Goal: Transaction & Acquisition: Purchase product/service

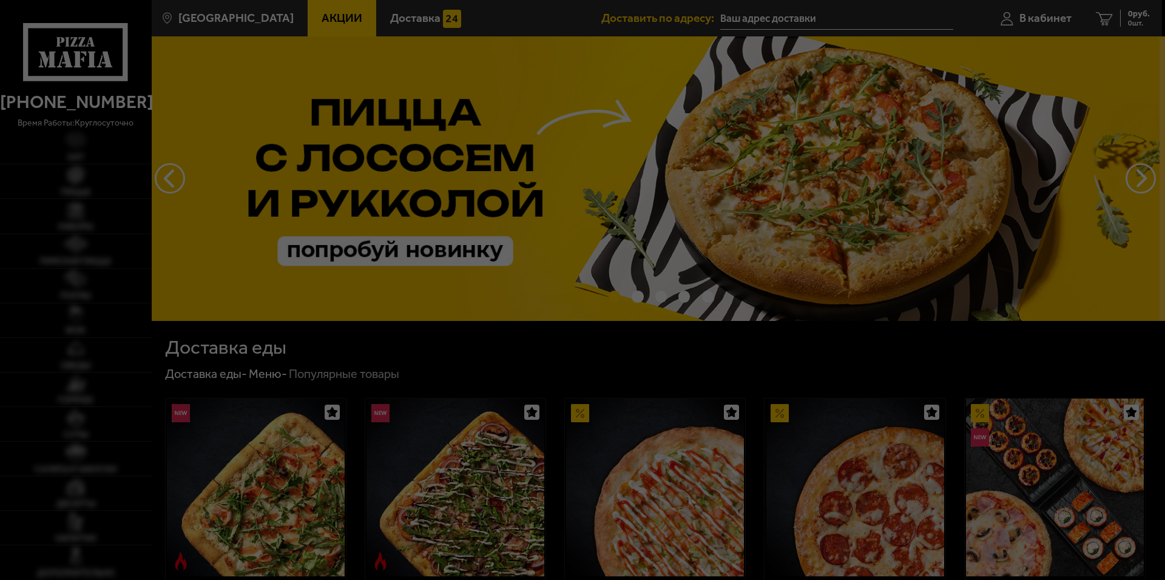
type input "[STREET_ADDRESS][PERSON_NAME]"
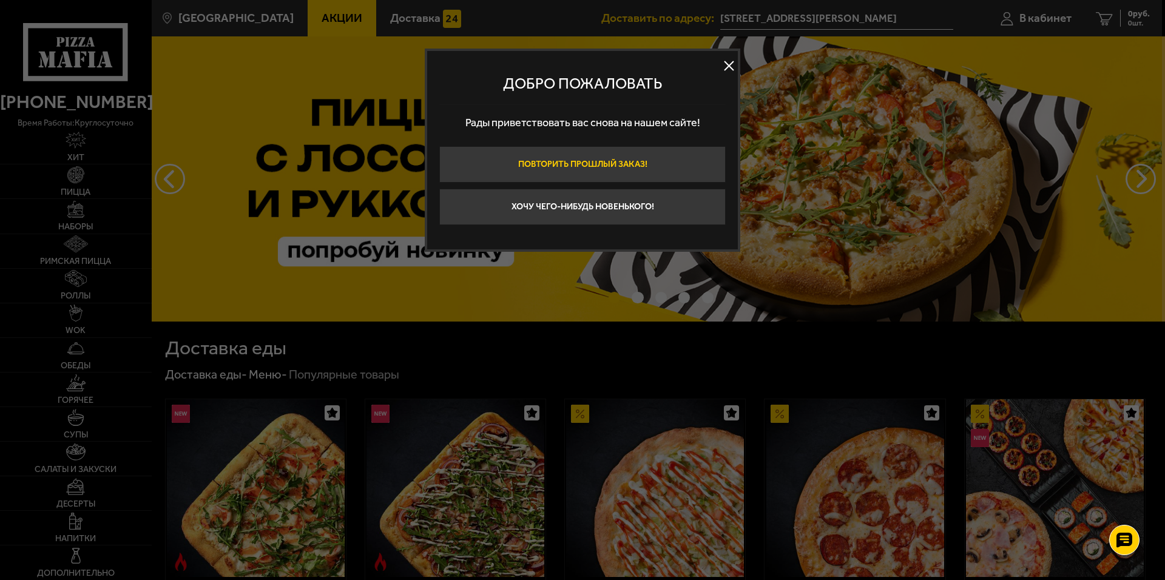
click at [627, 179] on button "Повторить прошлый заказ!" at bounding box center [582, 164] width 286 height 36
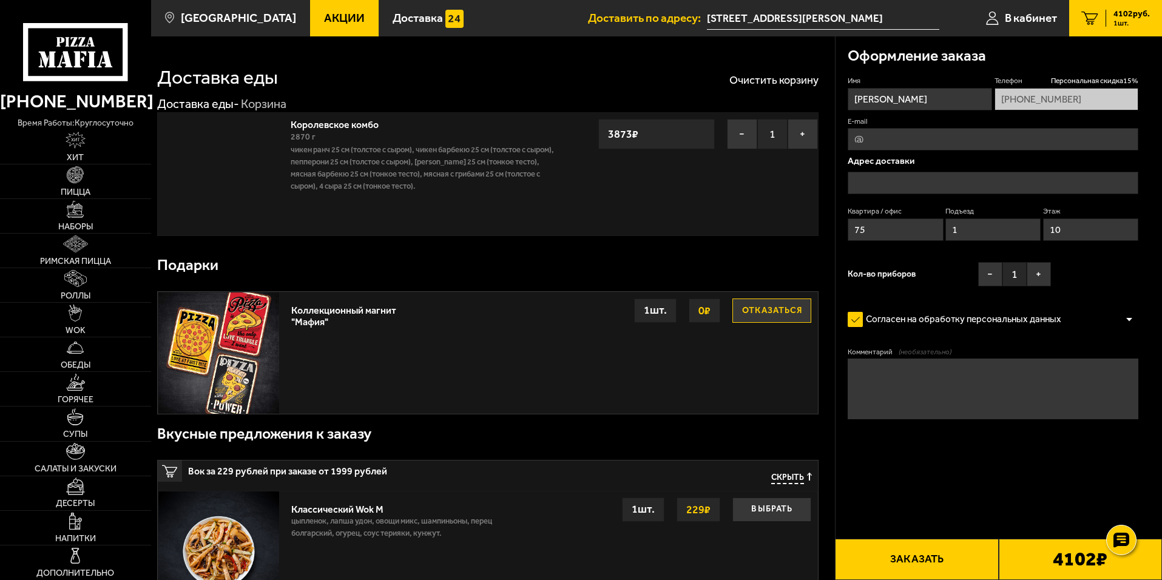
type input "[STREET_ADDRESS][PERSON_NAME]"
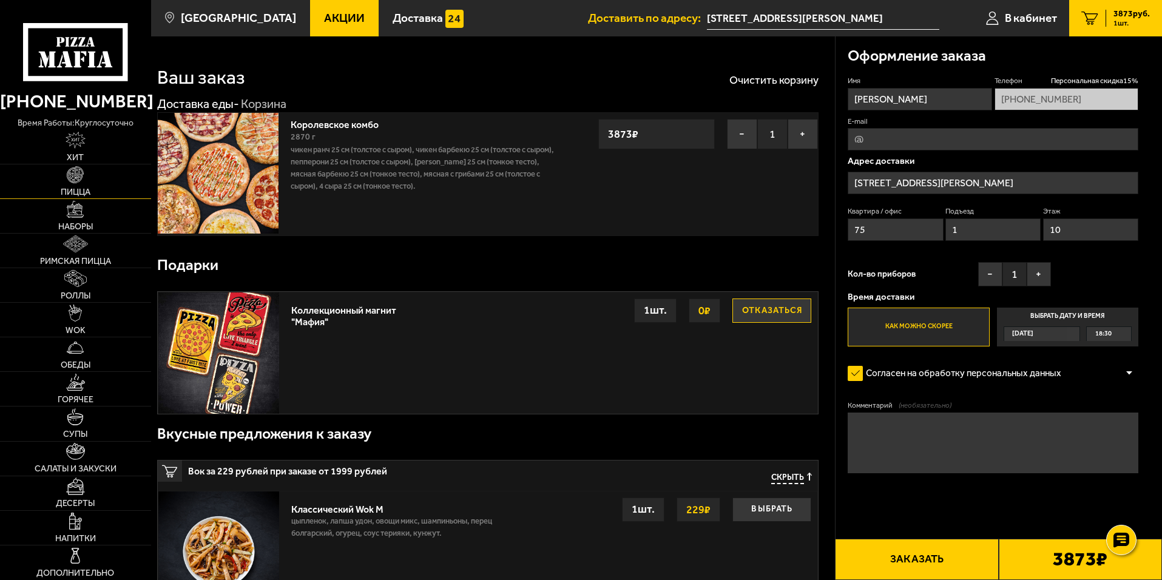
click at [70, 170] on img at bounding box center [75, 174] width 17 height 17
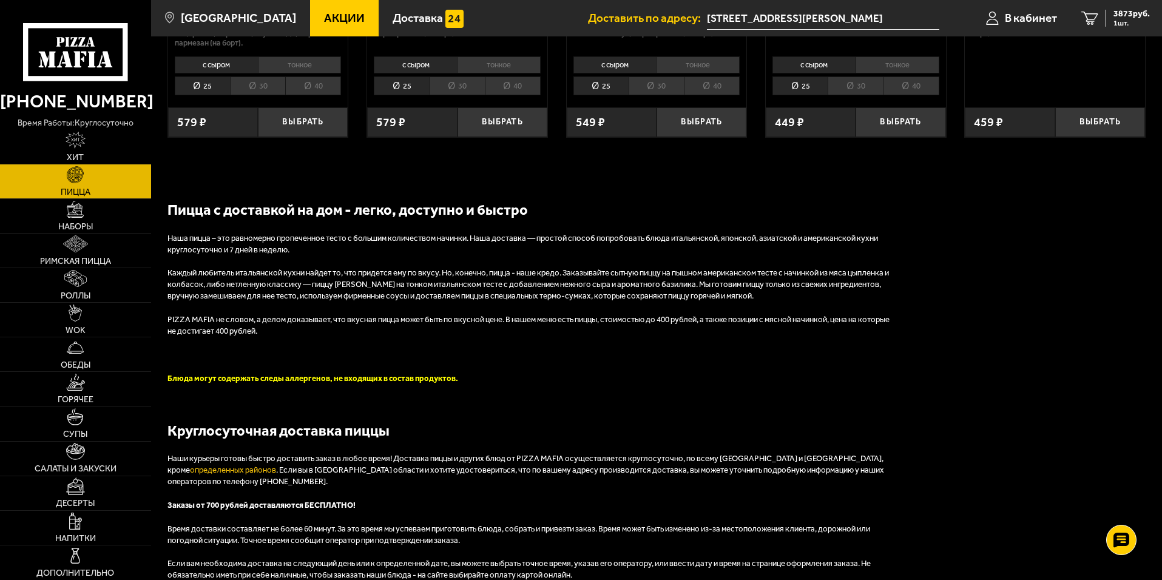
scroll to position [2487, 0]
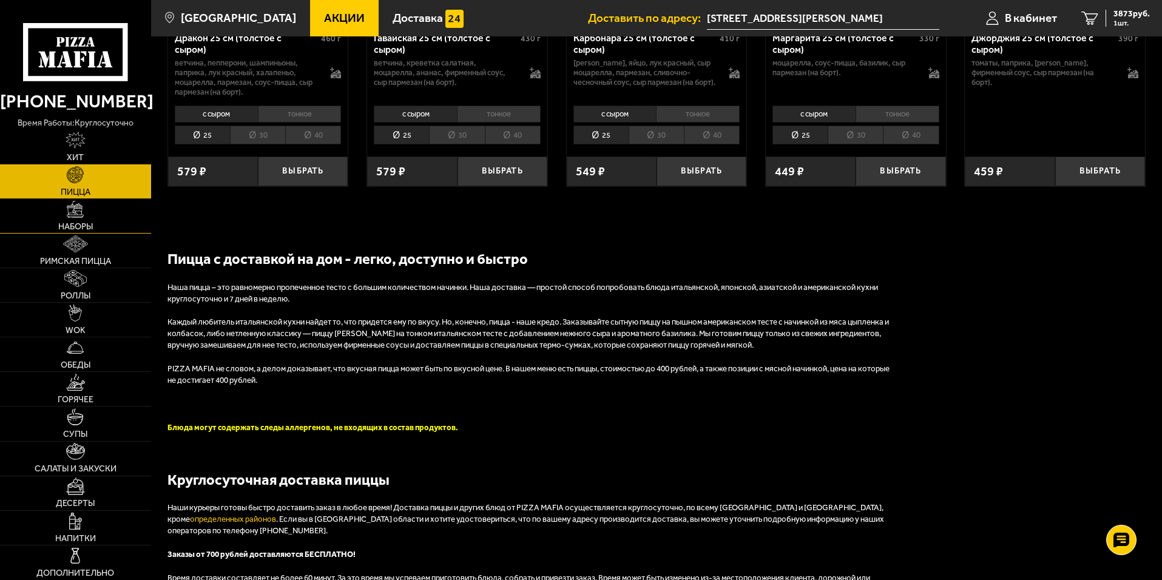
click at [84, 208] on link "Наборы" at bounding box center [75, 216] width 151 height 34
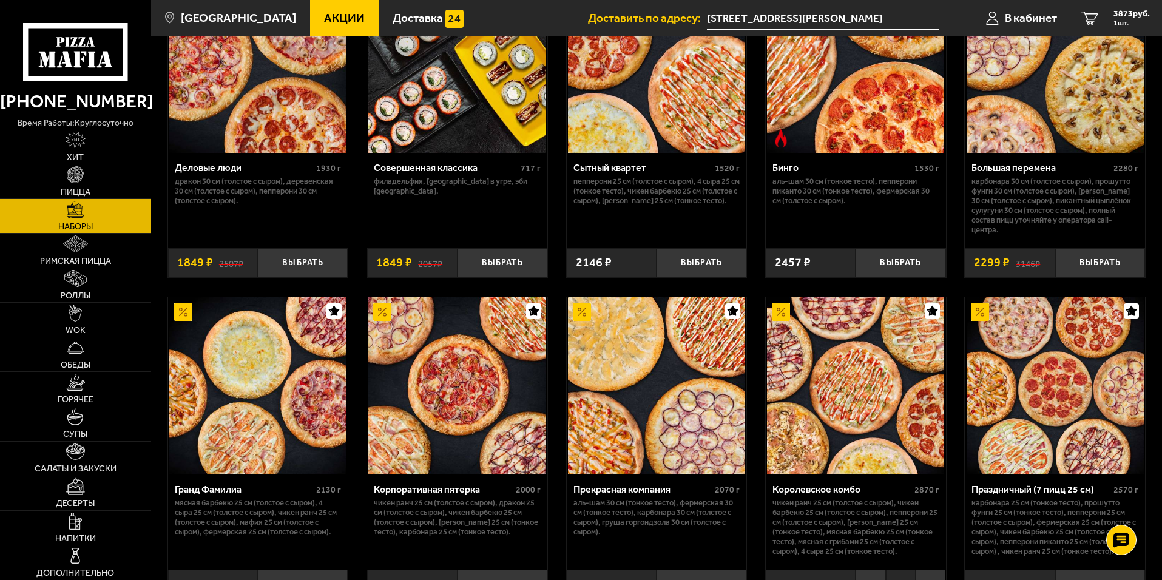
scroll to position [1395, 0]
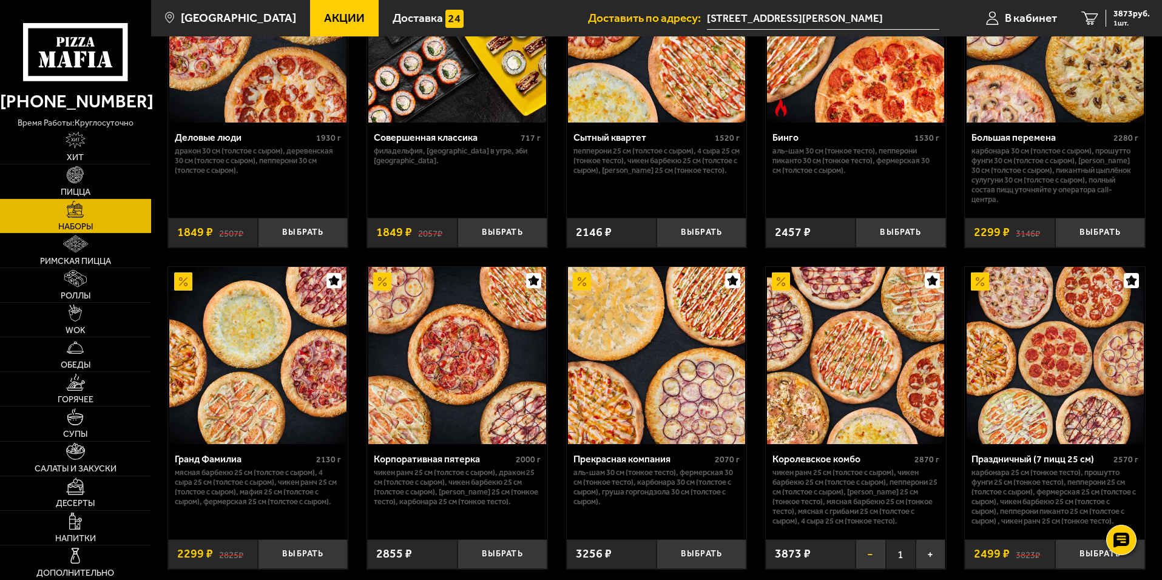
click at [871, 566] on button "−" at bounding box center [870, 554] width 30 height 30
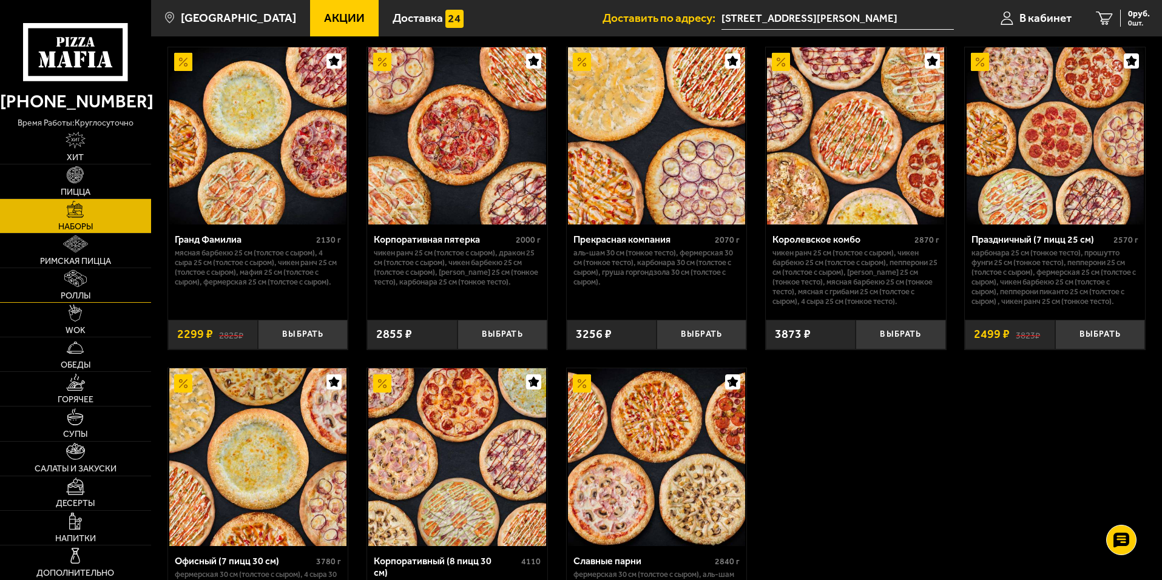
scroll to position [1788, 0]
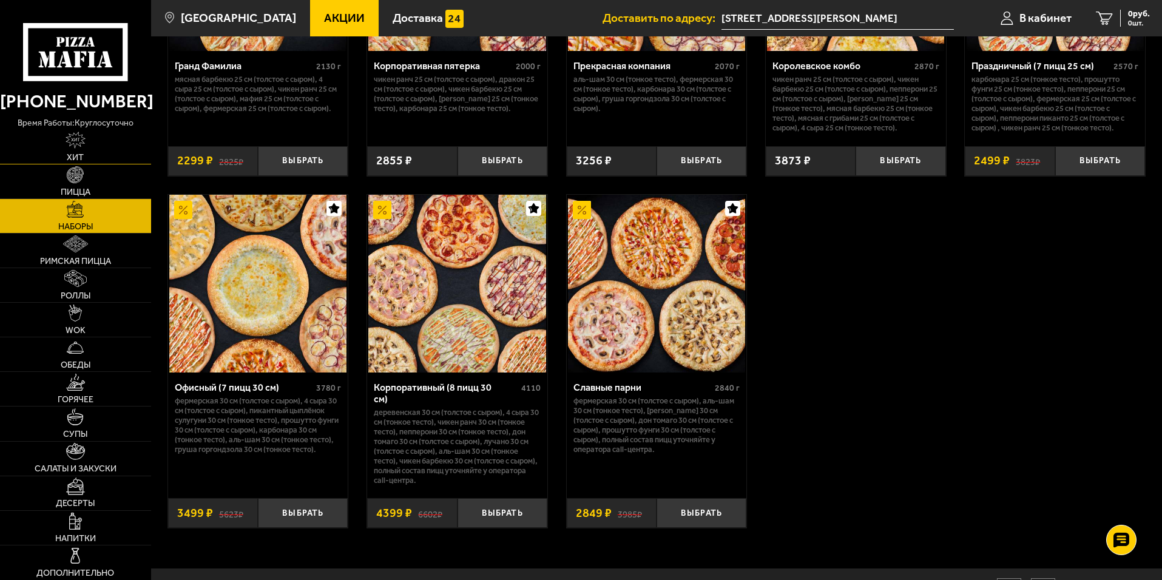
click at [55, 143] on link "Хит" at bounding box center [75, 147] width 151 height 34
click at [58, 199] on link "Наборы" at bounding box center [75, 216] width 151 height 34
click at [70, 172] on img at bounding box center [75, 174] width 17 height 17
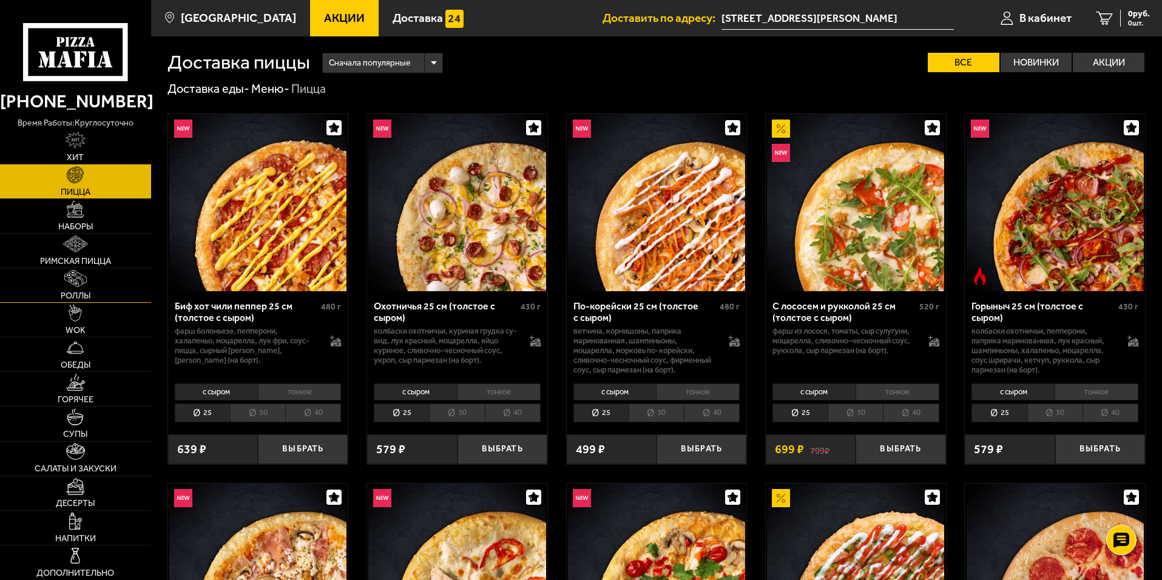
click at [82, 296] on span "Роллы" at bounding box center [76, 296] width 30 height 8
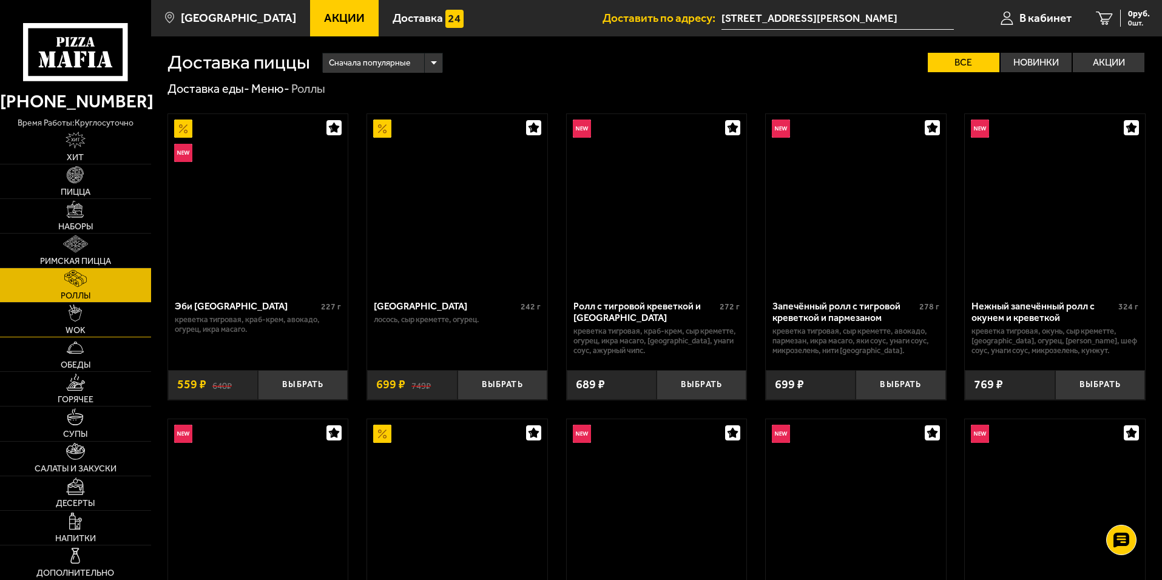
drag, startPoint x: 82, startPoint y: 304, endPoint x: 84, endPoint y: 329, distance: 25.6
click at [82, 304] on link "WOK" at bounding box center [75, 320] width 151 height 34
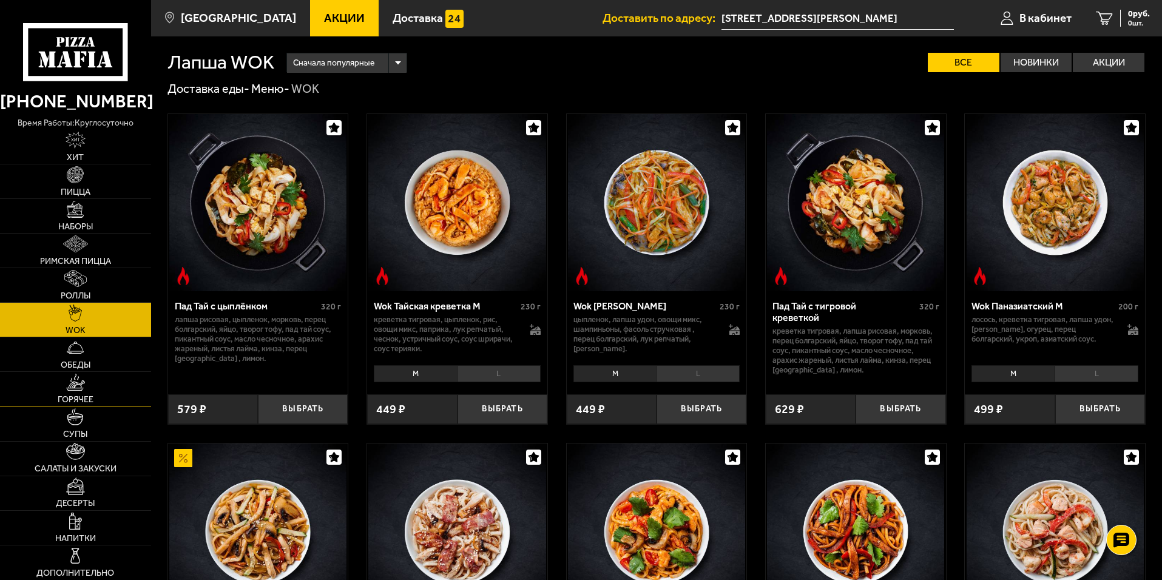
drag, startPoint x: 85, startPoint y: 360, endPoint x: 70, endPoint y: 405, distance: 46.8
click at [84, 361] on span "Обеды" at bounding box center [76, 365] width 30 height 8
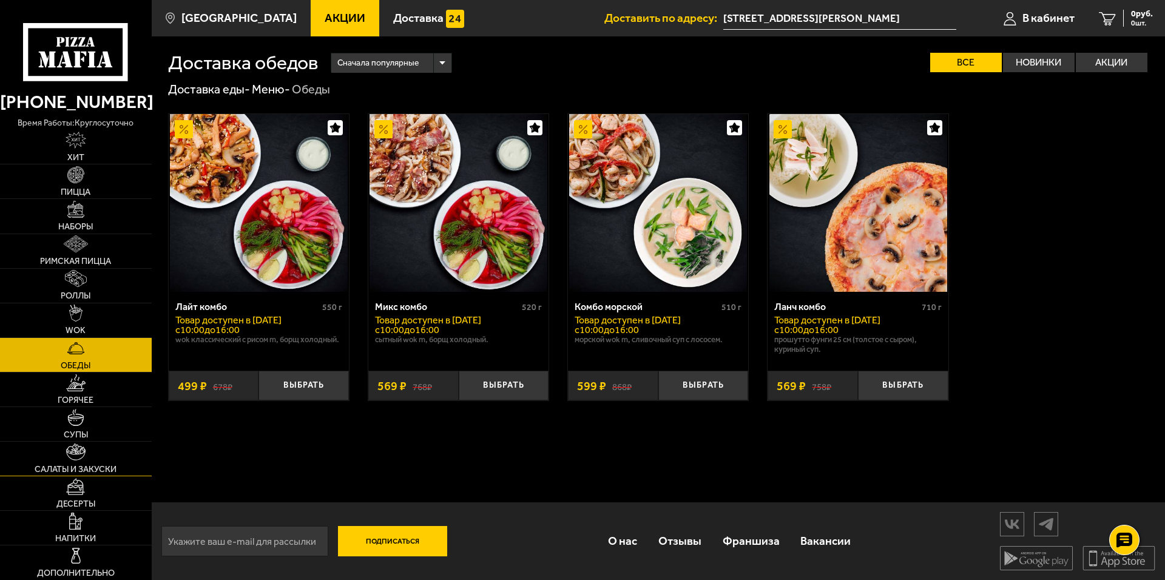
click at [66, 451] on img at bounding box center [75, 451] width 19 height 17
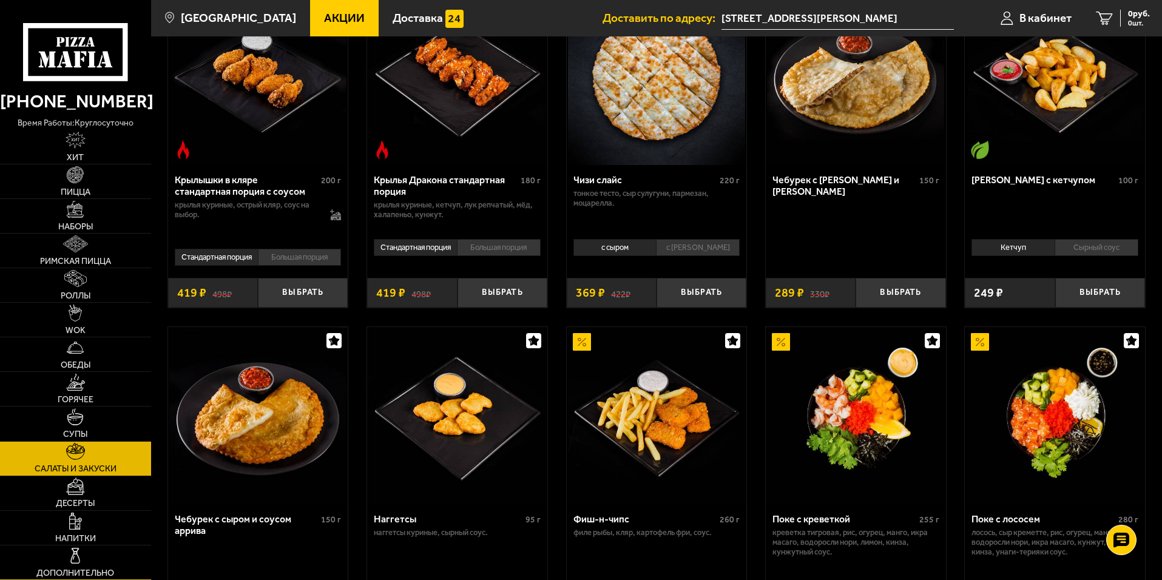
scroll to position [425, 0]
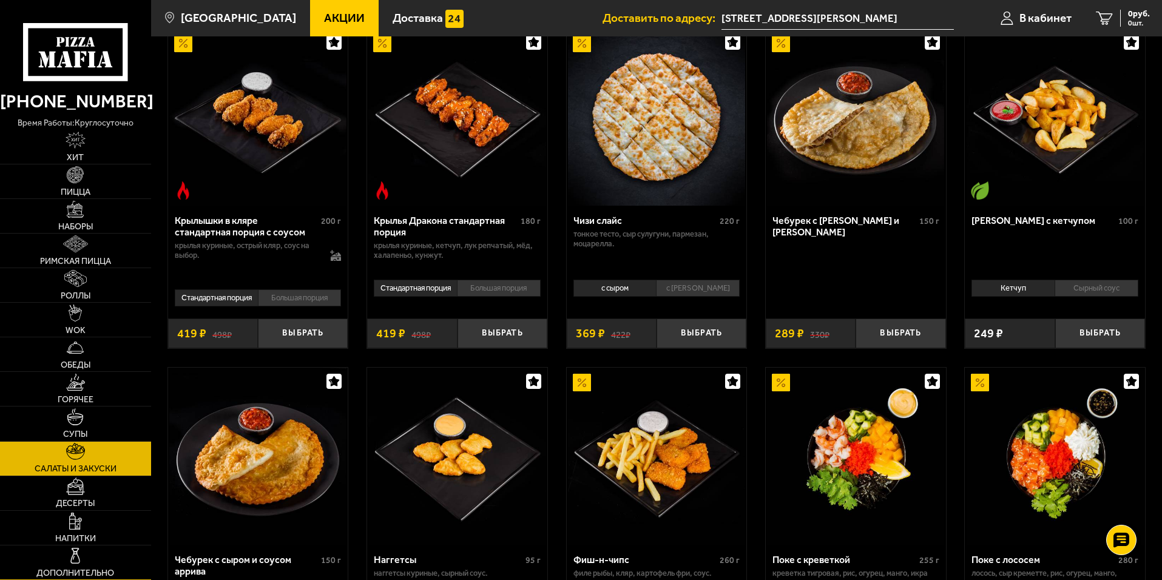
click at [102, 551] on link "Дополнительно" at bounding box center [75, 562] width 151 height 34
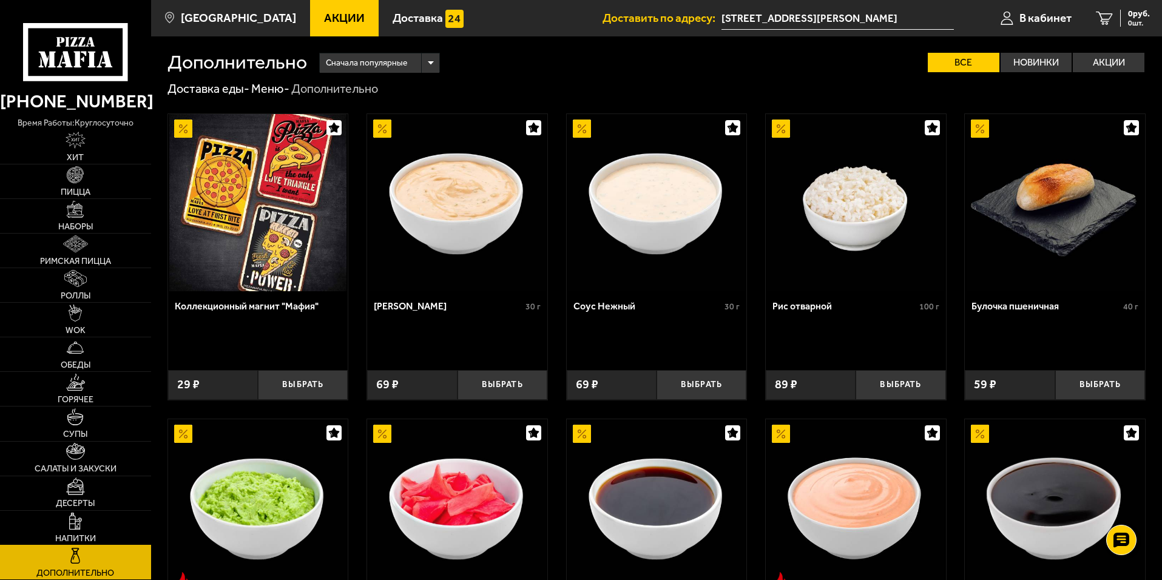
click at [106, 523] on link "Напитки" at bounding box center [75, 528] width 151 height 34
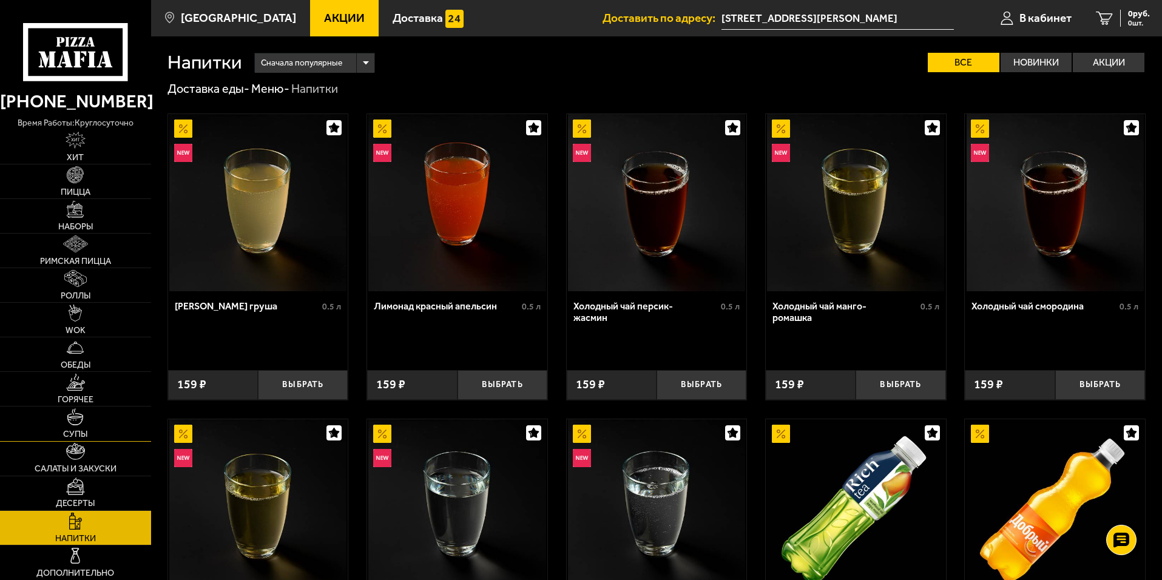
click at [87, 440] on link "Супы" at bounding box center [75, 423] width 151 height 34
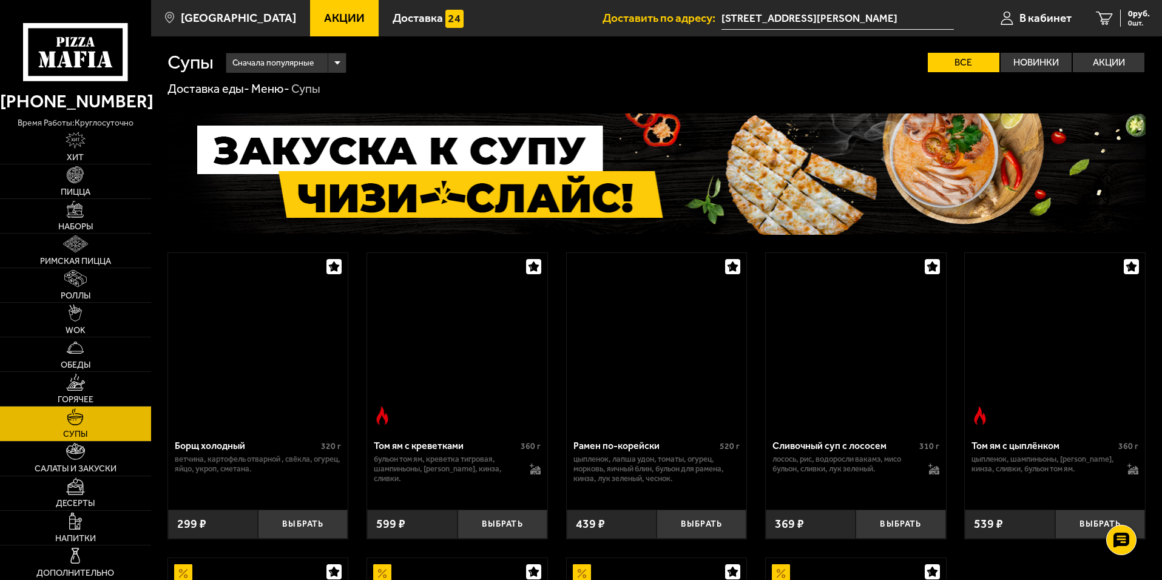
click at [87, 431] on span "Супы" at bounding box center [75, 434] width 24 height 8
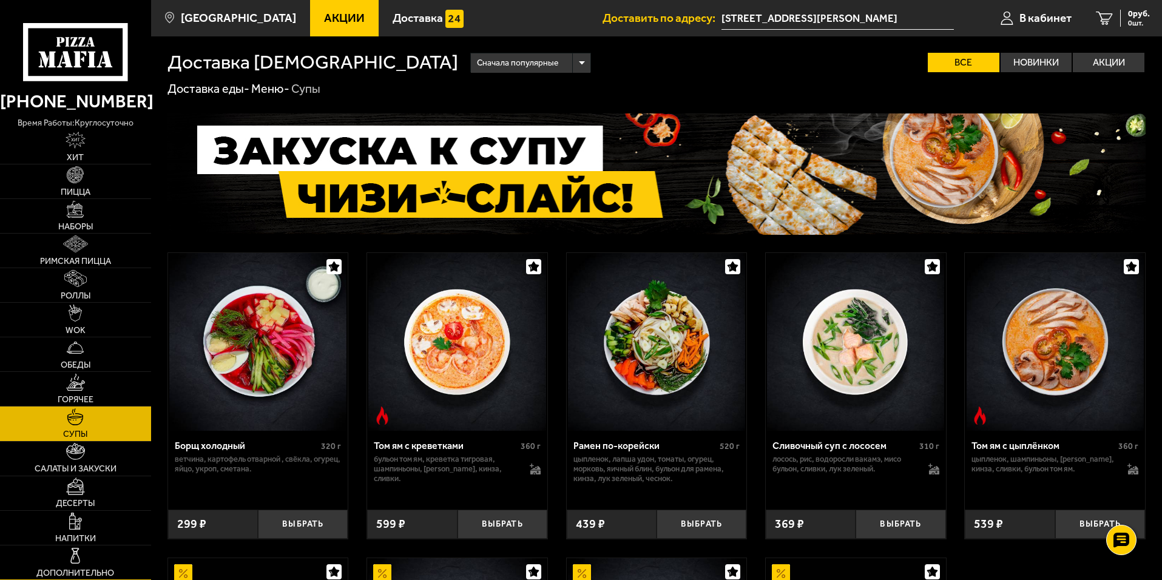
click at [109, 553] on link "Дополнительно" at bounding box center [75, 562] width 151 height 34
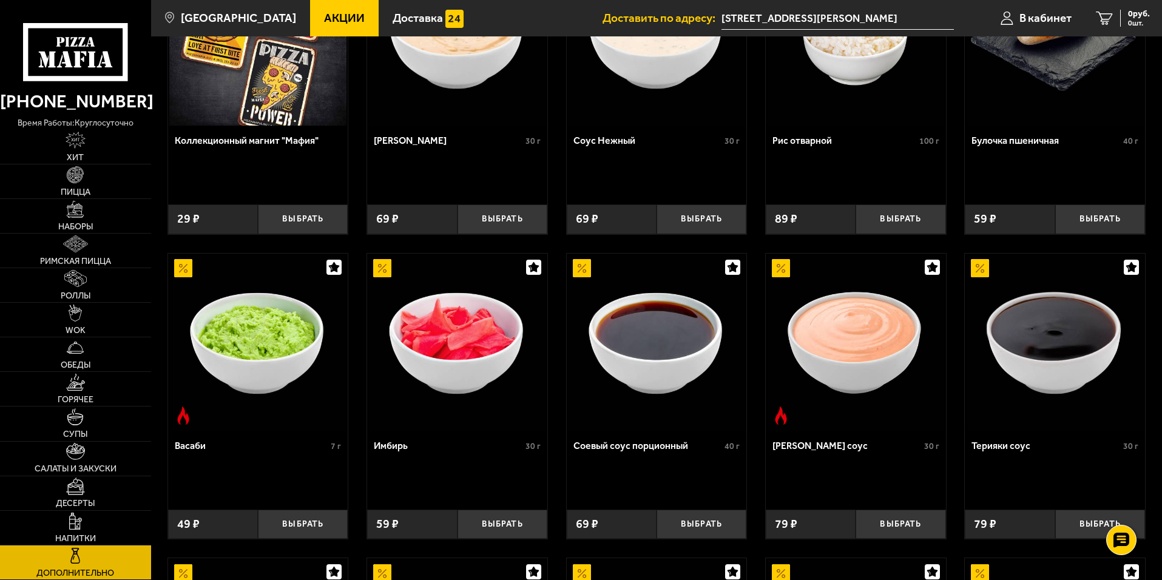
scroll to position [61, 0]
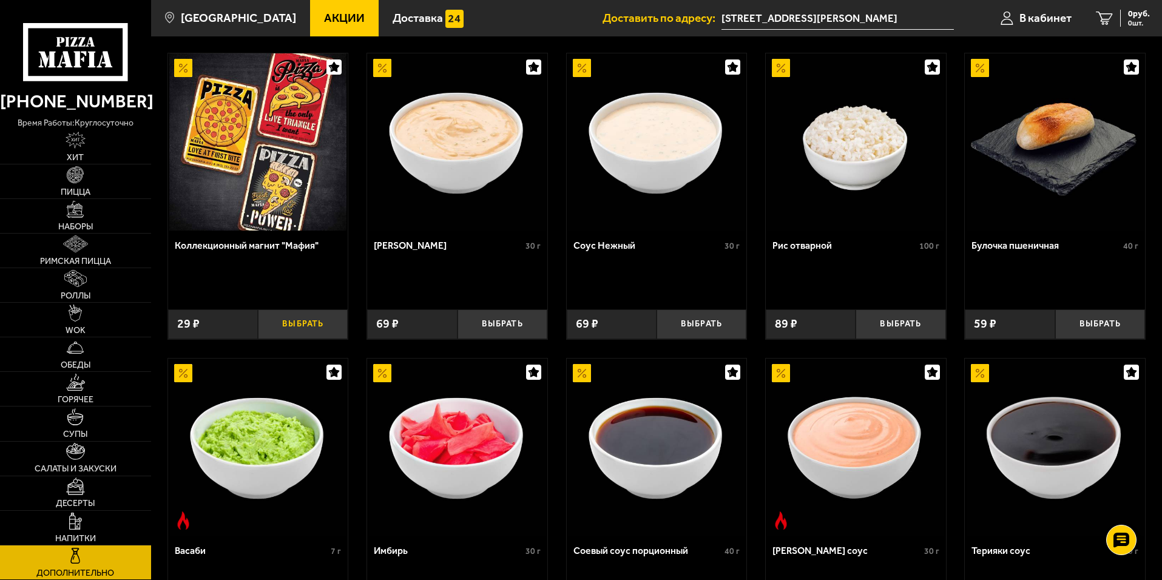
click at [293, 321] on button "Выбрать" at bounding box center [303, 324] width 90 height 30
click at [273, 332] on button "−" at bounding box center [273, 324] width 30 height 30
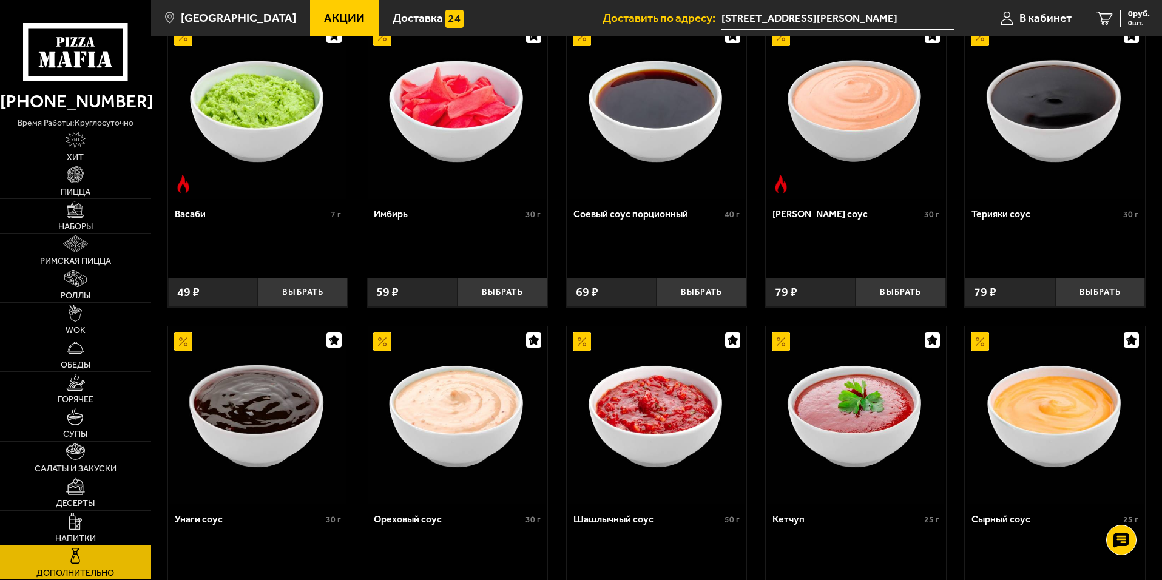
scroll to position [425, 0]
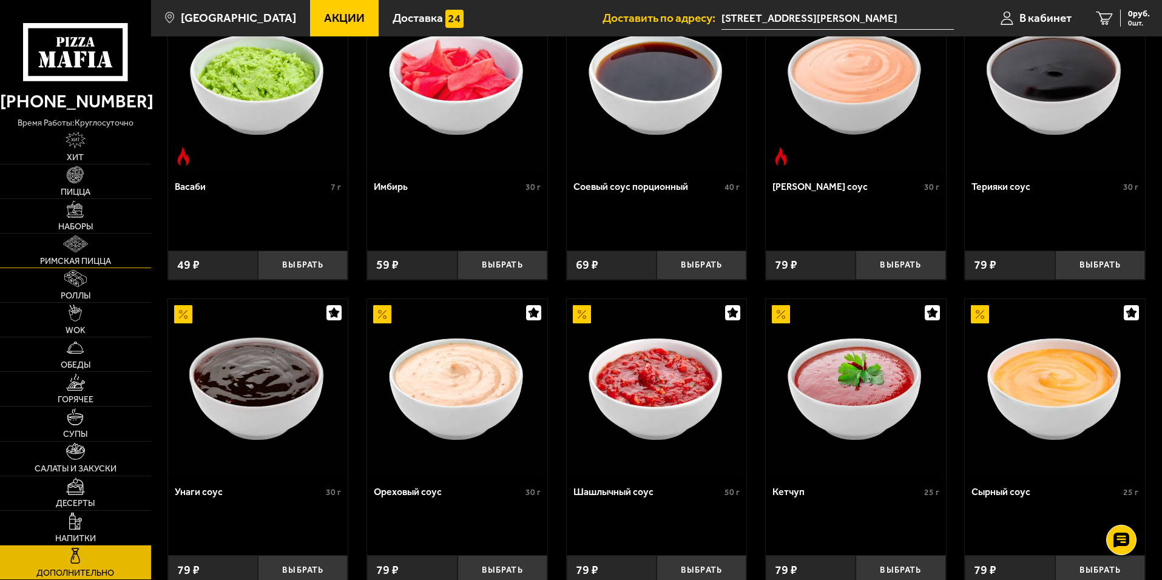
click at [81, 266] on link "Римская пицца" at bounding box center [75, 251] width 151 height 34
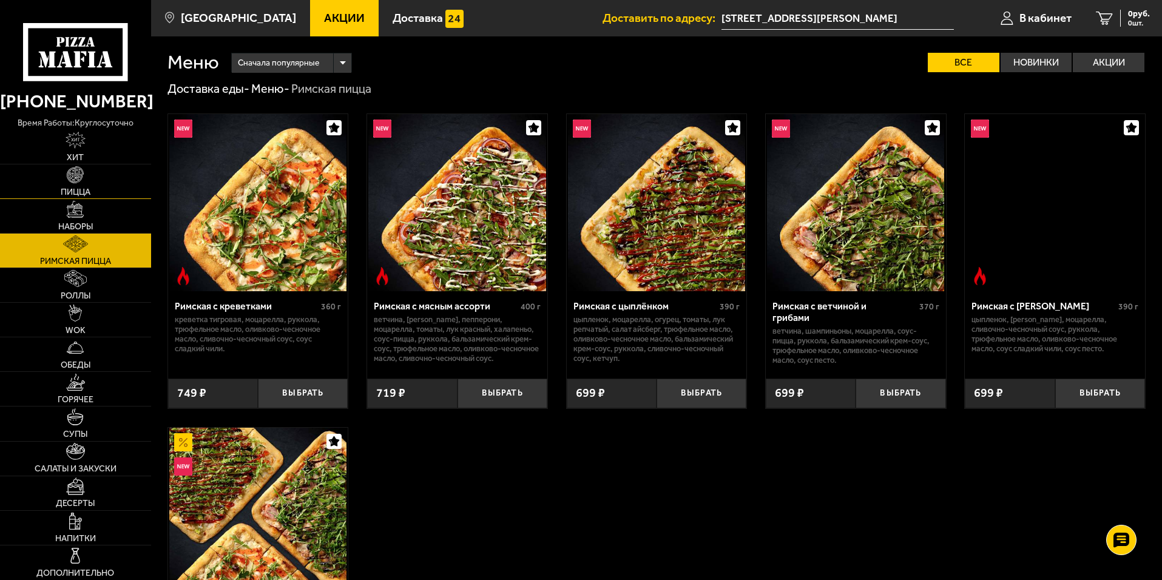
click at [82, 195] on span "Пицца" at bounding box center [76, 192] width 30 height 8
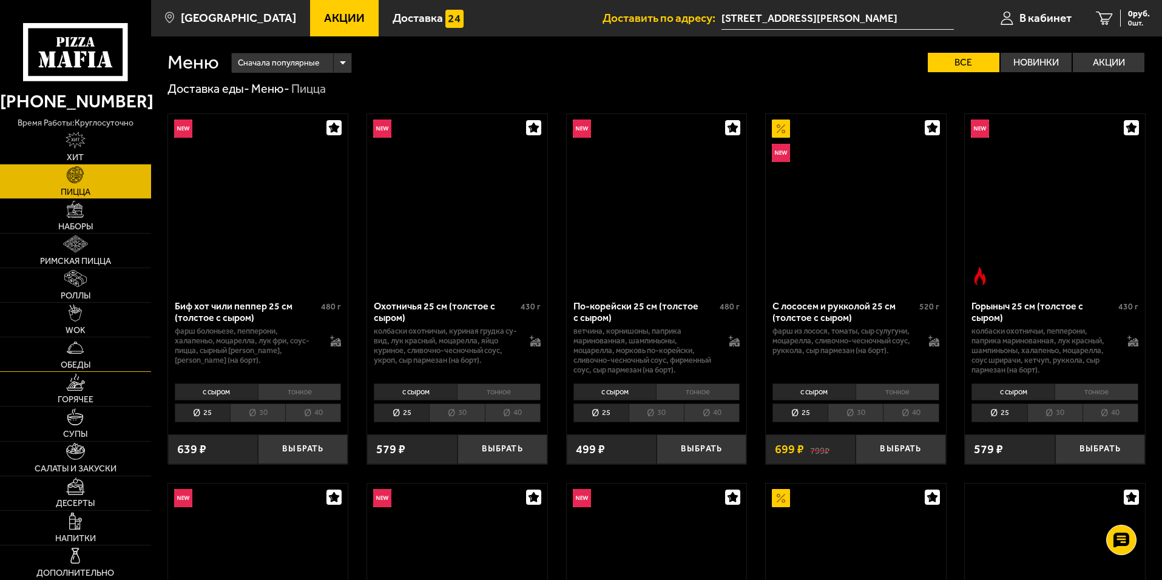
click at [79, 352] on img at bounding box center [75, 347] width 17 height 17
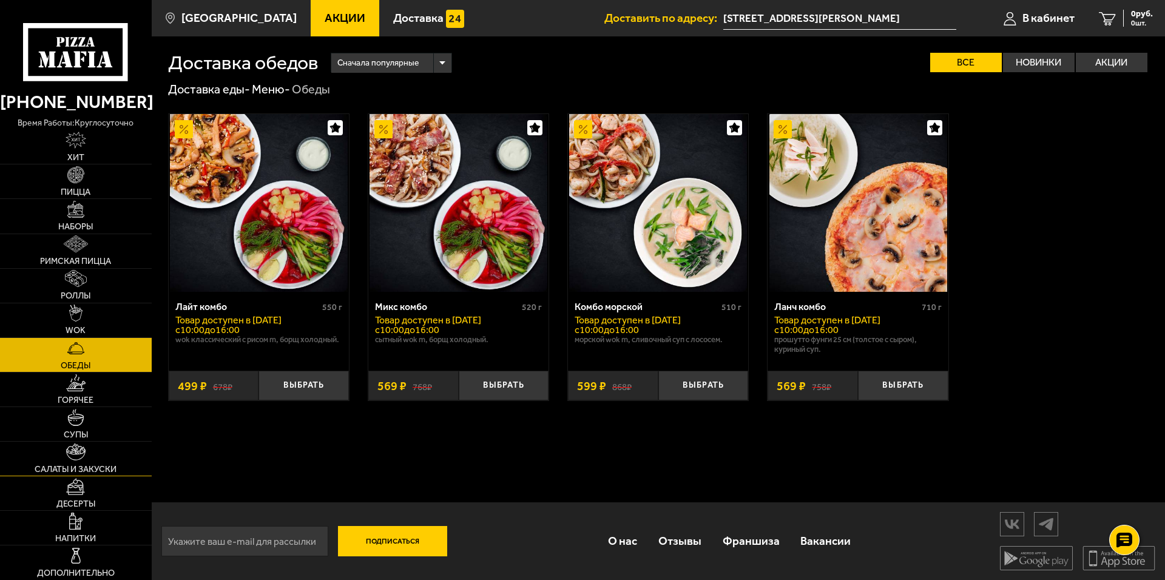
drag, startPoint x: 54, startPoint y: 468, endPoint x: 61, endPoint y: 503, distance: 35.9
click at [54, 470] on span "Салаты и закуски" at bounding box center [76, 469] width 82 height 8
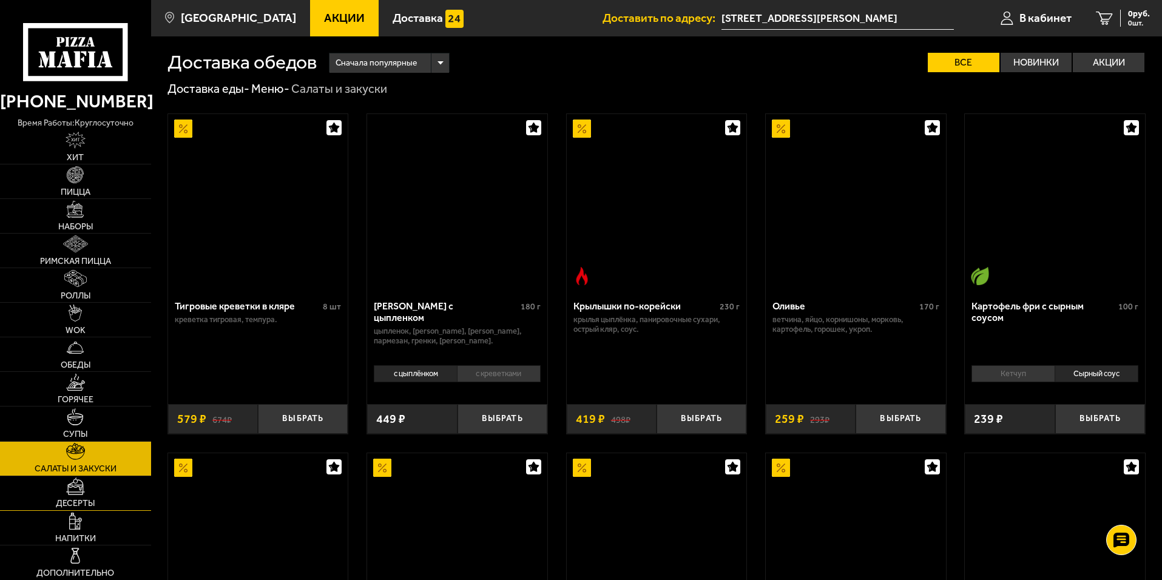
click at [61, 503] on span "Десерты" at bounding box center [75, 503] width 39 height 8
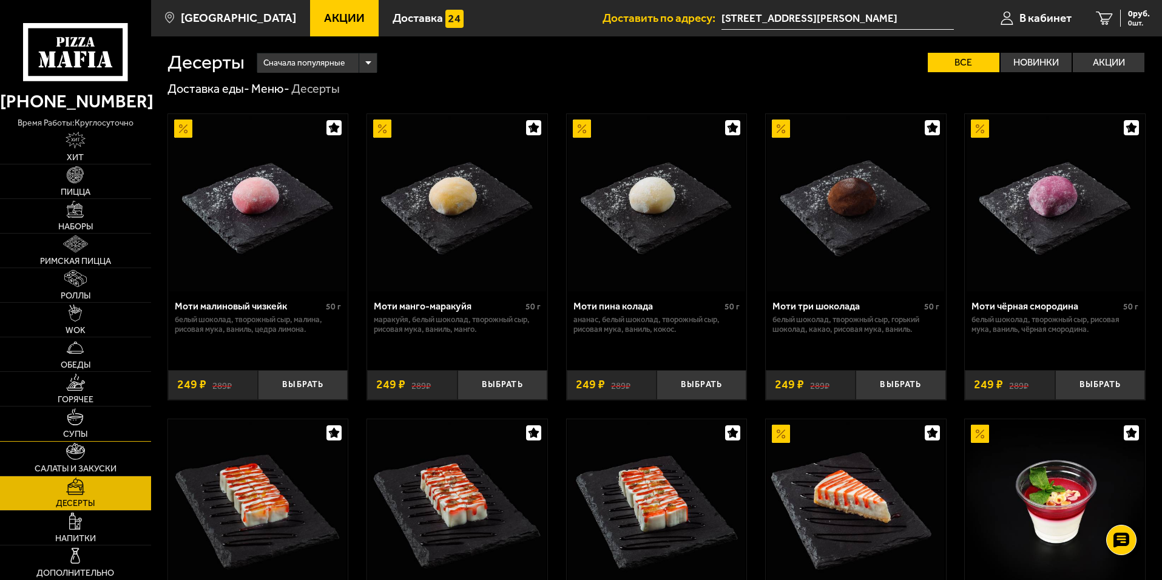
click at [81, 439] on span "Супы" at bounding box center [75, 434] width 24 height 8
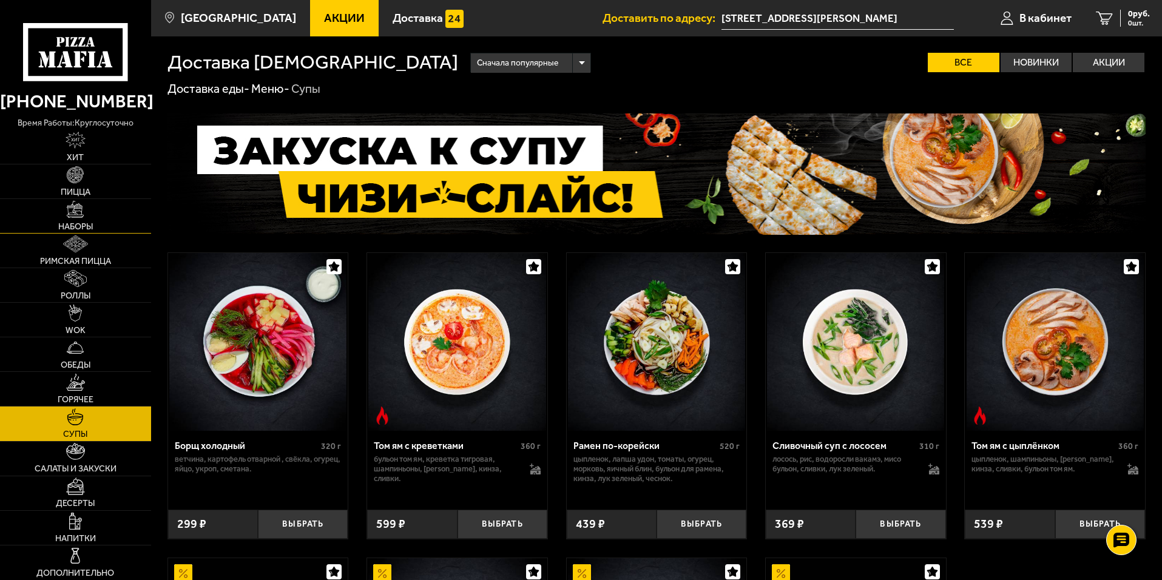
click at [92, 220] on link "Наборы" at bounding box center [75, 216] width 151 height 34
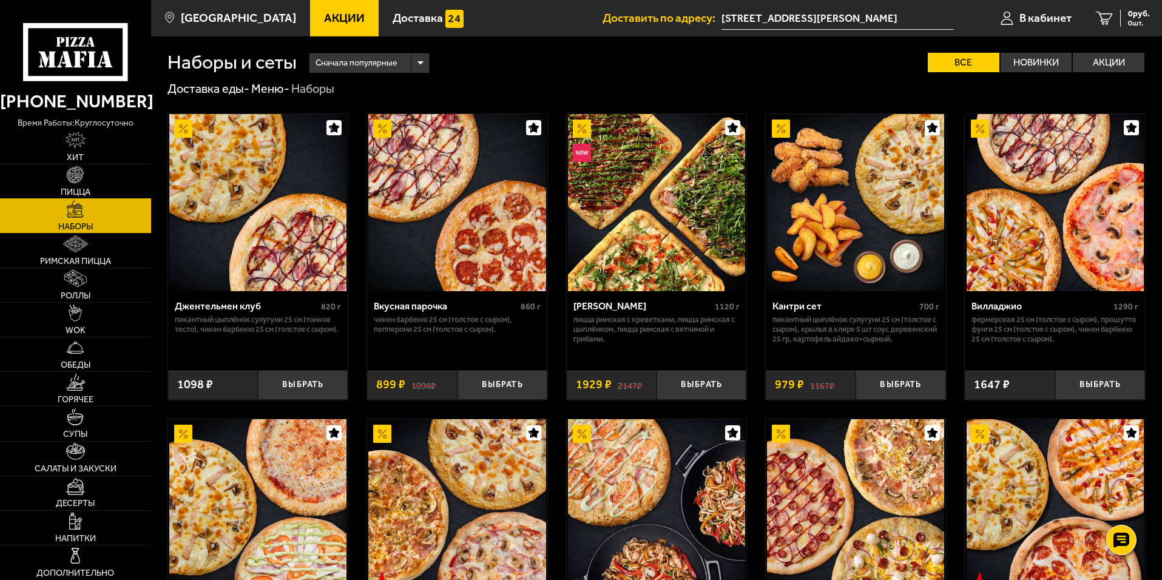
click at [90, 186] on link "Пицца" at bounding box center [75, 181] width 151 height 34
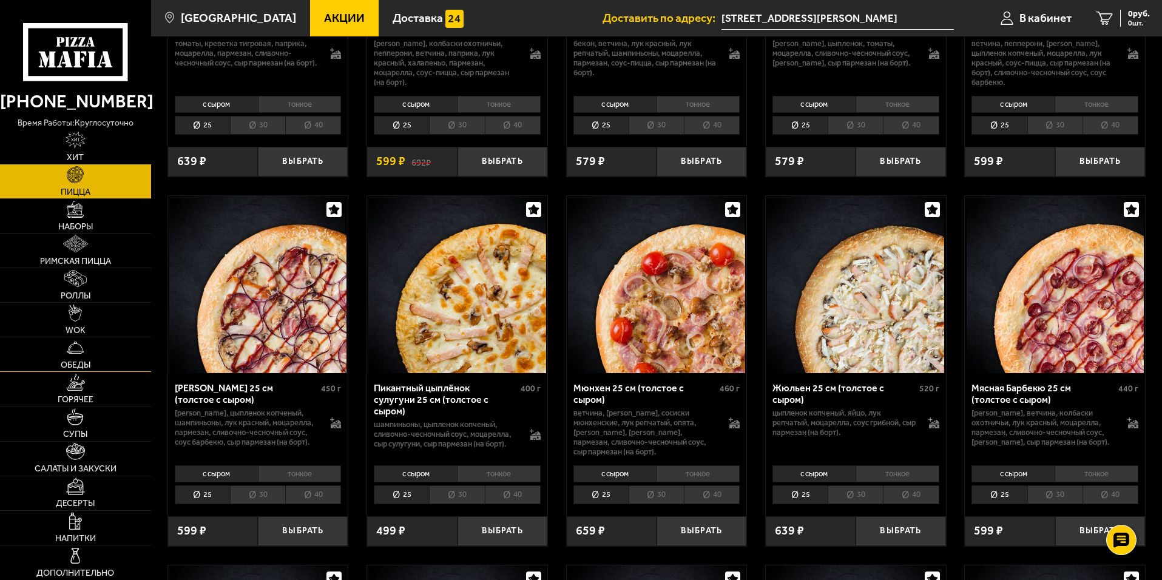
scroll to position [1941, 0]
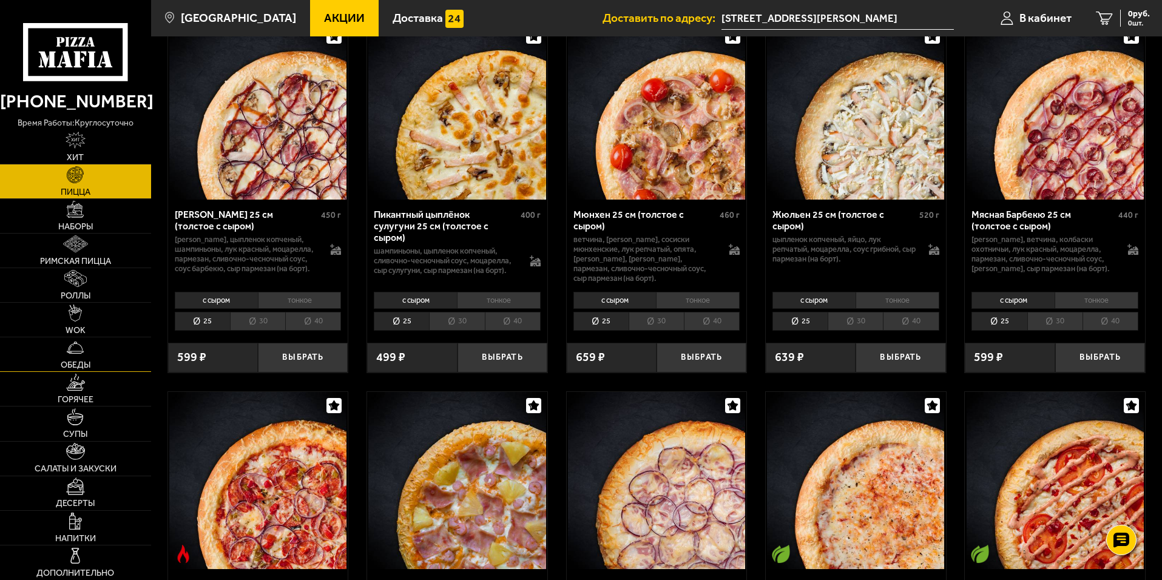
click at [119, 350] on link "Обеды" at bounding box center [75, 354] width 151 height 34
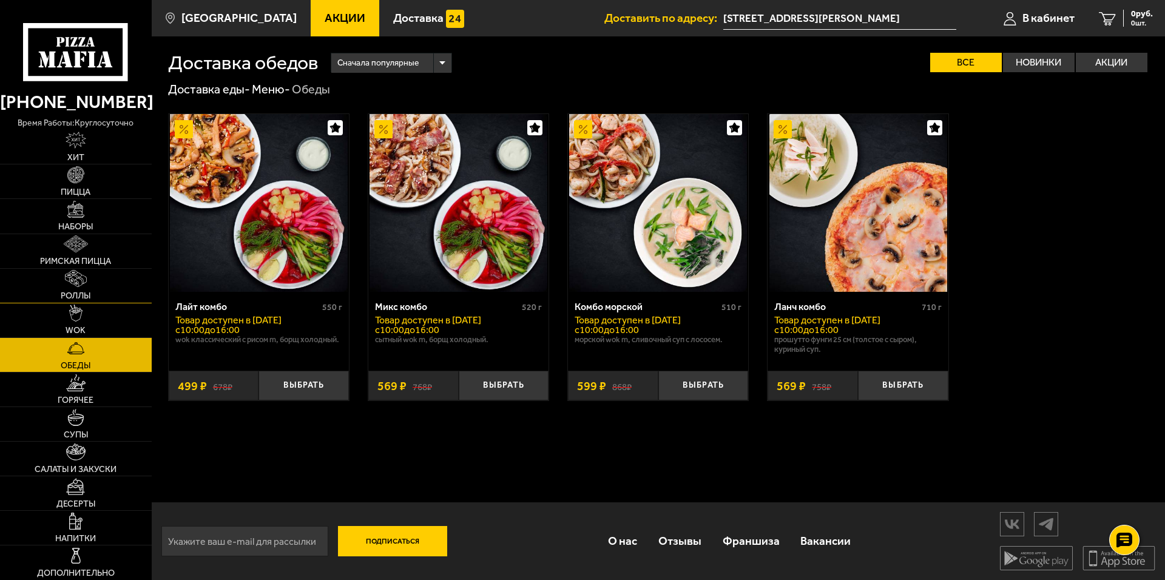
click at [124, 291] on link "Роллы" at bounding box center [76, 286] width 152 height 34
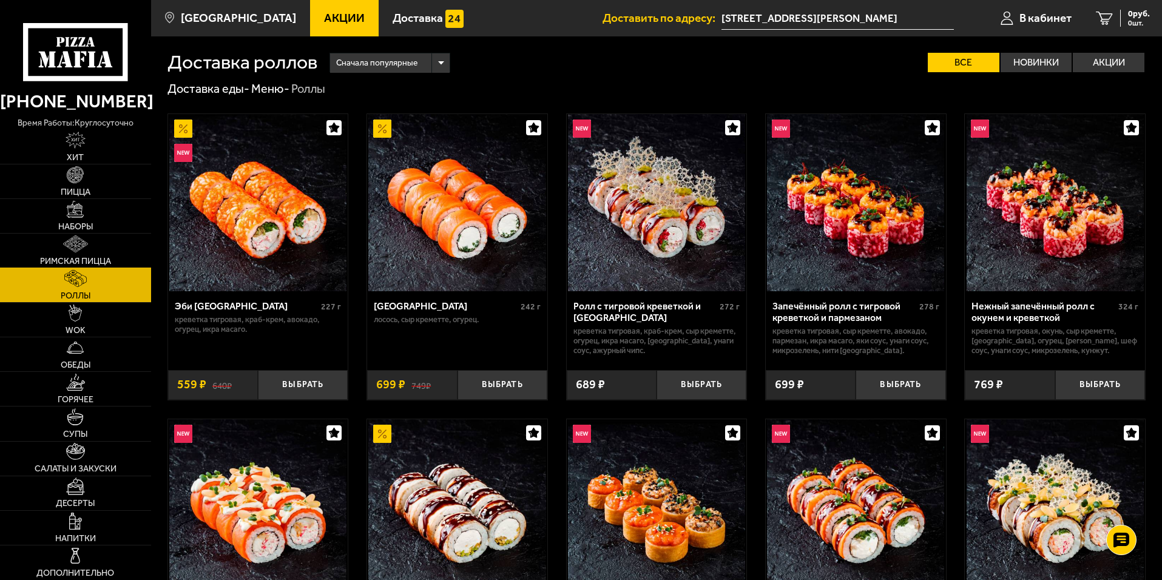
click at [111, 252] on link "Римская пицца" at bounding box center [75, 251] width 151 height 34
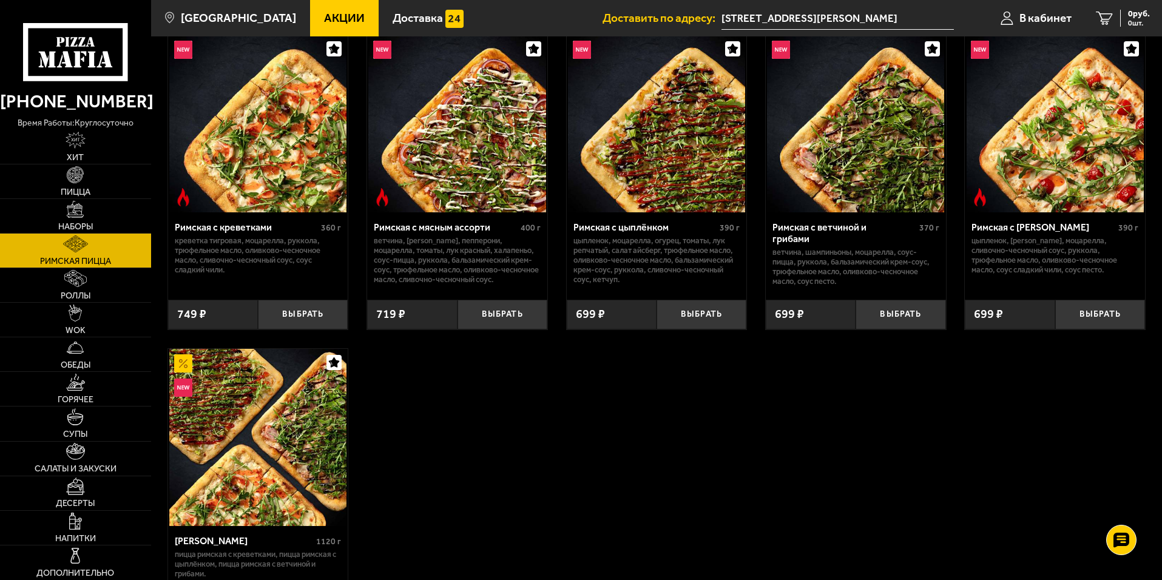
scroll to position [243, 0]
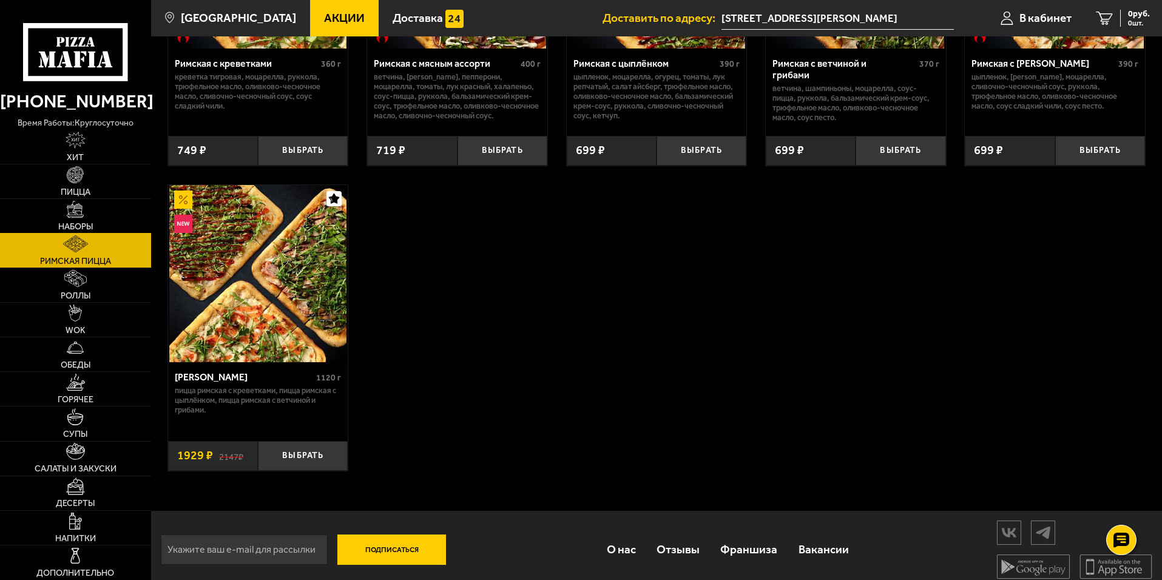
click at [75, 206] on img at bounding box center [75, 209] width 17 height 17
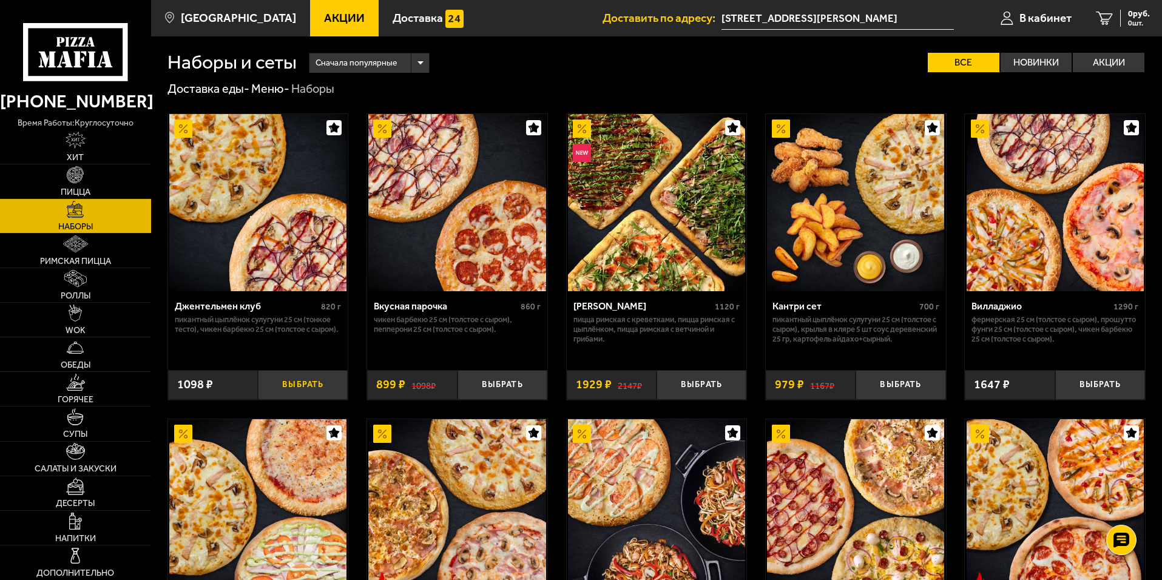
click at [284, 389] on button "Выбрать" at bounding box center [303, 385] width 90 height 30
click at [330, 385] on button "+" at bounding box center [333, 385] width 30 height 30
click at [331, 385] on button "+" at bounding box center [333, 385] width 30 height 30
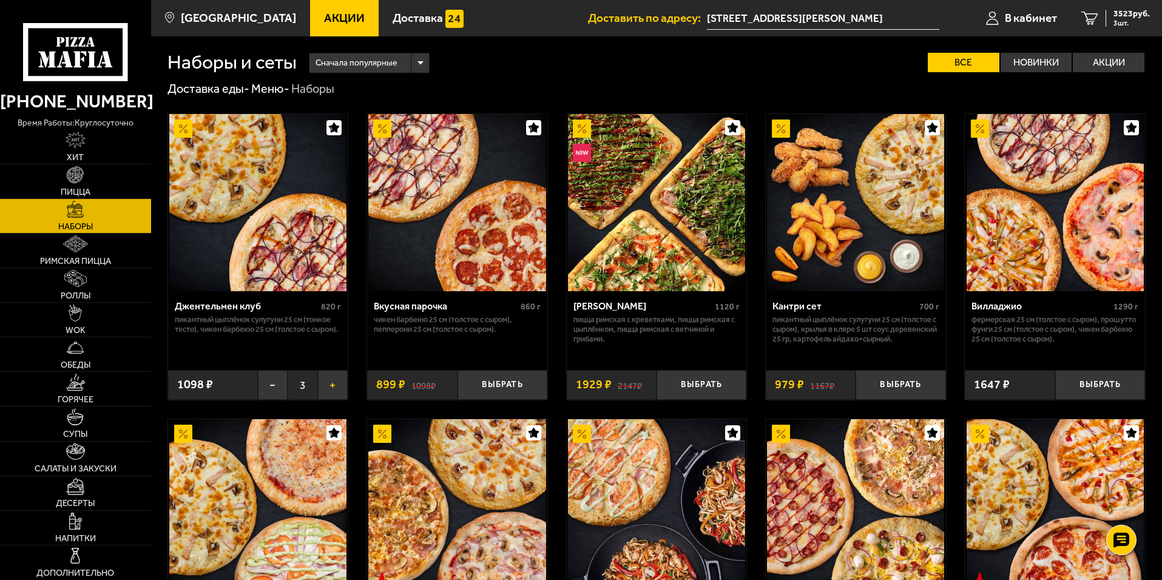
click at [331, 385] on button "+" at bounding box center [333, 385] width 30 height 30
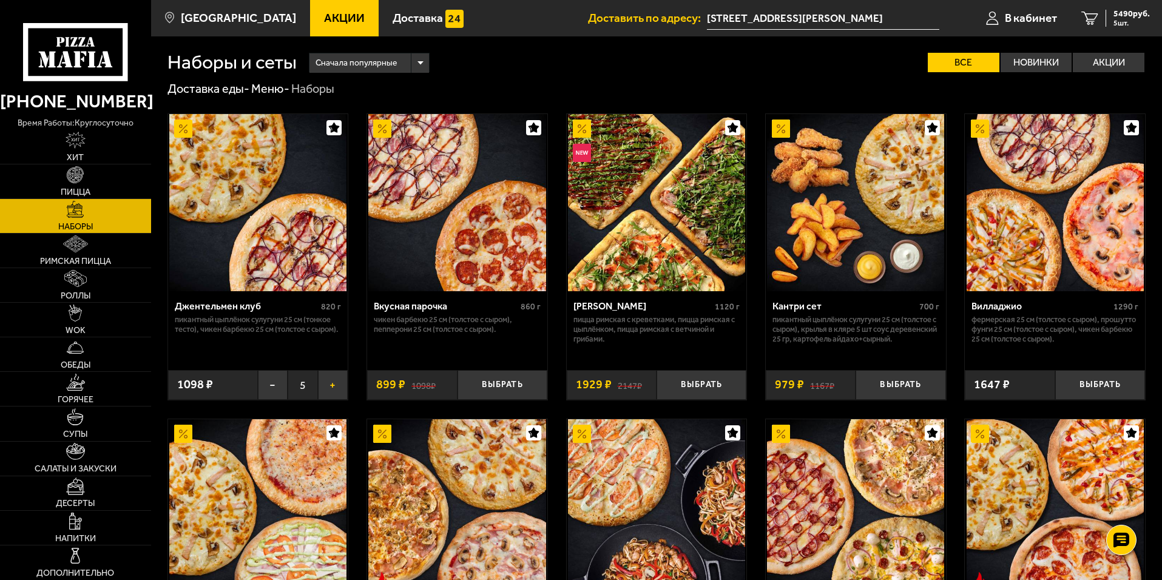
click at [331, 385] on button "+" at bounding box center [333, 385] width 30 height 30
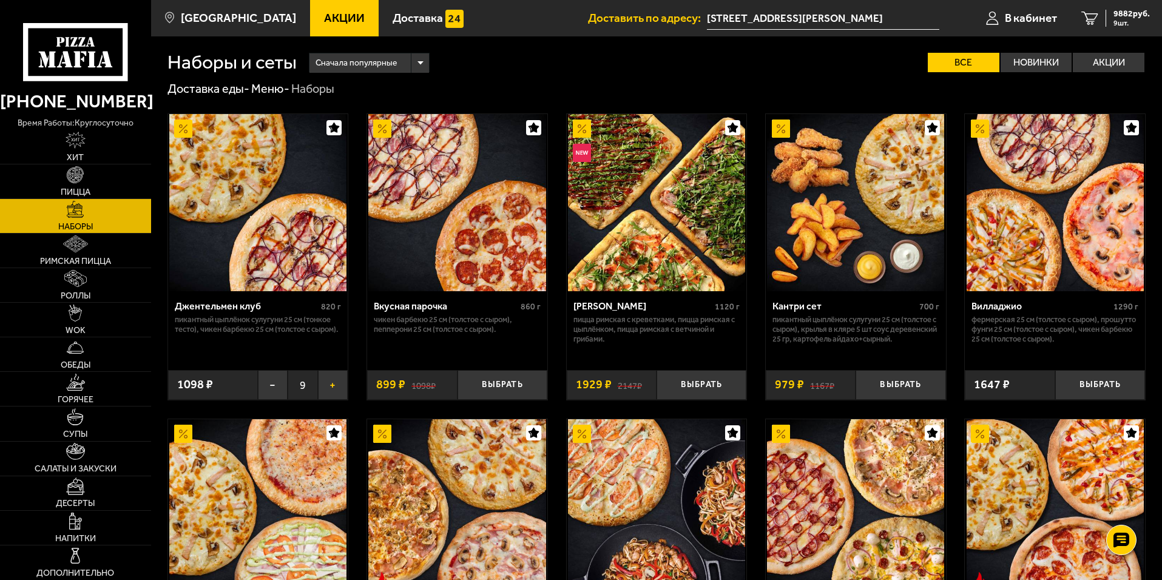
click at [331, 385] on button "+" at bounding box center [333, 385] width 30 height 30
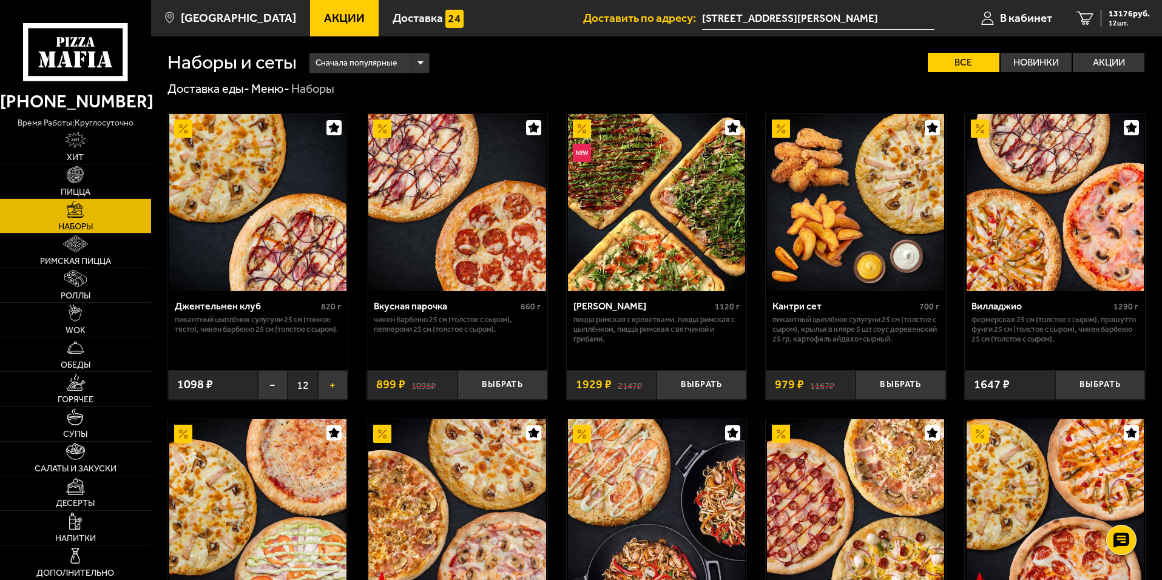
click at [331, 385] on button "+" at bounding box center [333, 385] width 30 height 30
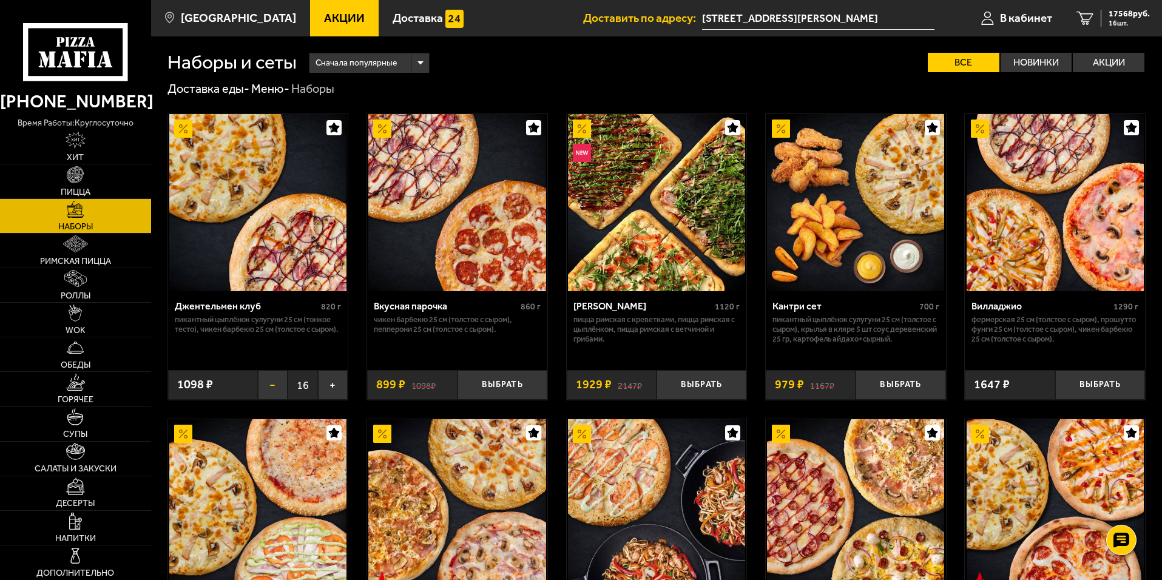
click at [263, 386] on button "−" at bounding box center [273, 385] width 30 height 30
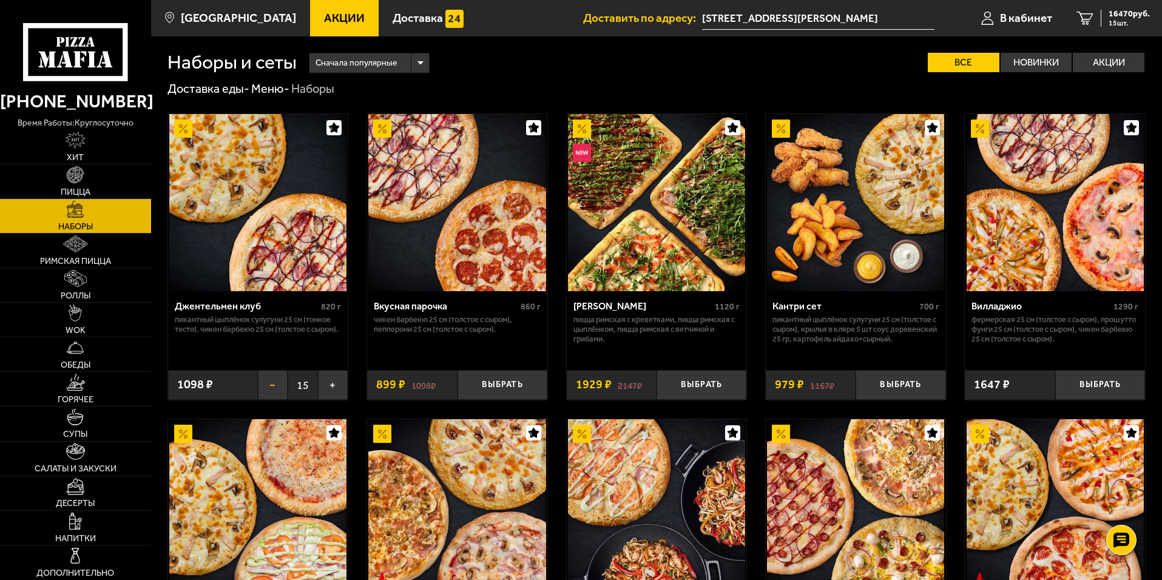
click at [263, 386] on button "−" at bounding box center [273, 385] width 30 height 30
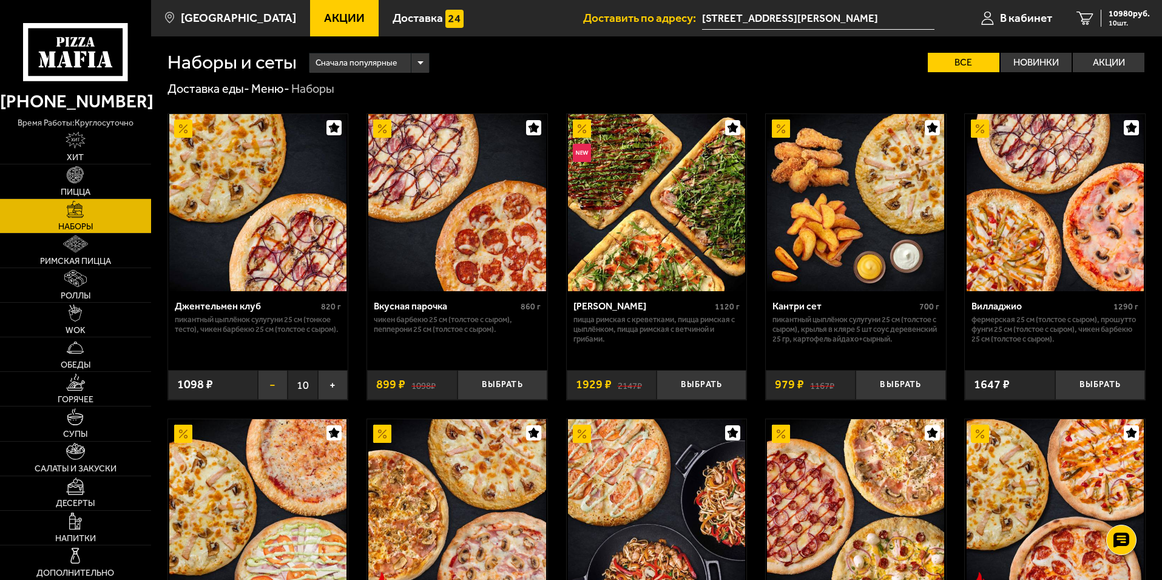
click at [263, 386] on button "−" at bounding box center [273, 385] width 30 height 30
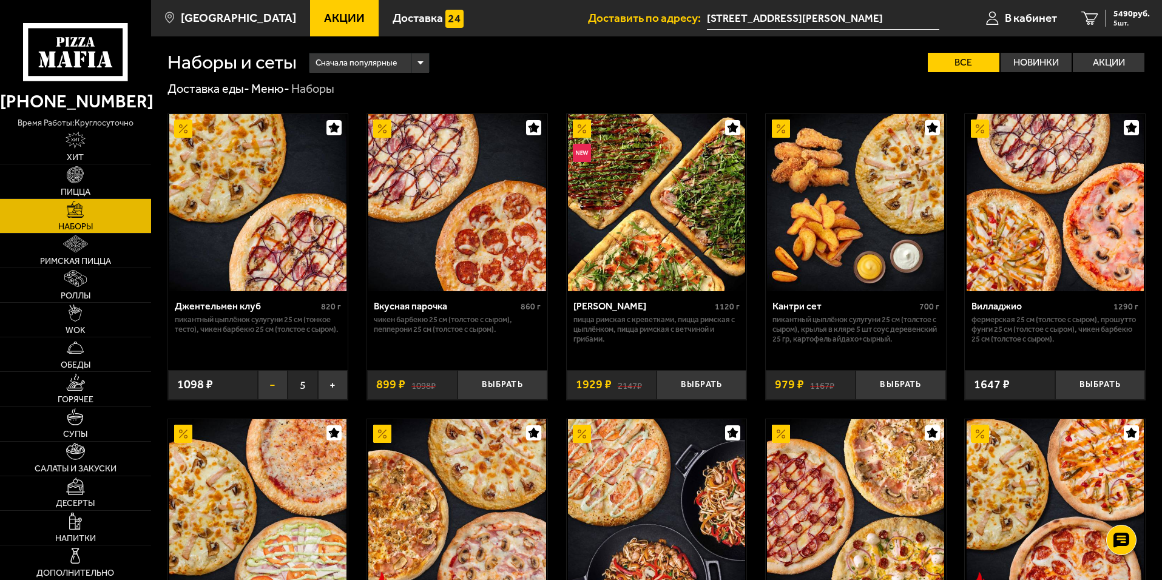
click at [263, 386] on button "−" at bounding box center [273, 385] width 30 height 30
click at [263, 386] on button "Выбрать" at bounding box center [303, 385] width 90 height 30
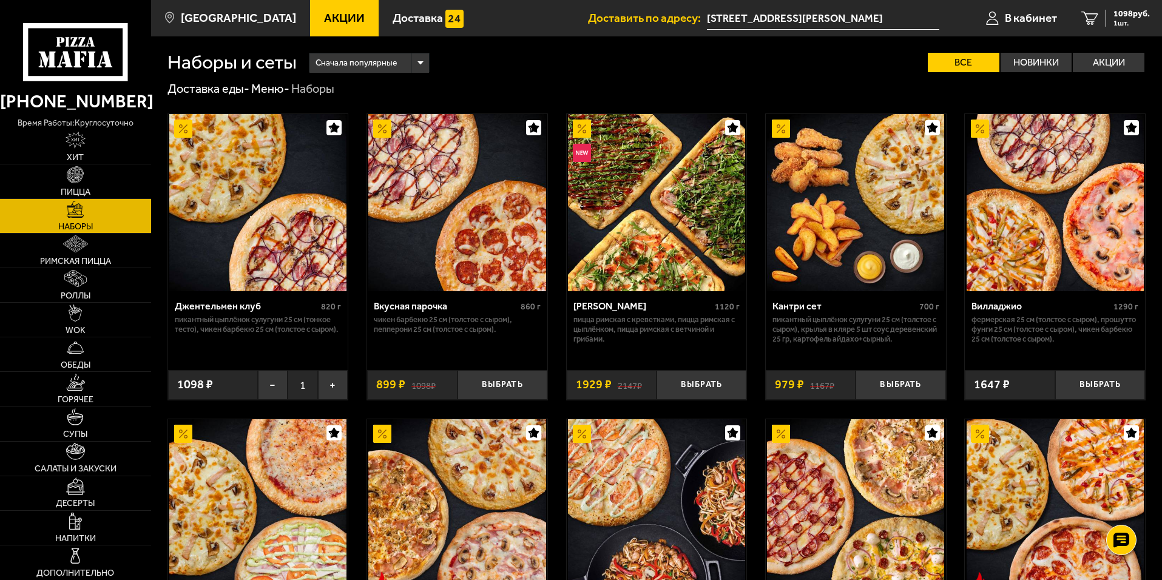
click at [263, 386] on button "−" at bounding box center [273, 385] width 30 height 30
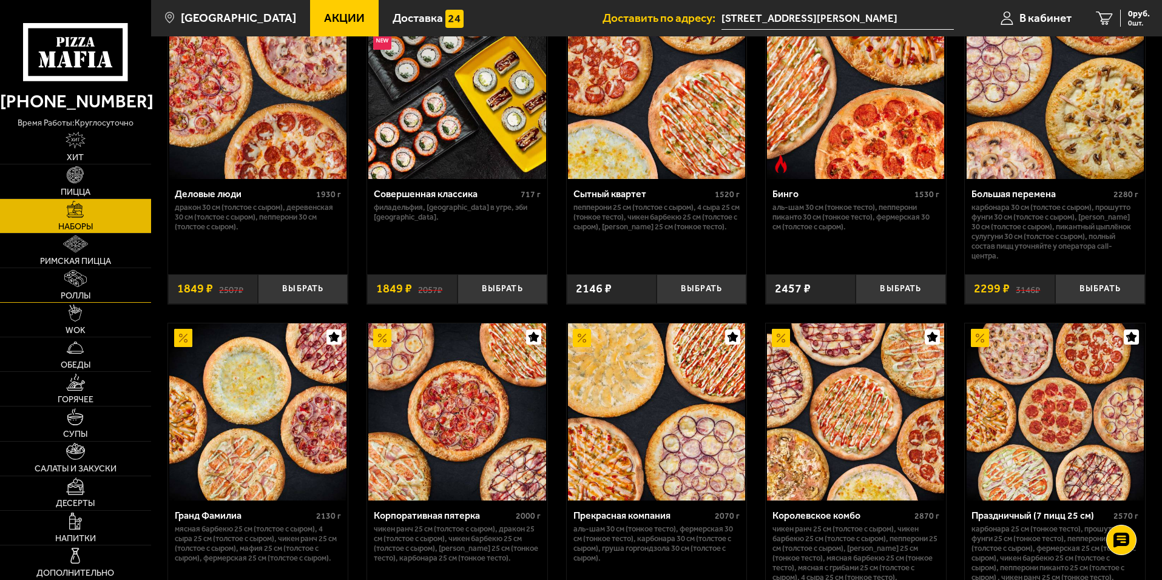
scroll to position [1395, 0]
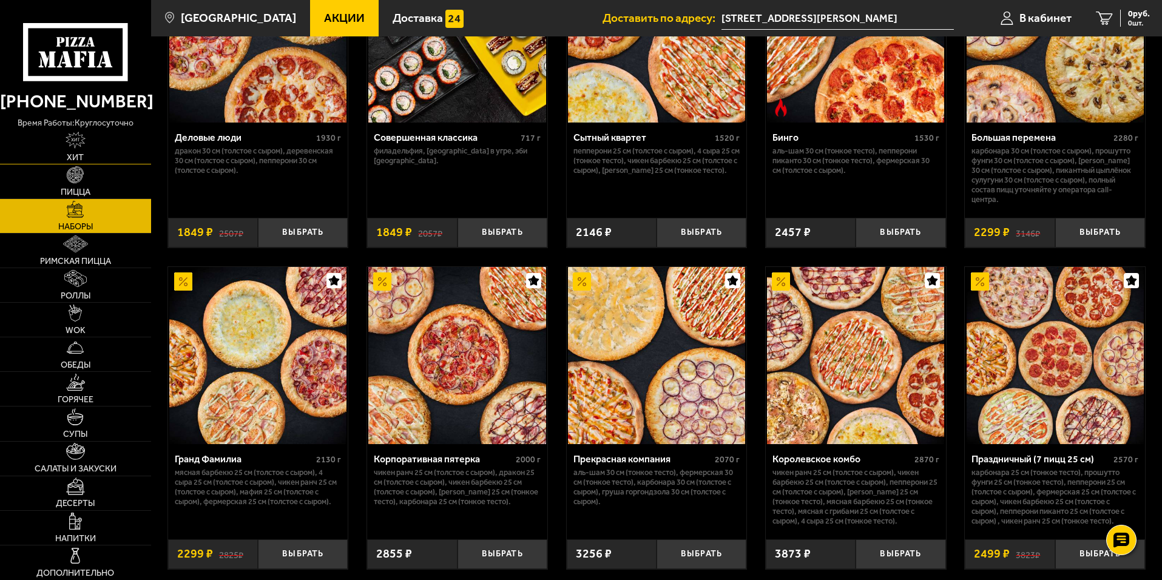
click at [92, 130] on link "Хит" at bounding box center [75, 147] width 151 height 34
click at [89, 172] on link "Пицца" at bounding box center [75, 181] width 151 height 34
click at [76, 247] on img at bounding box center [75, 243] width 24 height 17
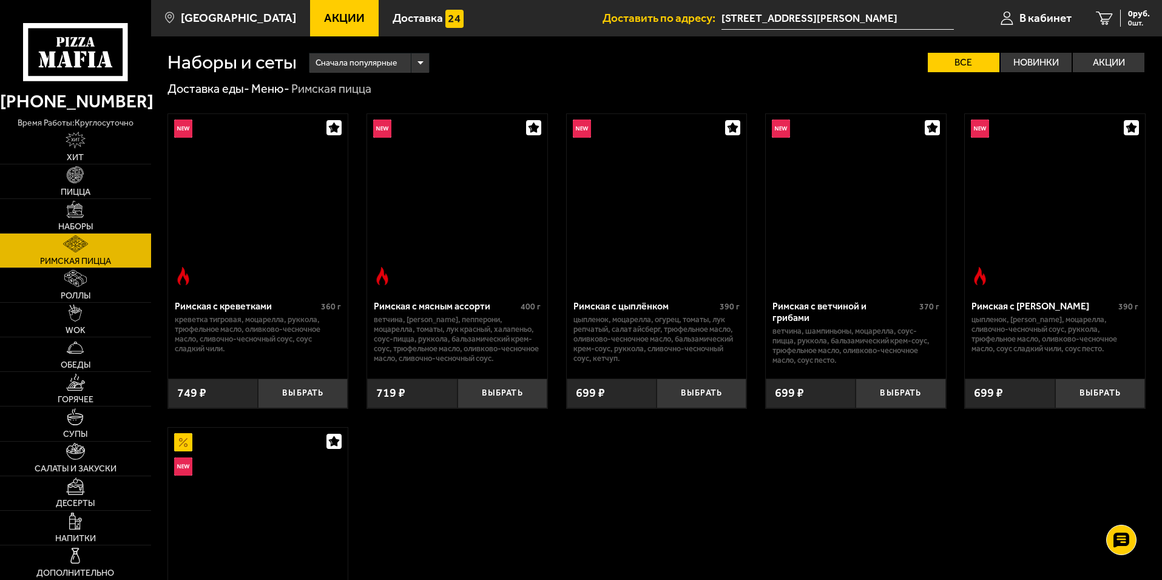
click at [72, 266] on link "Римская пицца" at bounding box center [75, 251] width 151 height 34
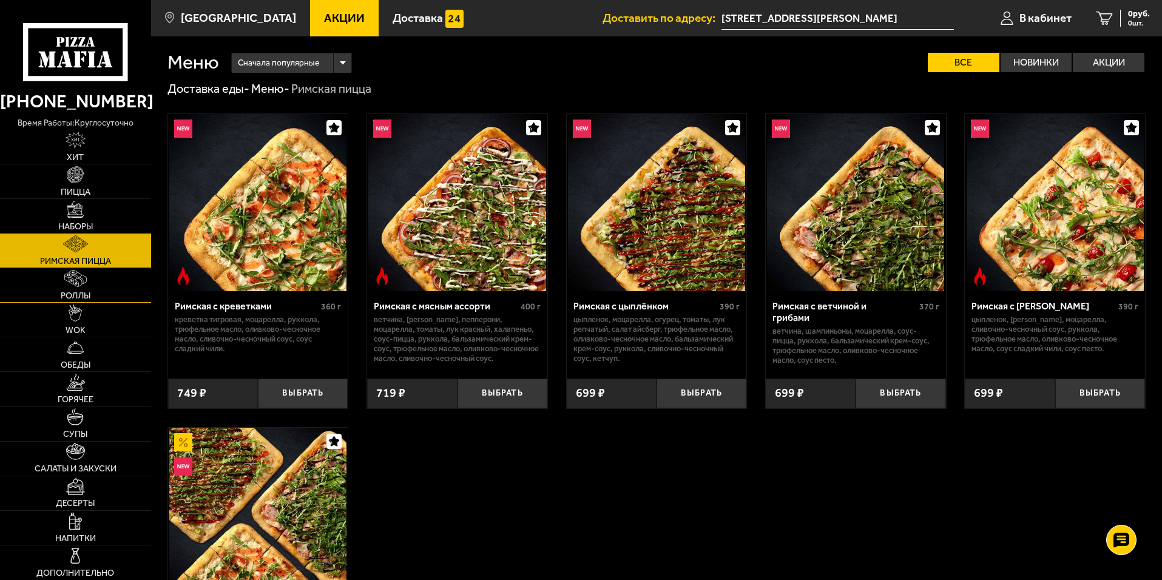
click at [67, 301] on link "Роллы" at bounding box center [75, 285] width 151 height 34
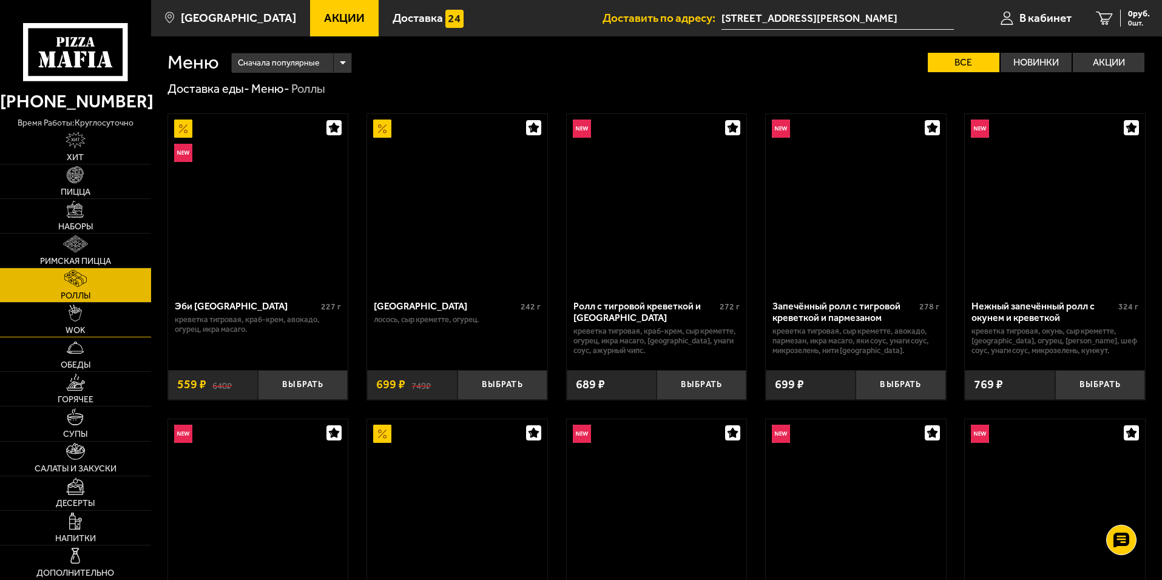
click at [67, 332] on span "WOK" at bounding box center [76, 330] width 20 height 8
click at [62, 358] on link "Обеды" at bounding box center [75, 354] width 151 height 34
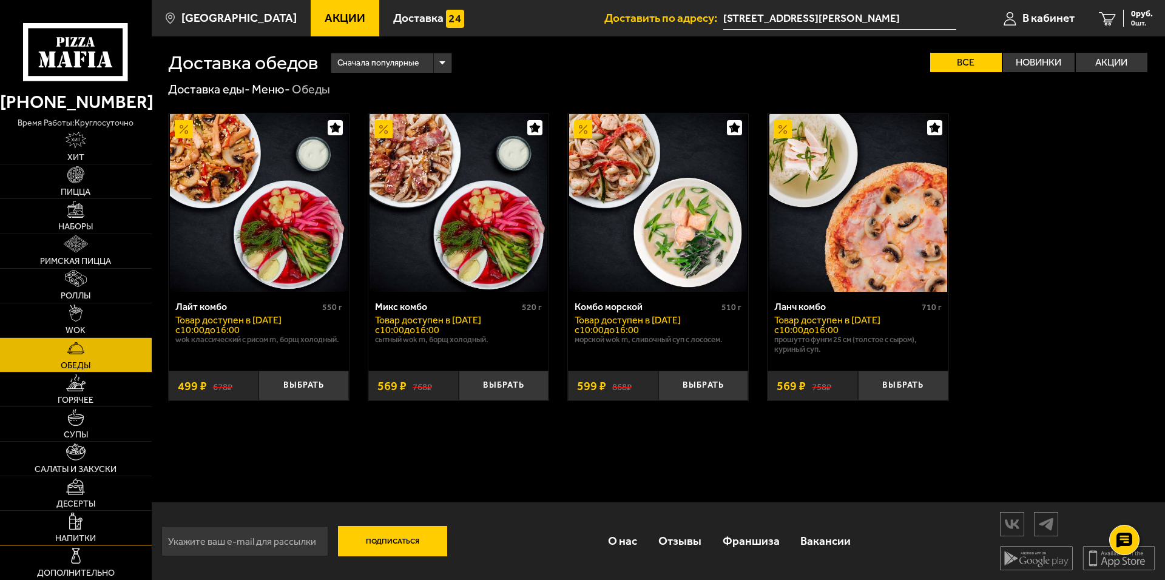
drag, startPoint x: 60, startPoint y: 521, endPoint x: 61, endPoint y: 527, distance: 6.2
click at [60, 523] on link "Напитки" at bounding box center [76, 528] width 152 height 34
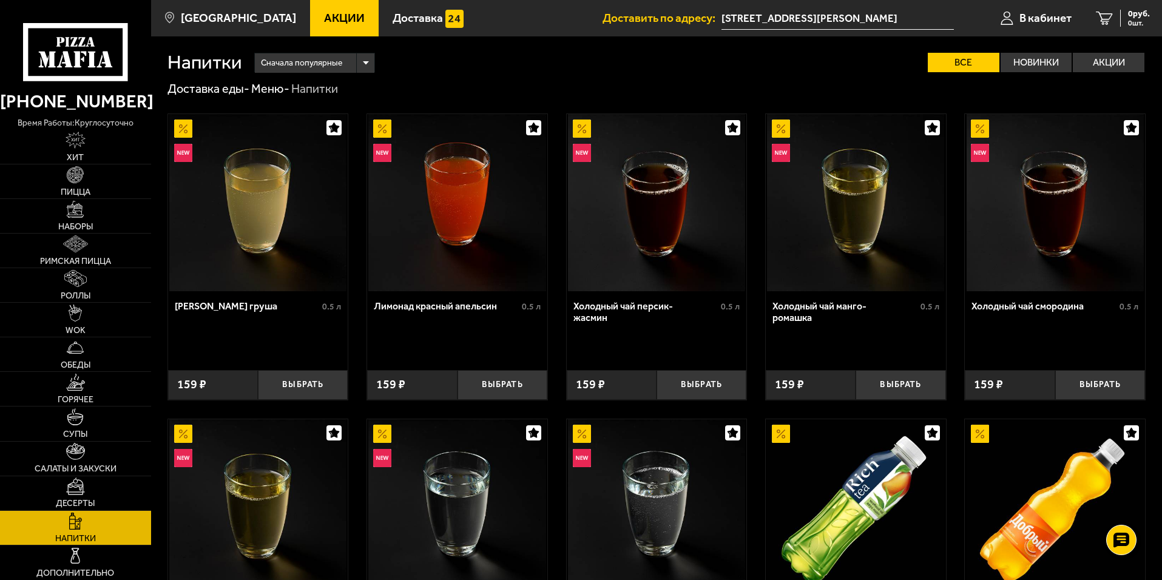
drag, startPoint x: 62, startPoint y: 537, endPoint x: 76, endPoint y: 493, distance: 46.2
click at [63, 536] on span "Напитки" at bounding box center [75, 538] width 41 height 8
drag, startPoint x: 76, startPoint y: 493, endPoint x: 77, endPoint y: 460, distance: 33.4
click at [76, 491] on img at bounding box center [75, 485] width 19 height 17
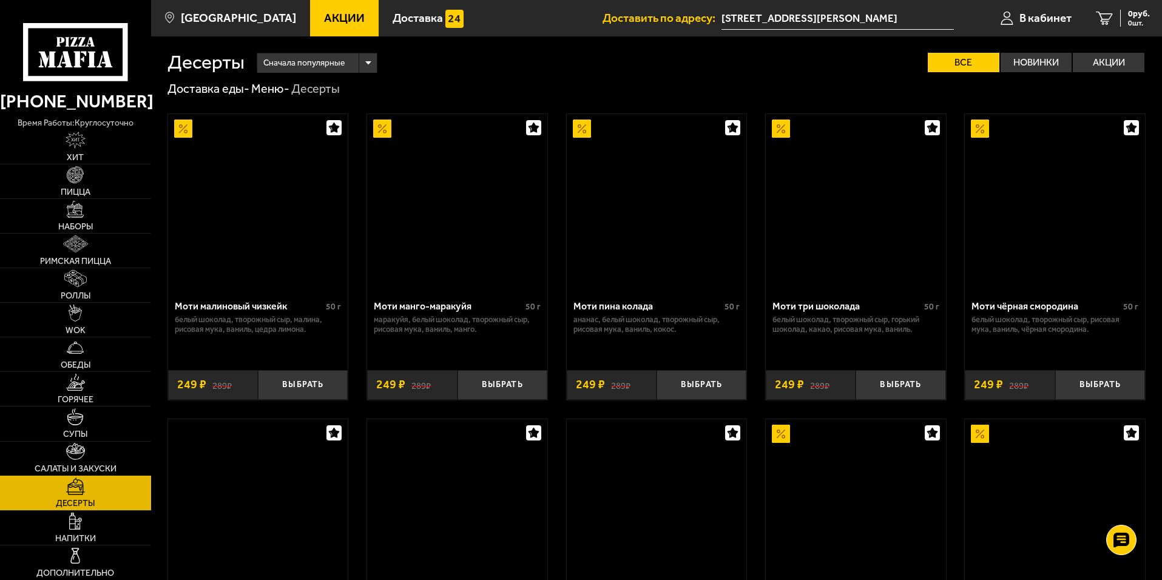
click at [77, 460] on img at bounding box center [75, 451] width 19 height 17
click at [84, 412] on img at bounding box center [75, 416] width 17 height 17
click at [85, 389] on img at bounding box center [75, 382] width 19 height 17
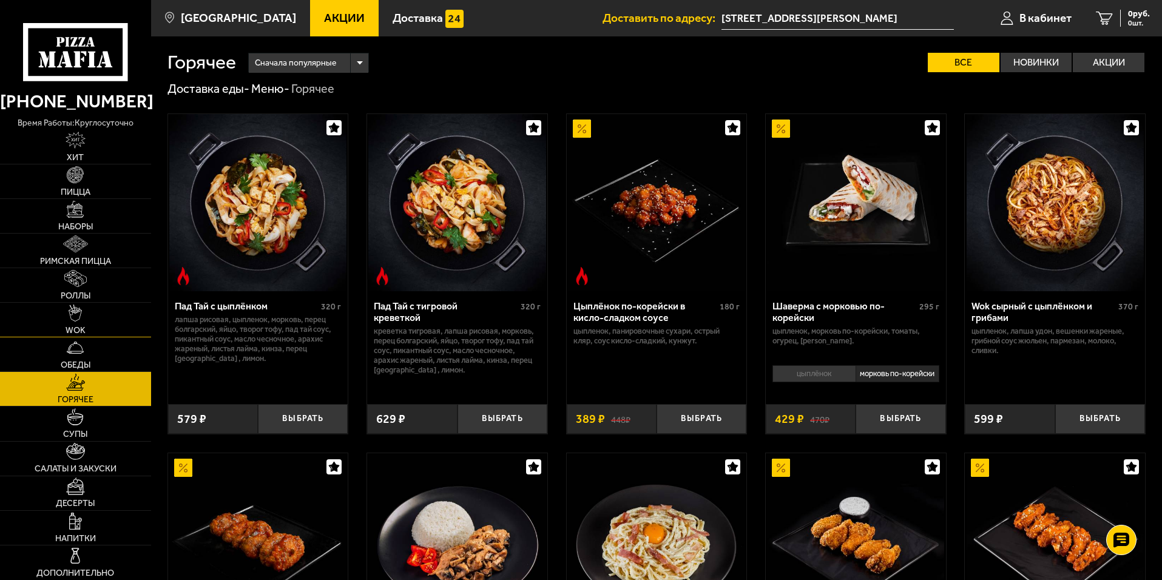
drag, startPoint x: 85, startPoint y: 385, endPoint x: 104, endPoint y: 310, distance: 77.5
click at [104, 263] on span "Римская пицца" at bounding box center [75, 261] width 71 height 8
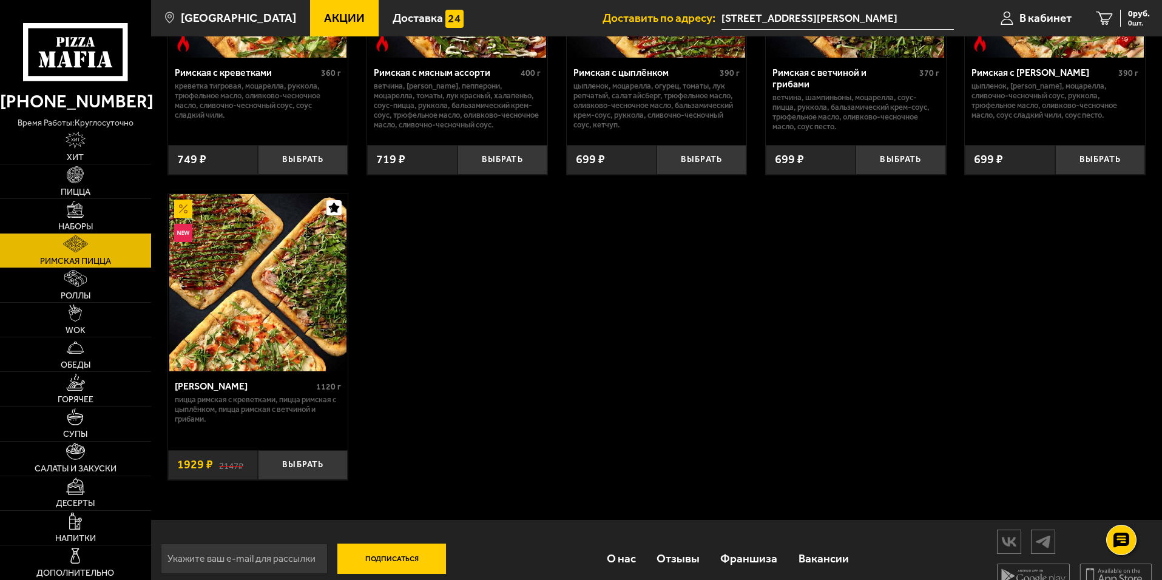
scroll to position [251, 0]
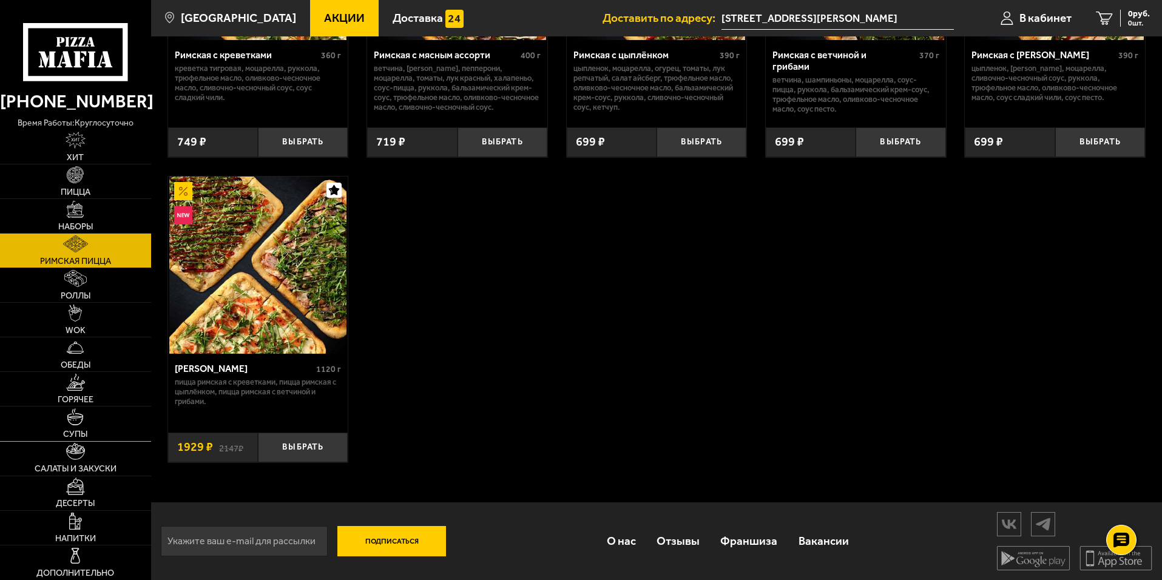
drag, startPoint x: 102, startPoint y: 418, endPoint x: 97, endPoint y: 413, distance: 6.9
click at [101, 418] on link "Супы" at bounding box center [75, 423] width 151 height 34
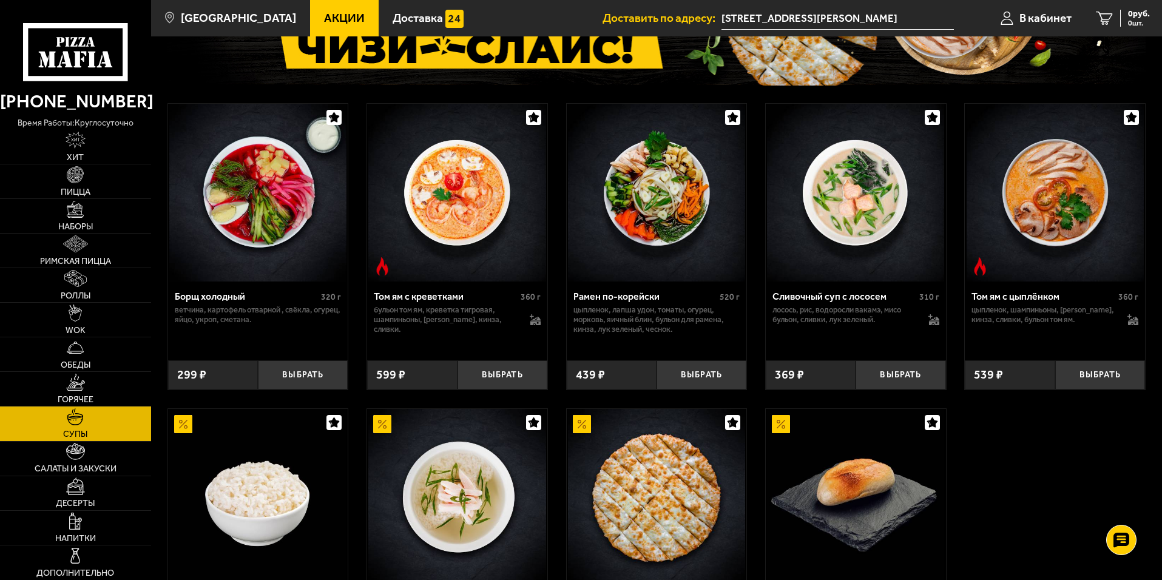
scroll to position [418, 0]
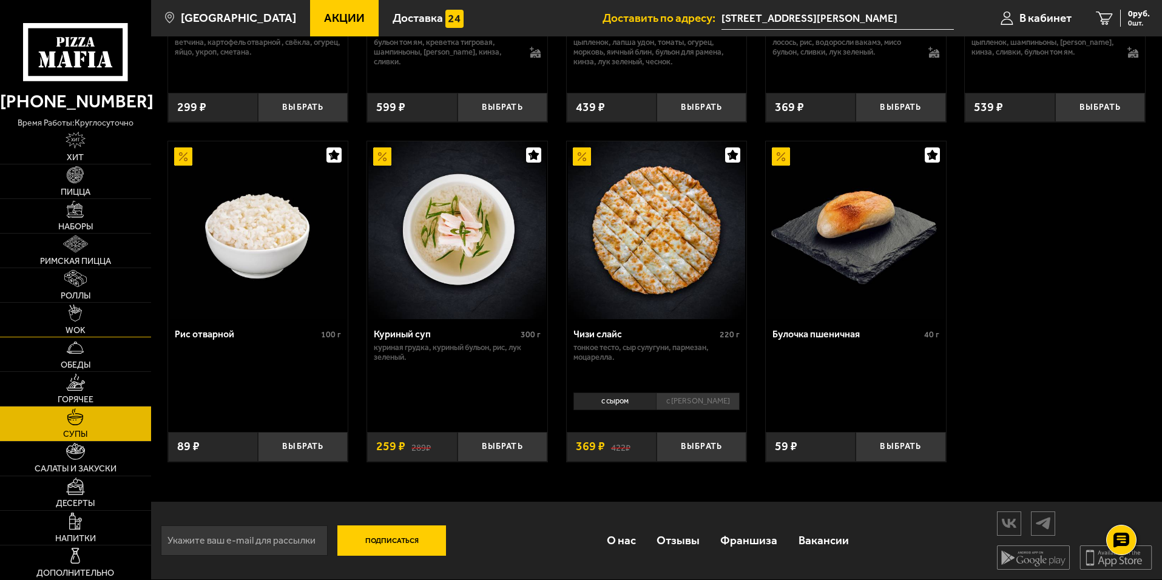
click at [111, 315] on link "WOK" at bounding box center [75, 320] width 151 height 34
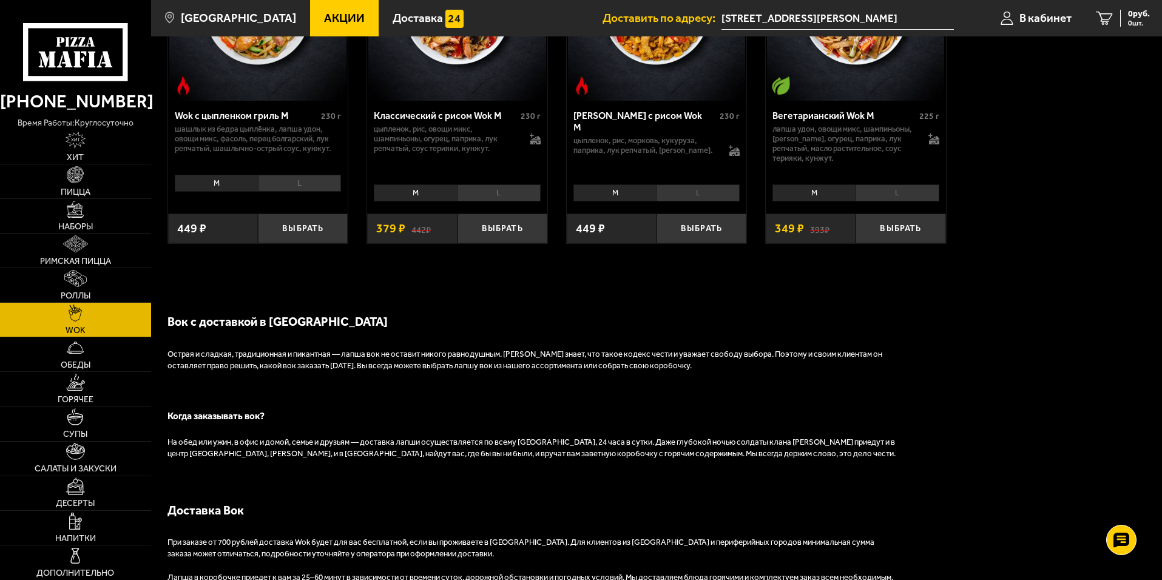
scroll to position [957, 0]
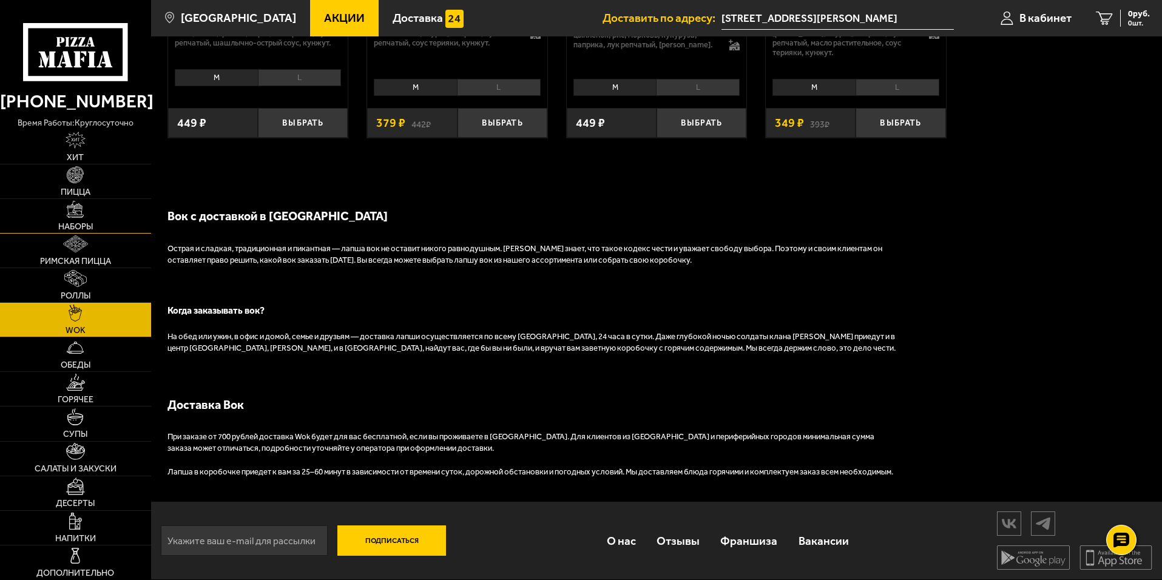
click at [69, 224] on span "Наборы" at bounding box center [75, 227] width 35 height 8
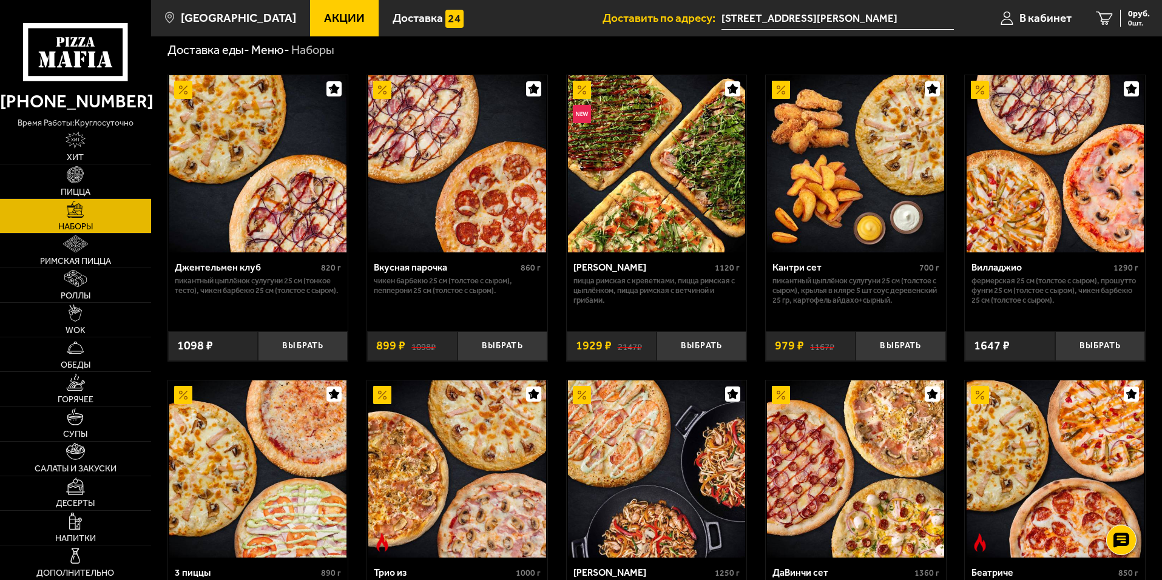
scroll to position [121, 0]
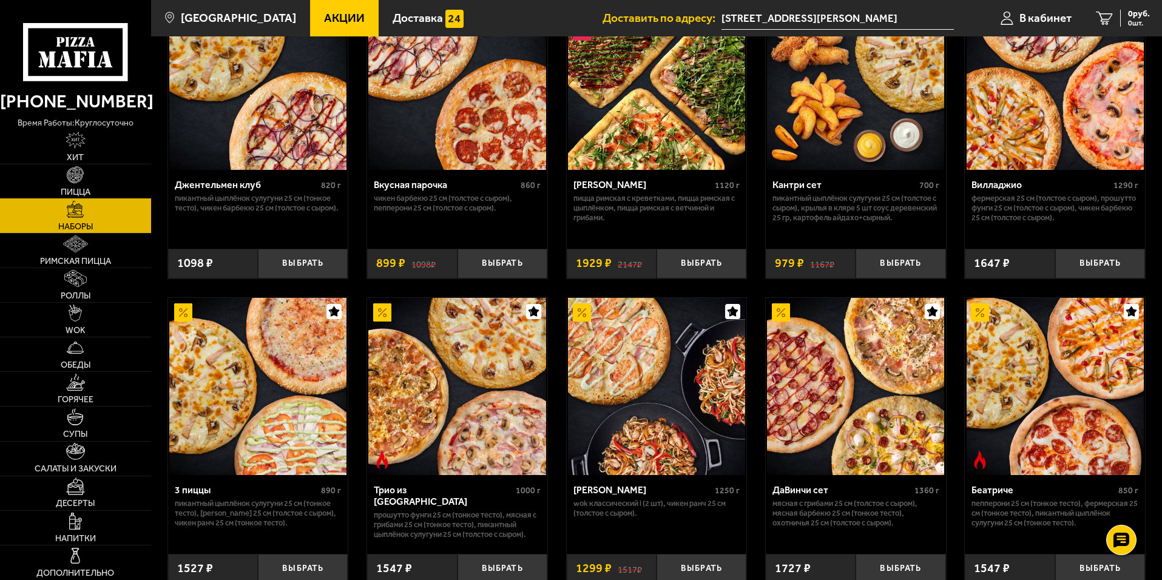
click at [103, 181] on link "Пицца" at bounding box center [75, 181] width 151 height 34
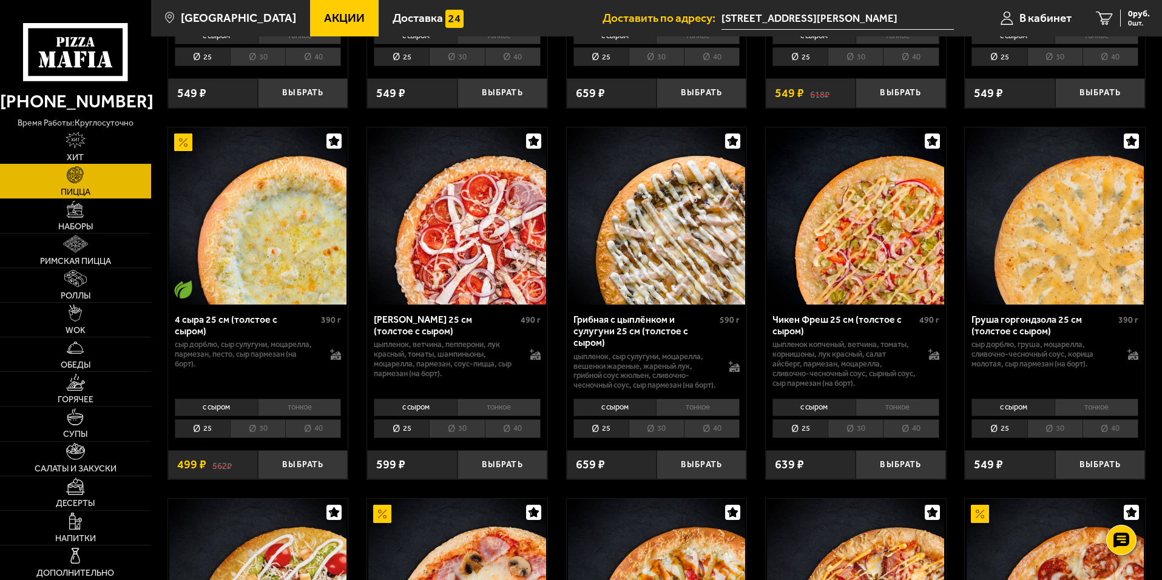
scroll to position [728, 0]
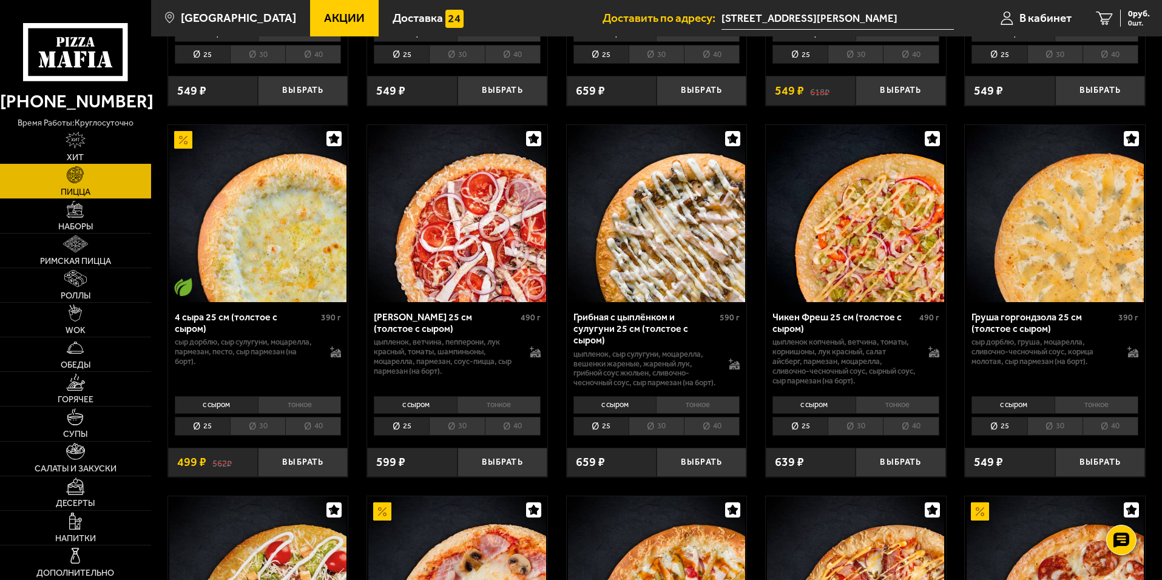
click at [56, 150] on link "Хит" at bounding box center [75, 147] width 151 height 34
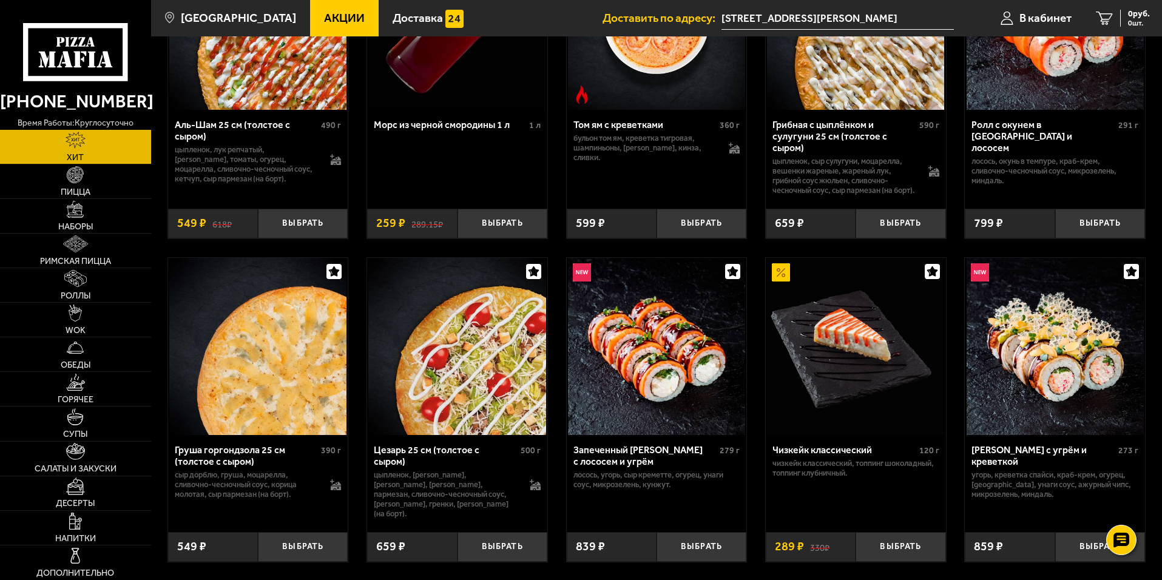
scroll to position [181, 0]
click at [95, 260] on span "Римская пицца" at bounding box center [75, 261] width 71 height 8
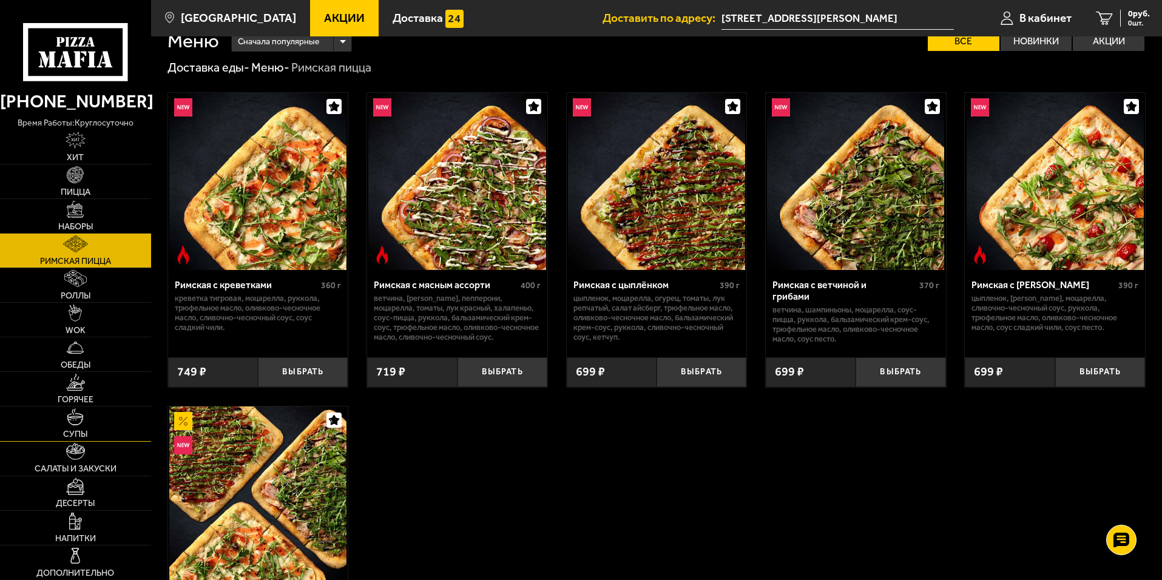
scroll to position [8, 0]
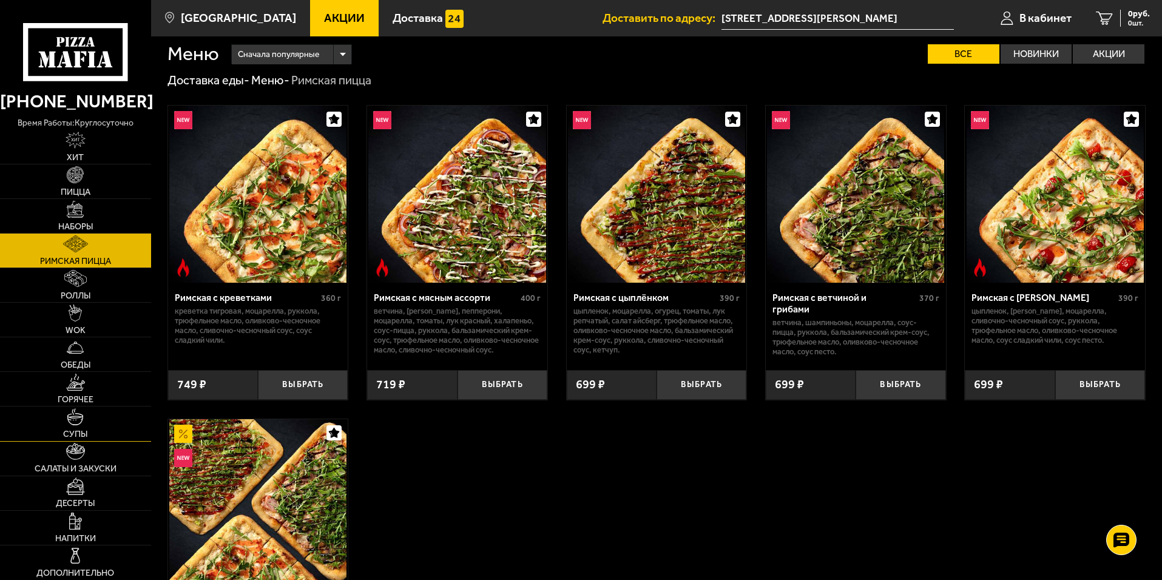
click at [52, 416] on link "Супы" at bounding box center [75, 423] width 151 height 34
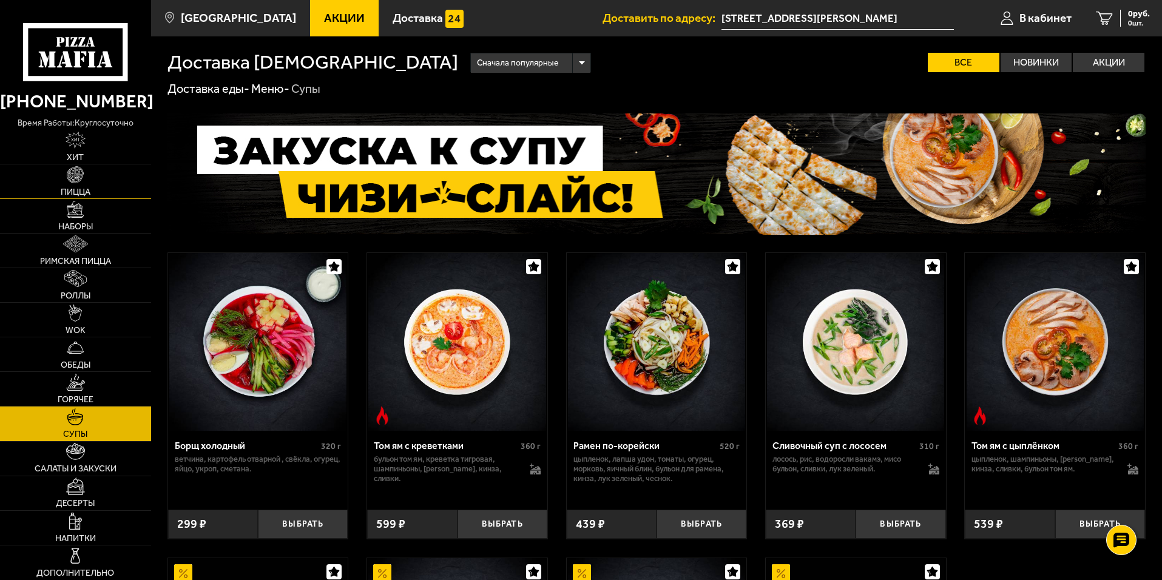
drag, startPoint x: 86, startPoint y: 178, endPoint x: 90, endPoint y: 162, distance: 16.9
click at [86, 177] on link "Пицца" at bounding box center [75, 181] width 151 height 34
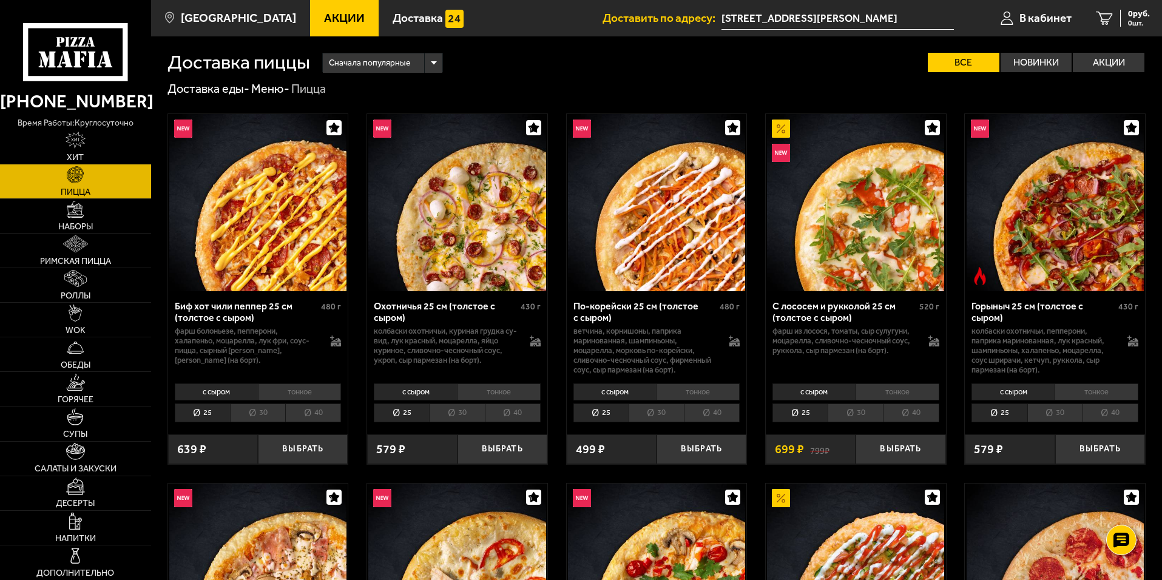
click at [92, 165] on link "Пицца" at bounding box center [75, 181] width 151 height 34
drag, startPoint x: 81, startPoint y: 246, endPoint x: 79, endPoint y: 253, distance: 6.8
click at [81, 247] on img at bounding box center [75, 243] width 24 height 17
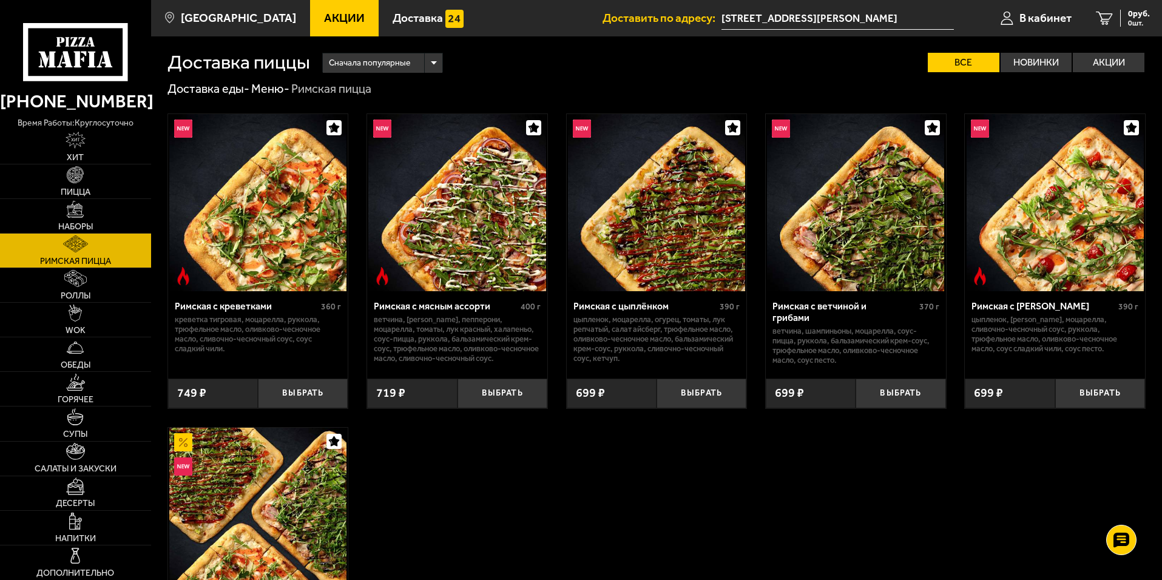
click at [79, 253] on link "Римская пицца" at bounding box center [75, 251] width 151 height 34
click at [79, 269] on link "Роллы" at bounding box center [75, 285] width 151 height 34
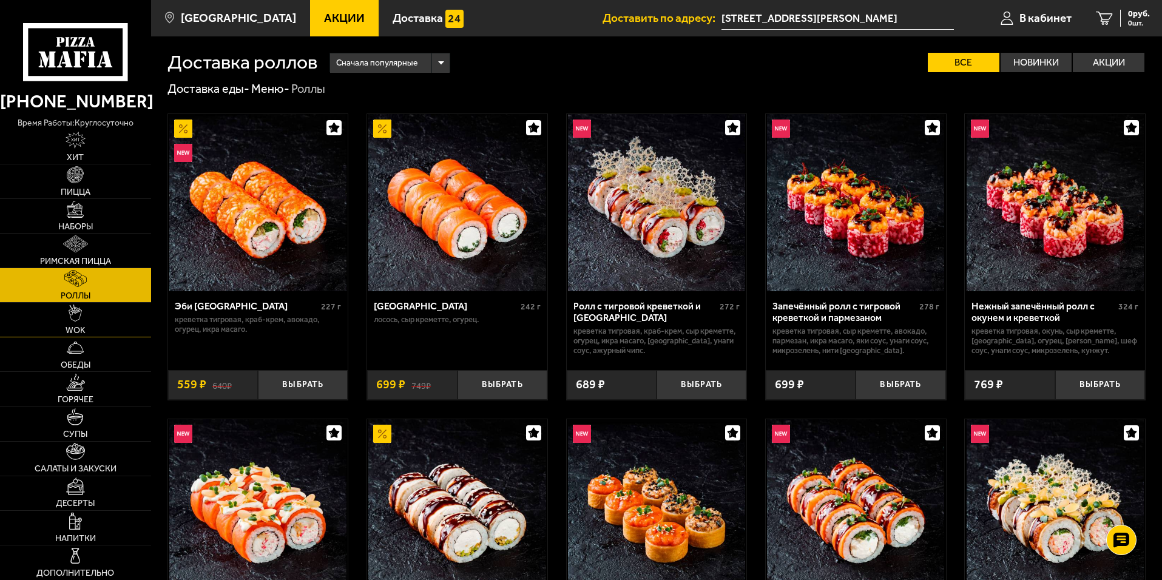
click at [74, 325] on link "WOK" at bounding box center [75, 320] width 151 height 34
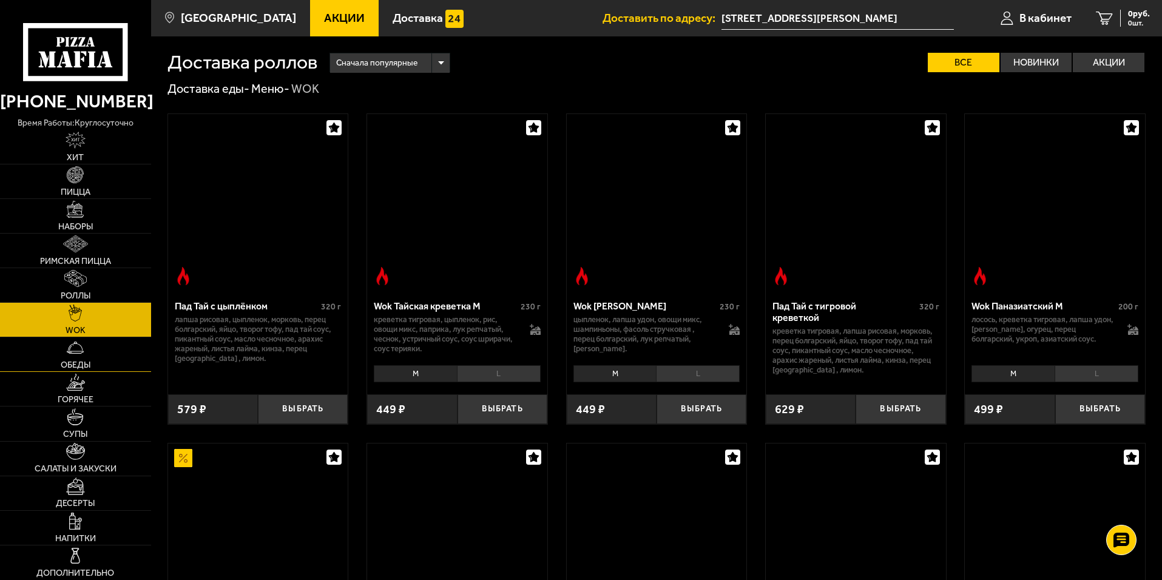
click at [70, 359] on link "Обеды" at bounding box center [75, 354] width 151 height 34
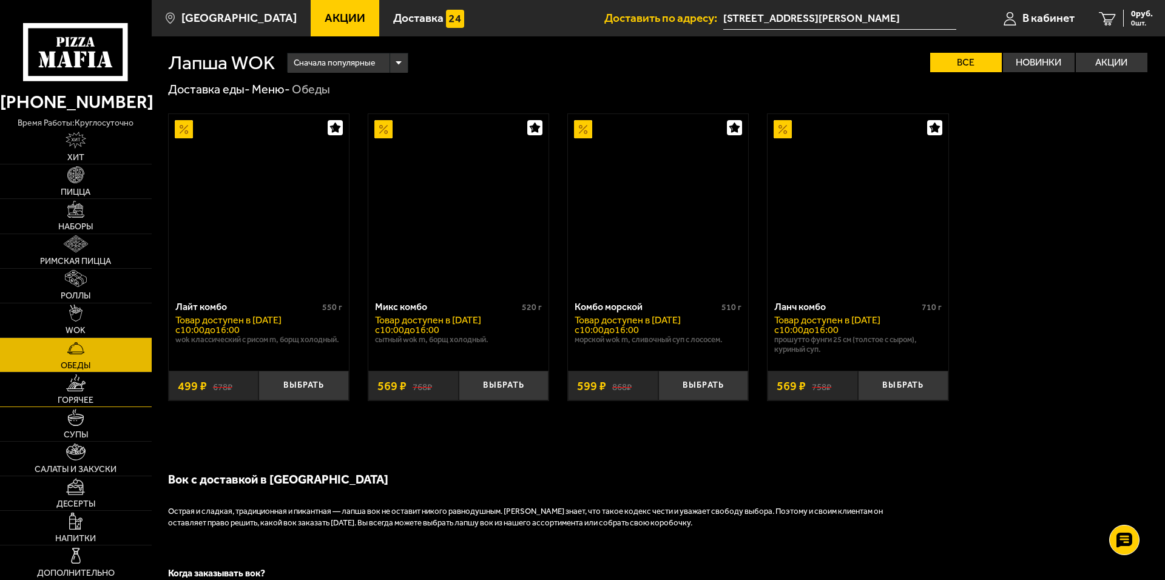
drag, startPoint x: 70, startPoint y: 359, endPoint x: 67, endPoint y: 397, distance: 37.7
click at [69, 369] on link "Обеды" at bounding box center [76, 355] width 152 height 34
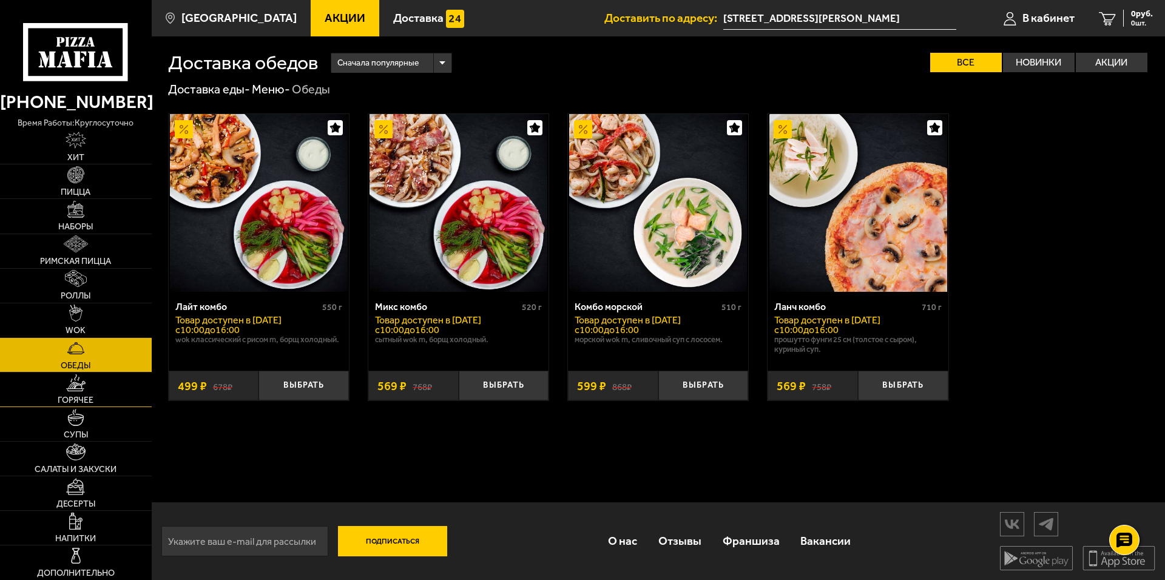
click at [67, 397] on span "Горячее" at bounding box center [76, 400] width 36 height 8
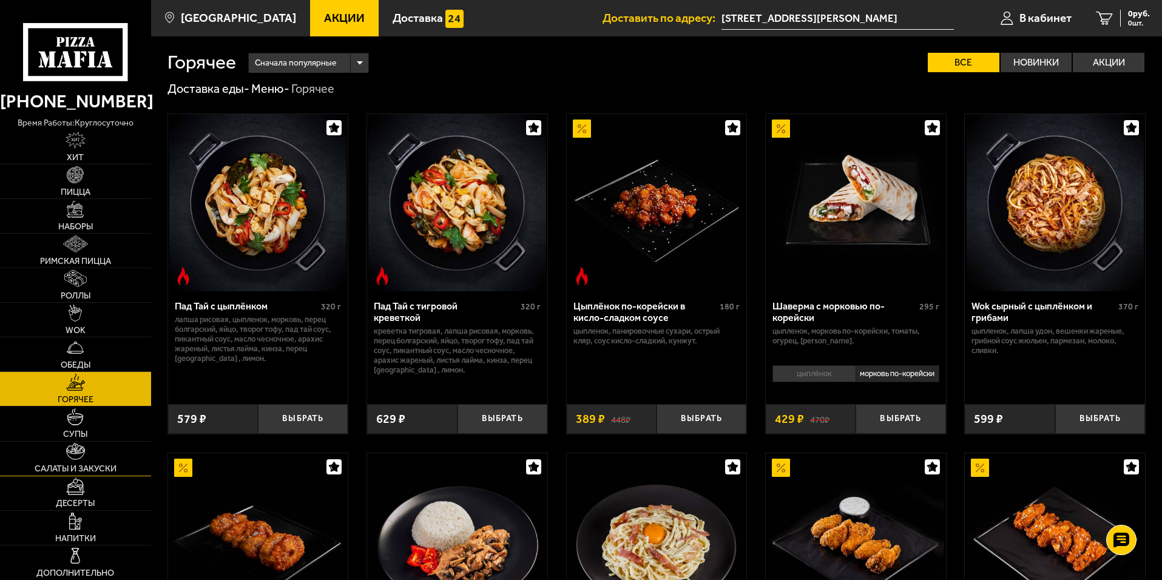
click at [46, 439] on link "Супы" at bounding box center [75, 423] width 151 height 34
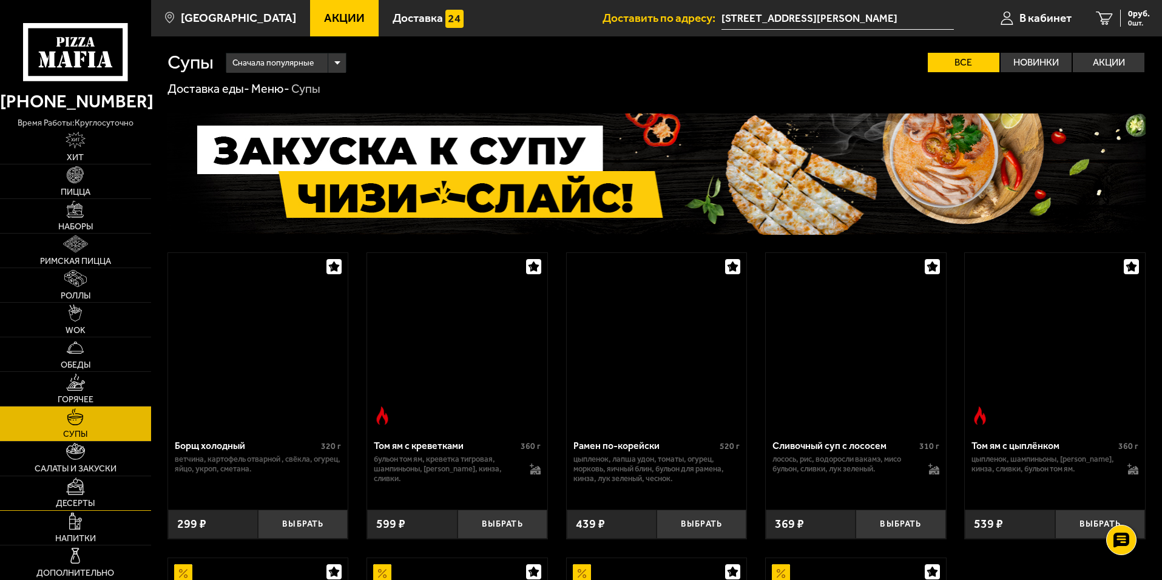
drag, startPoint x: 47, startPoint y: 458, endPoint x: 43, endPoint y: 501, distance: 43.3
click at [47, 459] on link "Салаты и закуски" at bounding box center [75, 459] width 151 height 34
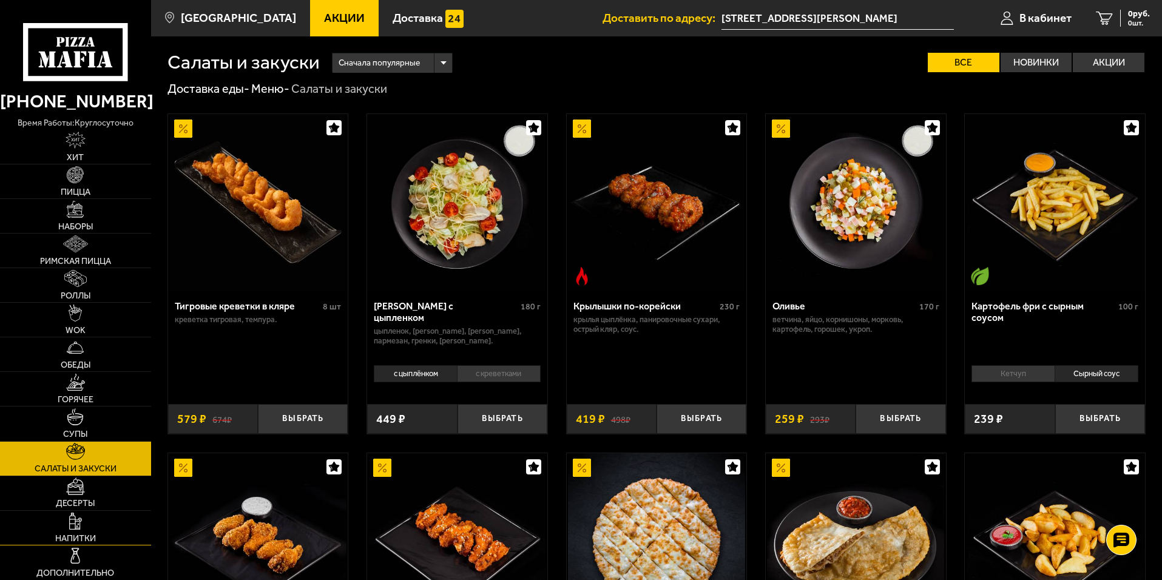
click at [43, 530] on link "Напитки" at bounding box center [75, 528] width 151 height 34
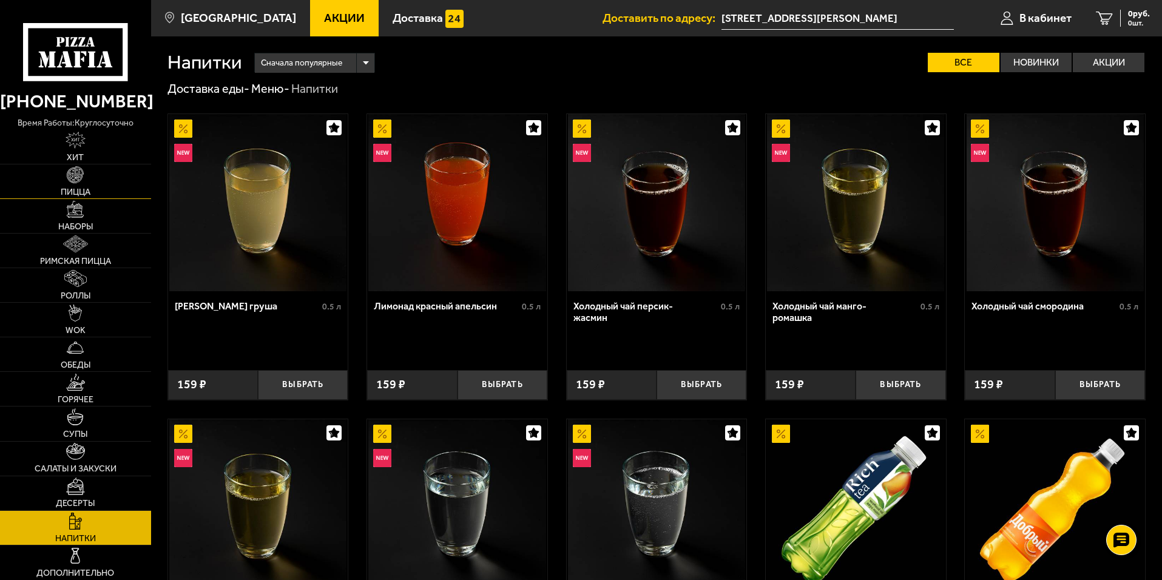
click at [108, 179] on link "Пицца" at bounding box center [75, 181] width 151 height 34
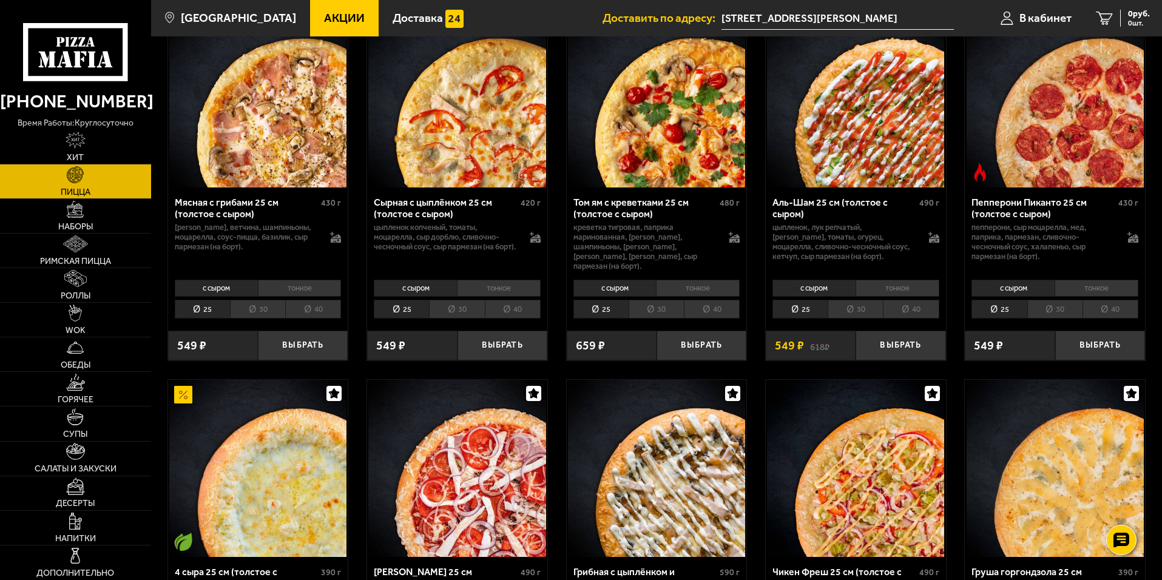
scroll to position [345, 0]
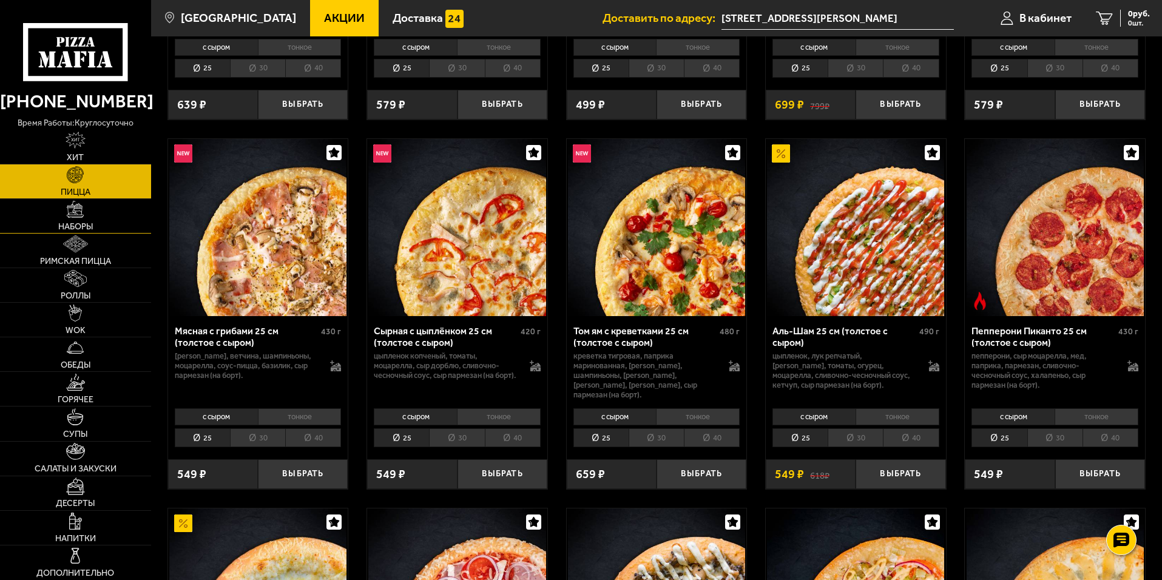
click at [70, 217] on img at bounding box center [75, 209] width 17 height 17
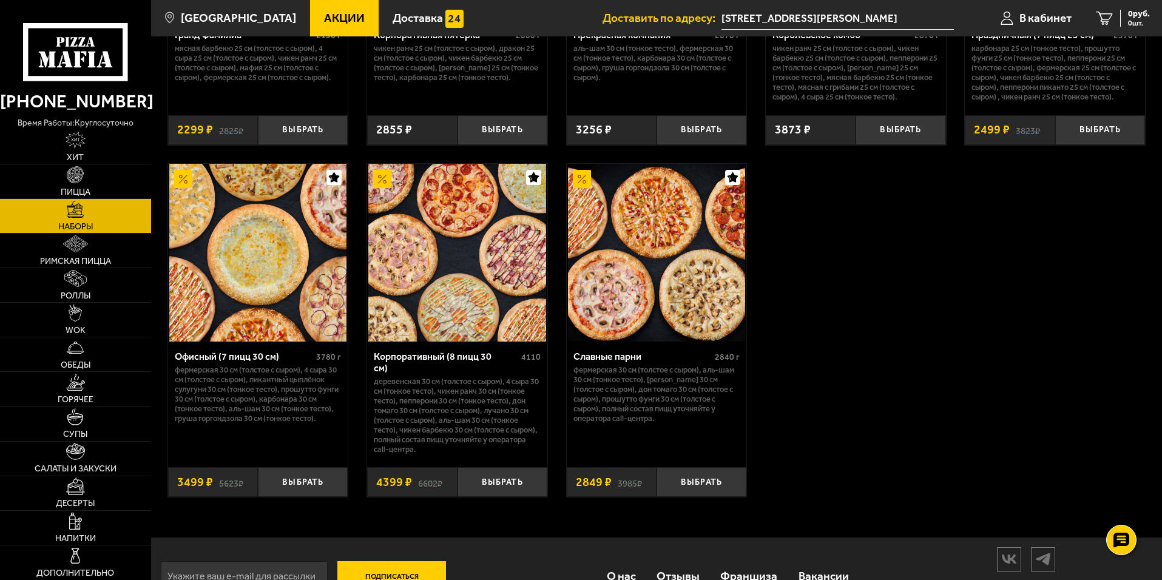
scroll to position [1820, 0]
click at [48, 254] on link "Римская пицца" at bounding box center [75, 251] width 151 height 34
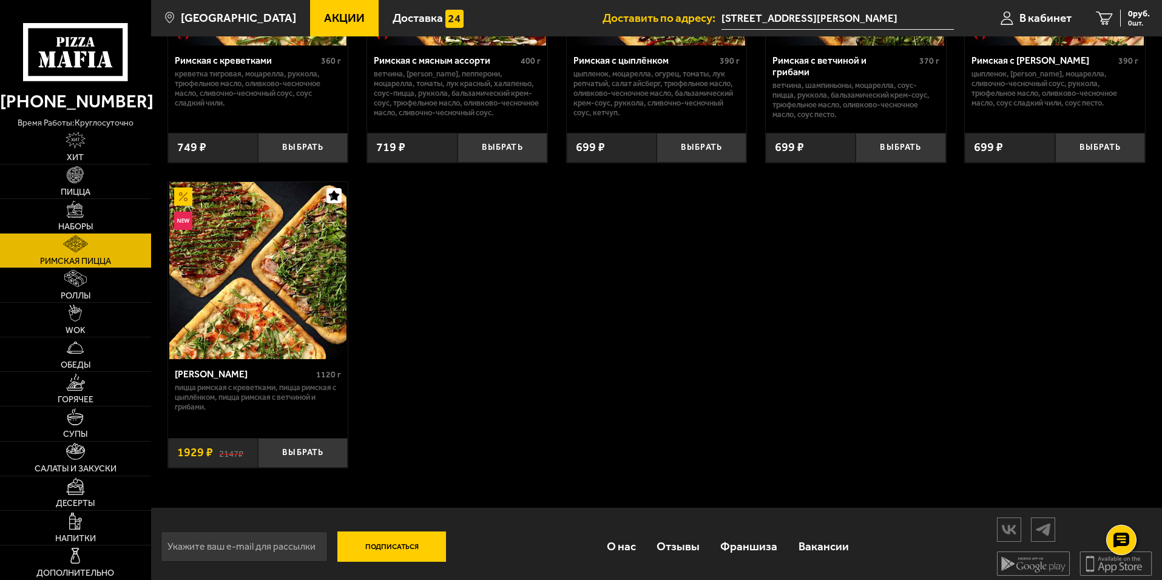
scroll to position [251, 0]
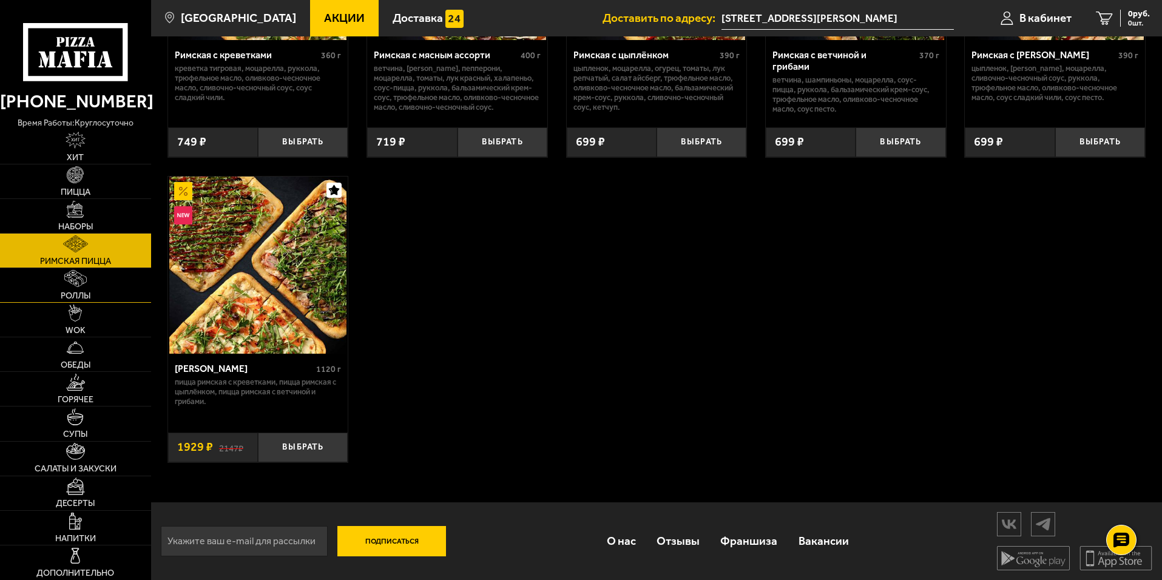
click at [59, 284] on link "Роллы" at bounding box center [75, 285] width 151 height 34
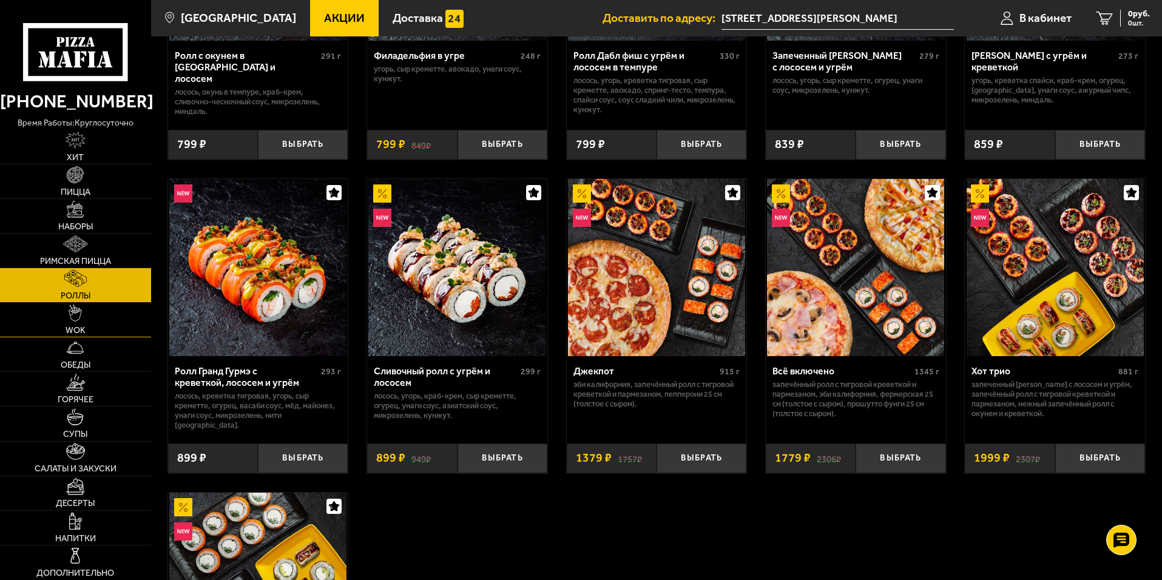
scroll to position [546, 0]
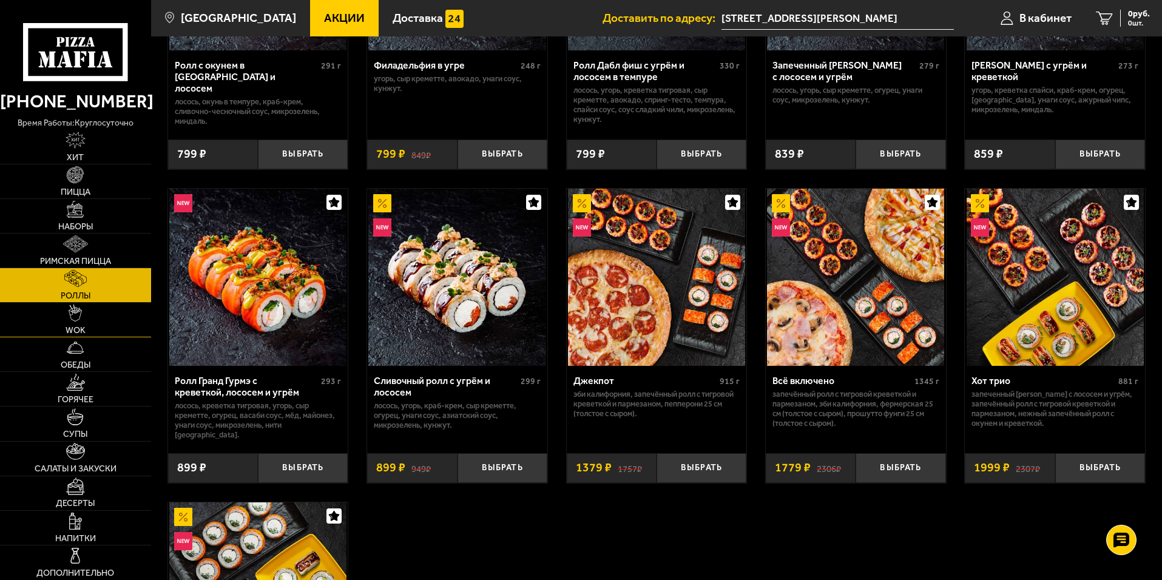
click at [110, 325] on link "WOK" at bounding box center [75, 320] width 151 height 34
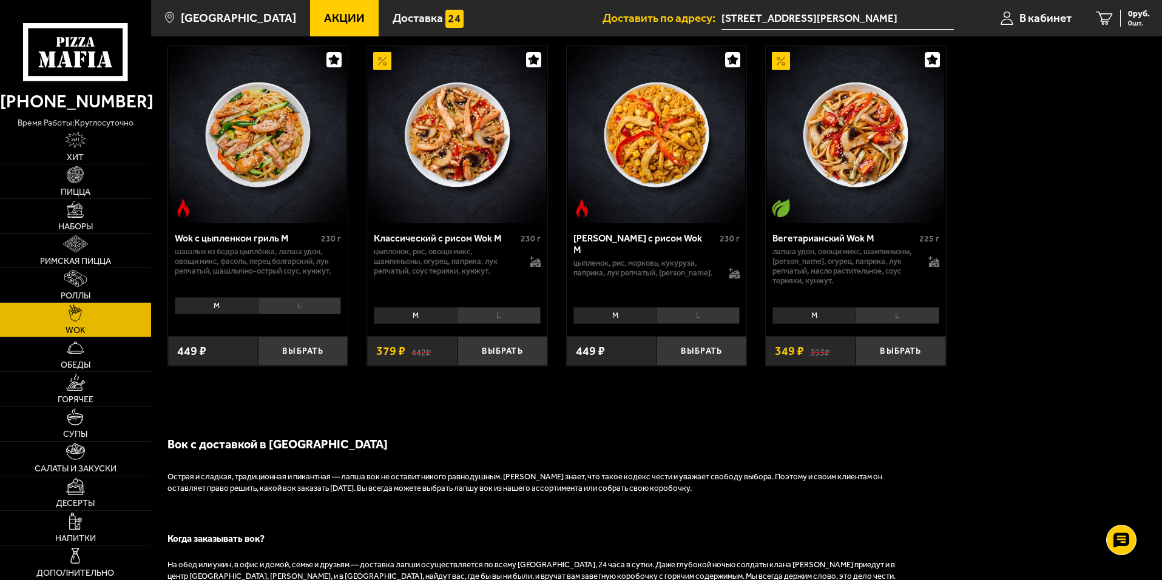
scroll to position [728, 0]
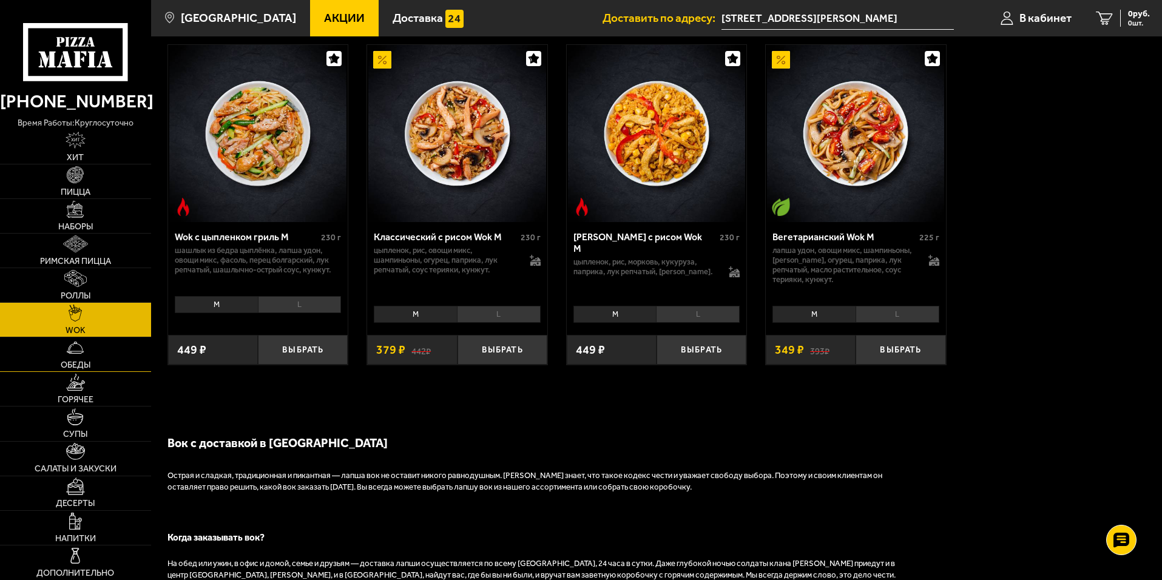
click at [99, 349] on link "Обеды" at bounding box center [75, 354] width 151 height 34
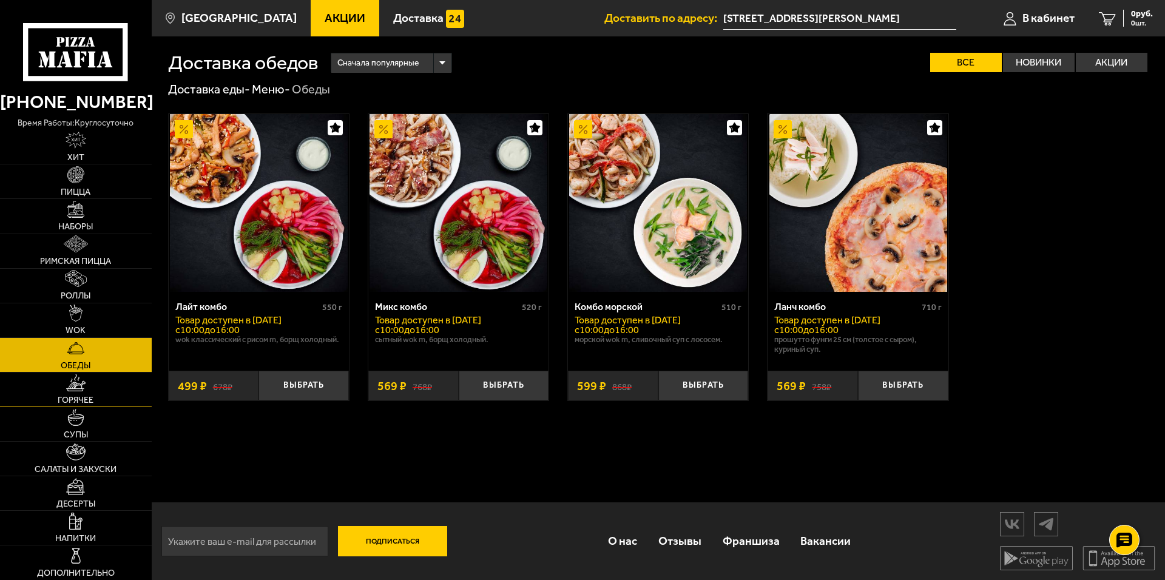
click at [87, 383] on link "Горячее" at bounding box center [76, 389] width 152 height 34
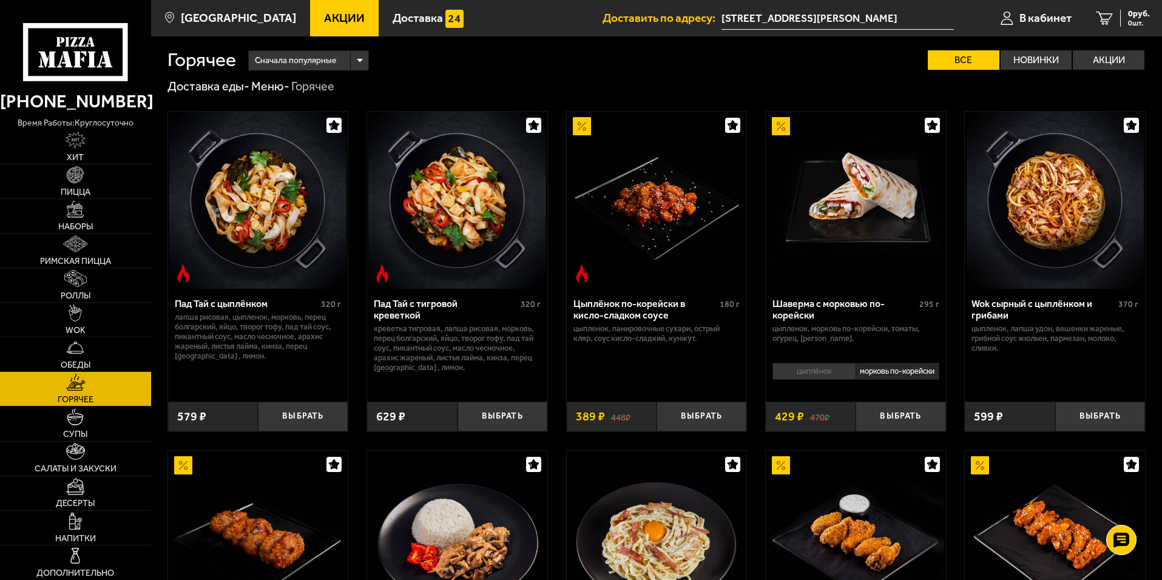
scroll to position [303, 0]
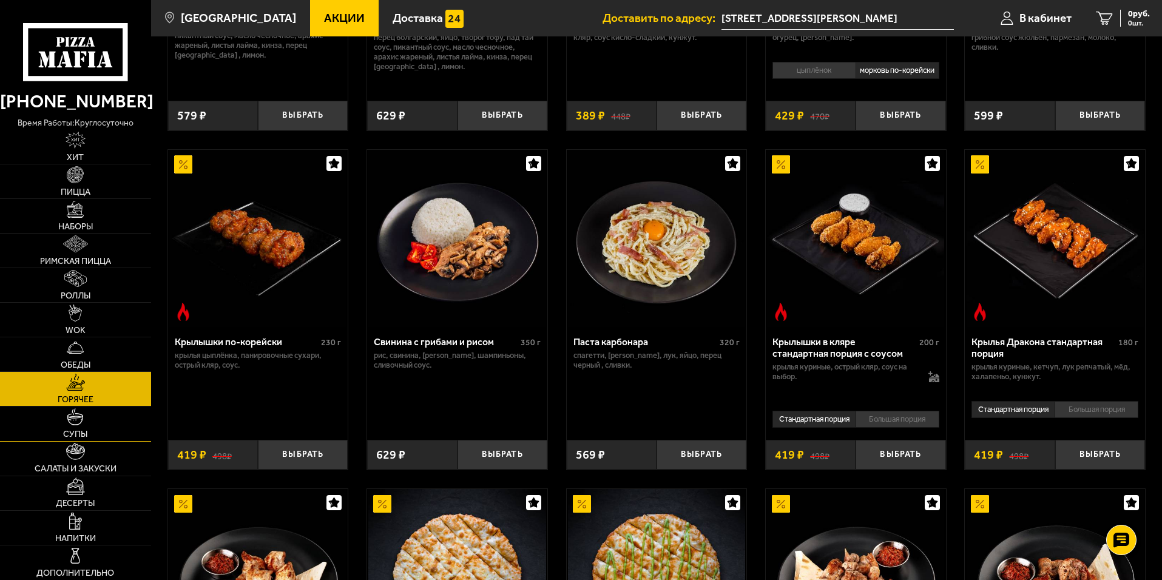
click at [121, 425] on link "Супы" at bounding box center [75, 423] width 151 height 34
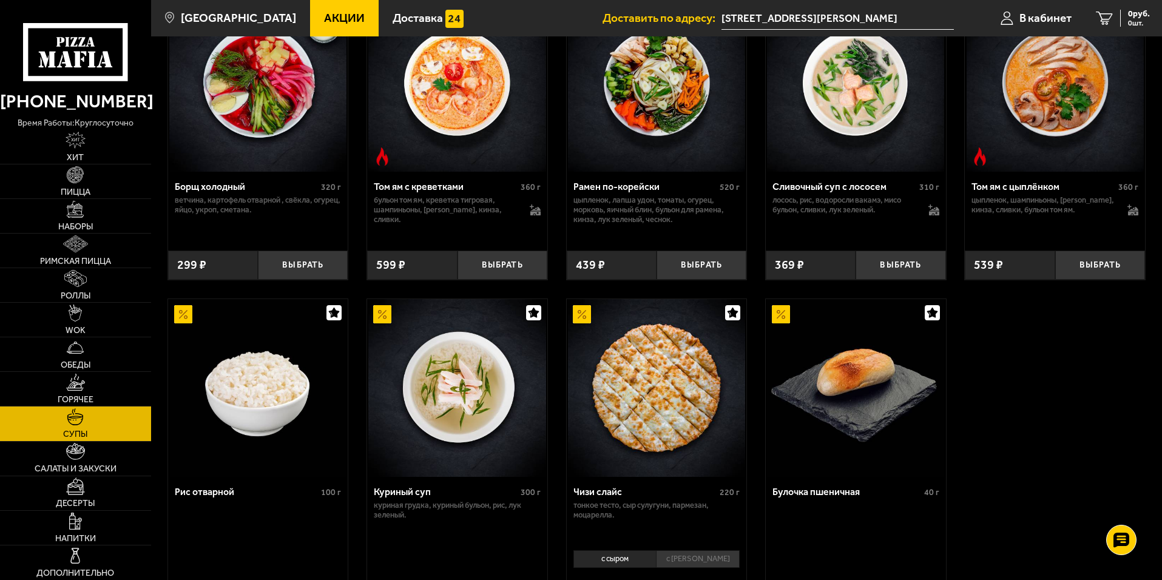
scroll to position [61, 0]
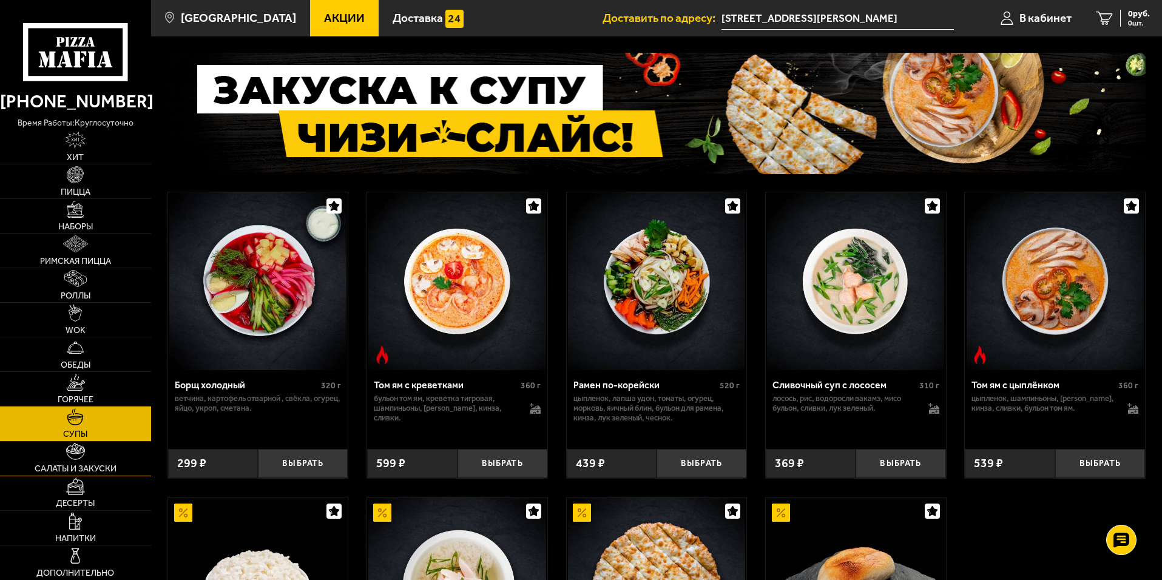
click at [29, 445] on link "Салаты и закуски" at bounding box center [75, 459] width 151 height 34
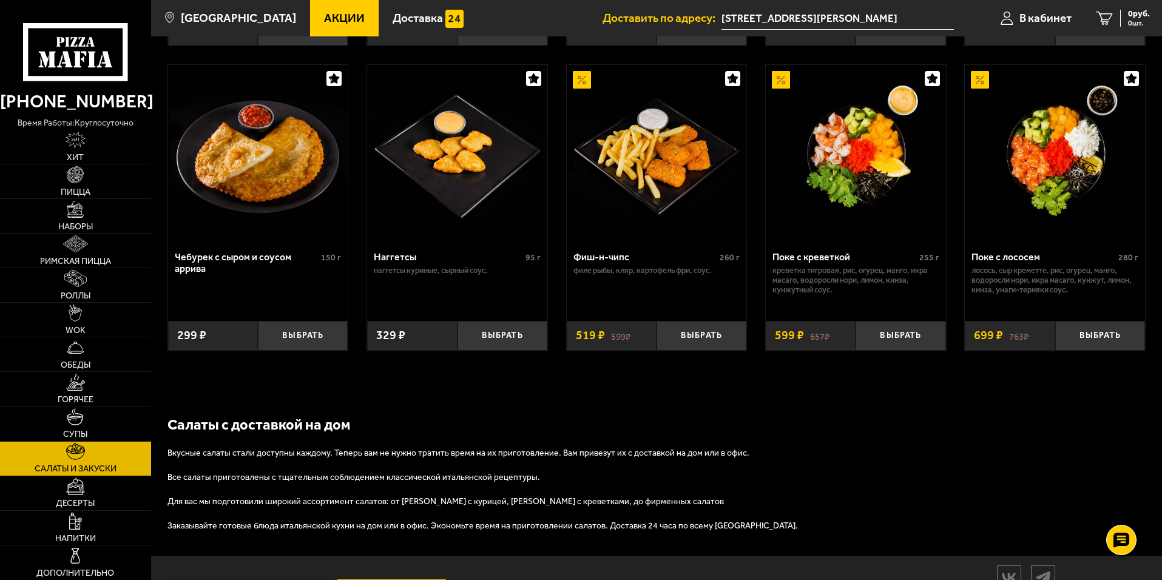
scroll to position [728, 0]
click at [85, 496] on link "Десерты" at bounding box center [75, 493] width 151 height 34
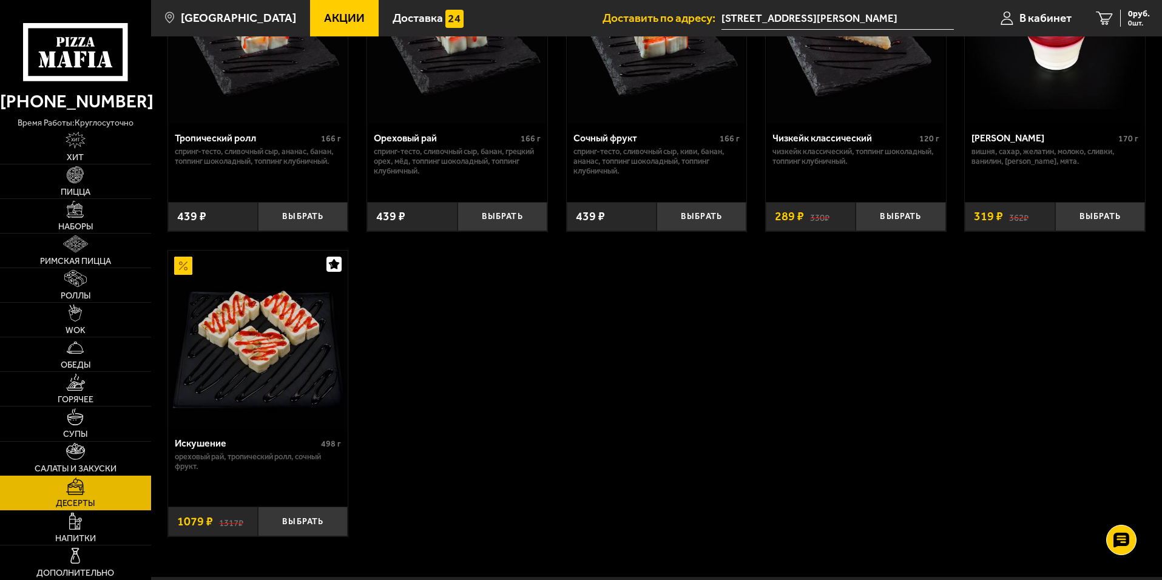
scroll to position [546, 0]
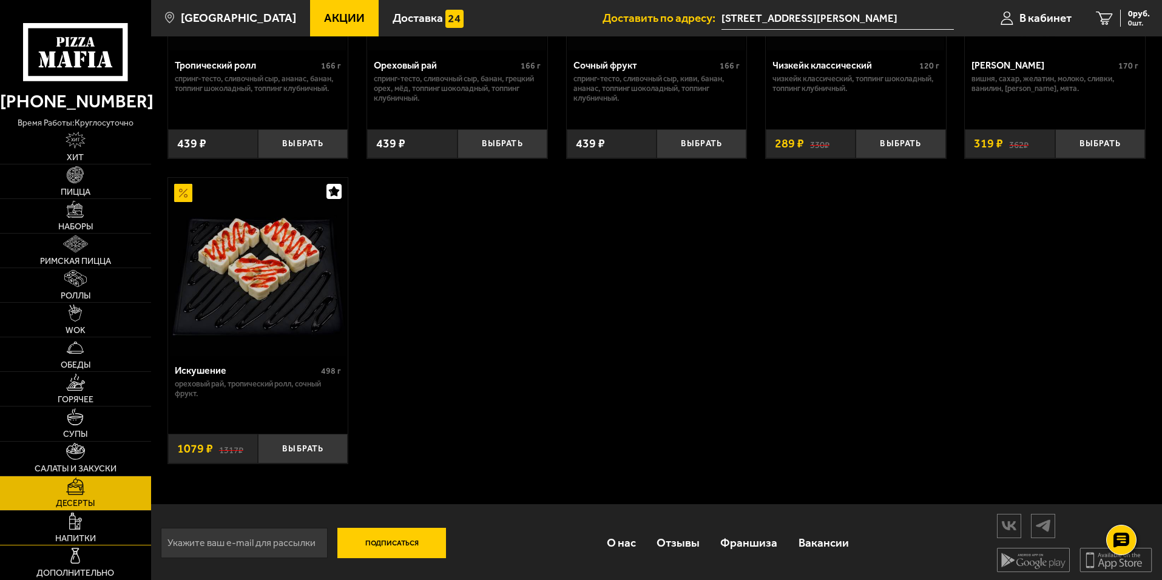
click at [89, 539] on span "Напитки" at bounding box center [75, 538] width 41 height 8
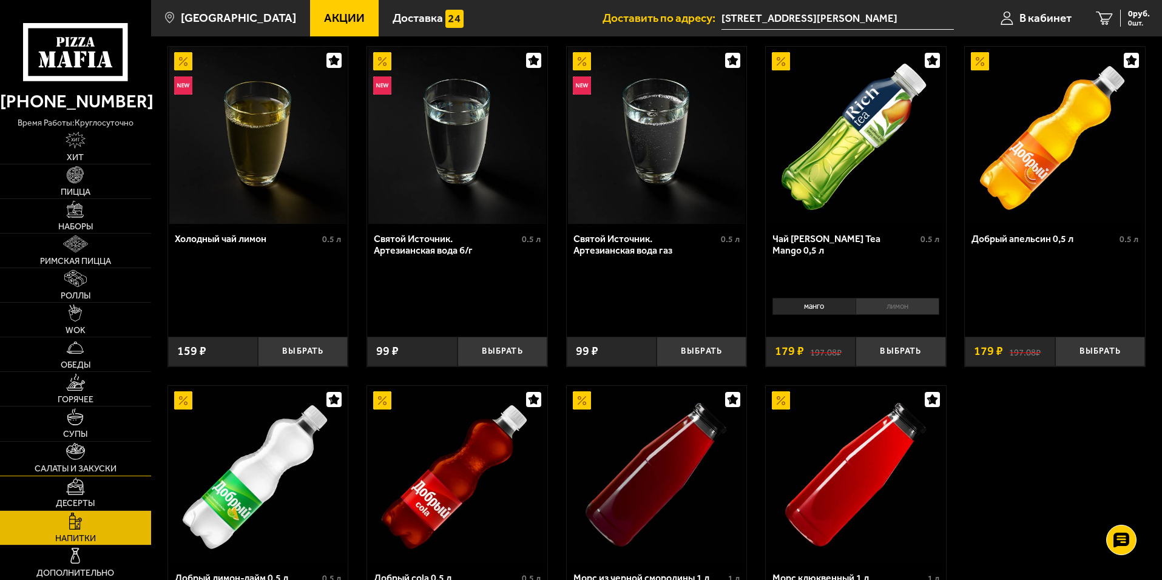
scroll to position [437, 0]
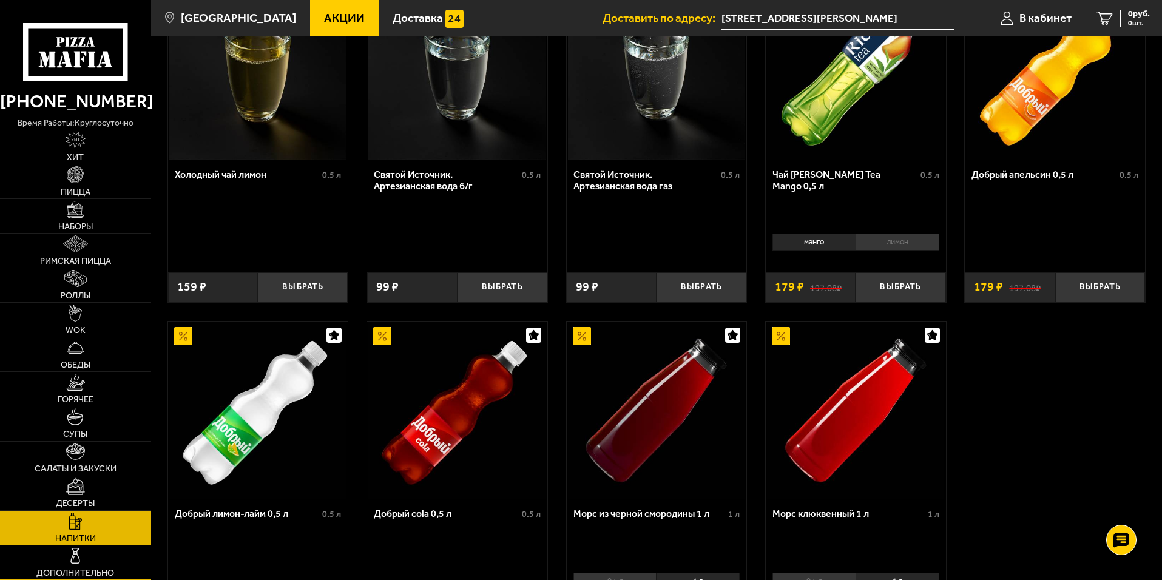
click at [66, 554] on link "Дополнительно" at bounding box center [75, 562] width 151 height 34
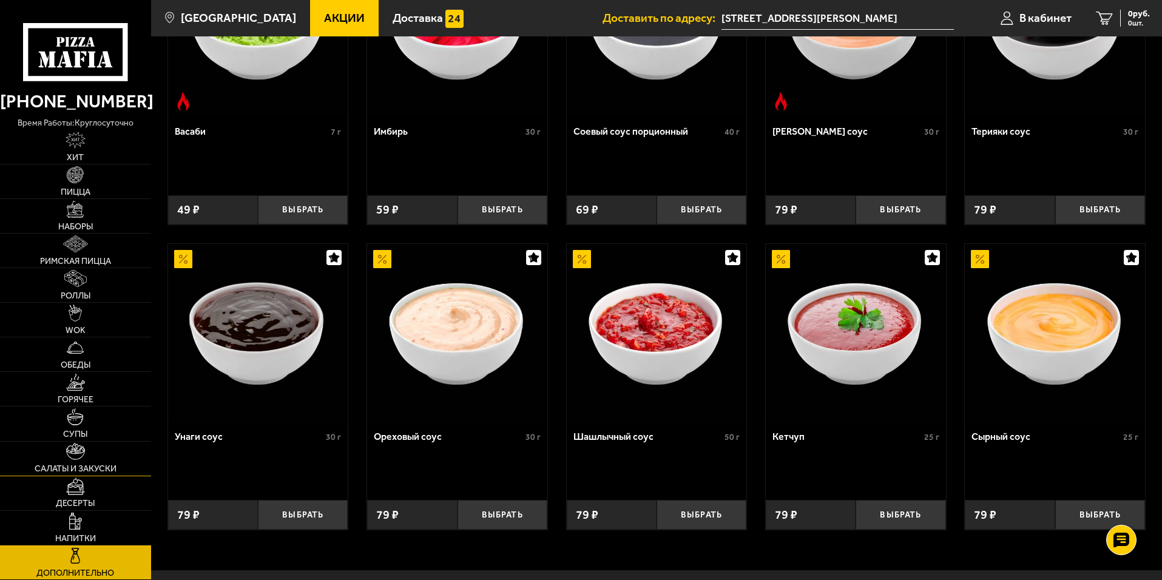
scroll to position [550, 0]
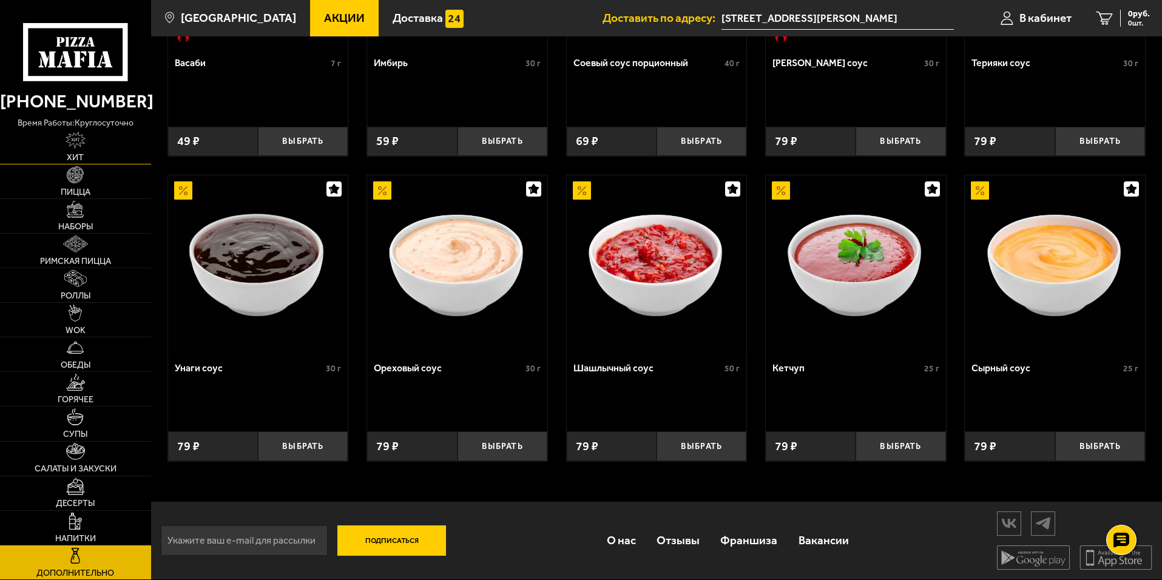
click at [87, 146] on link "Хит" at bounding box center [75, 147] width 151 height 34
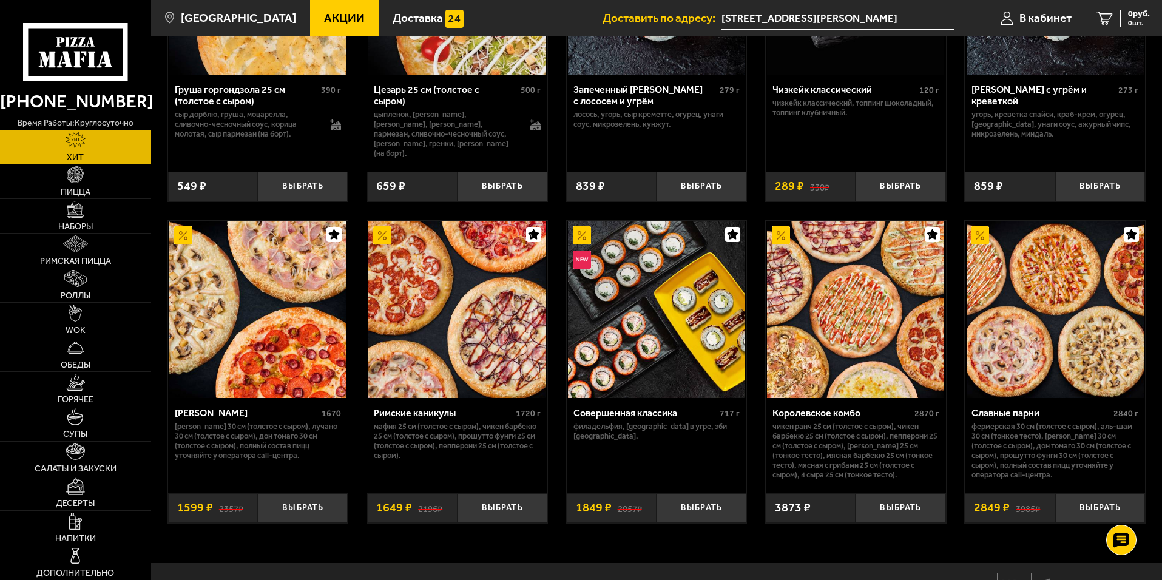
scroll to position [605, 0]
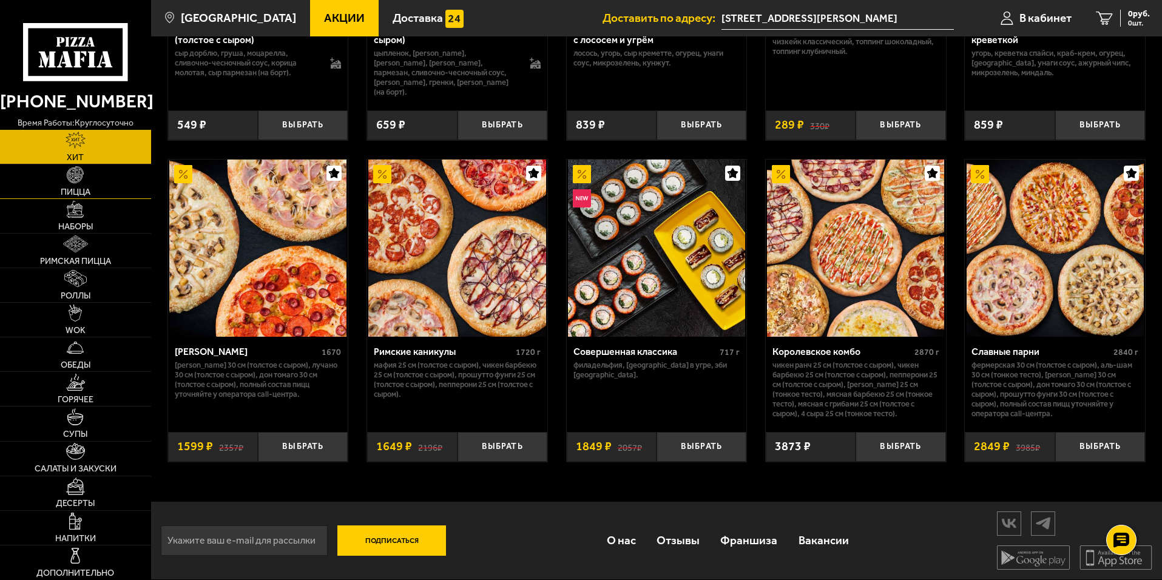
click at [108, 176] on link "Пицца" at bounding box center [75, 181] width 151 height 34
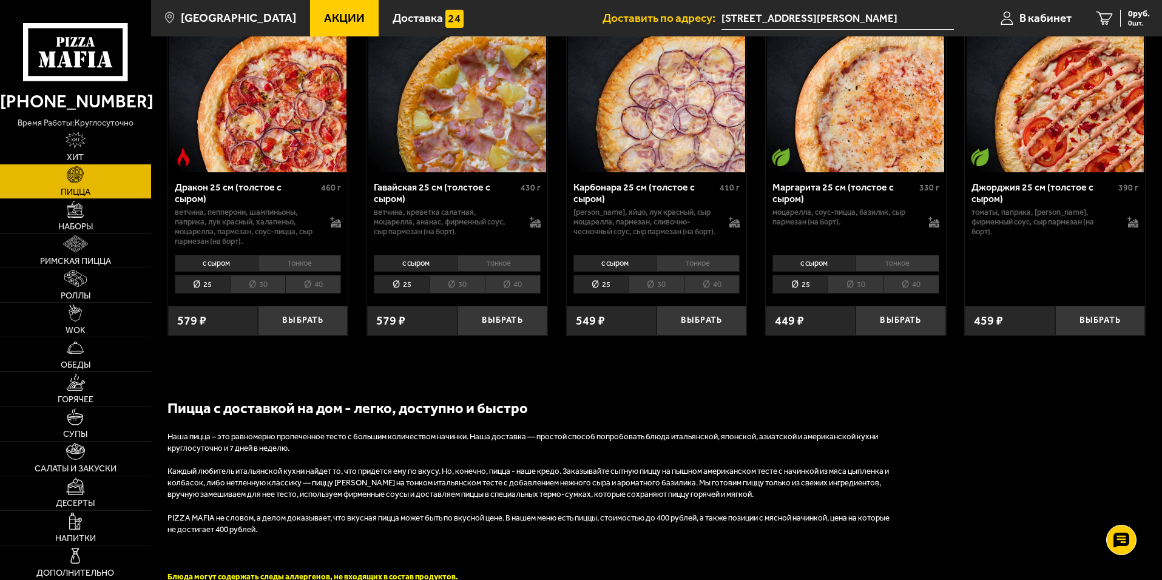
scroll to position [2548, 0]
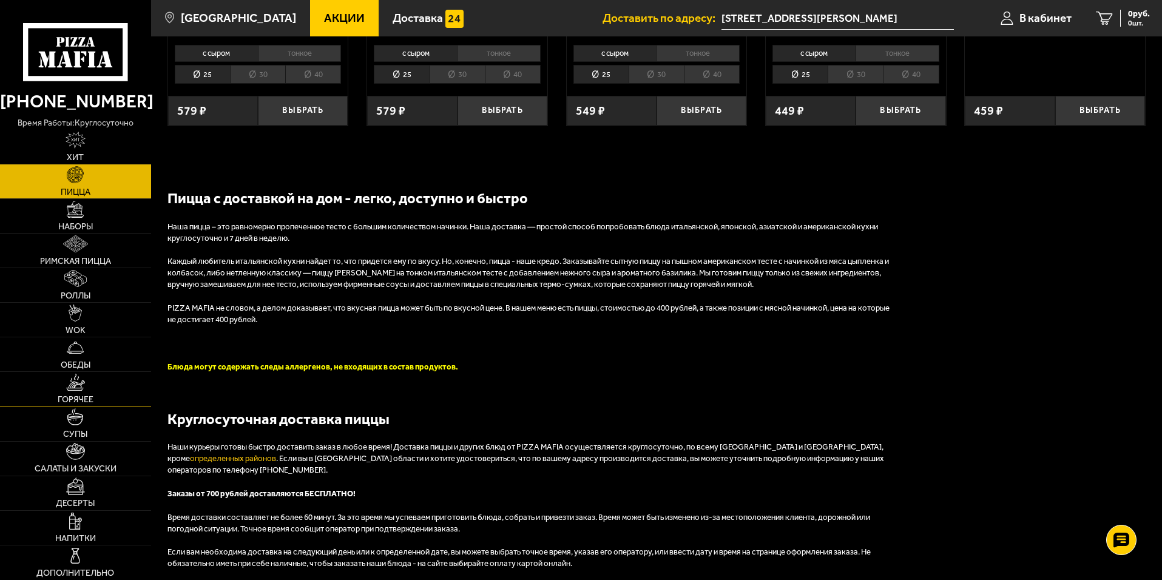
click at [51, 384] on link "Горячее" at bounding box center [75, 389] width 151 height 34
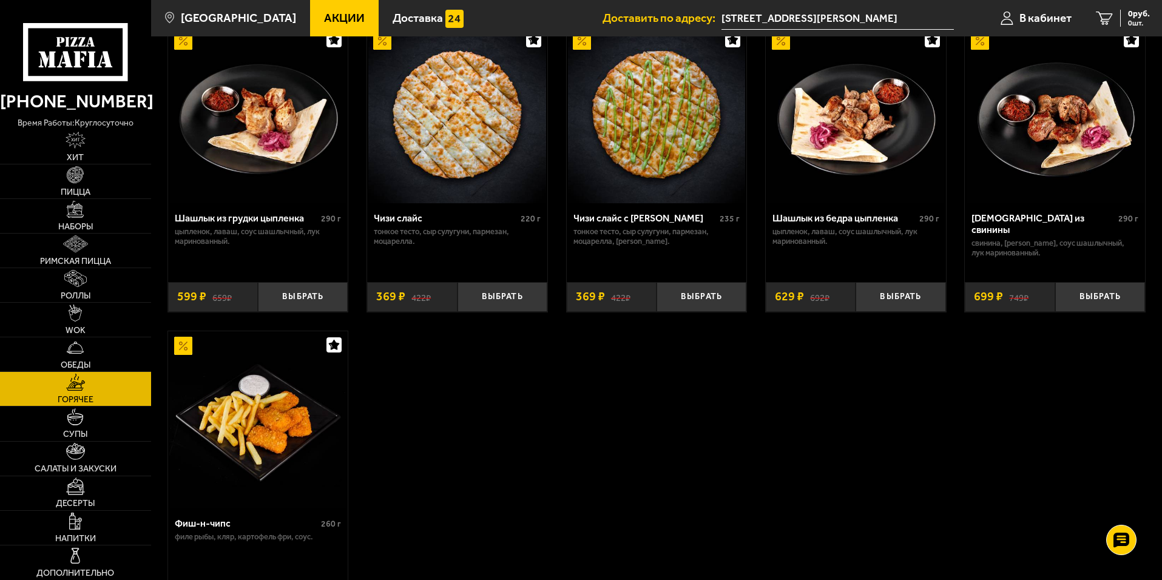
scroll to position [930, 0]
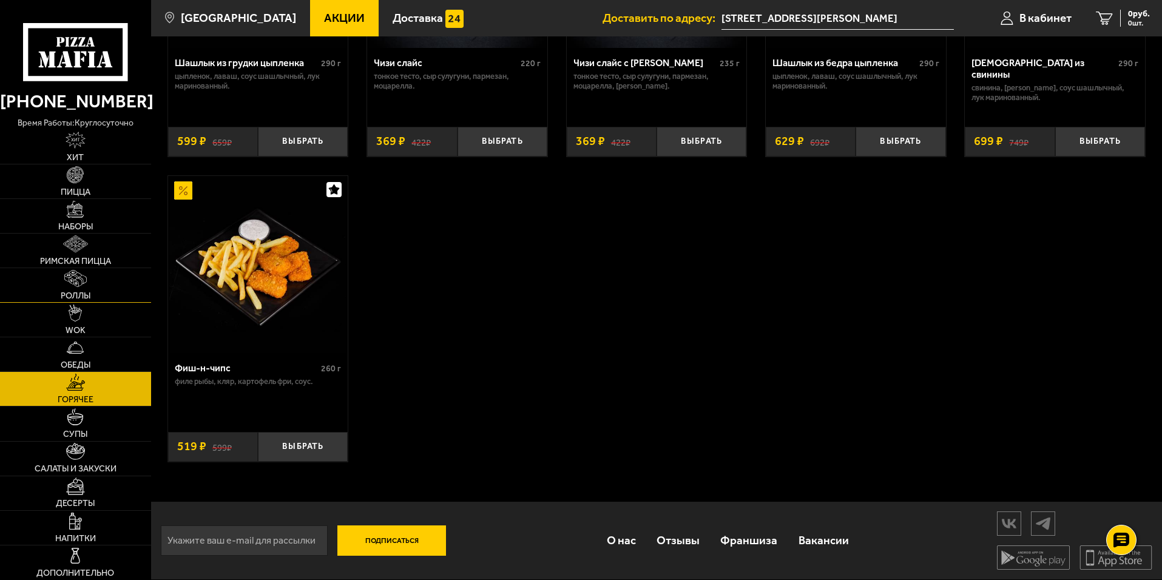
click at [52, 280] on link "Роллы" at bounding box center [75, 285] width 151 height 34
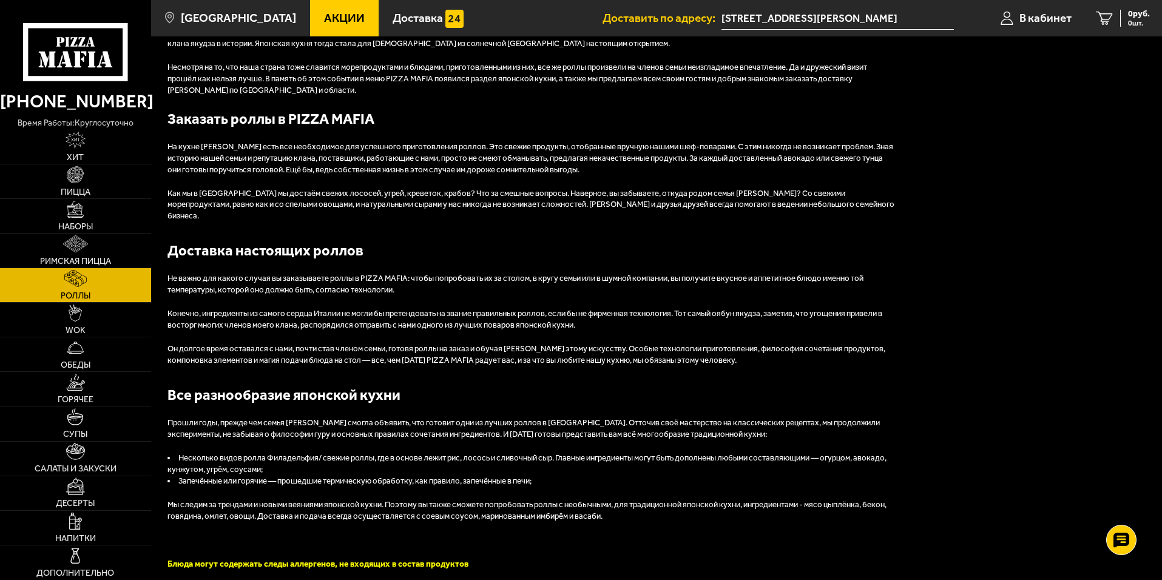
scroll to position [1444, 0]
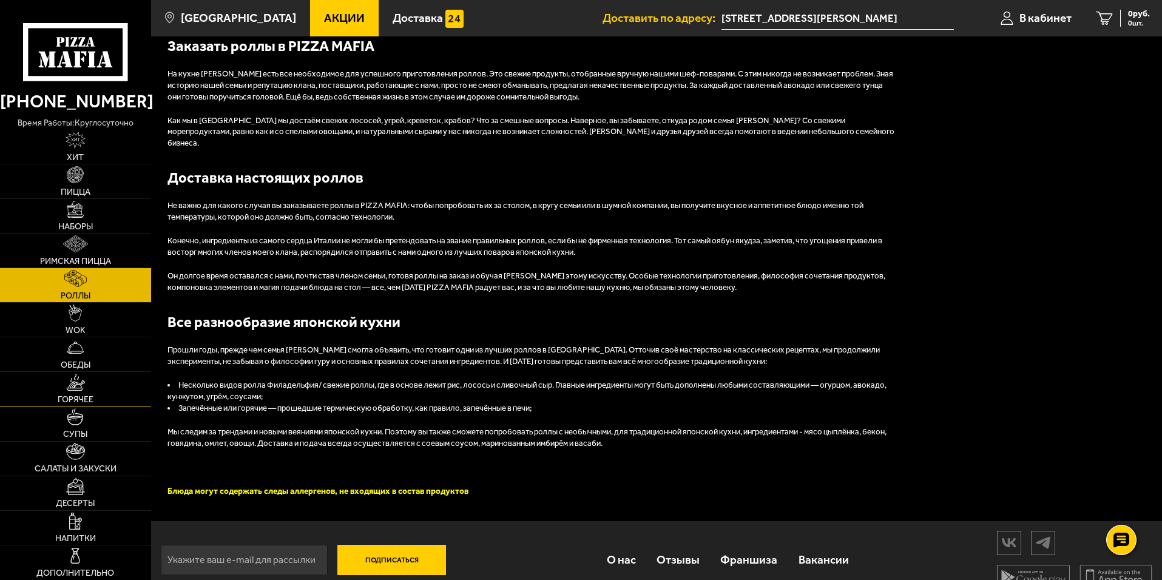
click at [4, 405] on link "Горячее" at bounding box center [75, 389] width 151 height 34
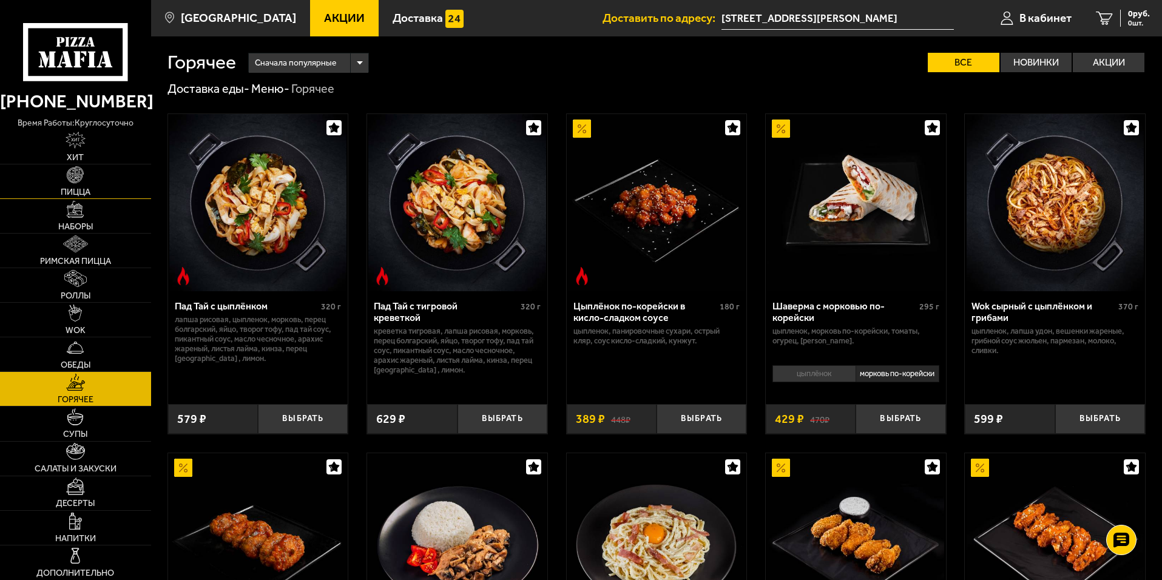
click at [89, 196] on span "Пицца" at bounding box center [76, 192] width 30 height 8
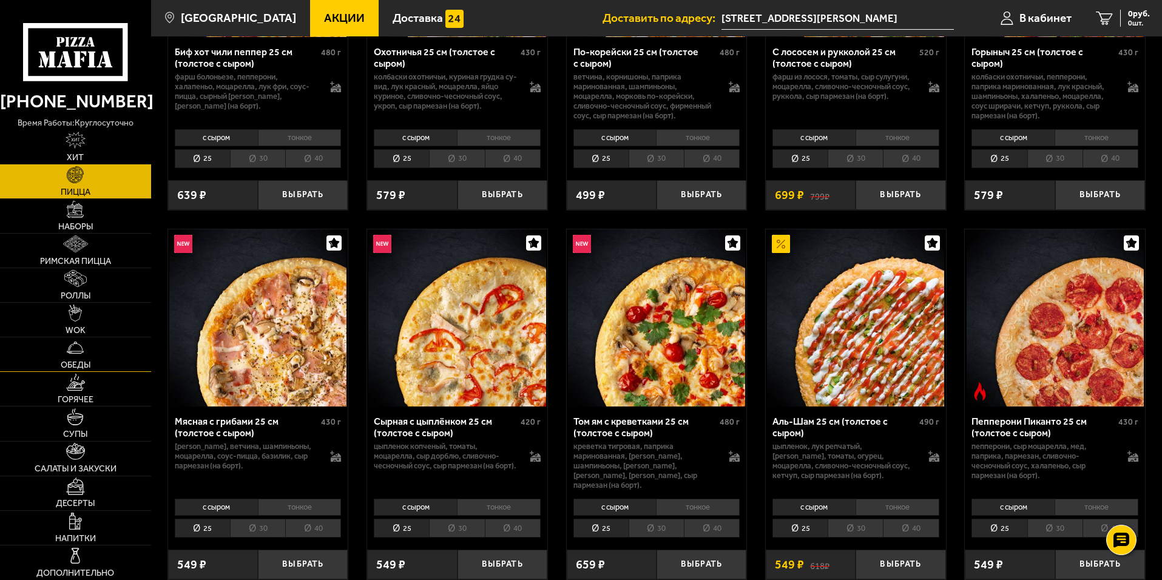
scroll to position [121, 0]
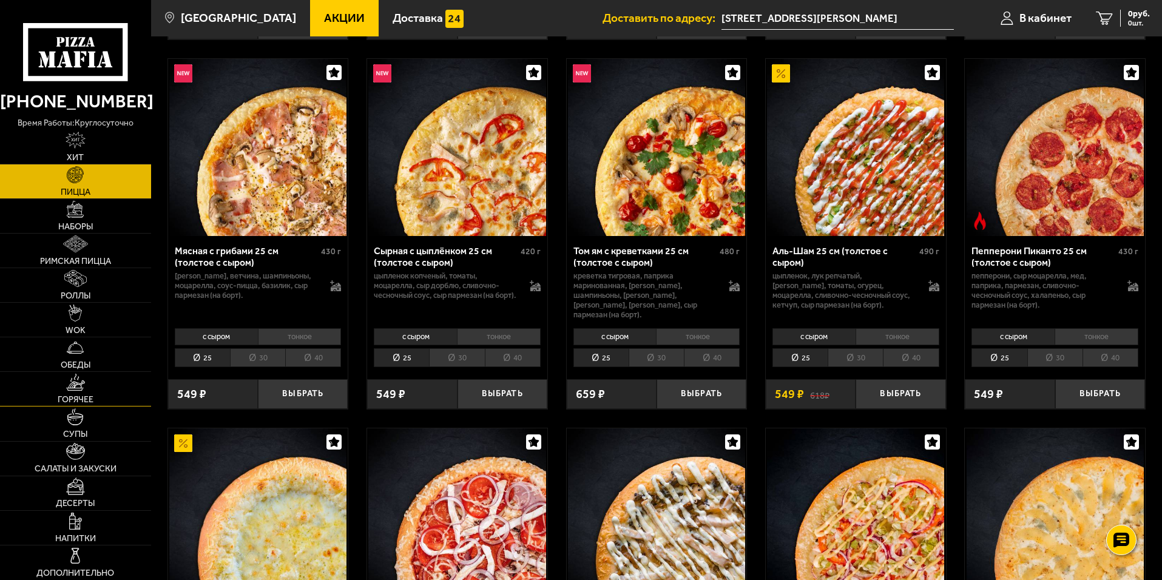
click at [96, 372] on ul "Хит Пицца Наборы Римская пицца Роллы WOK Обеды Горячее Супы Салаты и закуски Де…" at bounding box center [75, 355] width 151 height 450
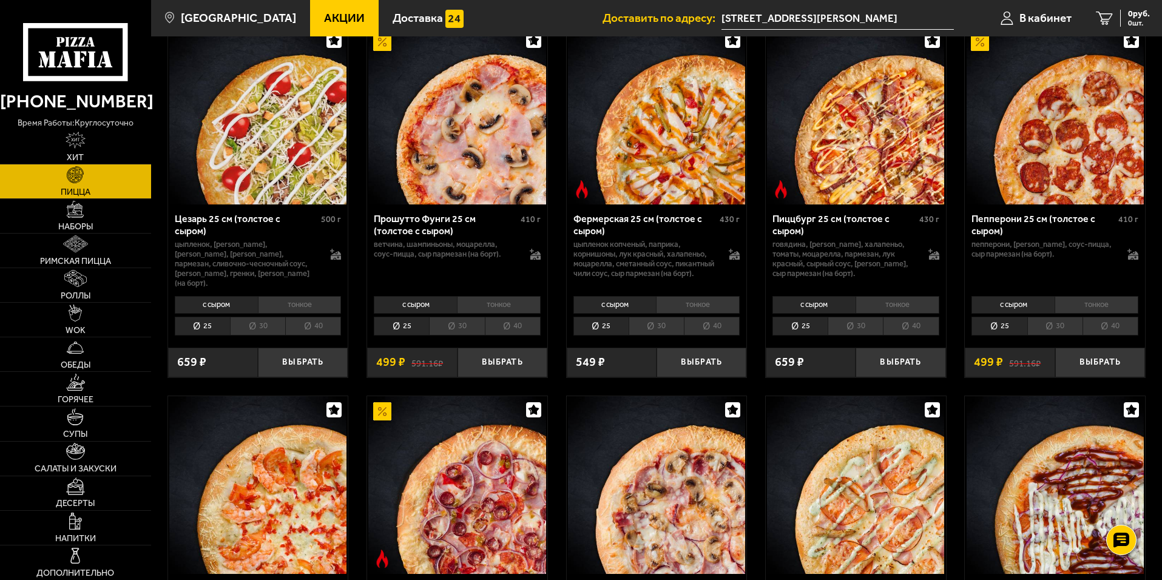
scroll to position [1213, 0]
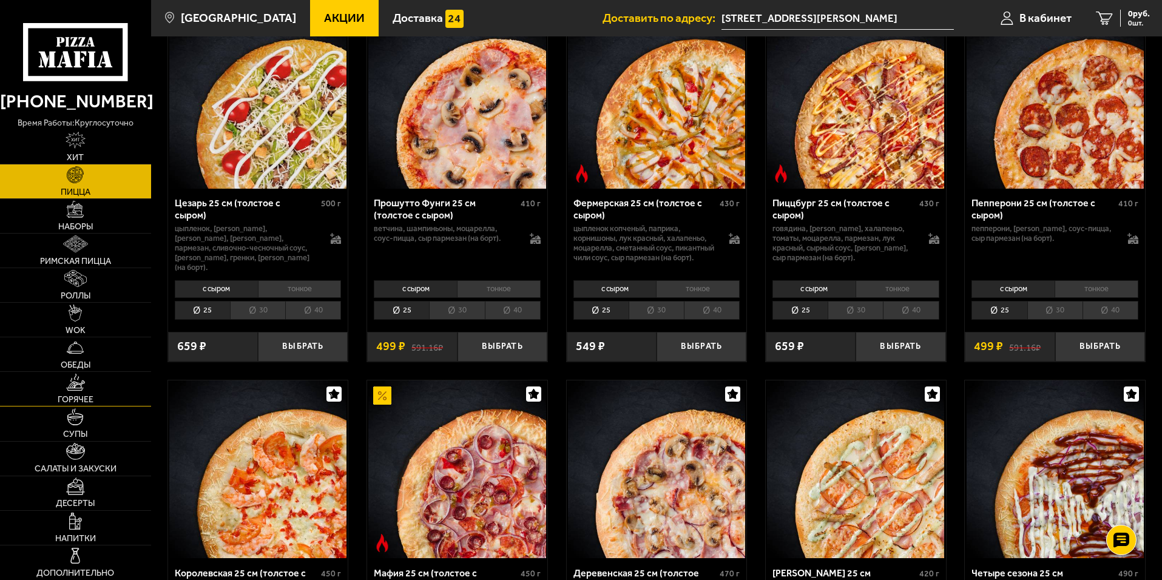
drag, startPoint x: 130, startPoint y: 399, endPoint x: 128, endPoint y: 393, distance: 6.3
click at [128, 399] on link "Горячее" at bounding box center [75, 389] width 151 height 34
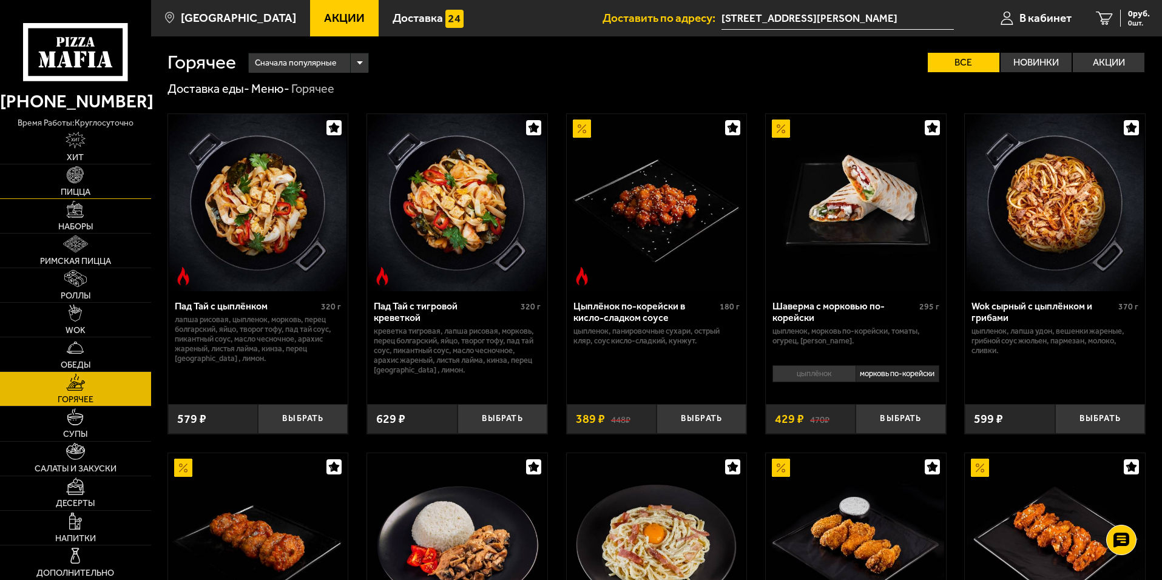
click at [97, 168] on link "Пицца" at bounding box center [75, 181] width 151 height 34
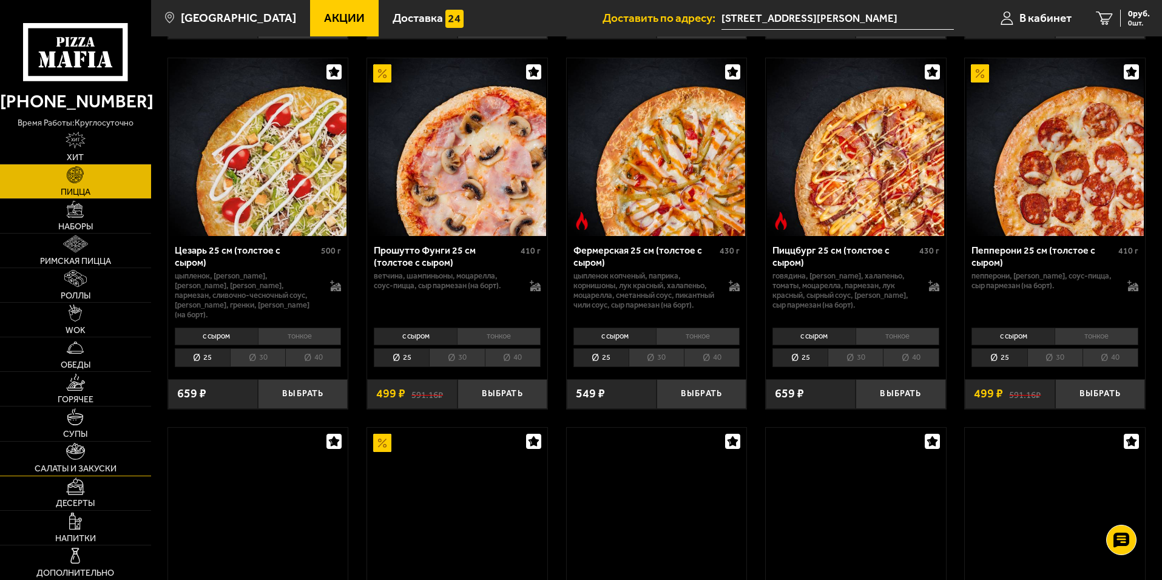
scroll to position [1213, 0]
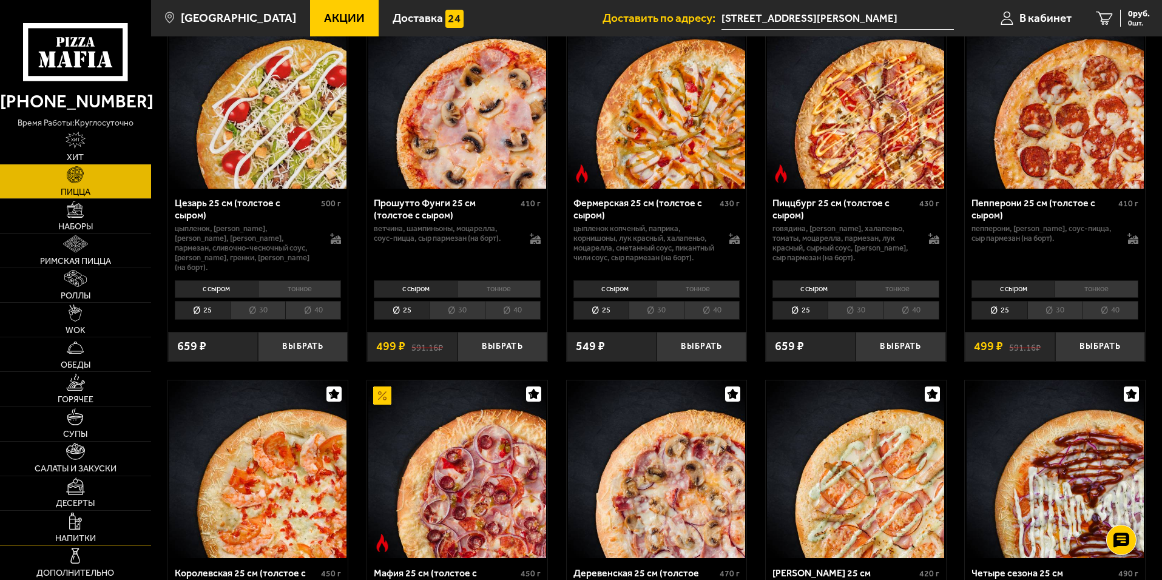
click at [69, 530] on link "Напитки" at bounding box center [75, 528] width 151 height 34
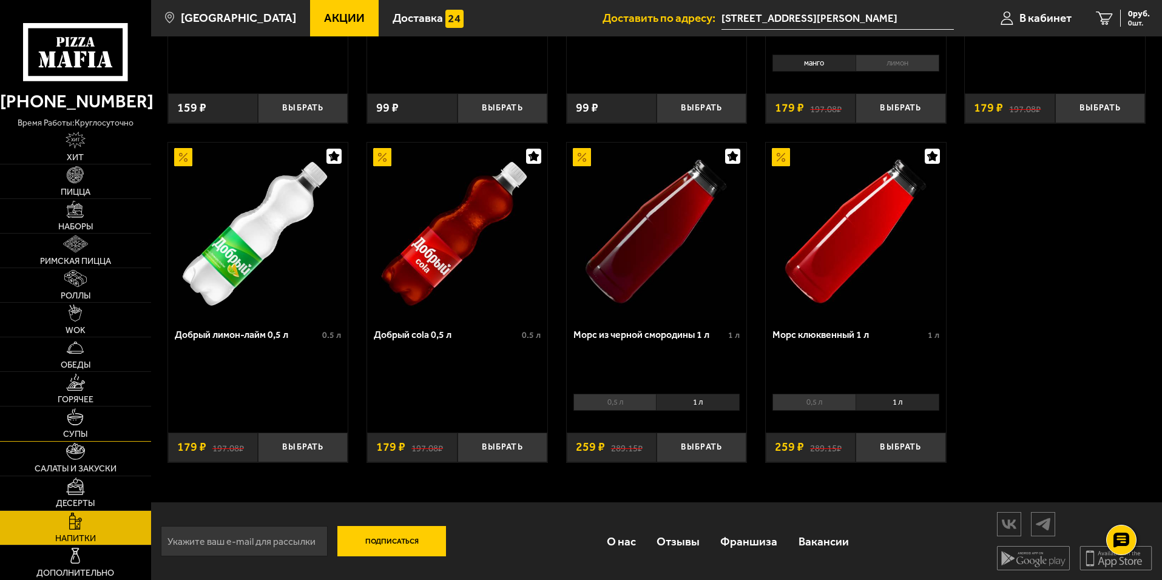
scroll to position [619, 0]
click at [96, 366] on link "Обеды" at bounding box center [75, 354] width 151 height 34
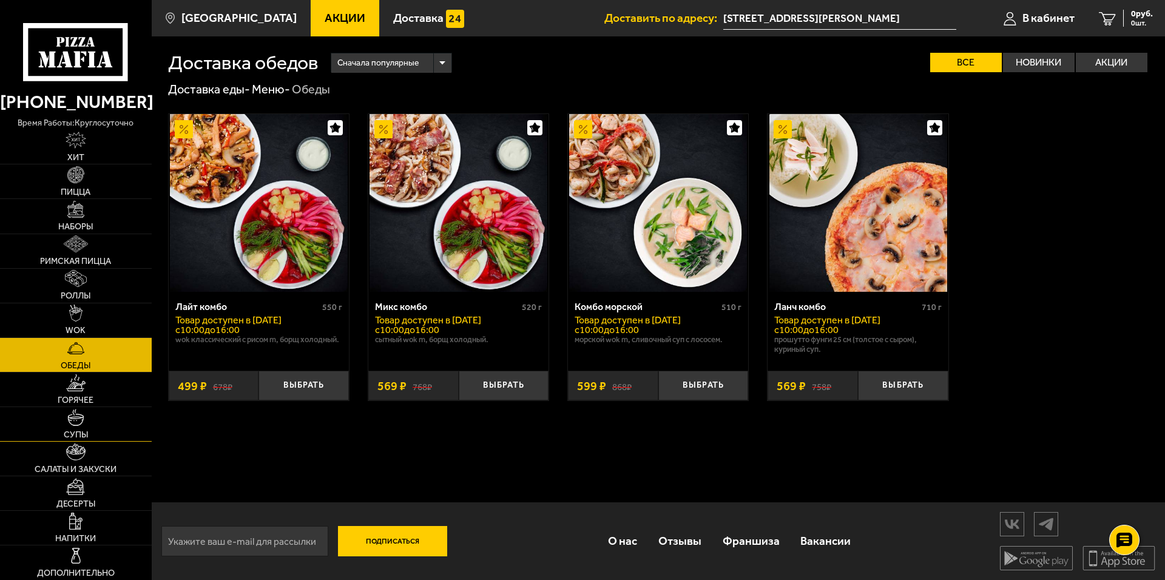
click at [33, 437] on link "Супы" at bounding box center [76, 424] width 152 height 34
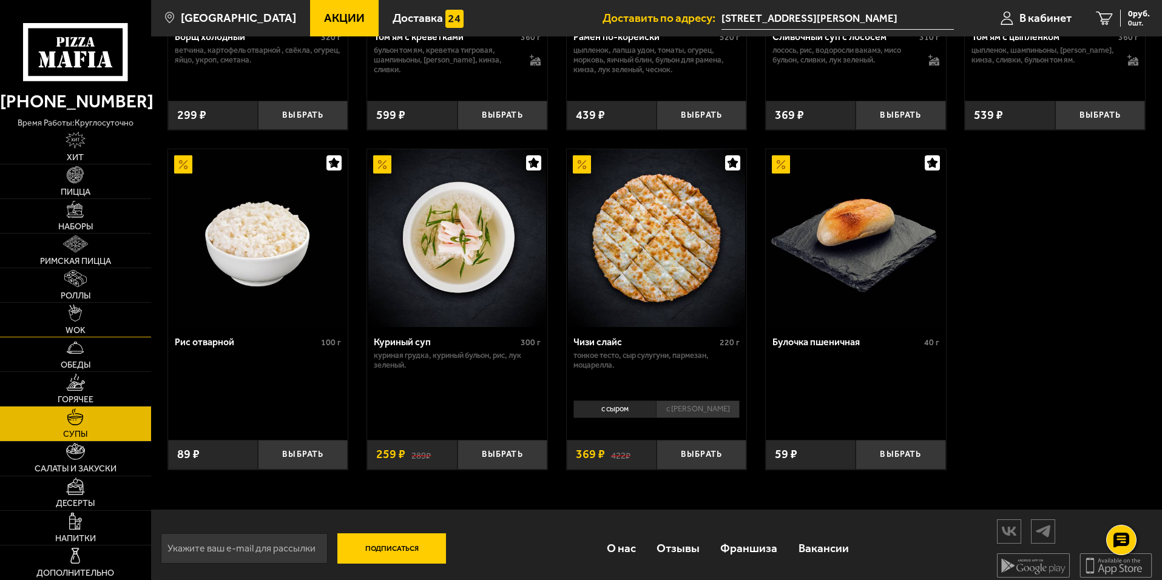
scroll to position [418, 0]
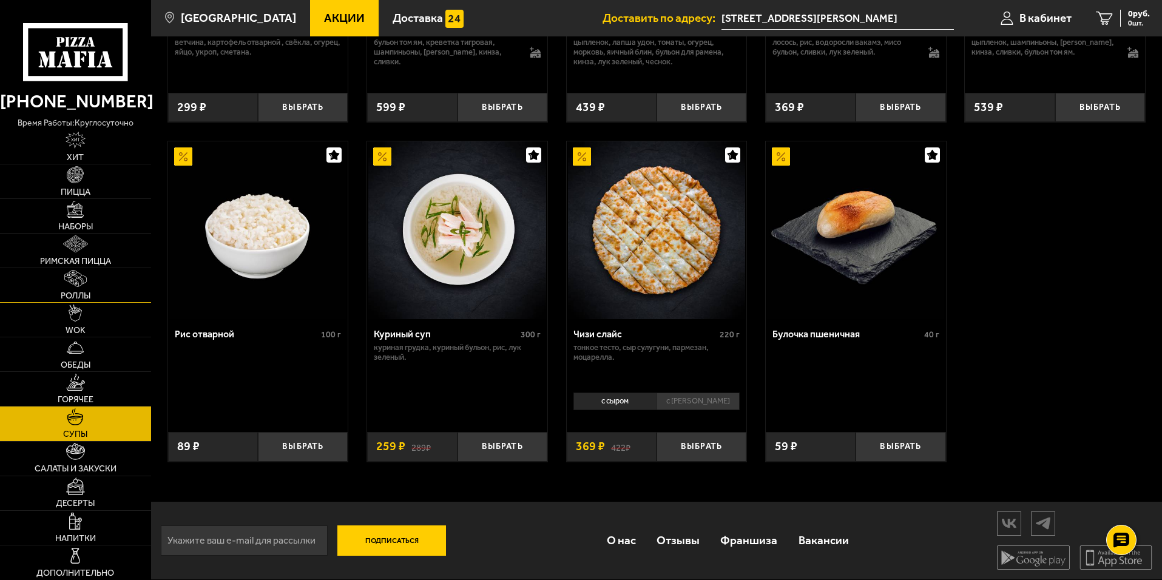
click at [71, 301] on link "Роллы" at bounding box center [75, 285] width 151 height 34
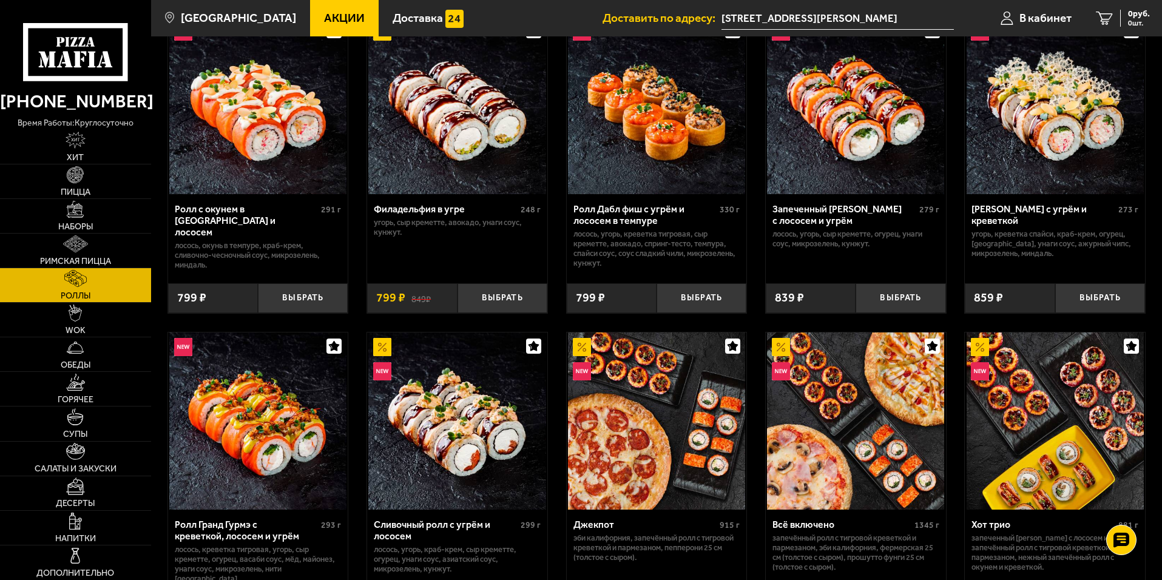
scroll to position [667, 0]
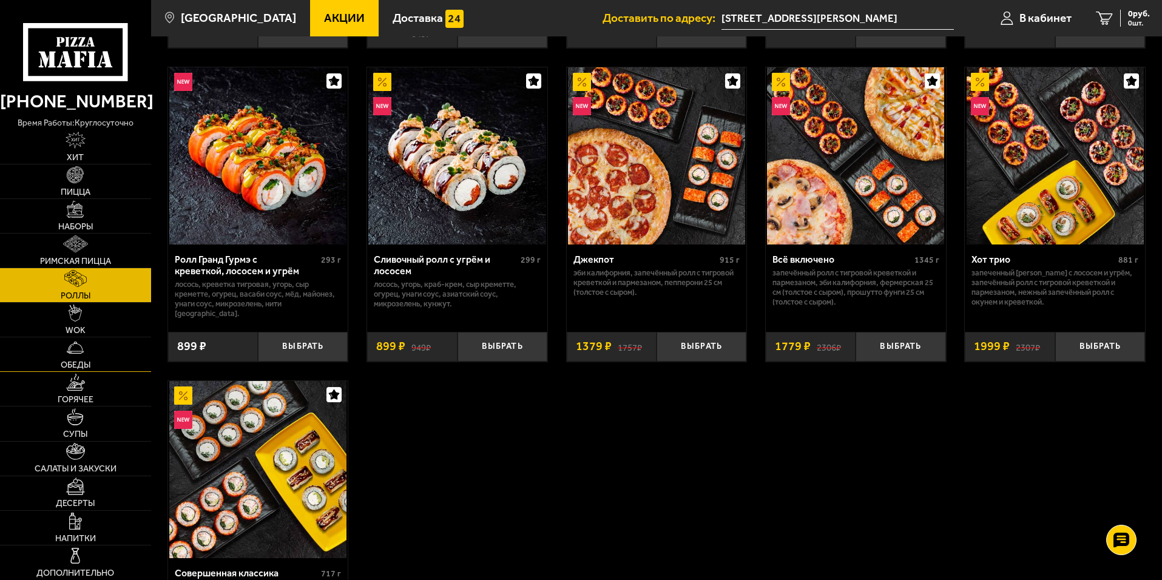
click at [84, 363] on span "Обеды" at bounding box center [76, 365] width 30 height 8
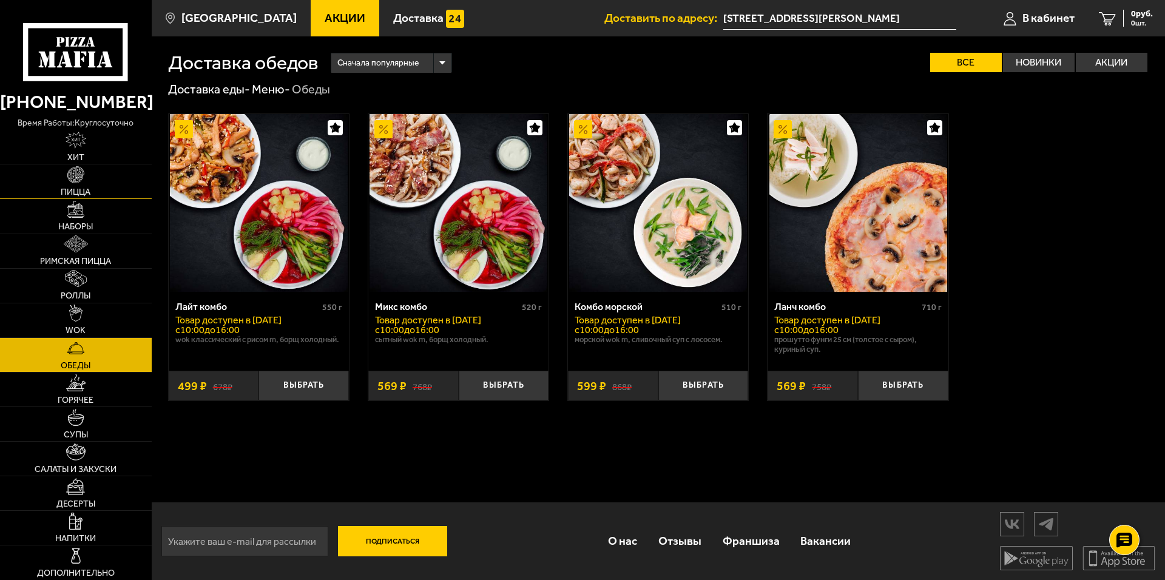
click at [109, 183] on link "Пицца" at bounding box center [76, 181] width 152 height 34
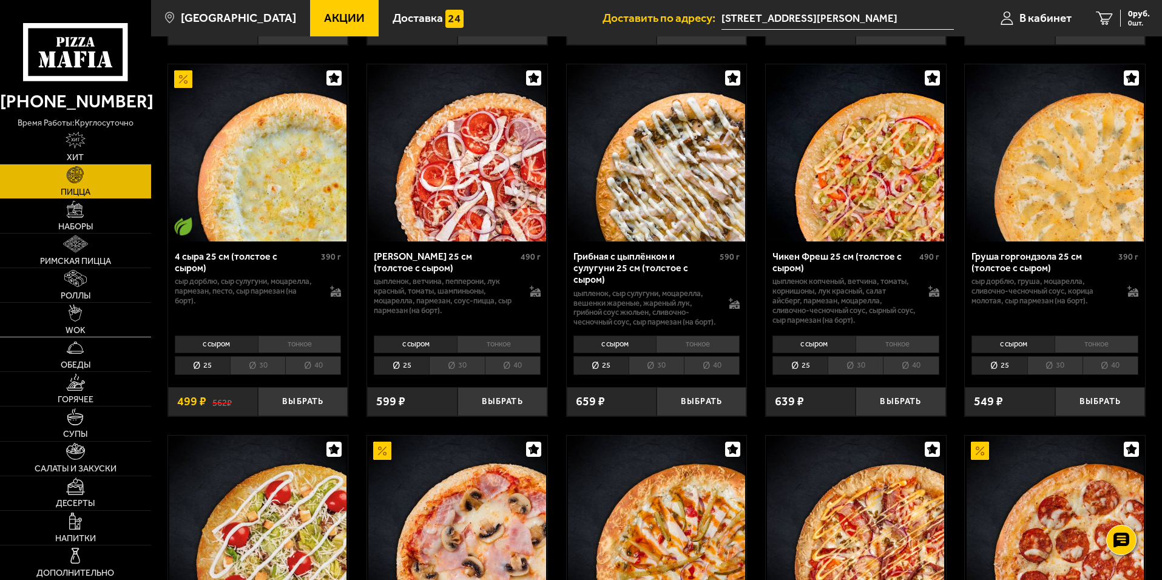
scroll to position [1213, 0]
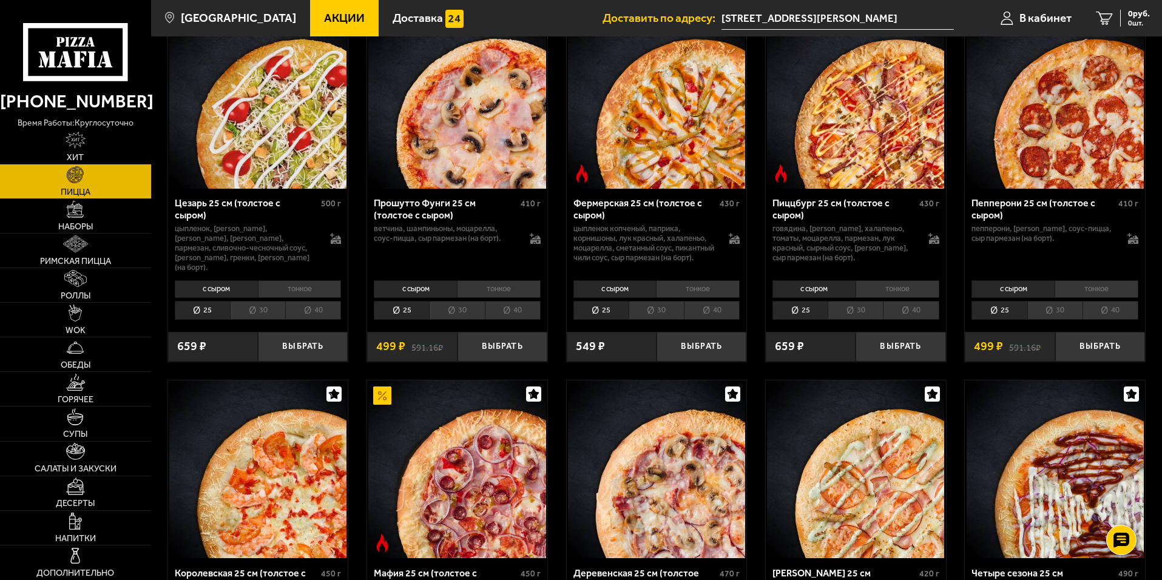
click at [61, 195] on span "Пицца" at bounding box center [76, 192] width 30 height 8
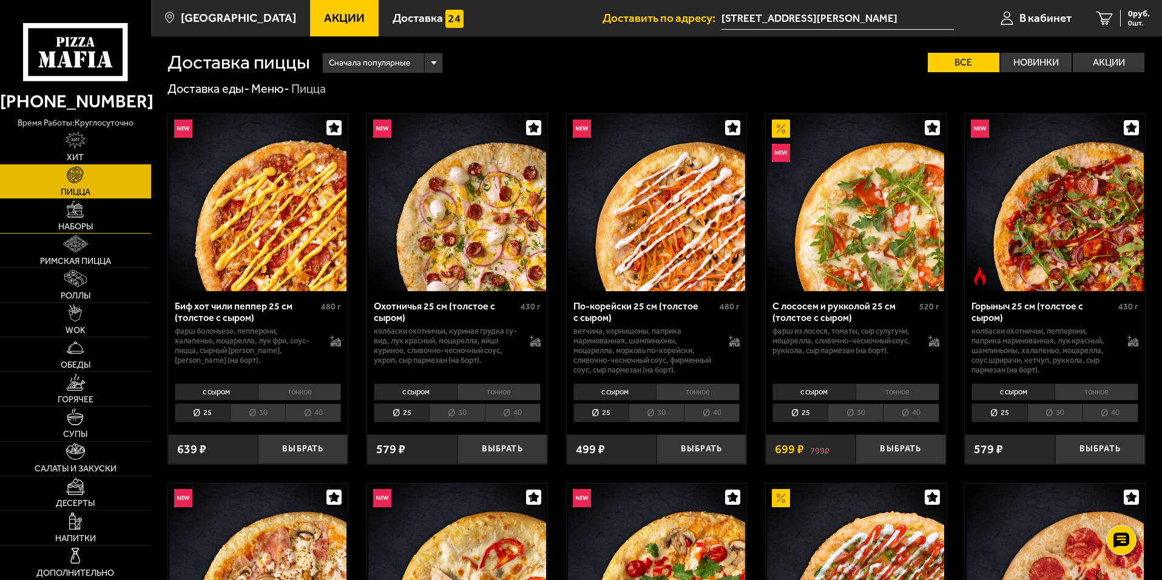
click at [61, 207] on link "Наборы" at bounding box center [75, 216] width 151 height 34
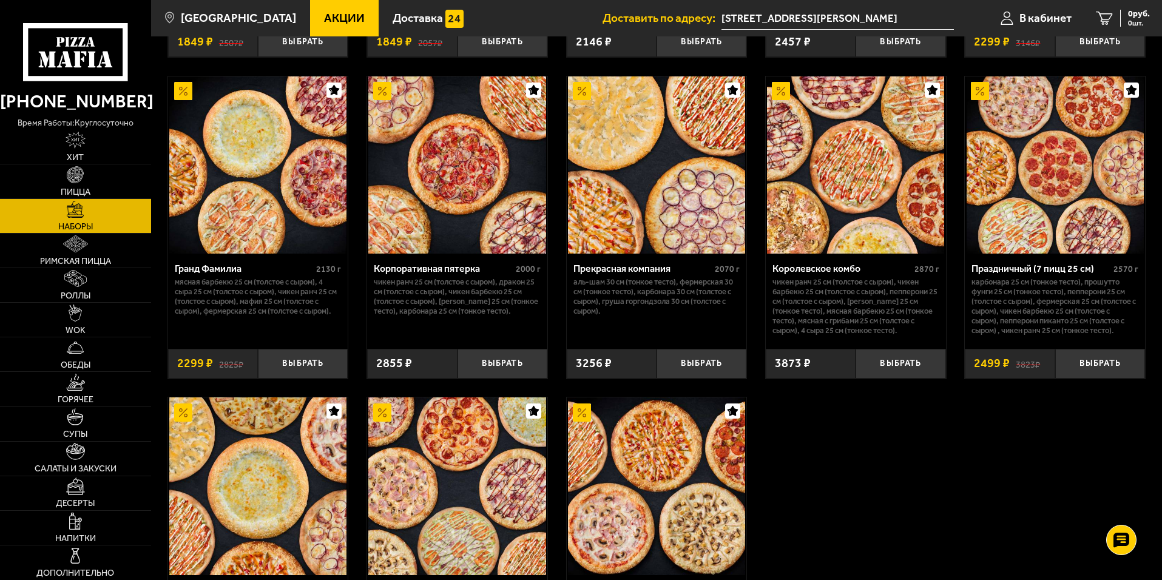
scroll to position [1849, 0]
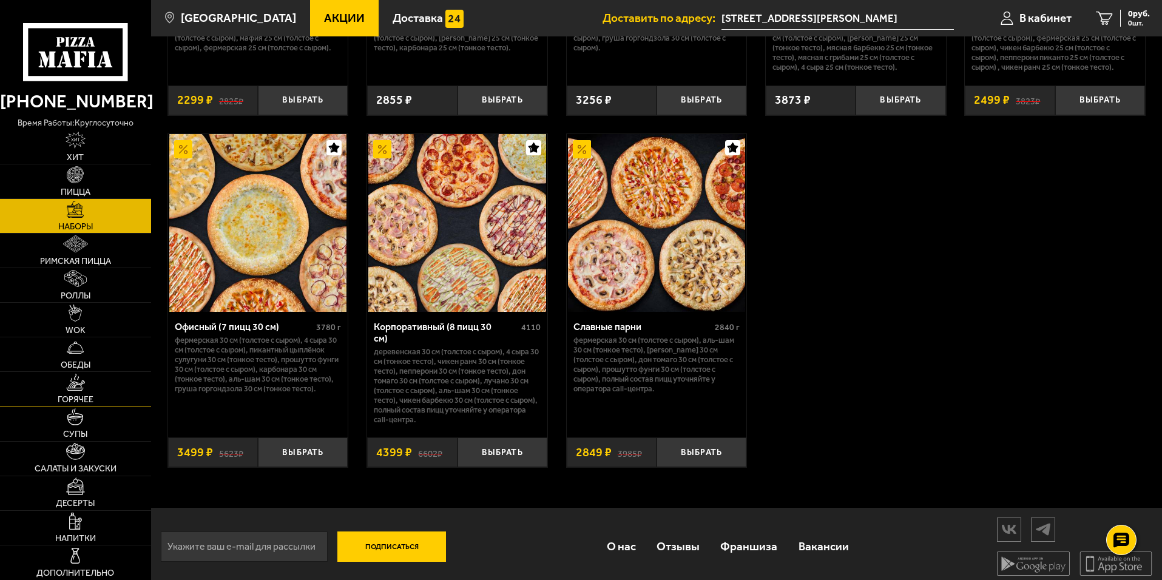
click at [84, 398] on span "Горячее" at bounding box center [76, 399] width 36 height 8
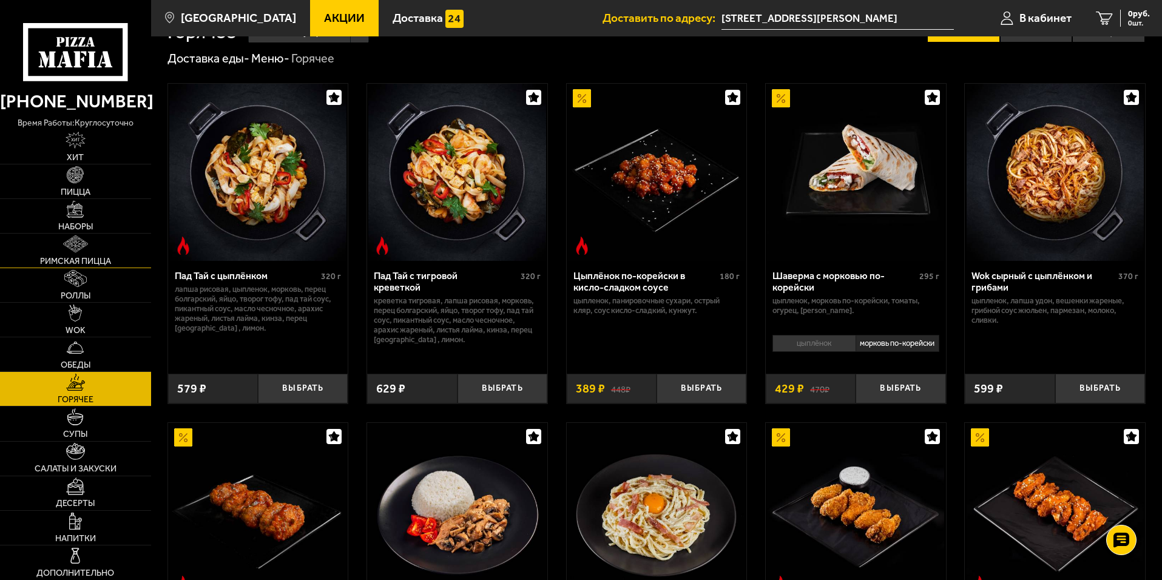
scroll to position [21, 0]
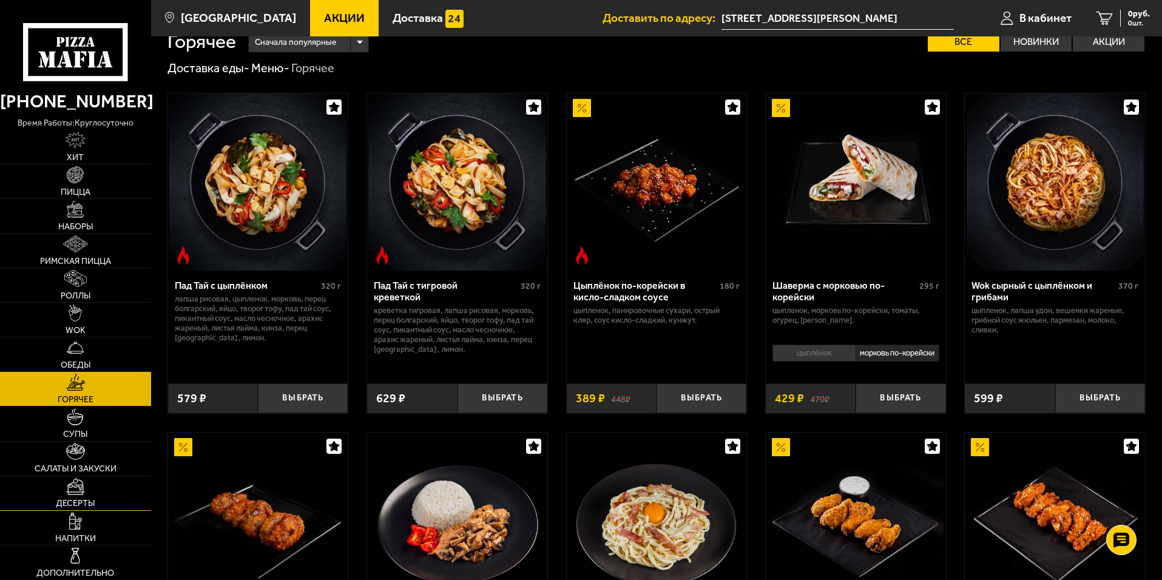
click at [87, 485] on link "Десерты" at bounding box center [75, 493] width 151 height 34
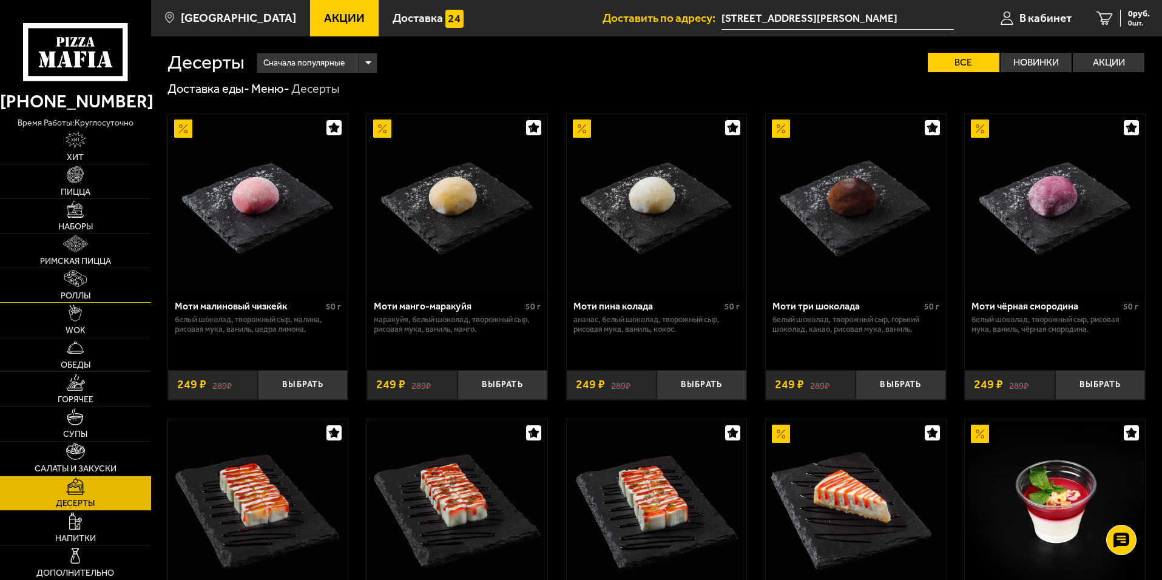
click at [89, 272] on link "Роллы" at bounding box center [75, 285] width 151 height 34
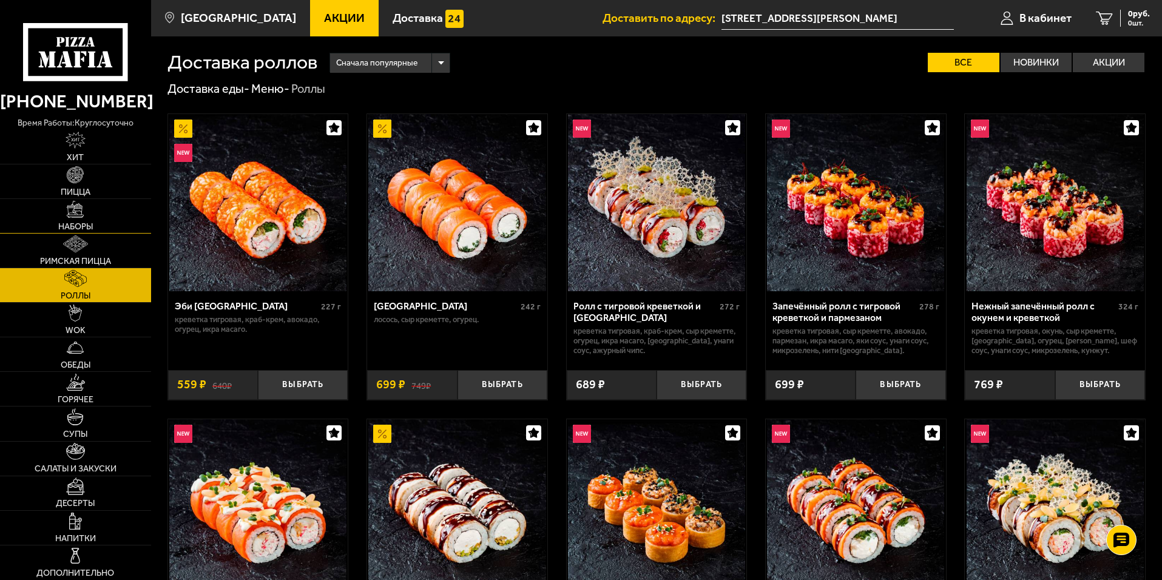
click at [90, 203] on link "Наборы" at bounding box center [75, 216] width 151 height 34
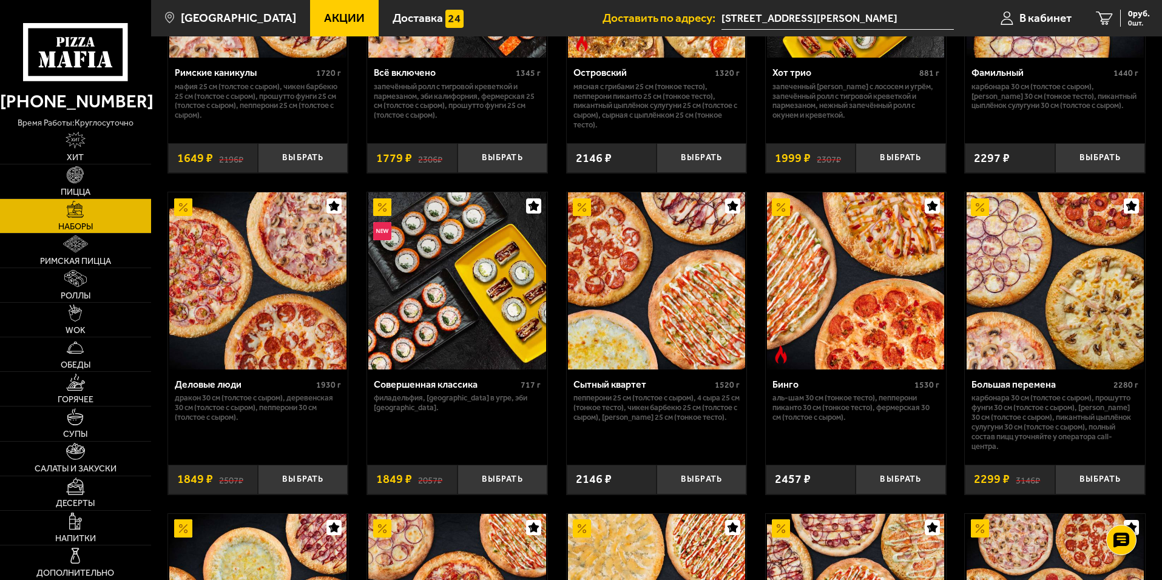
scroll to position [1274, 0]
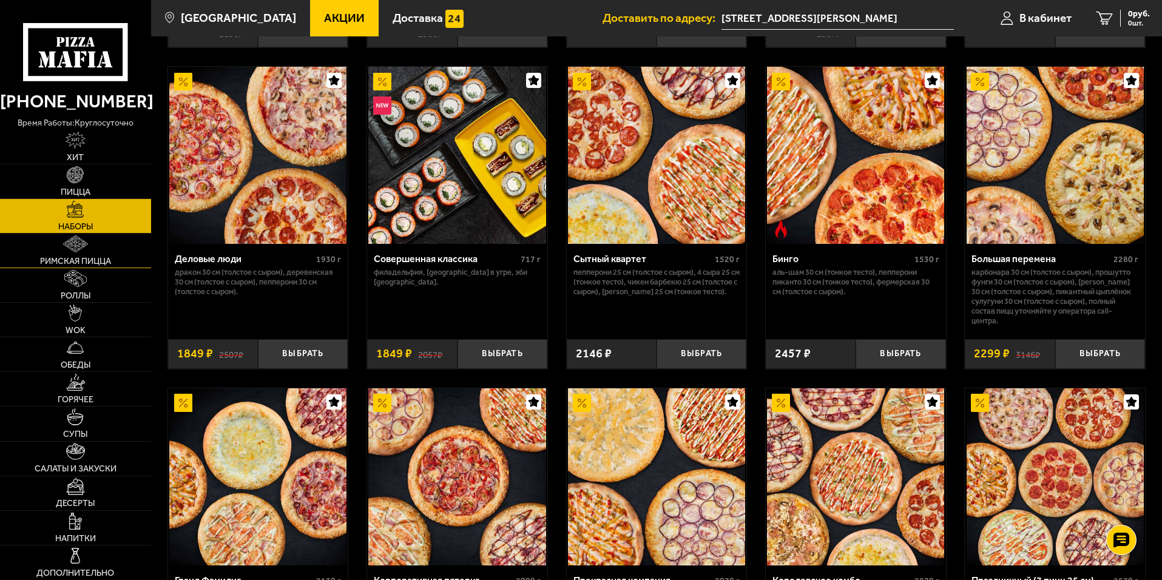
click at [50, 249] on link "Римская пицца" at bounding box center [75, 251] width 151 height 34
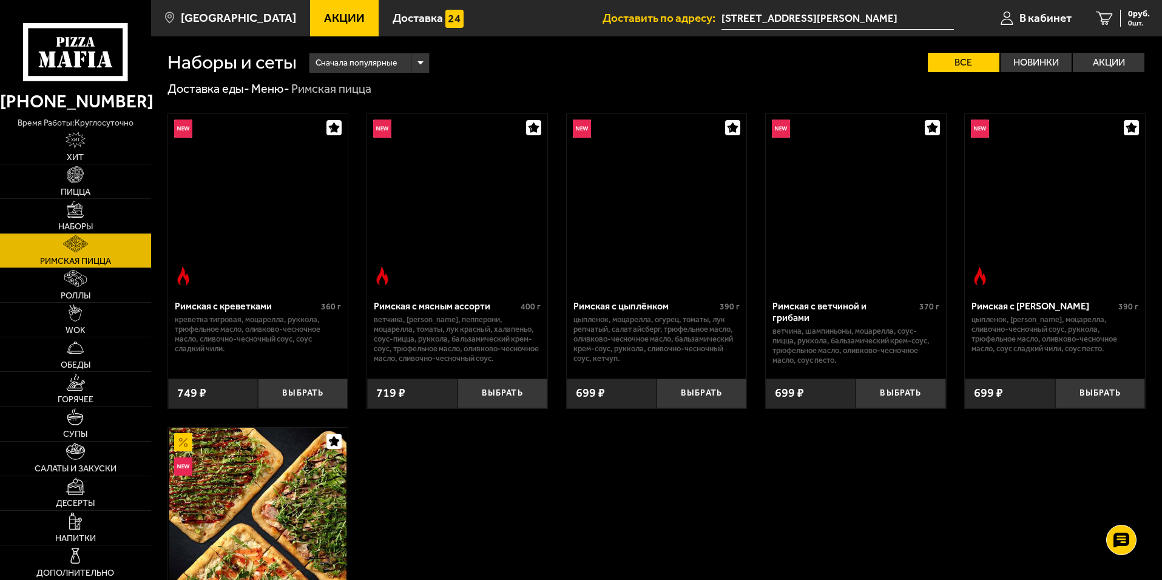
click at [50, 249] on link "Римская пицца" at bounding box center [75, 251] width 151 height 34
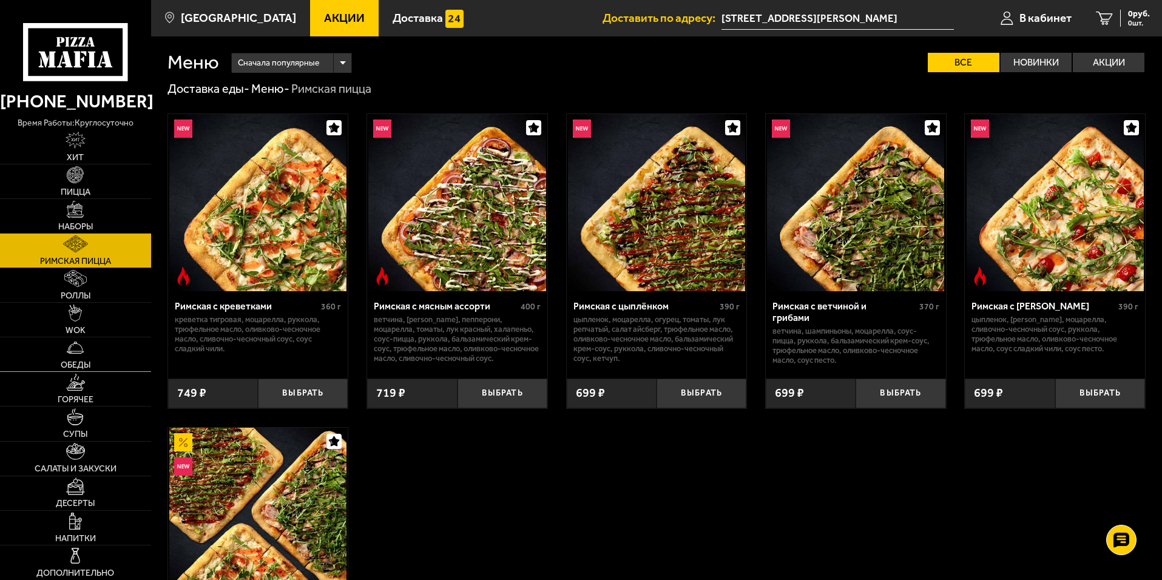
click at [68, 341] on img at bounding box center [75, 347] width 17 height 17
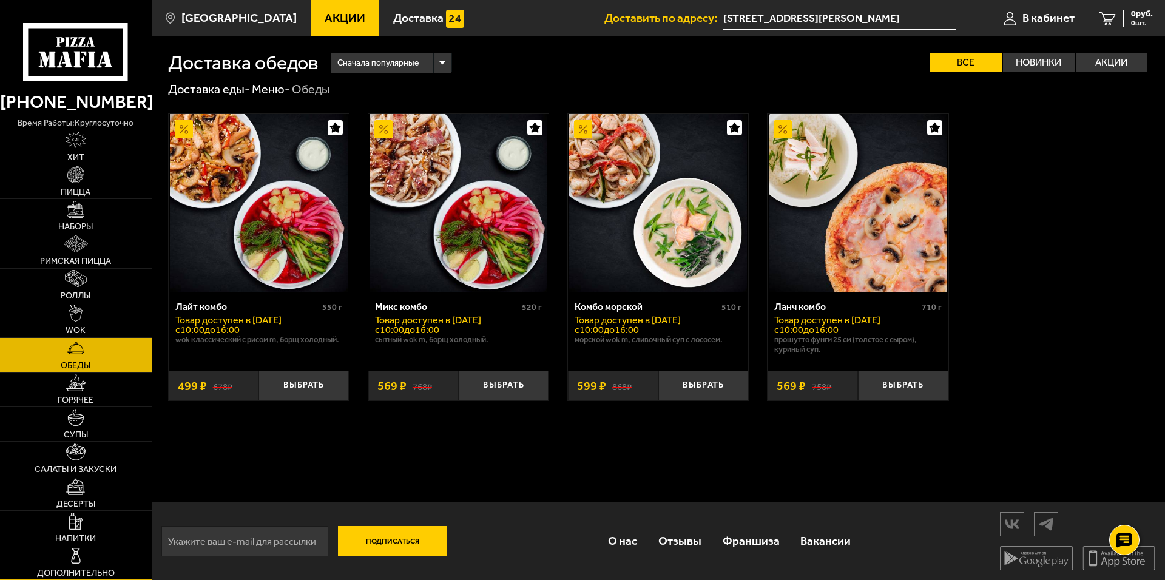
click at [55, 547] on link "Дополнительно" at bounding box center [76, 562] width 152 height 34
click at [57, 516] on link "Напитки" at bounding box center [75, 528] width 151 height 34
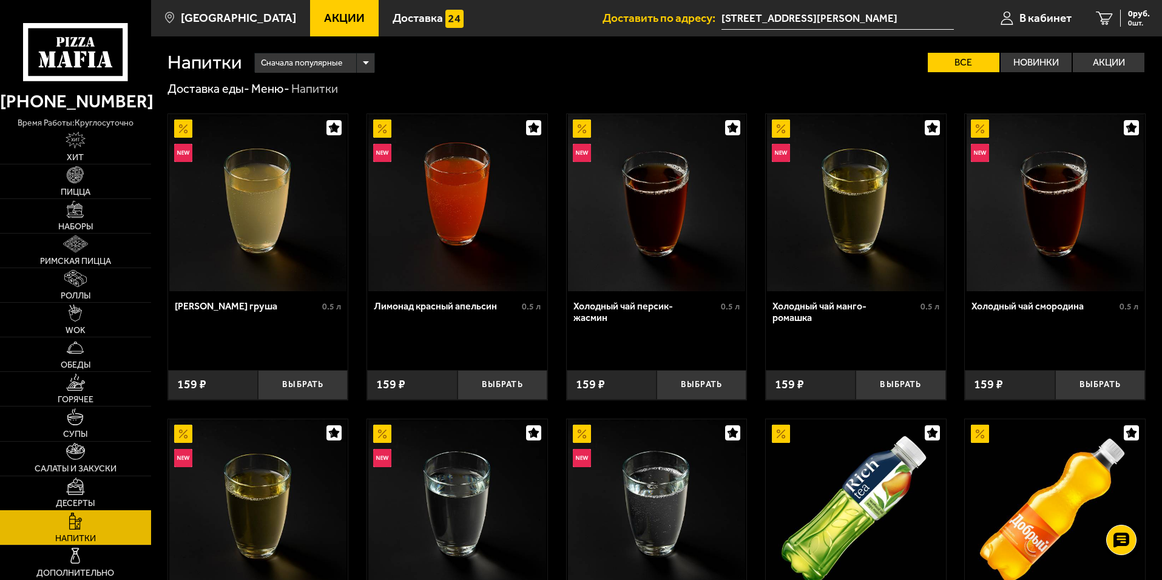
drag, startPoint x: 56, startPoint y: 506, endPoint x: 55, endPoint y: 488, distance: 18.2
click at [55, 507] on link "Десерты" at bounding box center [75, 493] width 151 height 34
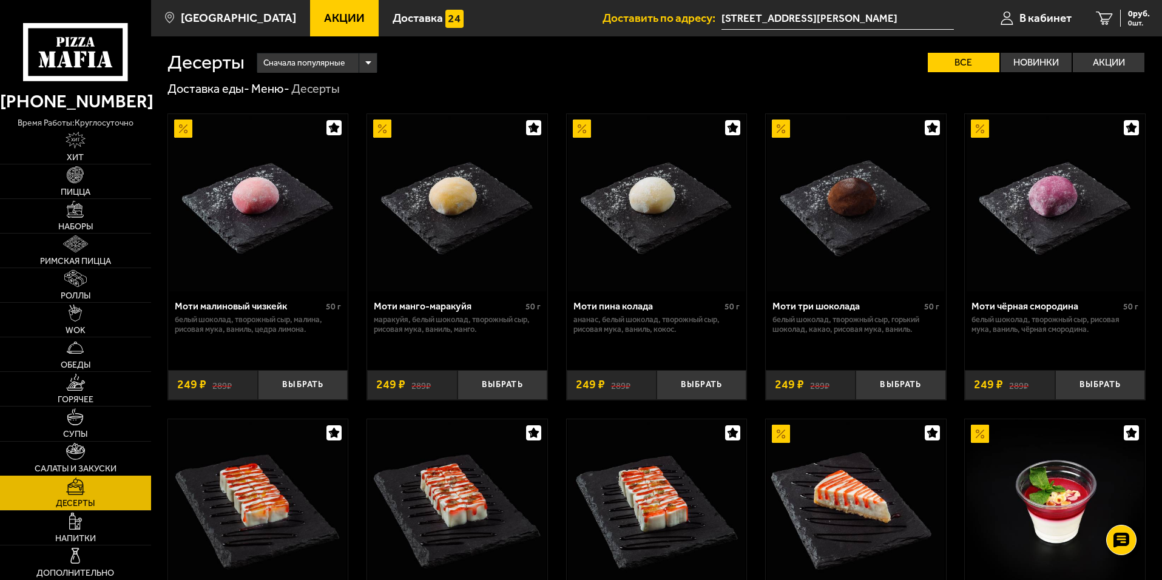
drag, startPoint x: 59, startPoint y: 465, endPoint x: 66, endPoint y: 453, distance: 13.3
click at [59, 463] on link "Салаты и закуски" at bounding box center [75, 459] width 151 height 34
click at [60, 457] on link "Салаты и закуски" at bounding box center [75, 459] width 151 height 34
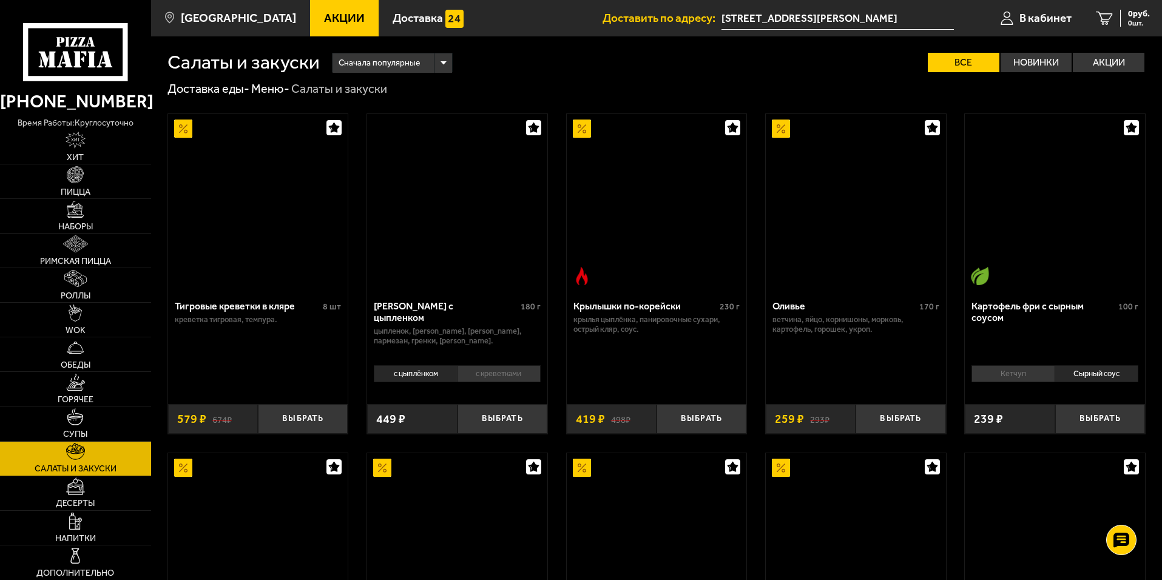
click at [66, 453] on img at bounding box center [75, 451] width 19 height 17
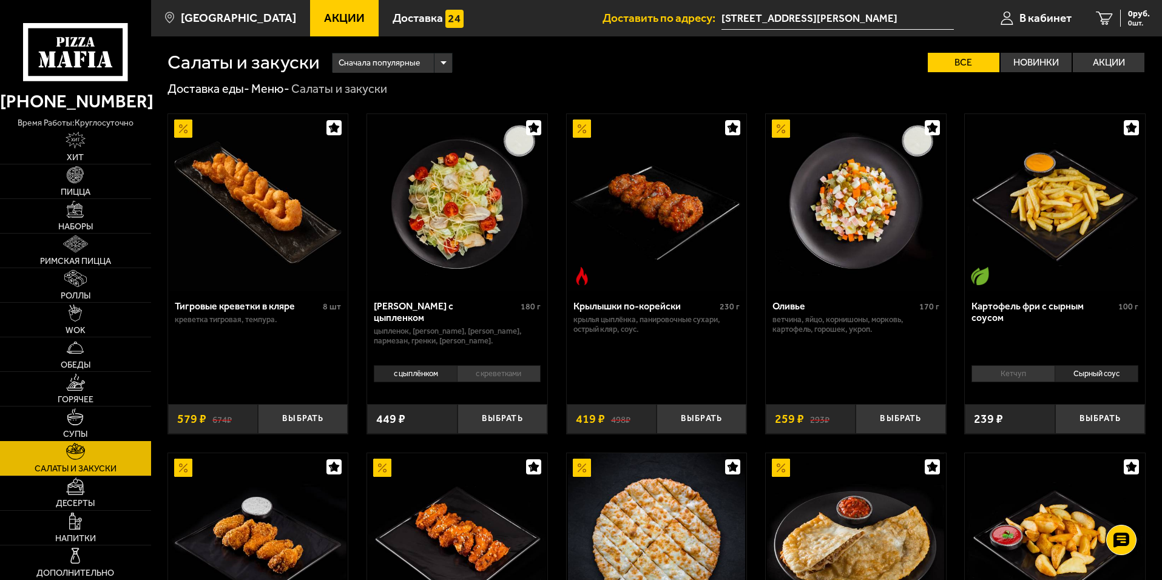
click at [98, 408] on link "Супы" at bounding box center [75, 423] width 151 height 34
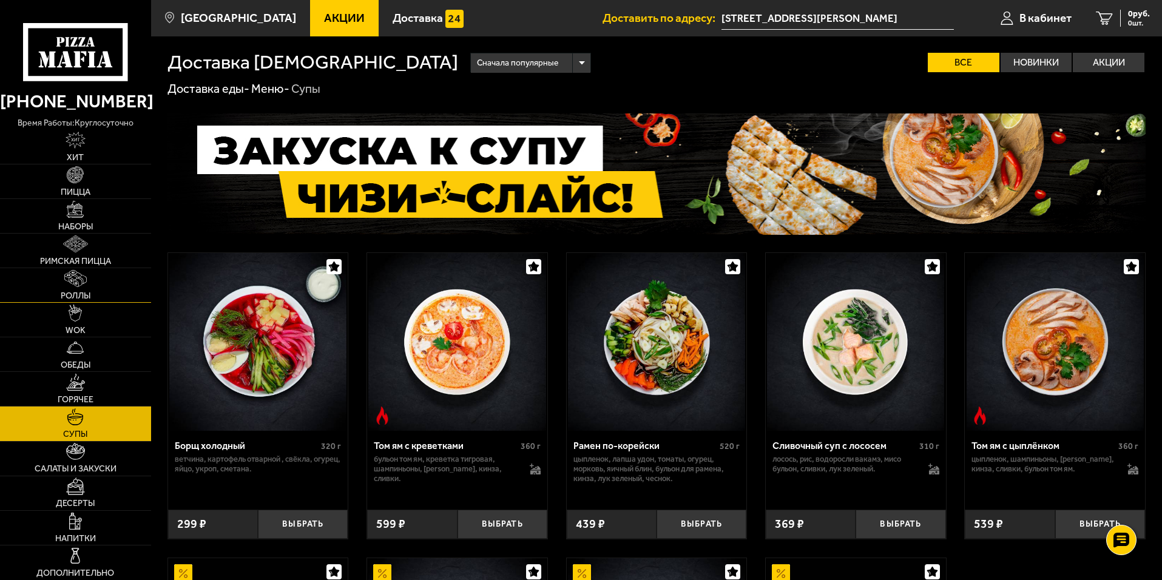
click at [7, 278] on link "Роллы" at bounding box center [75, 285] width 151 height 34
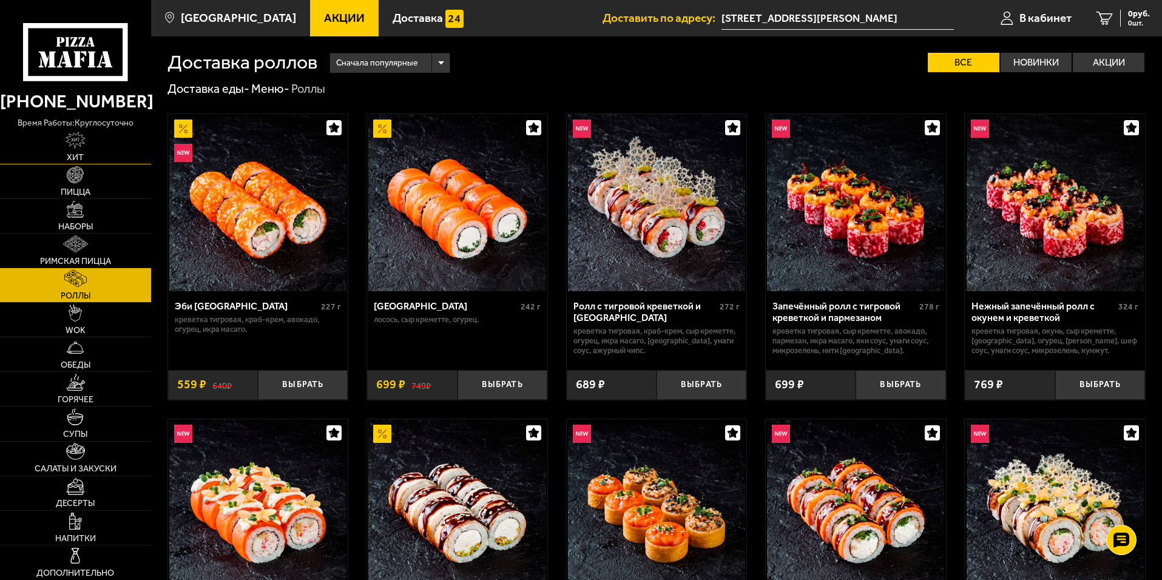
drag, startPoint x: 22, startPoint y: 145, endPoint x: 35, endPoint y: 146, distance: 13.4
click at [22, 144] on link "Хит" at bounding box center [75, 147] width 151 height 34
click at [24, 138] on link "Хит" at bounding box center [75, 147] width 151 height 34
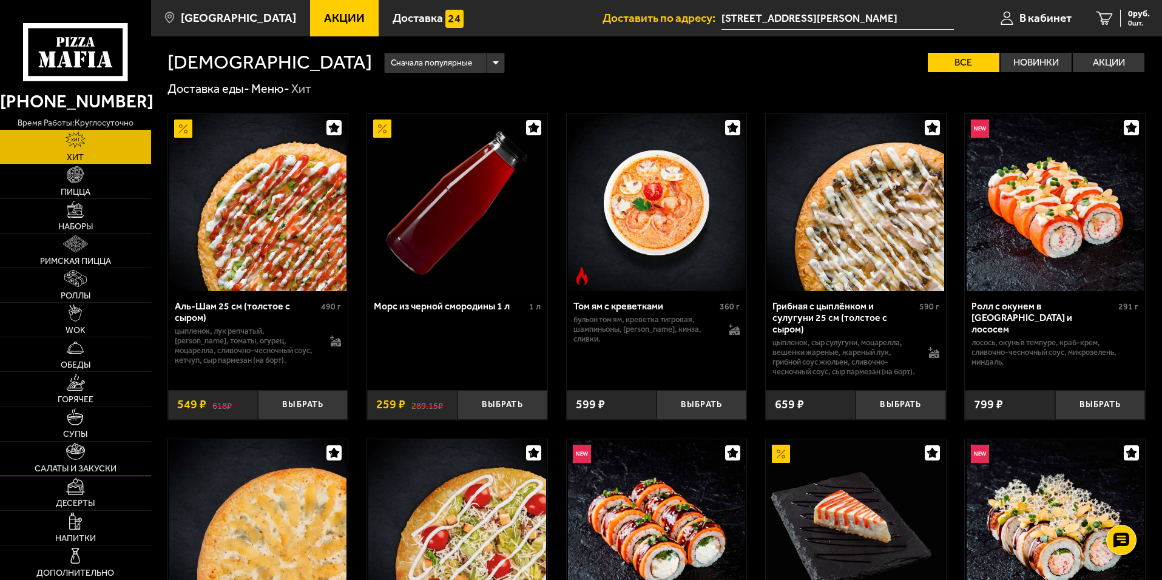
click at [93, 446] on link "Салаты и закуски" at bounding box center [75, 459] width 151 height 34
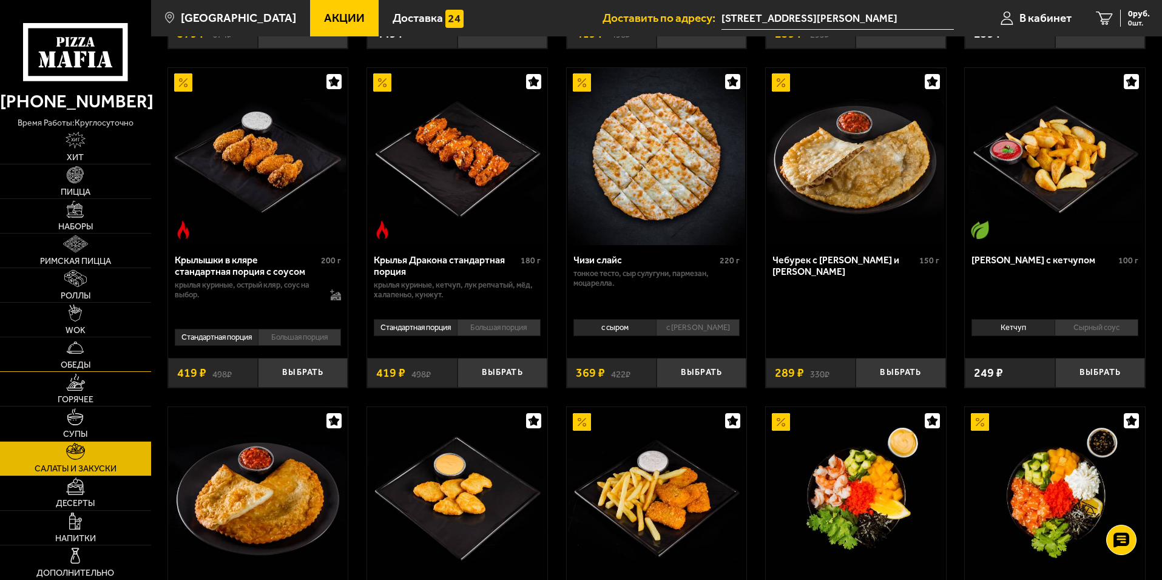
scroll to position [61, 0]
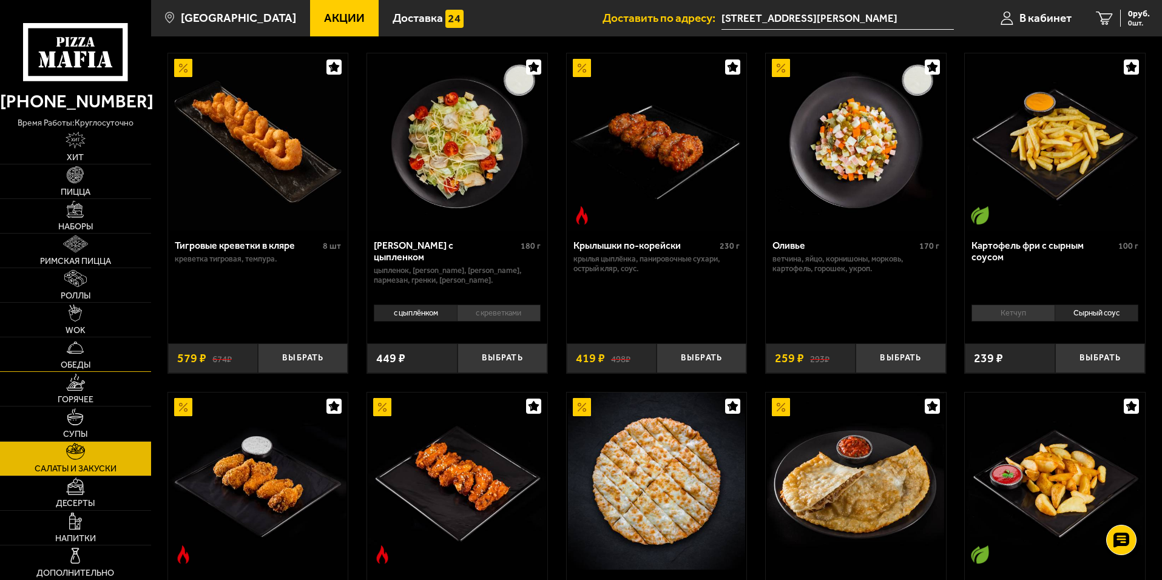
click at [108, 348] on link "Обеды" at bounding box center [75, 354] width 151 height 34
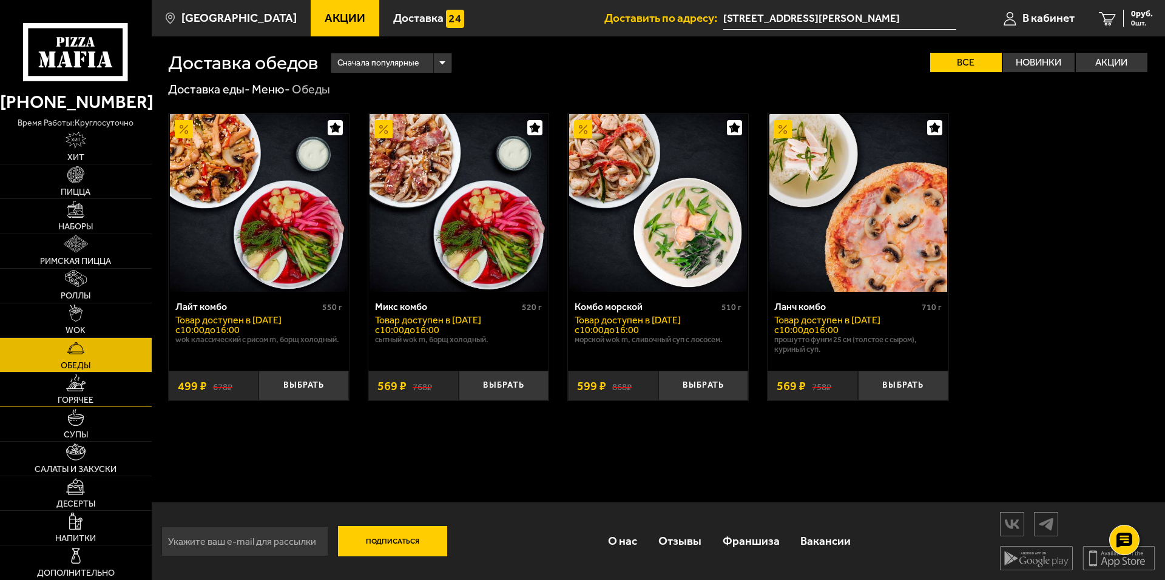
click at [107, 400] on link "Горячее" at bounding box center [76, 389] width 152 height 34
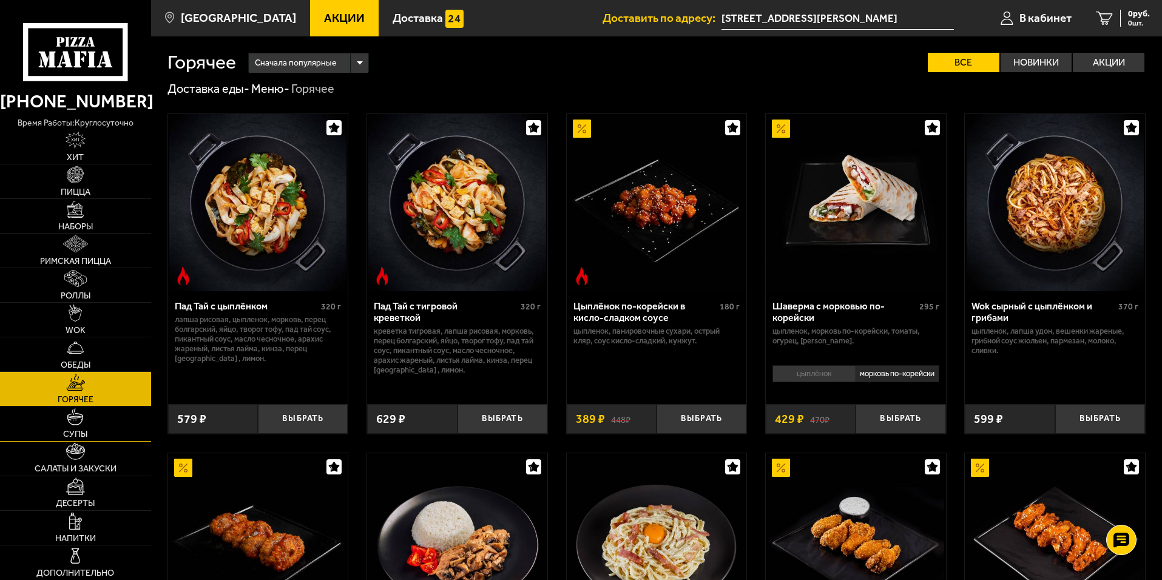
click at [97, 438] on link "Супы" at bounding box center [75, 423] width 151 height 34
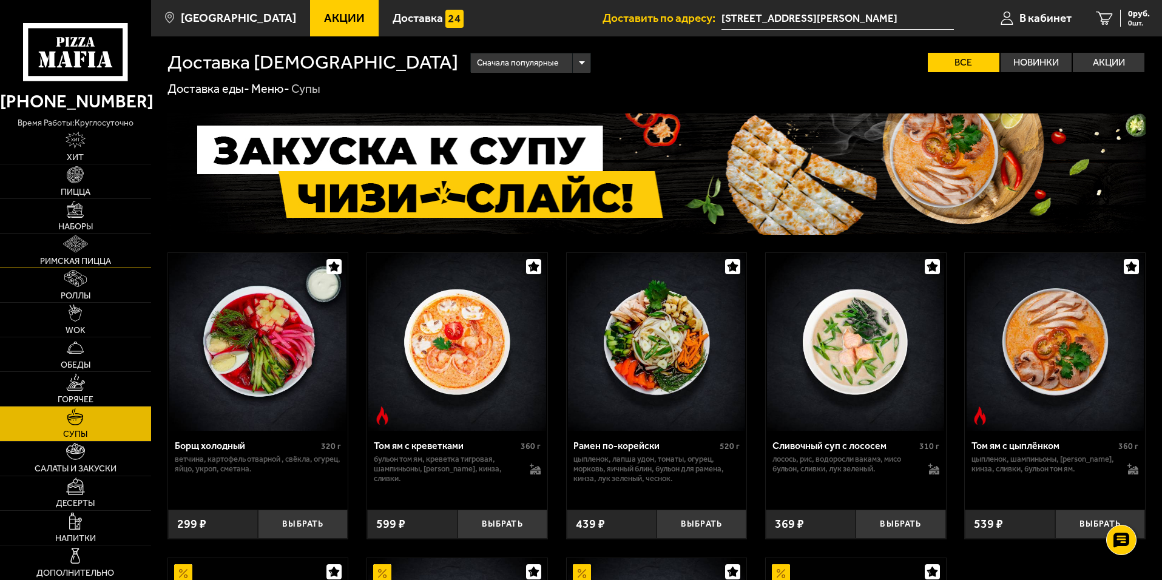
drag, startPoint x: 73, startPoint y: 285, endPoint x: 76, endPoint y: 255, distance: 29.9
click at [73, 286] on img at bounding box center [75, 278] width 22 height 17
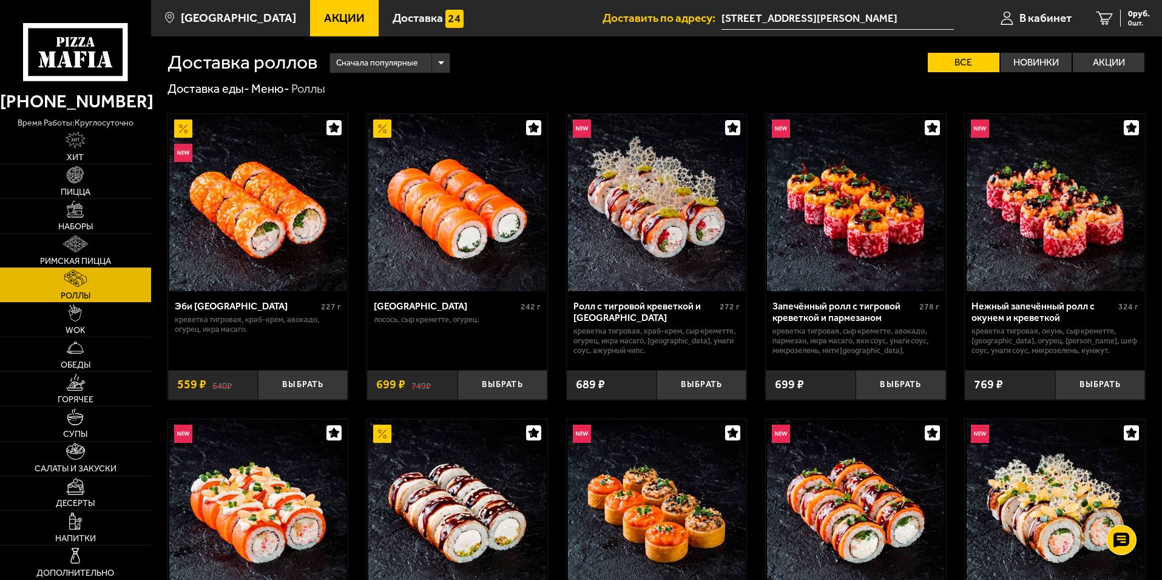
click at [76, 255] on link "Римская пицца" at bounding box center [75, 251] width 151 height 34
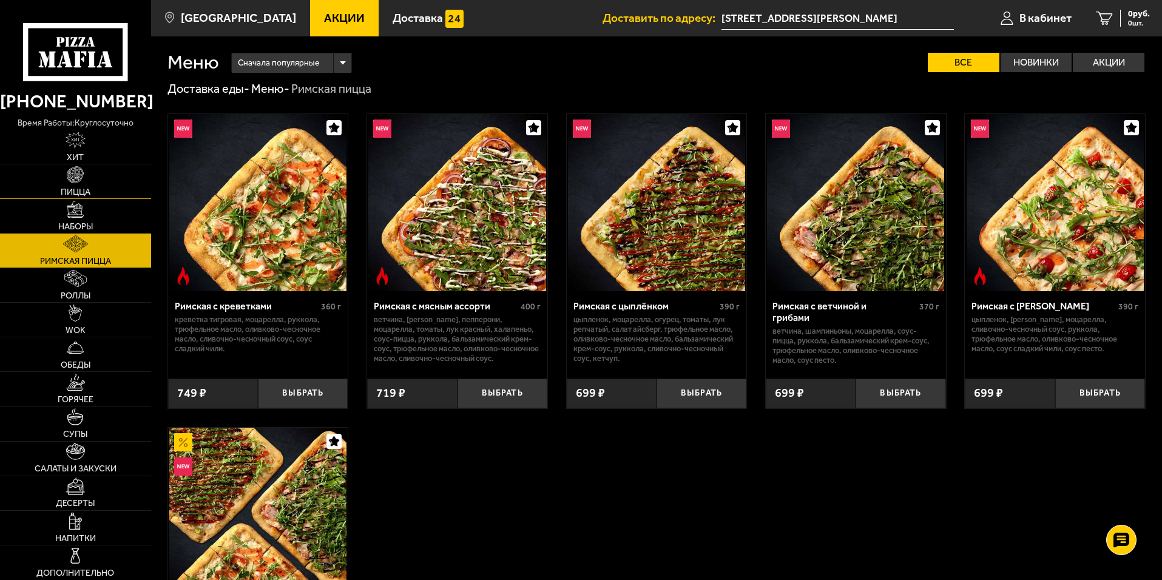
click at [93, 169] on link "Пицца" at bounding box center [75, 181] width 151 height 34
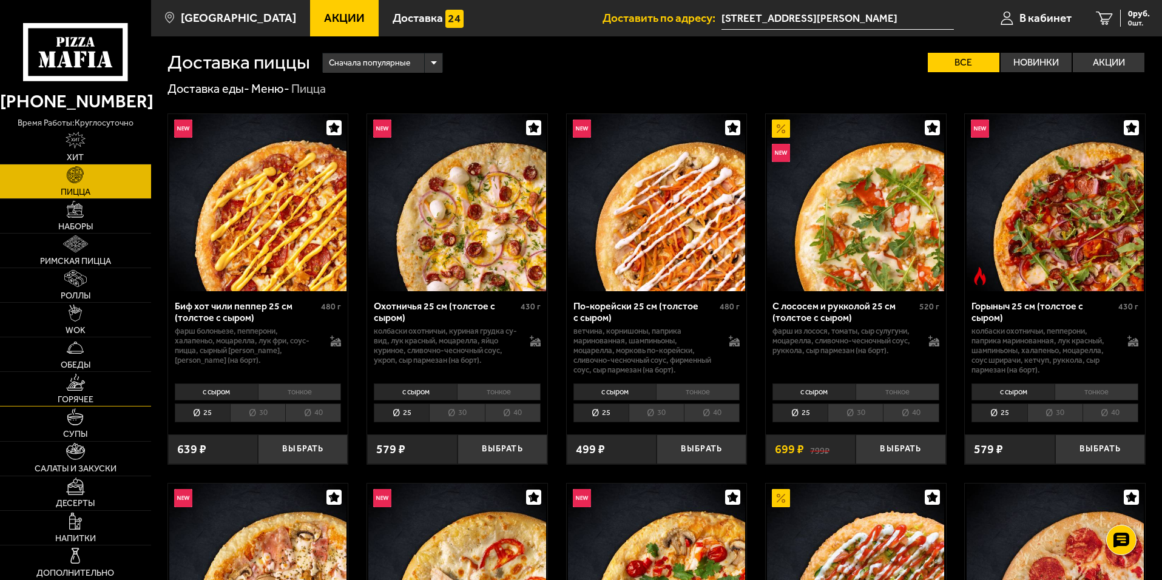
click at [67, 402] on span "Горячее" at bounding box center [76, 399] width 36 height 8
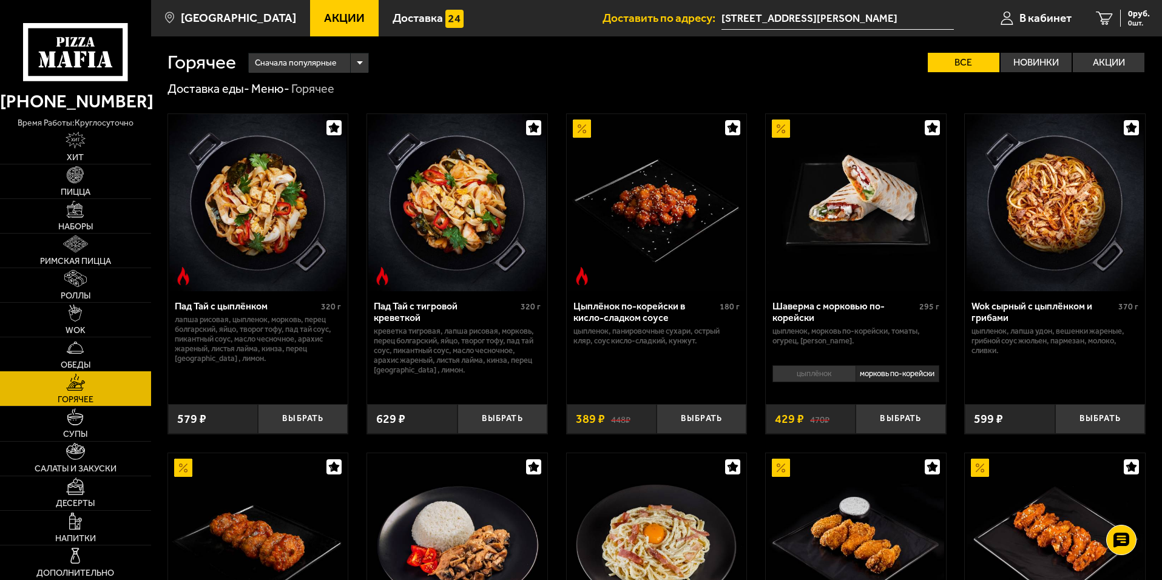
click at [82, 366] on span "Обеды" at bounding box center [76, 365] width 30 height 8
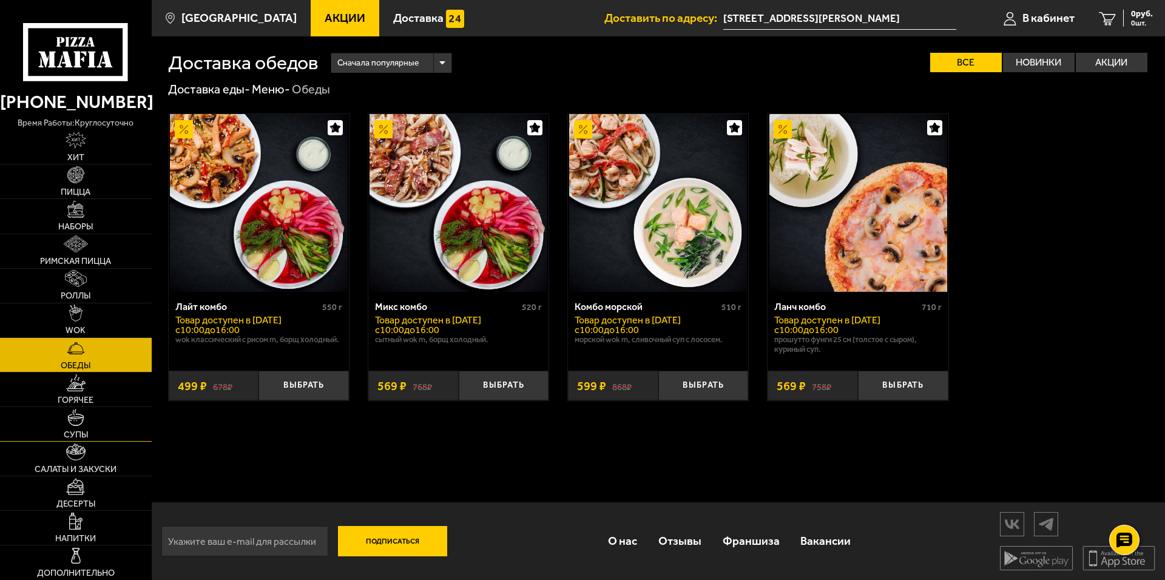
click at [105, 432] on link "Супы" at bounding box center [76, 424] width 152 height 34
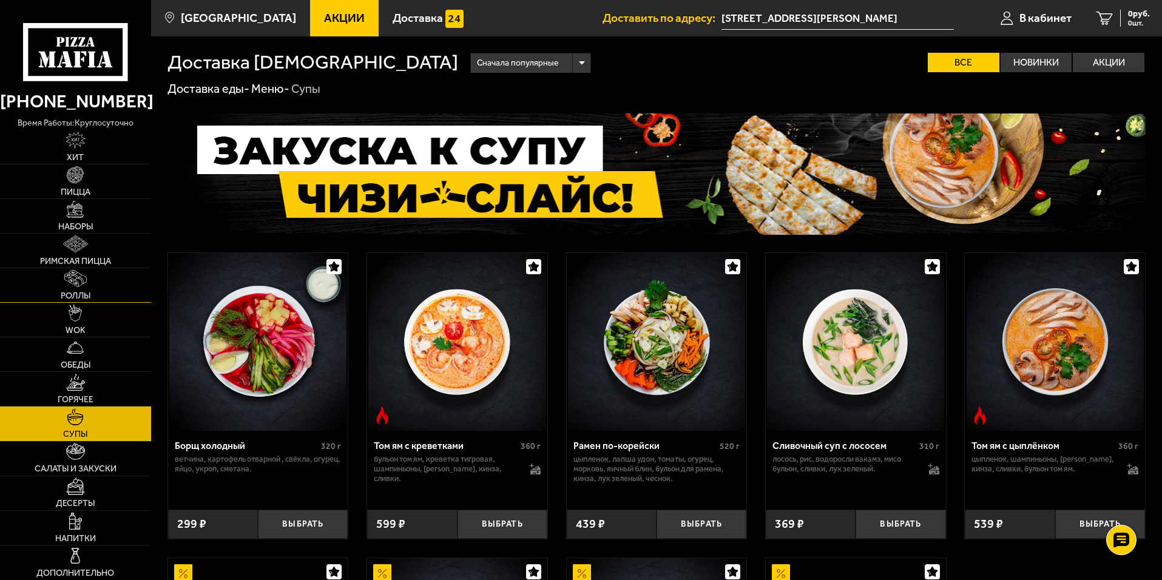
click at [36, 278] on link "Роллы" at bounding box center [75, 285] width 151 height 34
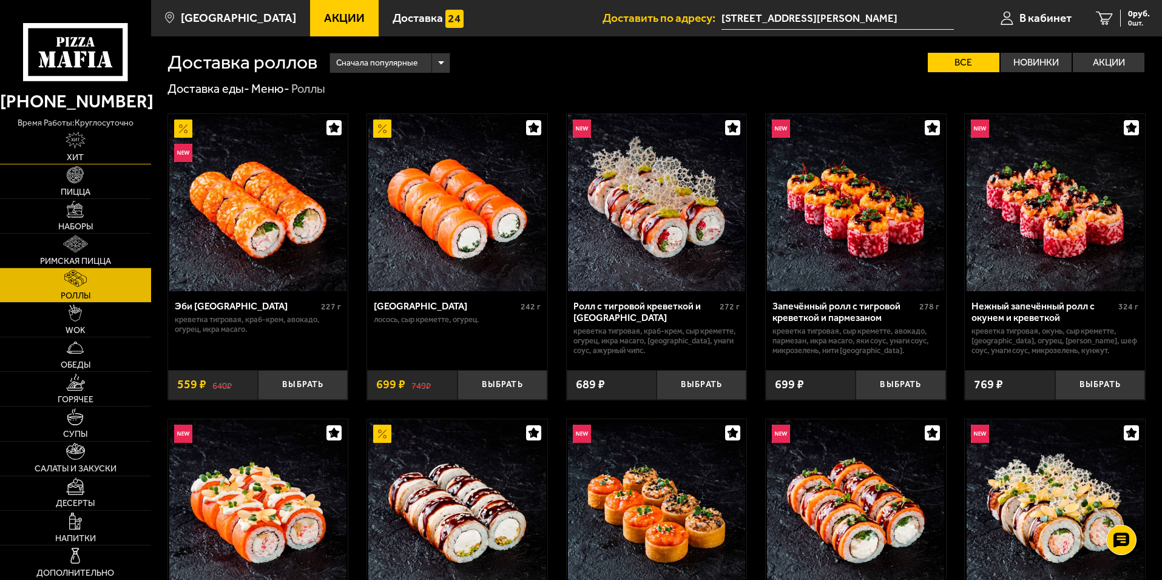
drag, startPoint x: 67, startPoint y: 138, endPoint x: 66, endPoint y: 184, distance: 46.1
click at [67, 139] on img at bounding box center [76, 140] width 21 height 17
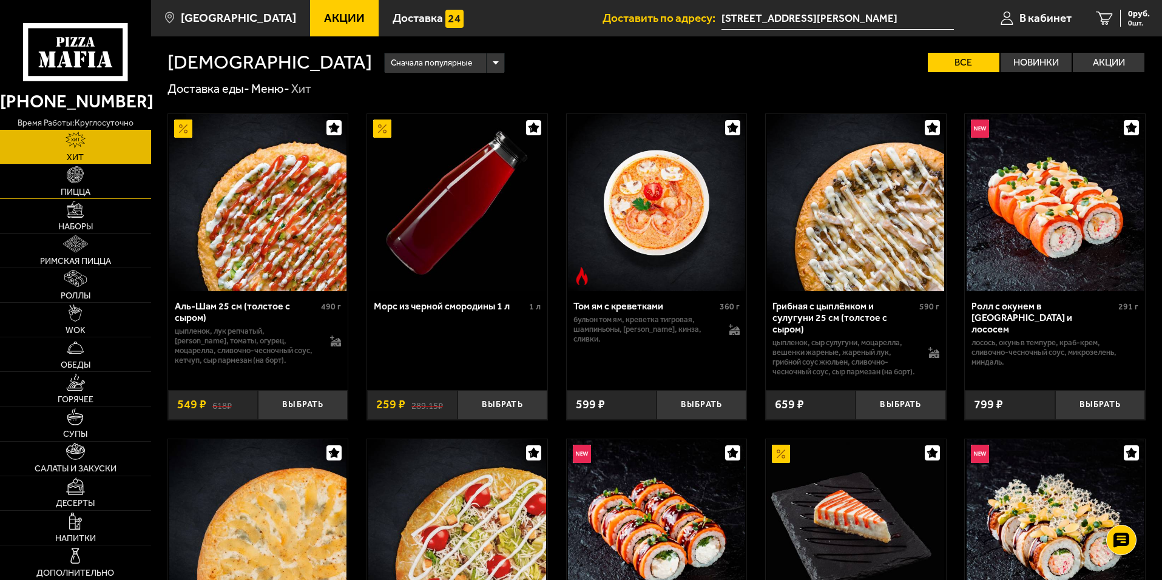
click at [66, 184] on link "Пицца" at bounding box center [75, 181] width 151 height 34
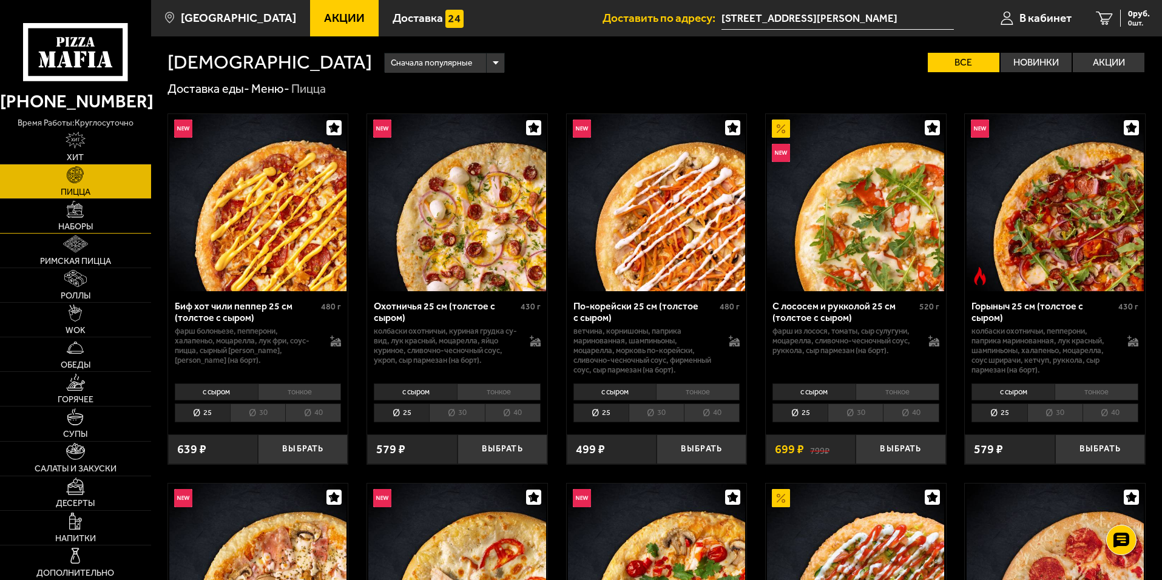
click at [63, 210] on link "Наборы" at bounding box center [75, 216] width 151 height 34
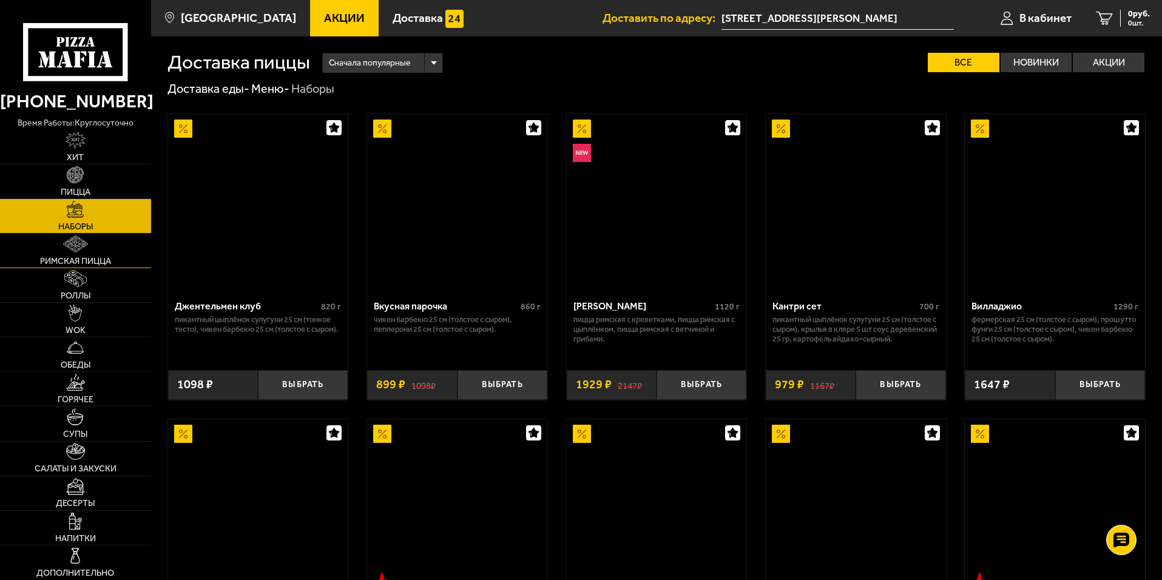
click at [56, 251] on link "Римская пицца" at bounding box center [75, 251] width 151 height 34
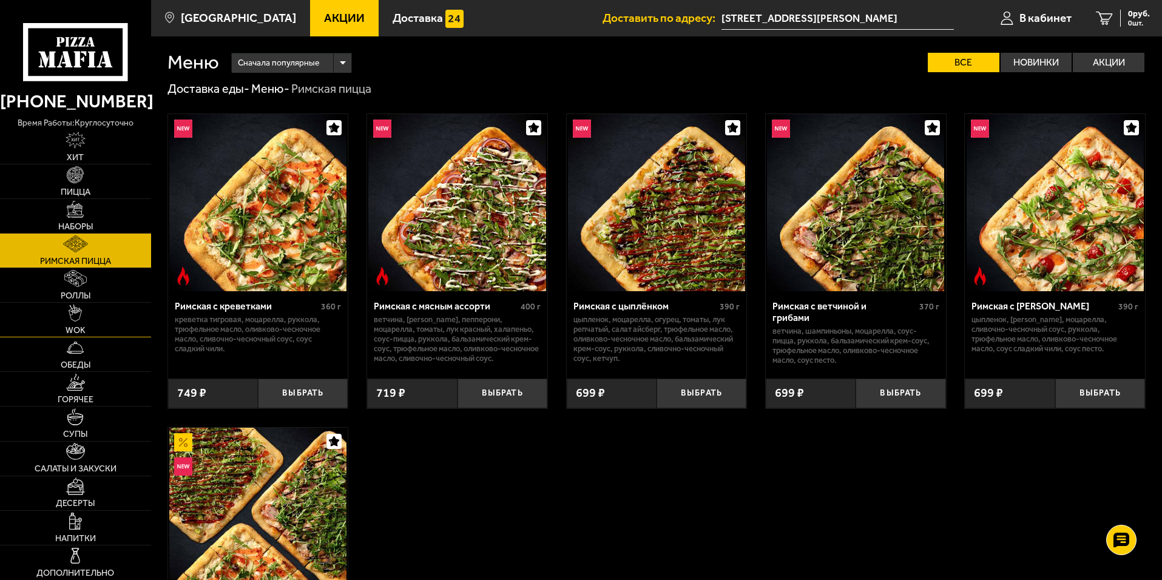
click at [58, 289] on link "Роллы" at bounding box center [75, 285] width 151 height 34
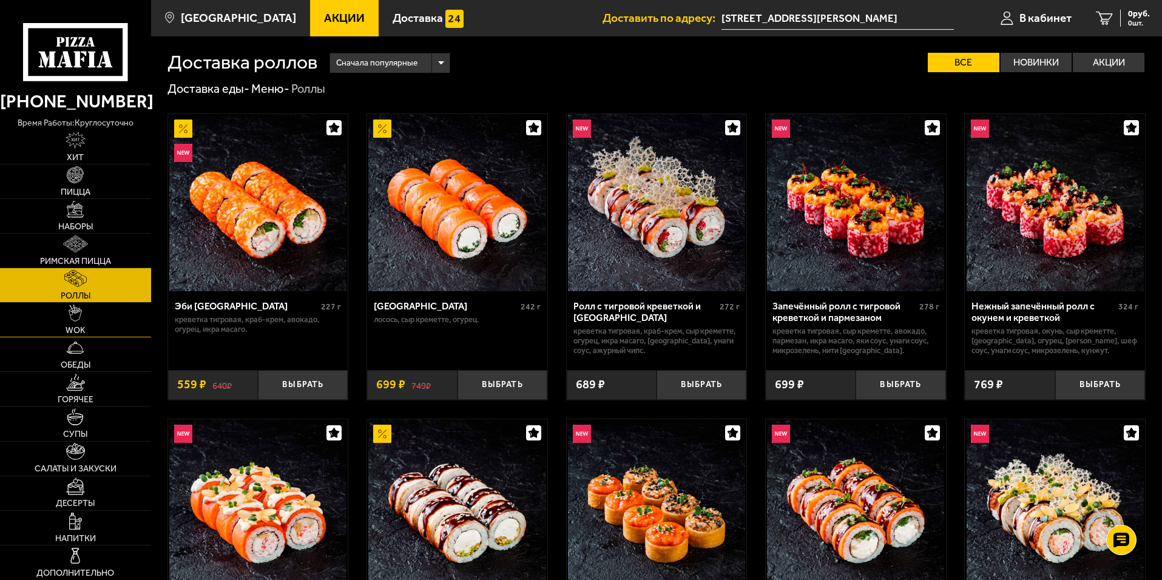
click at [59, 321] on link "WOK" at bounding box center [75, 320] width 151 height 34
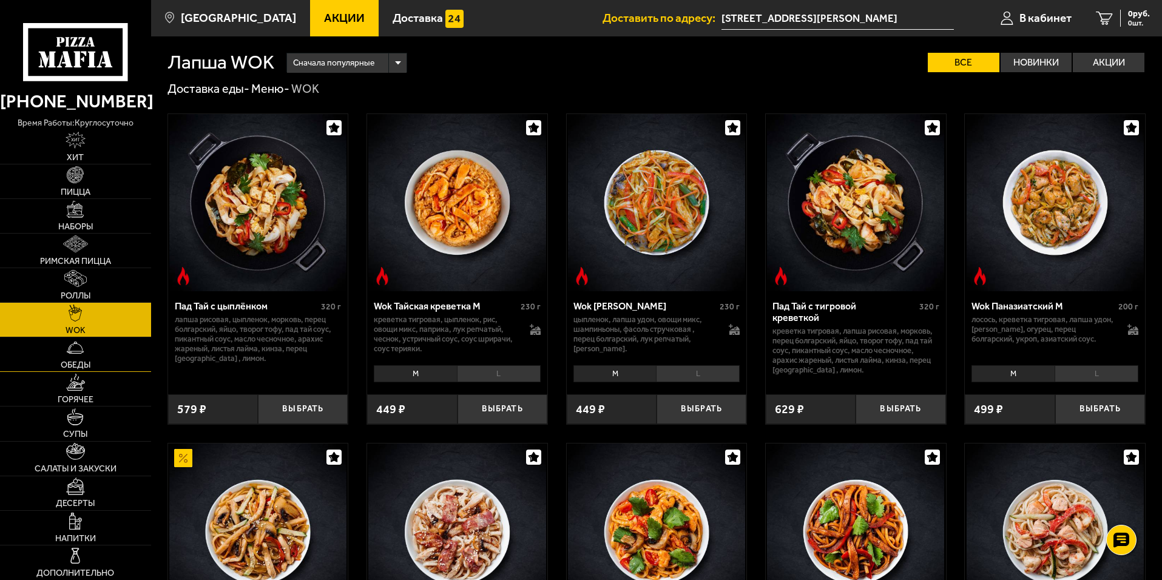
click at [67, 358] on link "Обеды" at bounding box center [75, 354] width 151 height 34
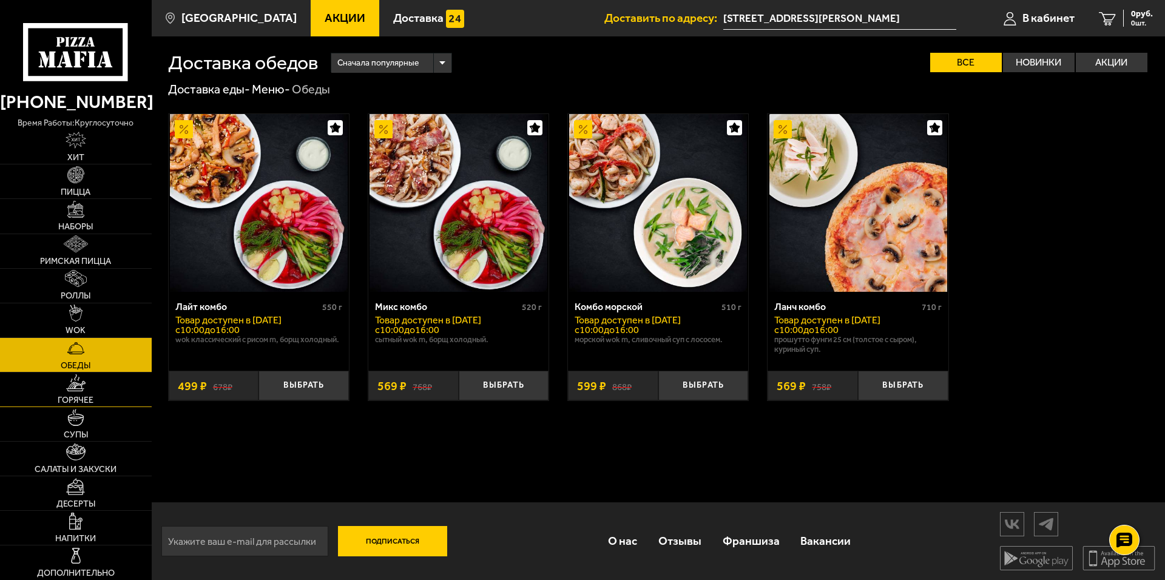
click at [61, 389] on link "Горячее" at bounding box center [76, 389] width 152 height 34
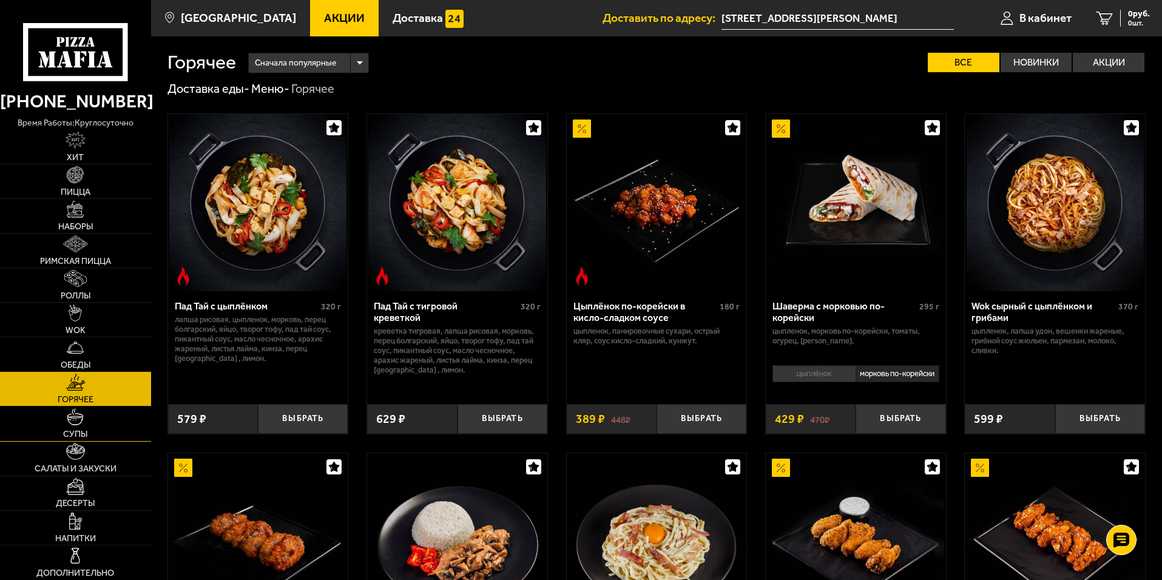
click at [58, 423] on link "Супы" at bounding box center [75, 423] width 151 height 34
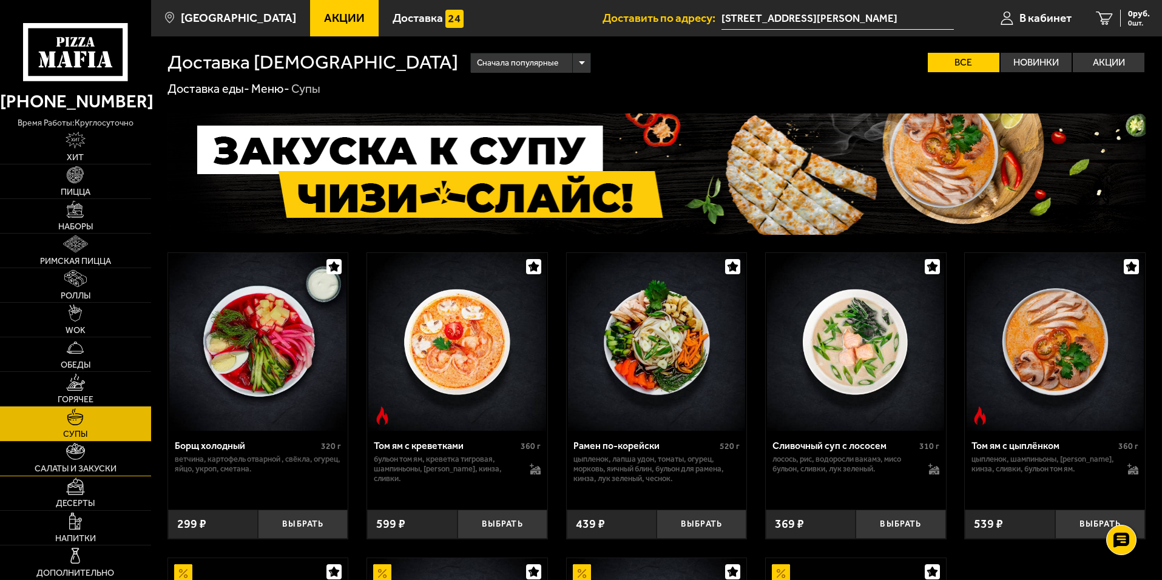
click at [55, 449] on link "Салаты и закуски" at bounding box center [75, 459] width 151 height 34
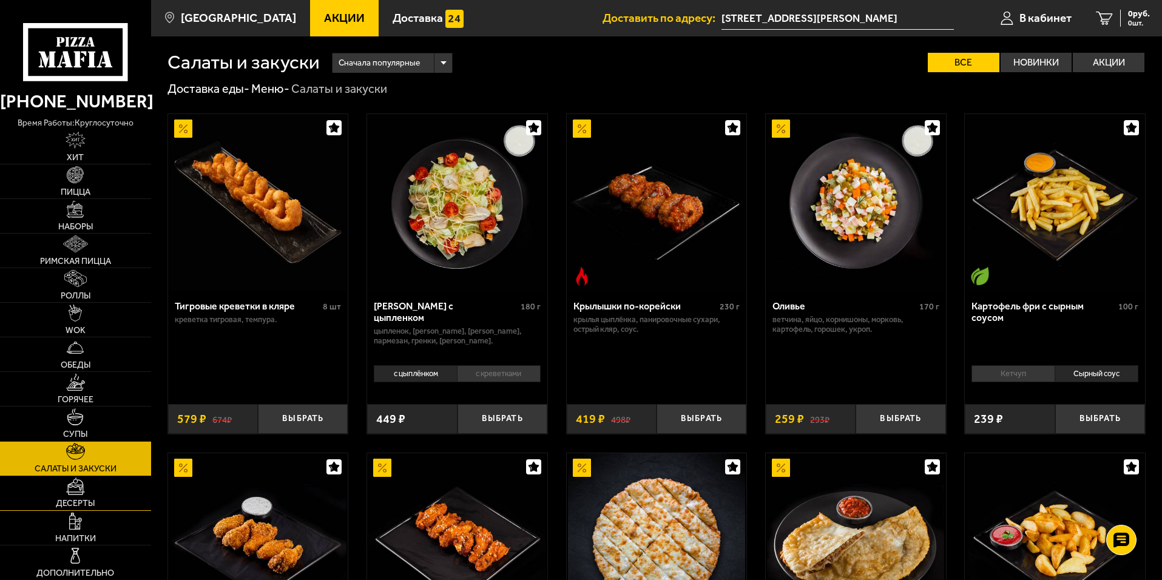
click at [56, 488] on link "Десерты" at bounding box center [75, 493] width 151 height 34
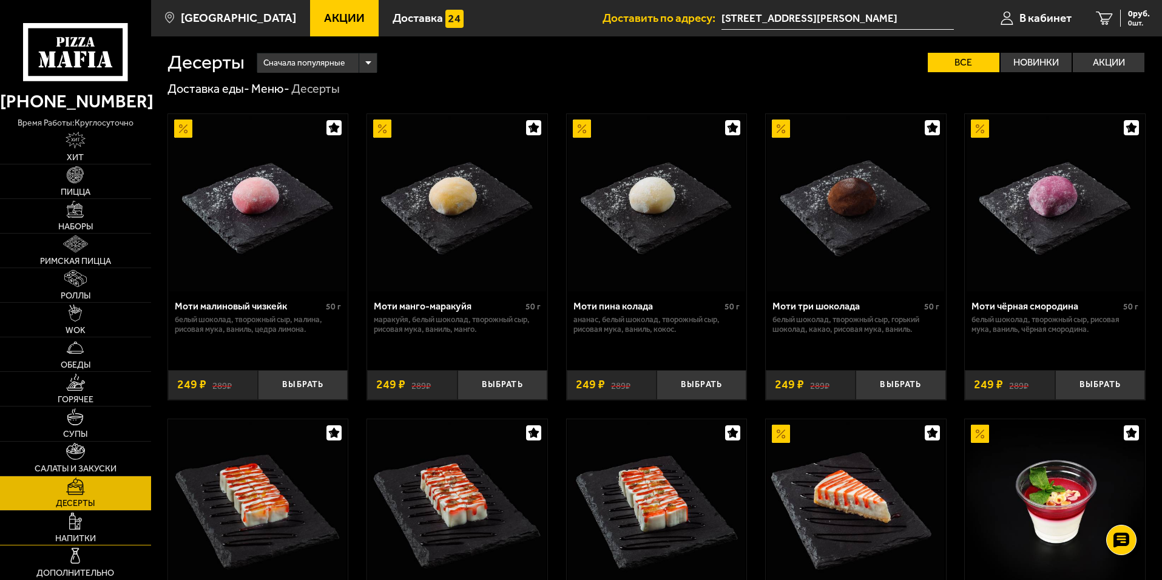
click at [55, 511] on link "Напитки" at bounding box center [75, 528] width 151 height 34
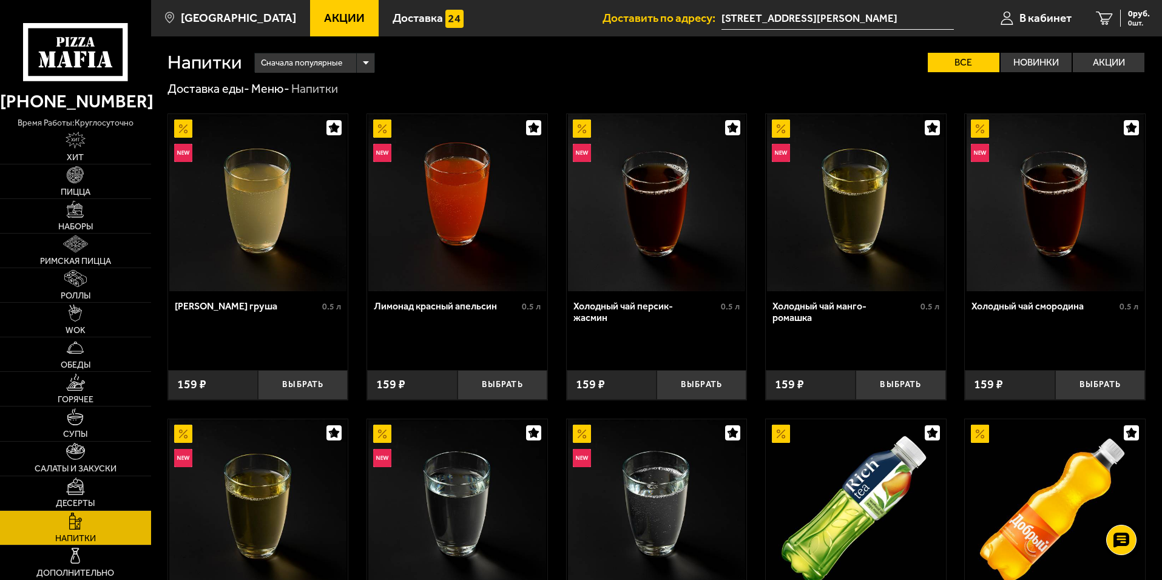
click at [73, 545] on link "Дополнительно" at bounding box center [75, 562] width 151 height 34
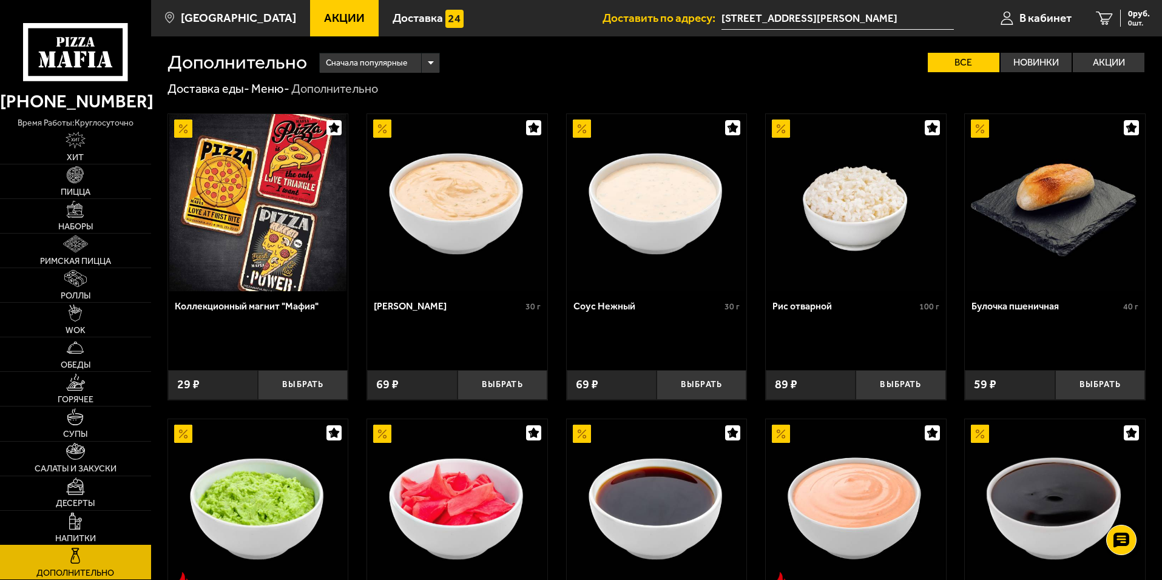
click at [105, 534] on link "Напитки" at bounding box center [75, 528] width 151 height 34
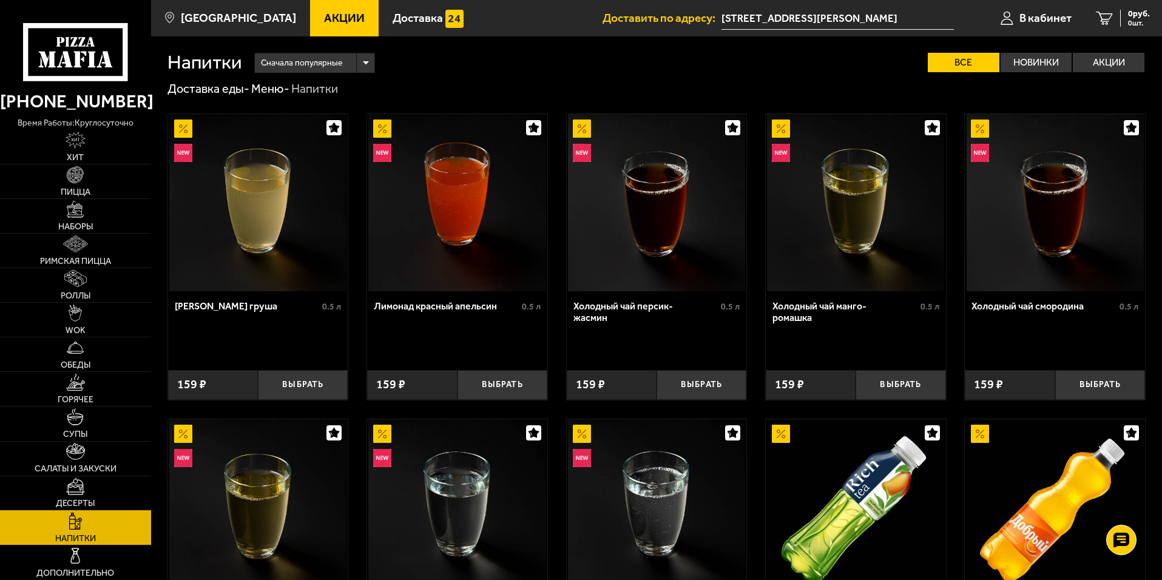
click at [103, 496] on link "Десерты" at bounding box center [75, 493] width 151 height 34
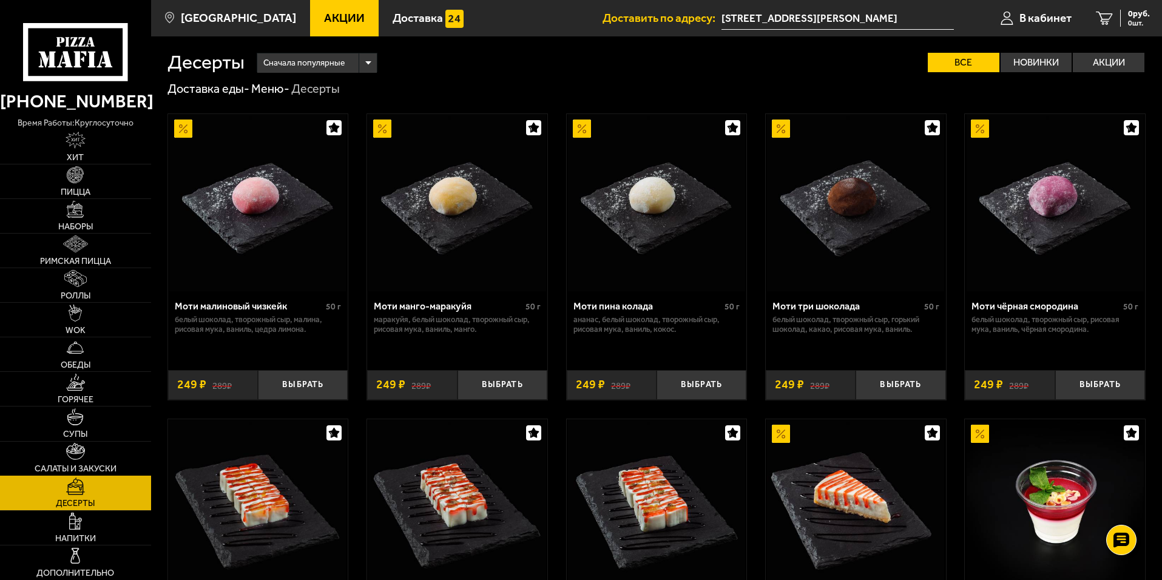
click at [100, 465] on span "Салаты и закуски" at bounding box center [76, 469] width 82 height 8
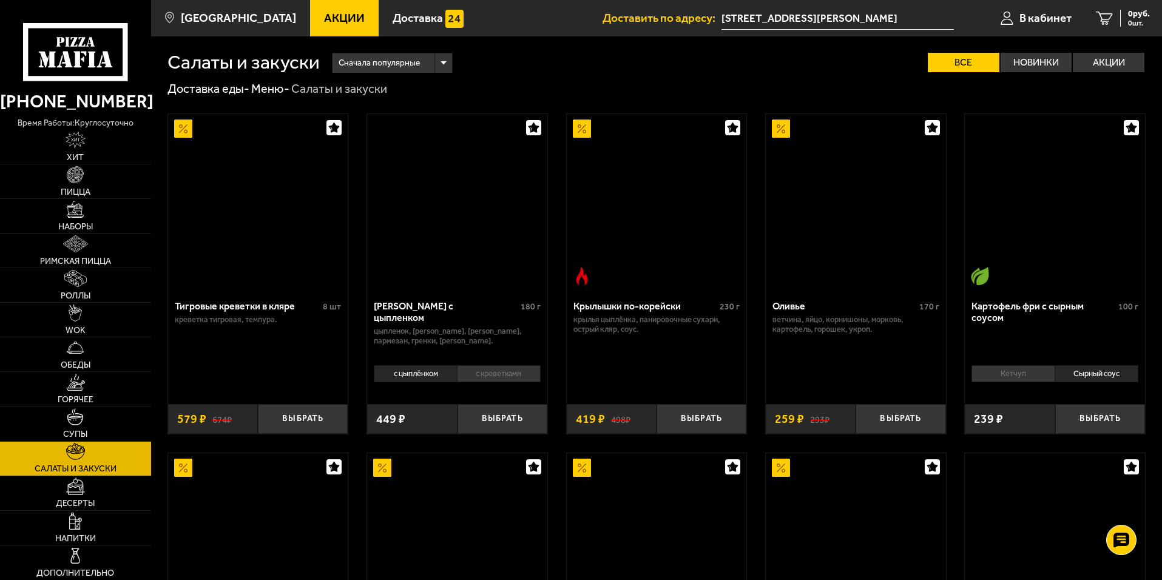
drag, startPoint x: 108, startPoint y: 456, endPoint x: 109, endPoint y: 425, distance: 31.0
click at [108, 456] on link "Салаты и закуски" at bounding box center [75, 459] width 151 height 34
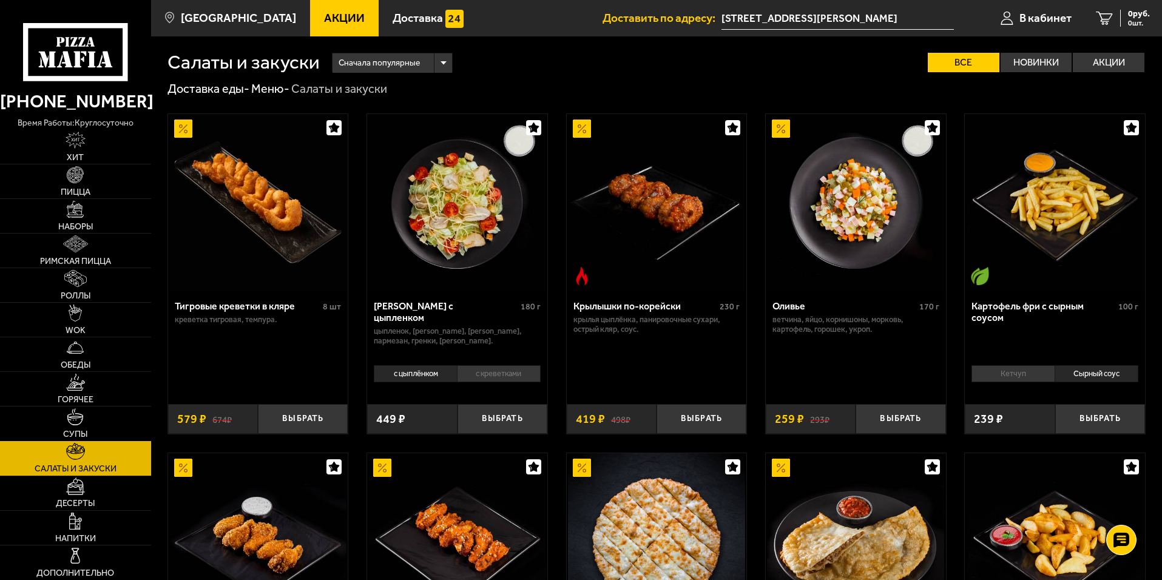
click at [109, 419] on link "Супы" at bounding box center [75, 423] width 151 height 34
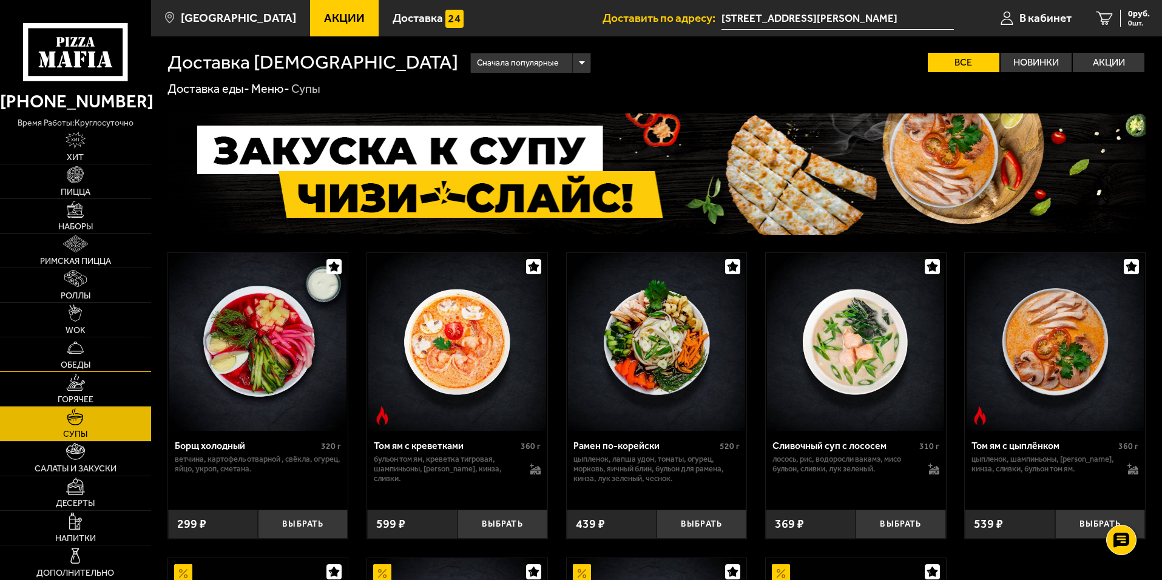
click at [108, 371] on link "Обеды" at bounding box center [75, 354] width 151 height 34
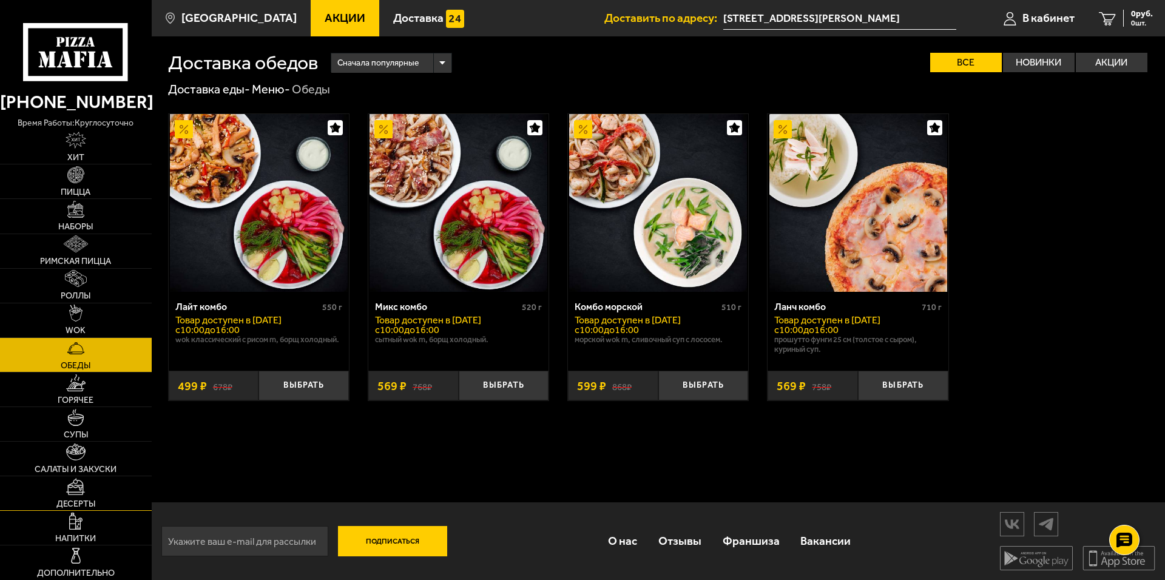
click at [101, 497] on link "Десерты" at bounding box center [76, 493] width 152 height 34
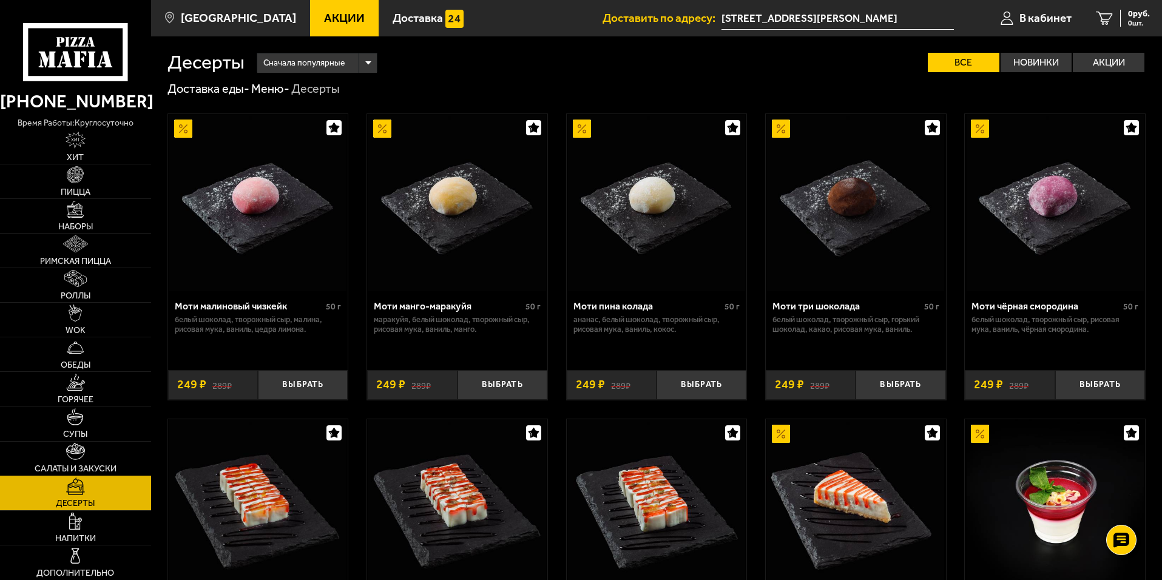
click at [64, 473] on span "Салаты и закуски" at bounding box center [76, 469] width 82 height 8
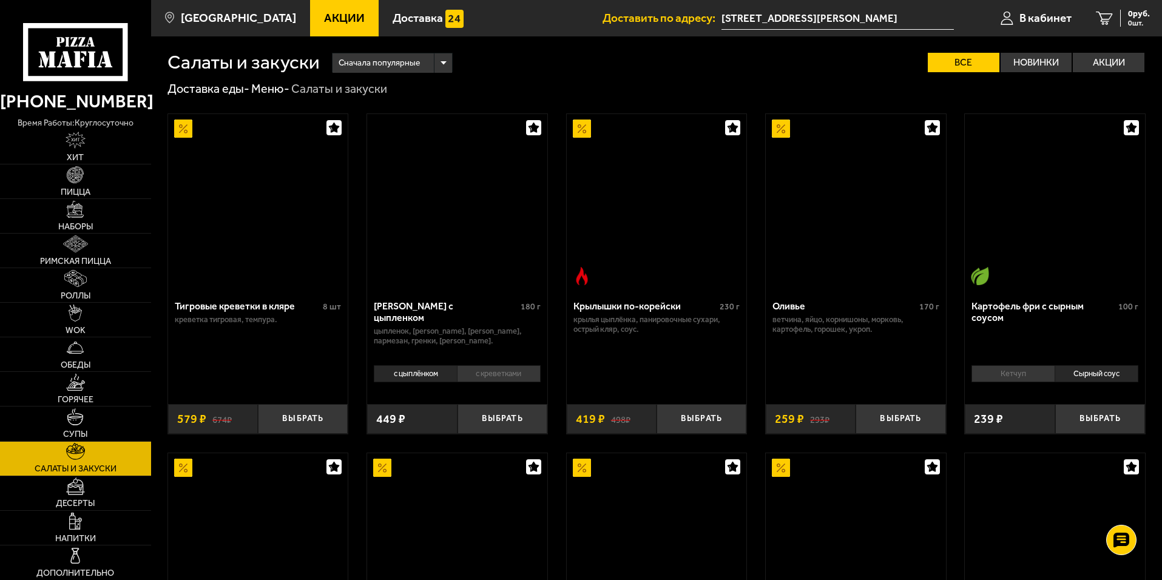
click at [60, 451] on link "Салаты и закуски" at bounding box center [75, 459] width 151 height 34
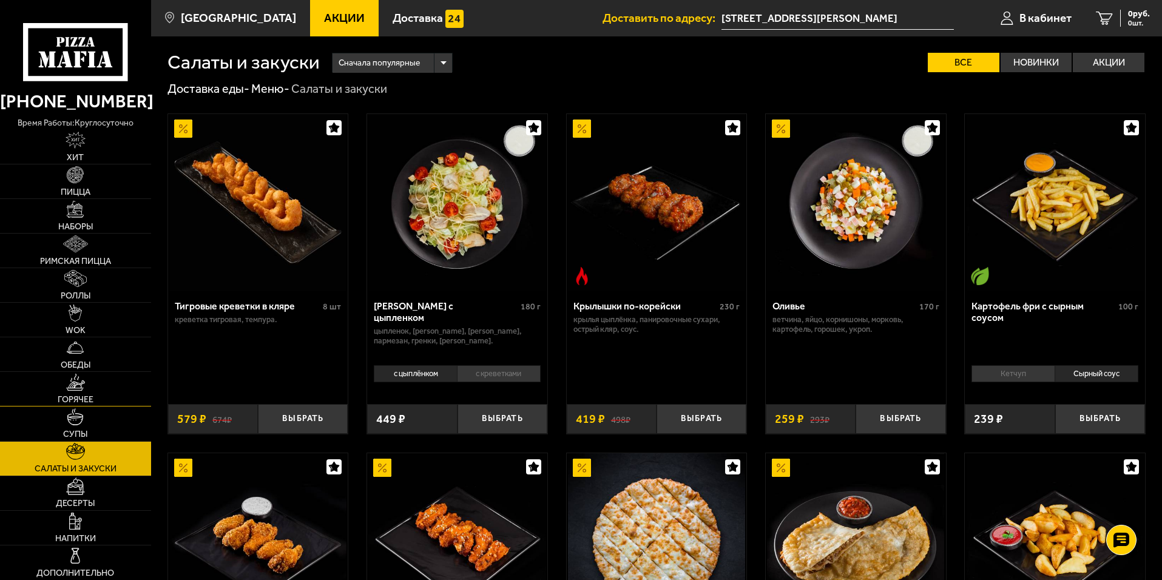
drag, startPoint x: 61, startPoint y: 409, endPoint x: 61, endPoint y: 388, distance: 21.8
click at [61, 409] on link "Супы" at bounding box center [75, 423] width 151 height 34
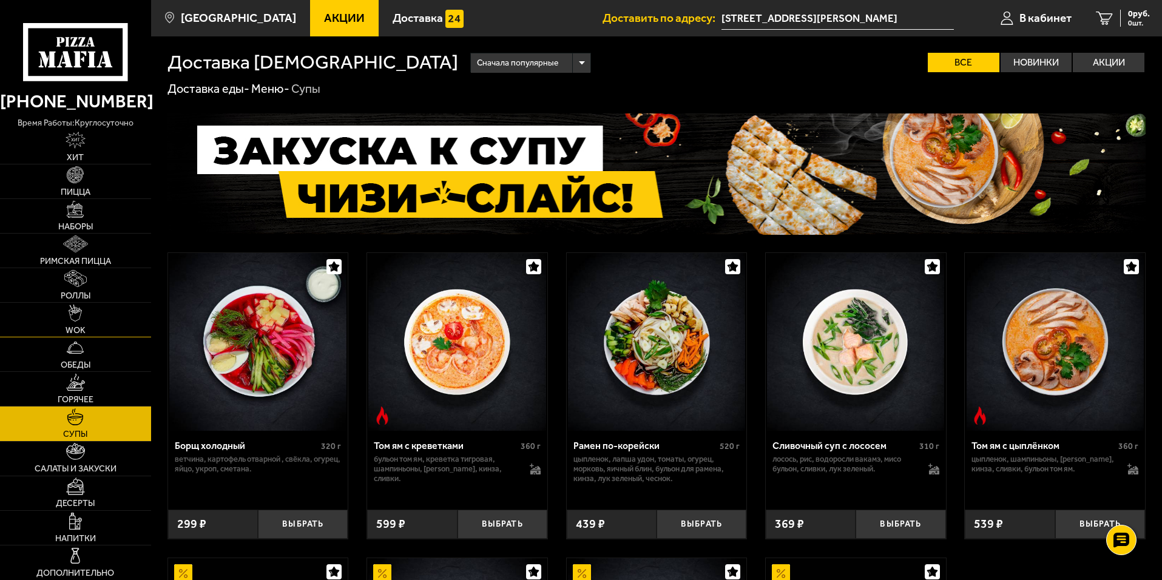
click at [60, 328] on link "WOK" at bounding box center [75, 320] width 151 height 34
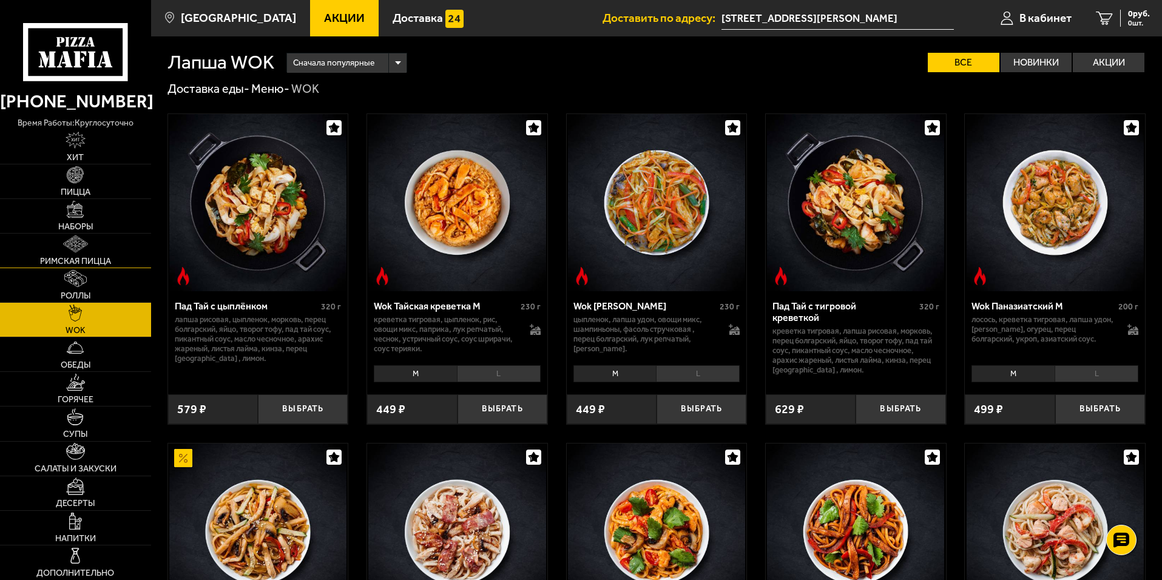
click at [119, 267] on link "Римская пицца" at bounding box center [75, 251] width 151 height 34
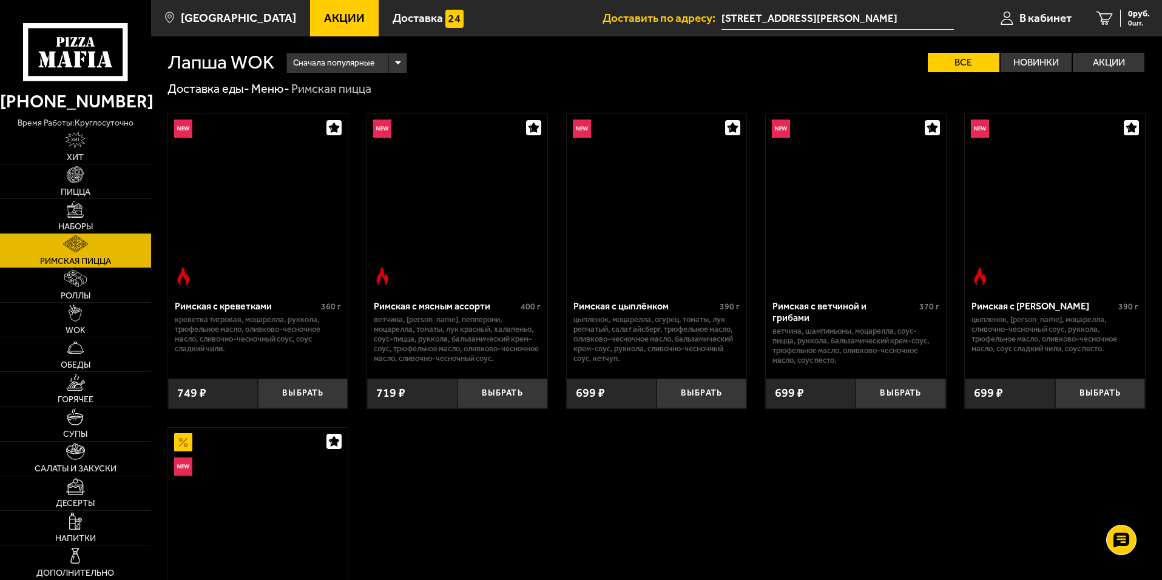
drag, startPoint x: 119, startPoint y: 255, endPoint x: 116, endPoint y: 207, distance: 48.6
click at [119, 254] on link "Римская пицца" at bounding box center [75, 251] width 151 height 34
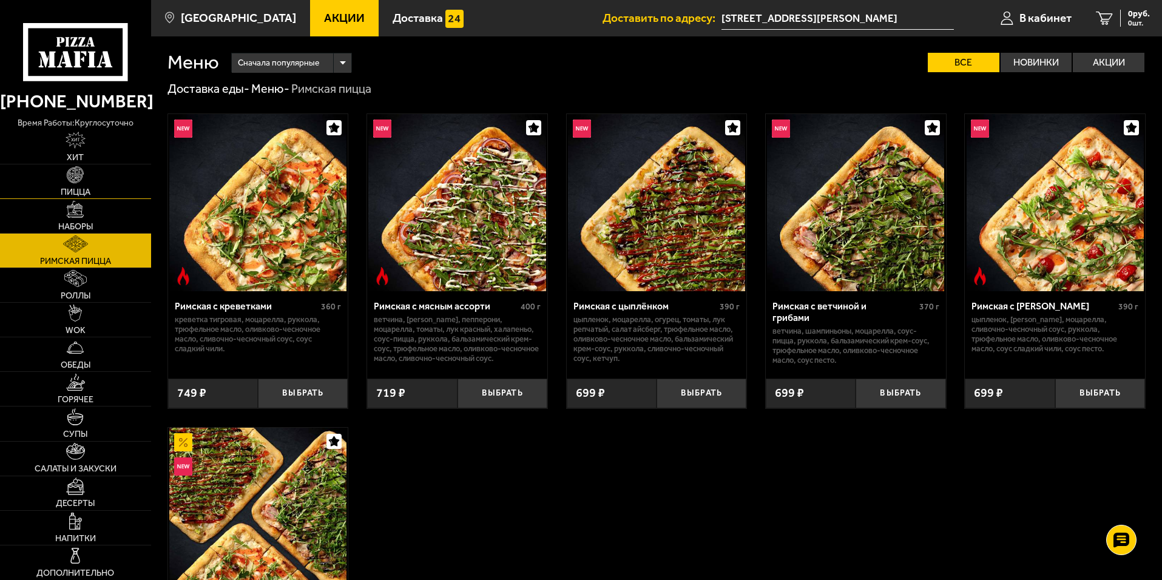
drag, startPoint x: 116, startPoint y: 198, endPoint x: 100, endPoint y: 156, distance: 44.7
click at [115, 198] on link "Пицца" at bounding box center [75, 181] width 151 height 34
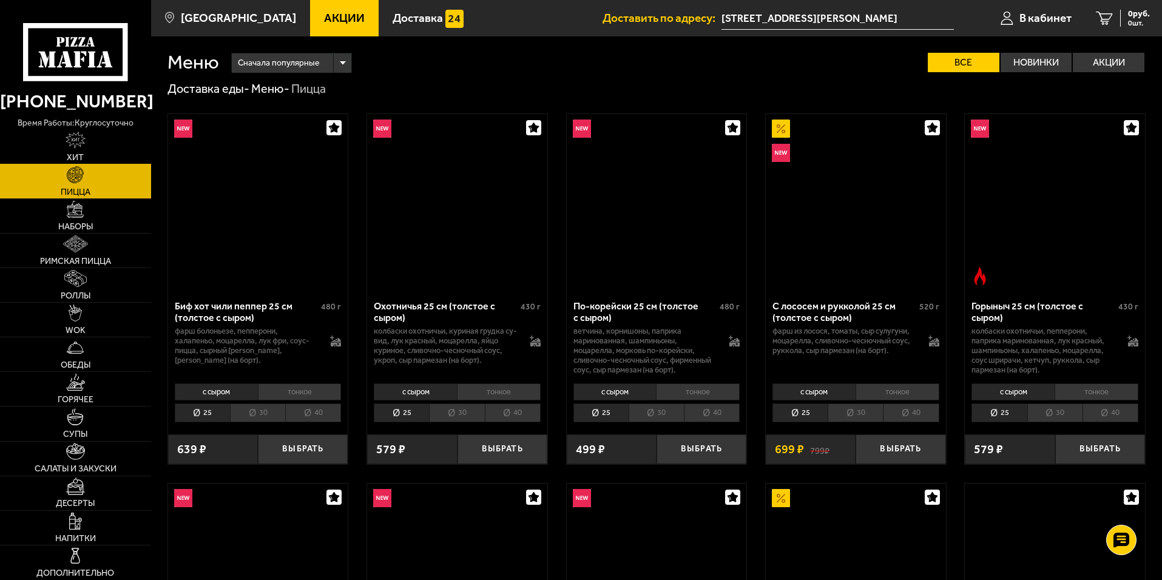
click at [100, 156] on link "Хит" at bounding box center [75, 147] width 151 height 34
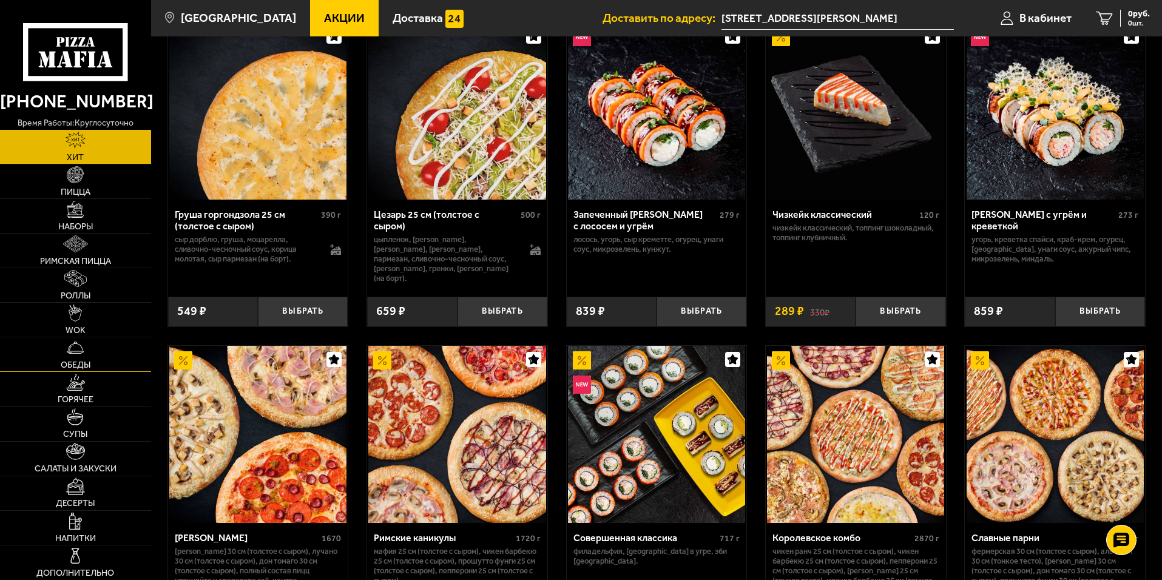
scroll to position [546, 0]
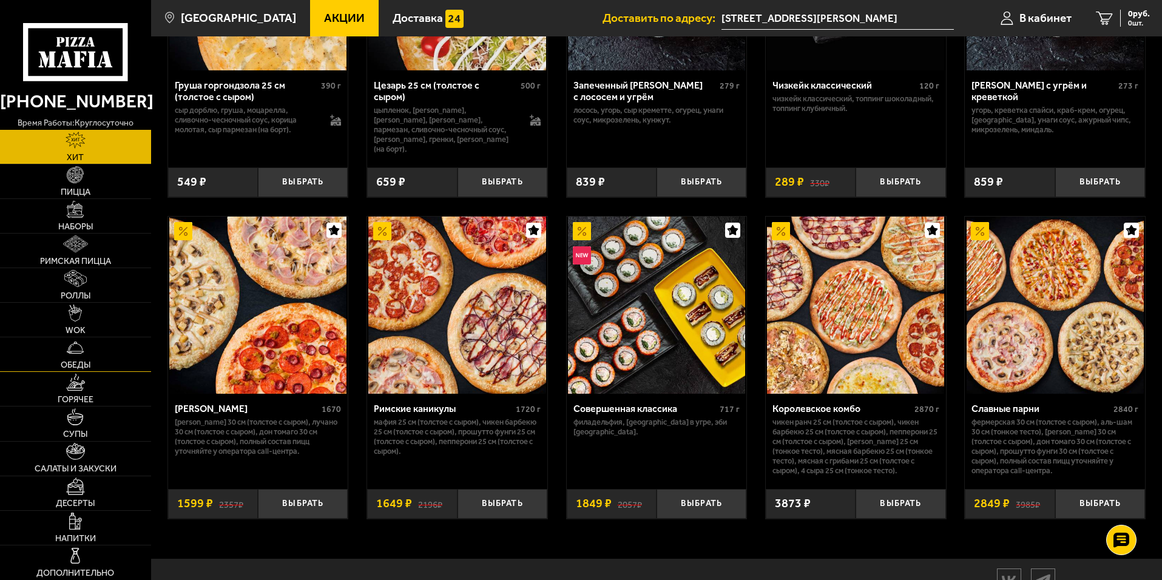
click at [86, 371] on link "Обеды" at bounding box center [75, 354] width 151 height 34
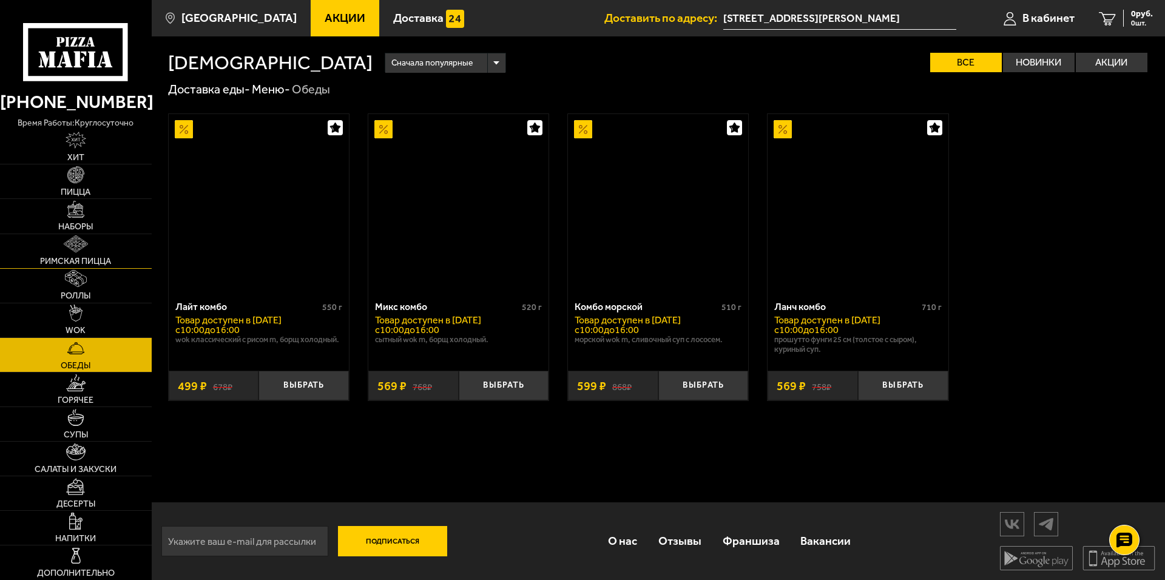
drag, startPoint x: 86, startPoint y: 371, endPoint x: 76, endPoint y: 255, distance: 116.9
click at [87, 338] on link "Обеды" at bounding box center [76, 355] width 152 height 34
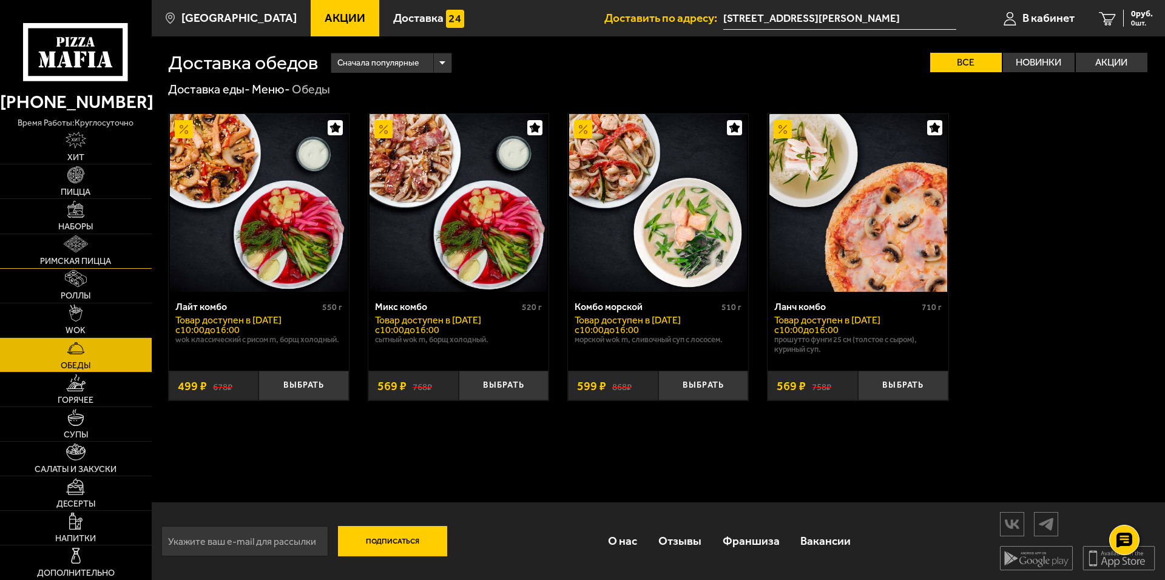
drag, startPoint x: 76, startPoint y: 252, endPoint x: 75, endPoint y: 226, distance: 26.1
click at [76, 252] on img at bounding box center [76, 243] width 24 height 17
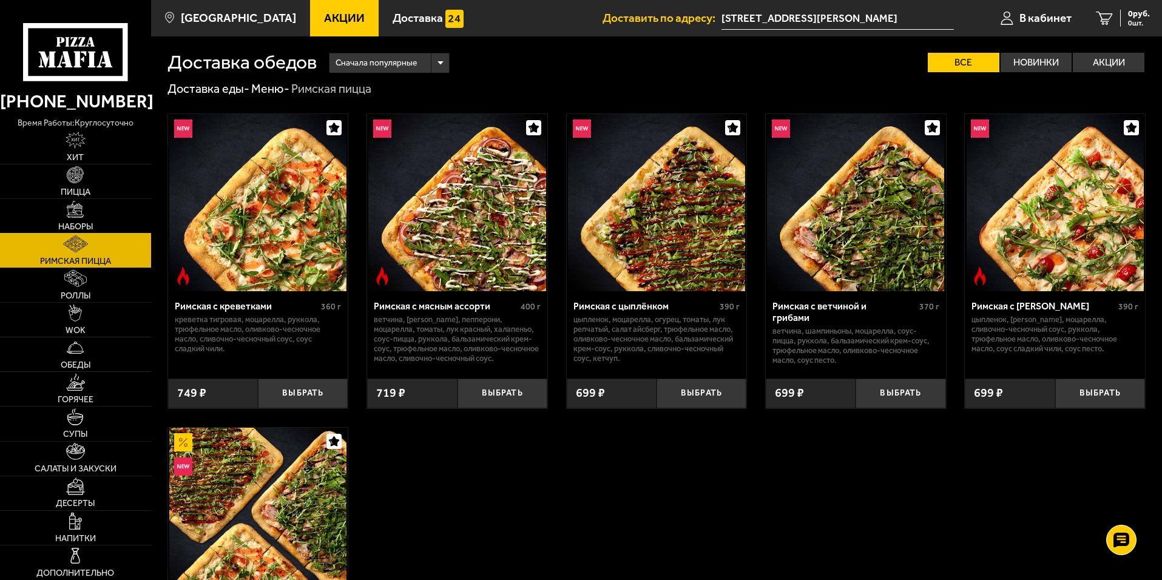
drag, startPoint x: 75, startPoint y: 226, endPoint x: 76, endPoint y: 215, distance: 11.6
click at [75, 225] on span "Наборы" at bounding box center [75, 227] width 35 height 8
click at [76, 215] on img at bounding box center [75, 209] width 17 height 17
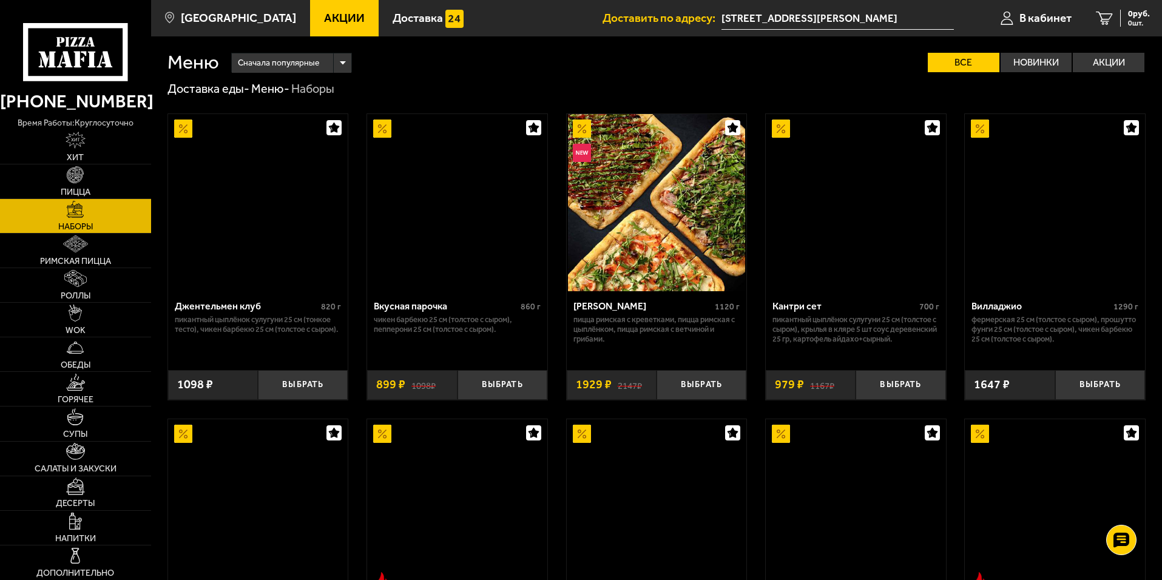
click at [76, 215] on img at bounding box center [75, 209] width 17 height 17
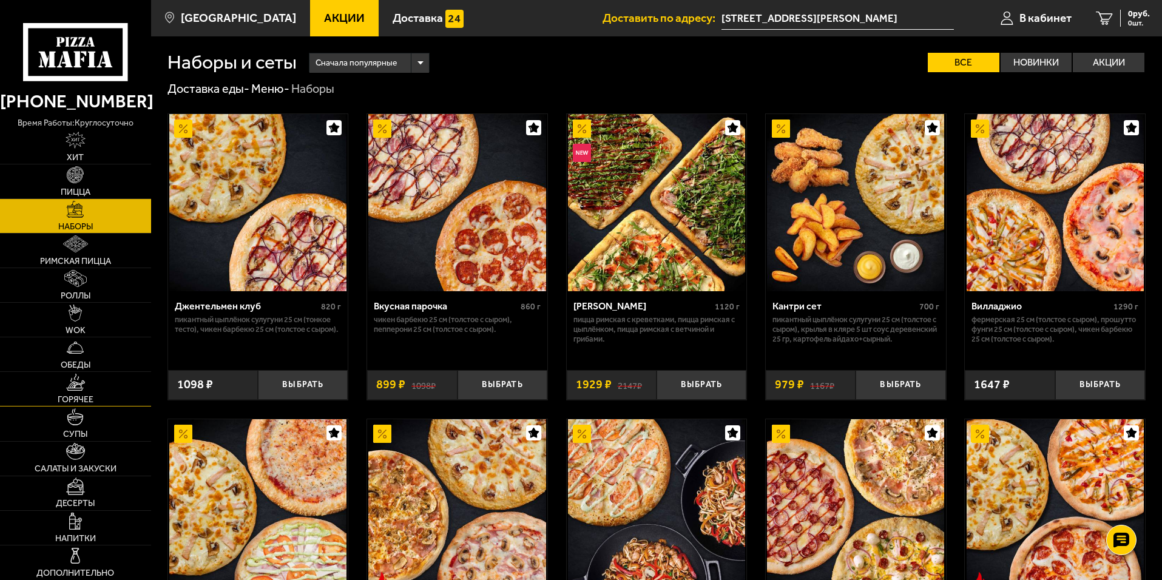
click at [126, 379] on link "Горячее" at bounding box center [75, 389] width 151 height 34
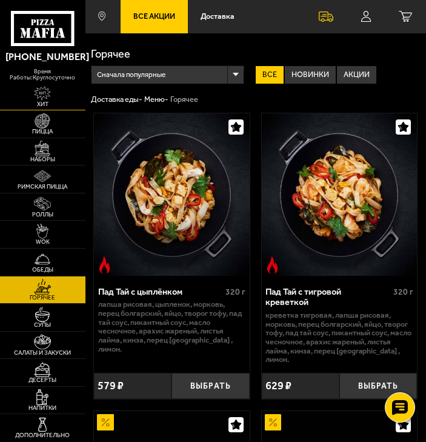
click at [33, 102] on span "Хит" at bounding box center [43, 104] width 86 height 6
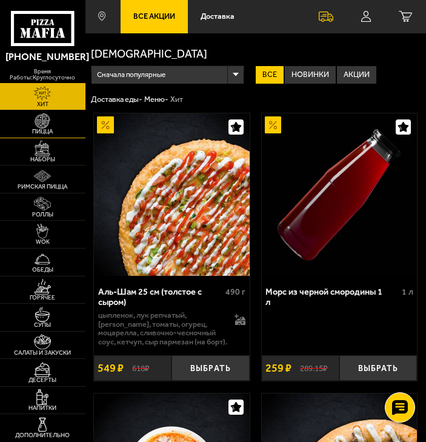
click at [36, 121] on img at bounding box center [42, 120] width 17 height 15
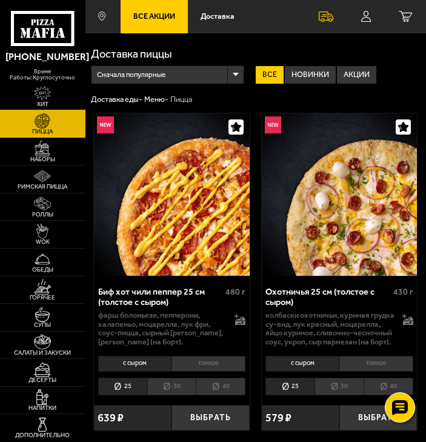
click at [49, 101] on span "Хит" at bounding box center [43, 104] width 86 height 6
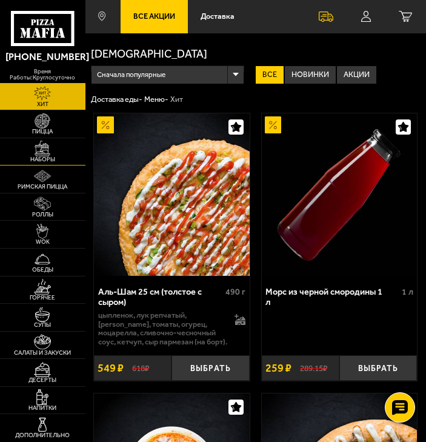
click at [52, 150] on link "Наборы" at bounding box center [43, 151] width 86 height 27
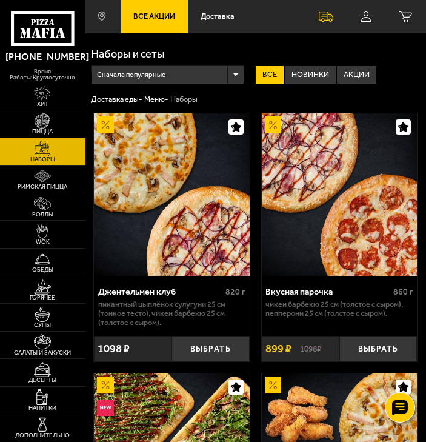
click at [144, 141] on img at bounding box center [171, 194] width 155 height 162
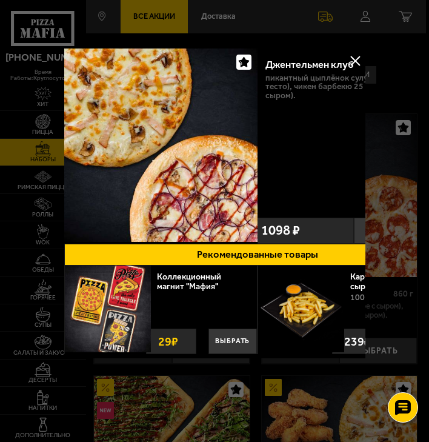
click at [345, 62] on div "Джентельмен клуб" at bounding box center [338, 65] width 144 height 12
click at [350, 62] on button at bounding box center [356, 61] width 18 height 18
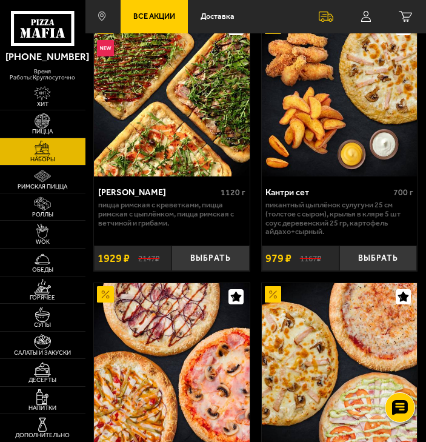
scroll to position [425, 0]
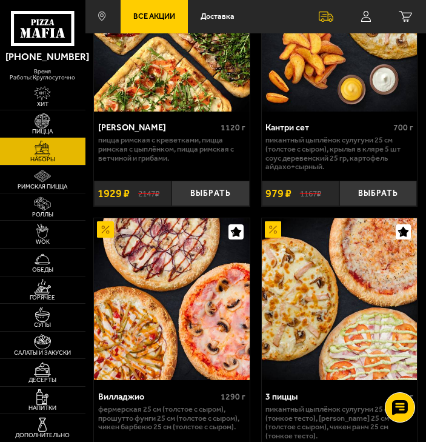
click at [46, 116] on img at bounding box center [42, 120] width 17 height 15
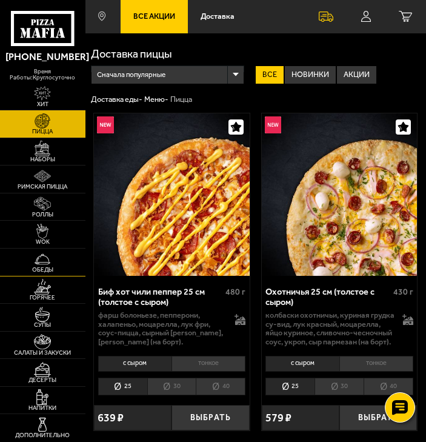
drag, startPoint x: 59, startPoint y: 158, endPoint x: 36, endPoint y: 272, distance: 116.5
click at [59, 158] on span "Наборы" at bounding box center [43, 159] width 86 height 6
click at [50, 198] on img at bounding box center [42, 203] width 17 height 15
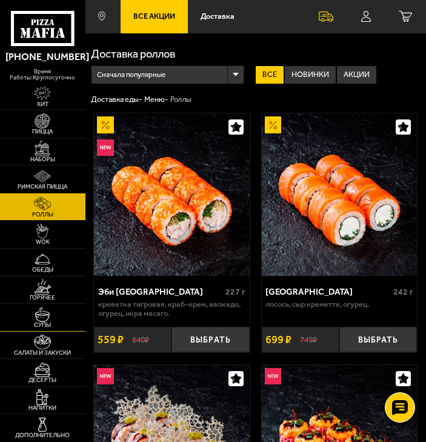
click at [34, 323] on span "Супы" at bounding box center [43, 325] width 86 height 6
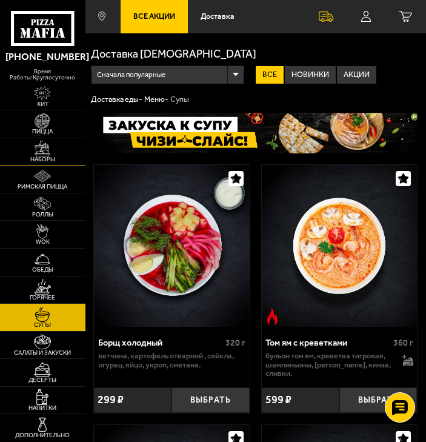
click at [56, 165] on link "Наборы" at bounding box center [43, 151] width 86 height 27
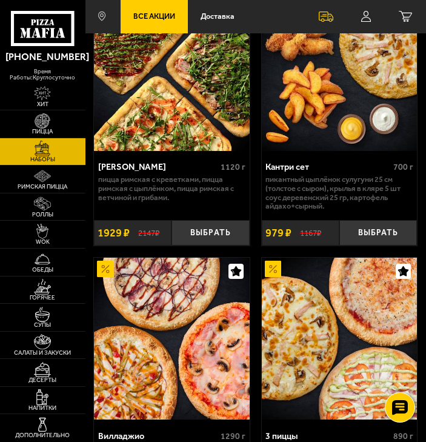
scroll to position [303, 0]
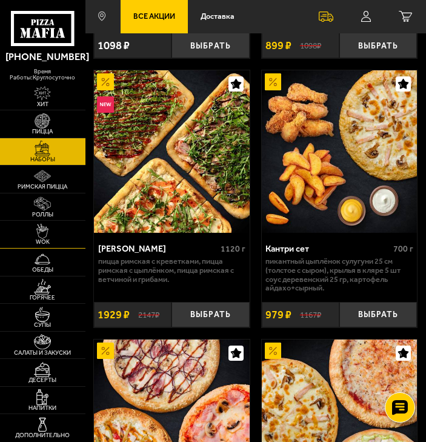
click at [60, 353] on span "Салаты и закуски" at bounding box center [43, 353] width 86 height 6
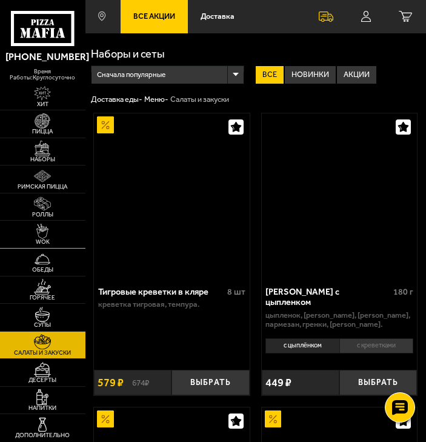
click at [75, 240] on span "WOK" at bounding box center [43, 242] width 86 height 6
click at [42, 163] on link "Наборы" at bounding box center [43, 151] width 86 height 27
click at [42, 86] on img at bounding box center [42, 93] width 17 height 15
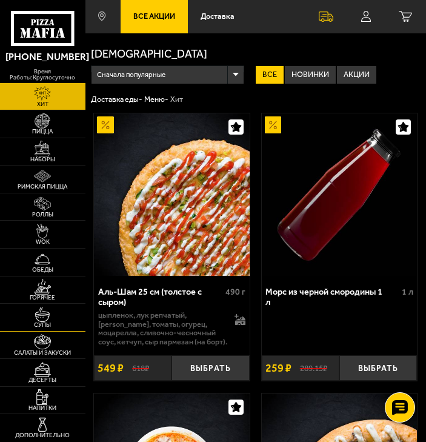
click at [51, 300] on span "Горячее" at bounding box center [43, 298] width 86 height 6
click at [54, 303] on link "Горячее" at bounding box center [43, 290] width 86 height 27
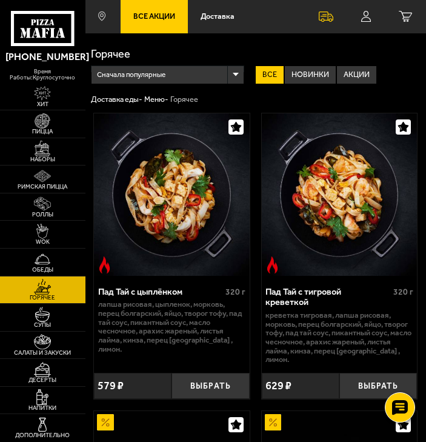
click at [165, 303] on p "лапша рисовая, цыпленок, морковь, перец болгарский, яйцо, творог тофу, пад тай …" at bounding box center [172, 326] width 148 height 53
click at [162, 18] on span "Все Акции" at bounding box center [154, 17] width 42 height 8
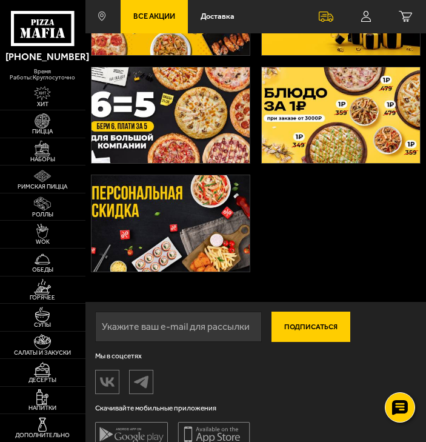
scroll to position [254, 0]
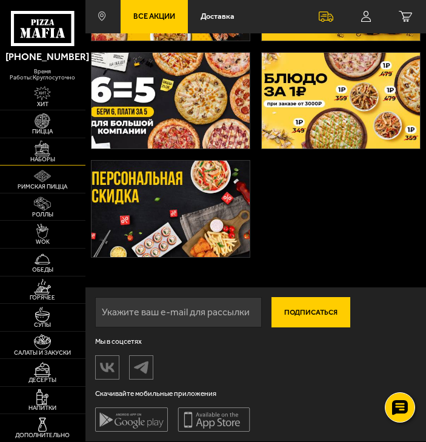
click at [67, 141] on link "Наборы" at bounding box center [43, 151] width 86 height 27
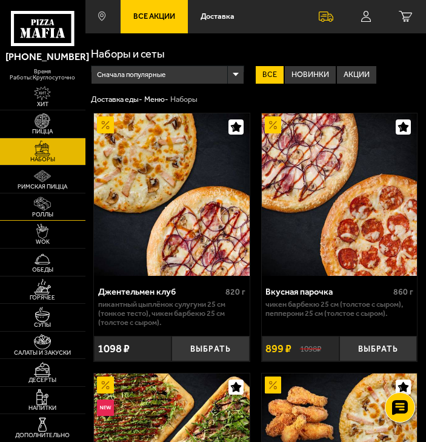
click at [76, 215] on span "Роллы" at bounding box center [43, 215] width 86 height 6
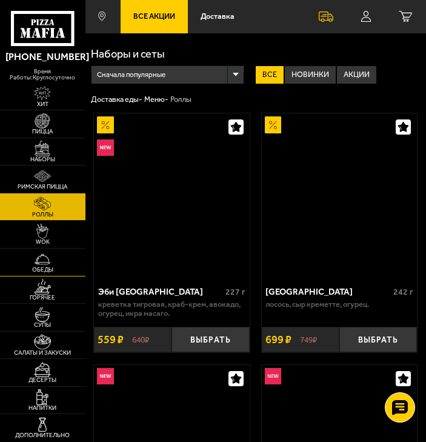
drag, startPoint x: 72, startPoint y: 273, endPoint x: 90, endPoint y: 352, distance: 81.5
click at [72, 274] on link "Обеды" at bounding box center [43, 262] width 86 height 27
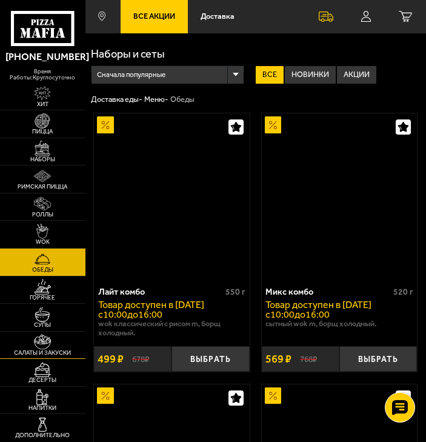
click at [85, 358] on div "(812) 333 22 22 время работы: круглосуточно Хит Пицца Наборы Римская пицца Ролл…" at bounding box center [213, 407] width 426 height 815
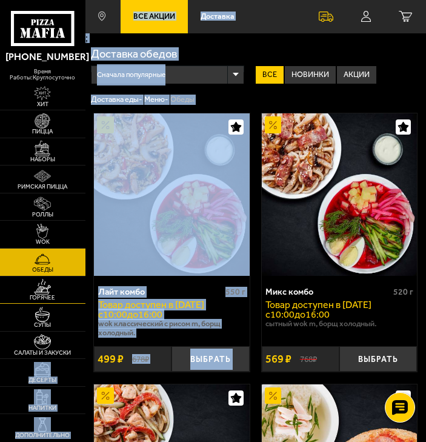
click at [47, 283] on img at bounding box center [42, 286] width 17 height 15
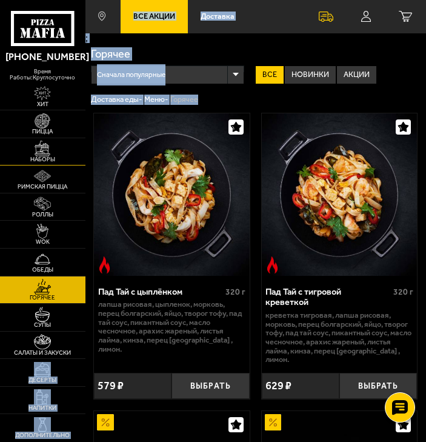
click at [41, 161] on span "Наборы" at bounding box center [43, 159] width 86 height 6
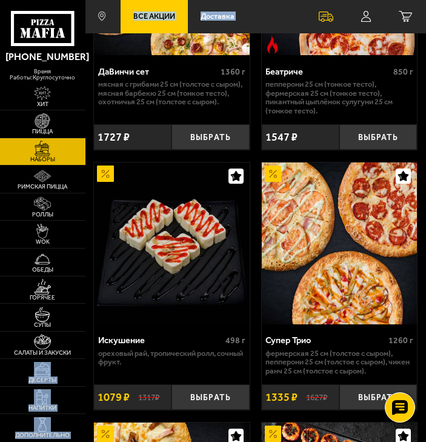
scroll to position [1456, 0]
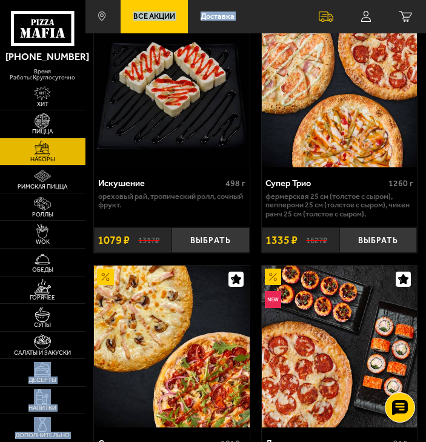
click at [102, 288] on div at bounding box center [105, 280] width 16 height 22
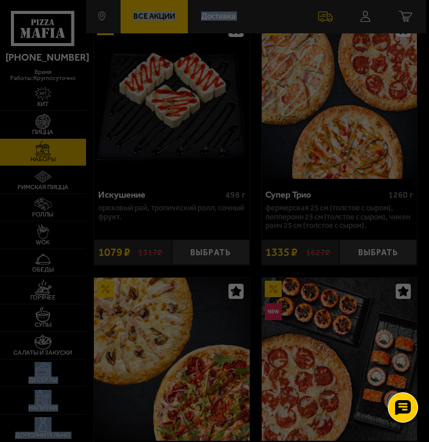
click at [56, 318] on div at bounding box center [214, 221] width 429 height 442
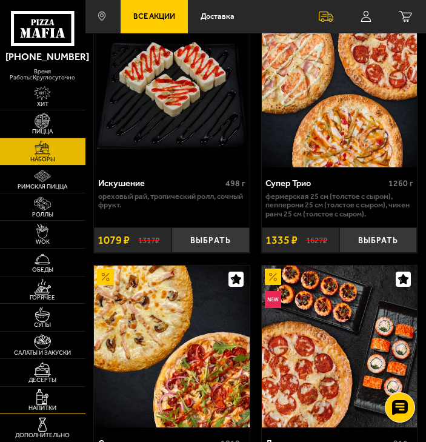
click at [50, 391] on img at bounding box center [42, 396] width 17 height 15
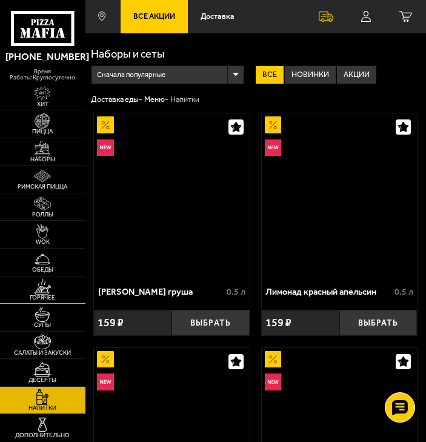
click at [44, 303] on link "Горячее" at bounding box center [43, 290] width 86 height 27
click at [44, 269] on span "Обеды" at bounding box center [43, 270] width 86 height 6
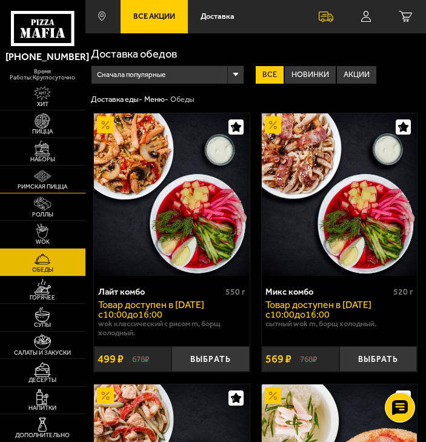
click at [39, 191] on link "Римская пицца" at bounding box center [43, 179] width 86 height 27
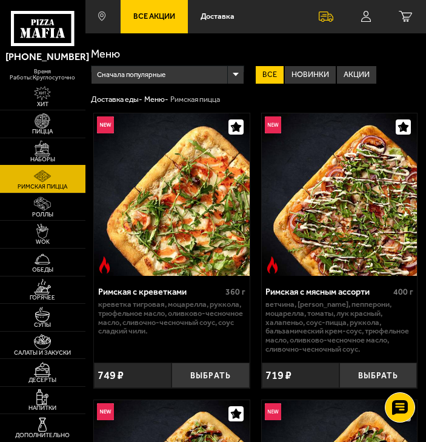
drag, startPoint x: 40, startPoint y: 156, endPoint x: 37, endPoint y: 143, distance: 13.1
click at [39, 155] on link "Наборы" at bounding box center [43, 151] width 86 height 27
click at [37, 143] on img at bounding box center [42, 148] width 17 height 15
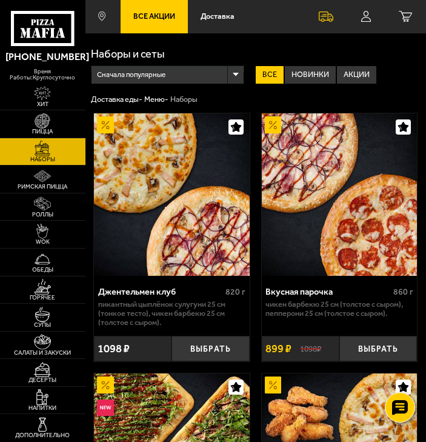
click at [192, 244] on img at bounding box center [171, 194] width 155 height 162
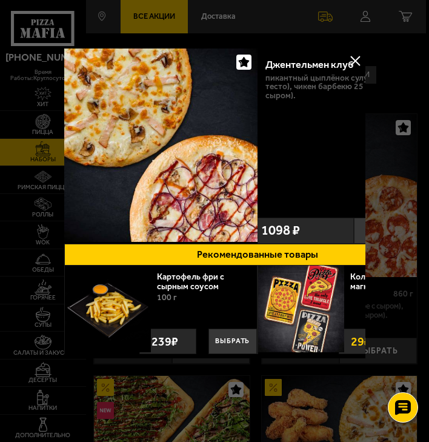
click at [350, 56] on button at bounding box center [356, 61] width 18 height 18
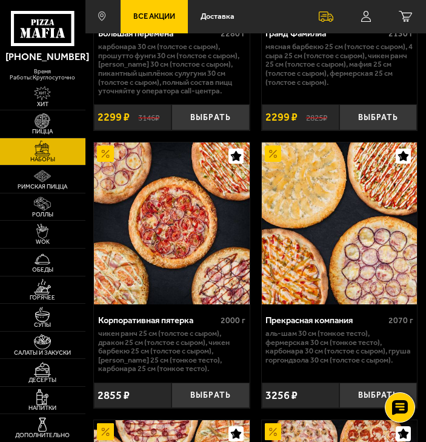
scroll to position [3294, 0]
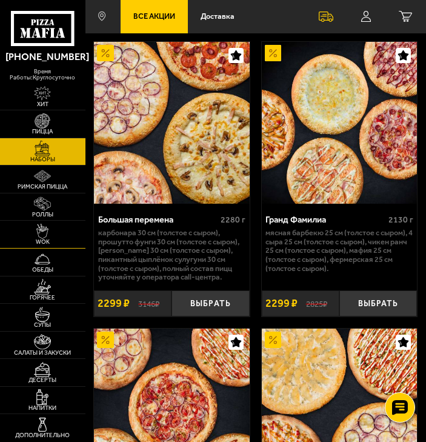
click at [50, 222] on link "WOK" at bounding box center [43, 234] width 86 height 27
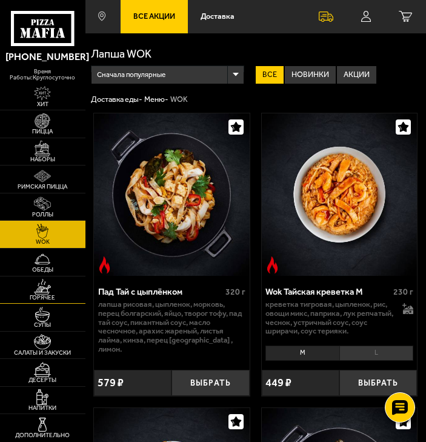
click at [60, 281] on link "Горячее" at bounding box center [43, 290] width 86 height 27
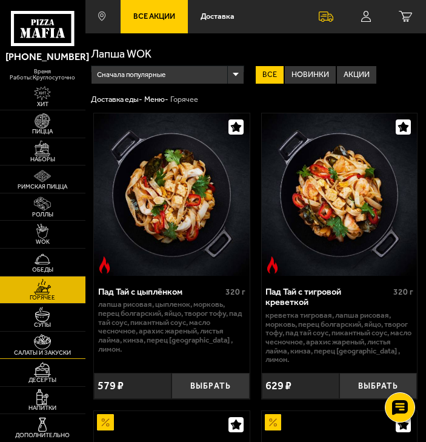
click at [64, 332] on link "Салаты и закуски" at bounding box center [43, 345] width 86 height 27
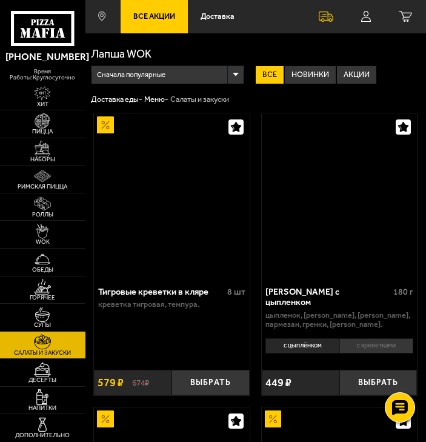
drag, startPoint x: 64, startPoint y: 332, endPoint x: 56, endPoint y: 308, distance: 25.3
click at [64, 333] on link "Салаты и закуски" at bounding box center [43, 345] width 86 height 27
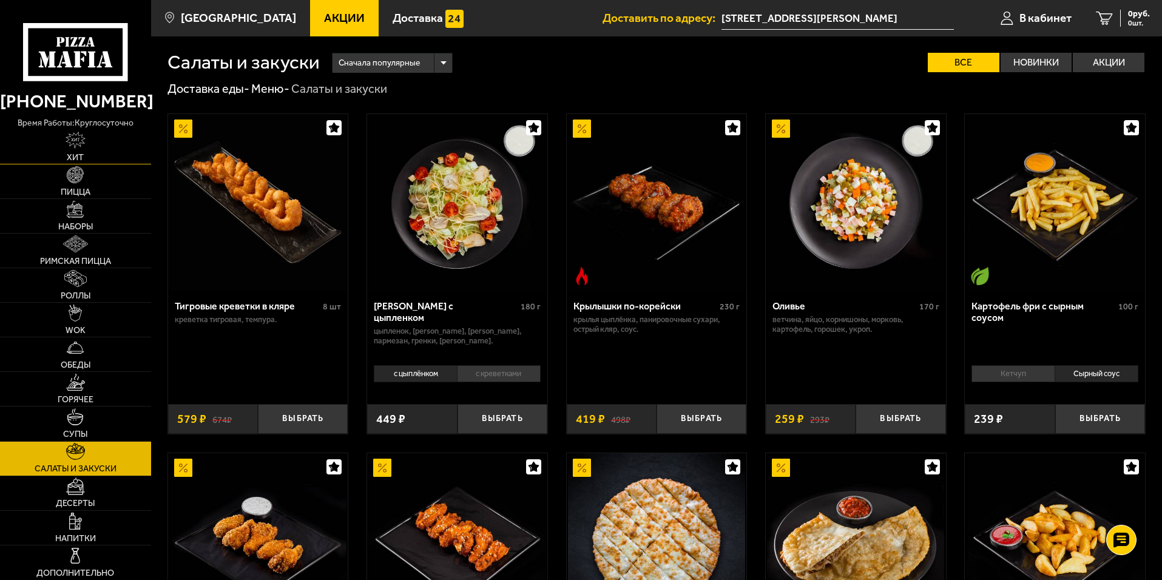
click at [92, 141] on link "Хит" at bounding box center [75, 147] width 151 height 34
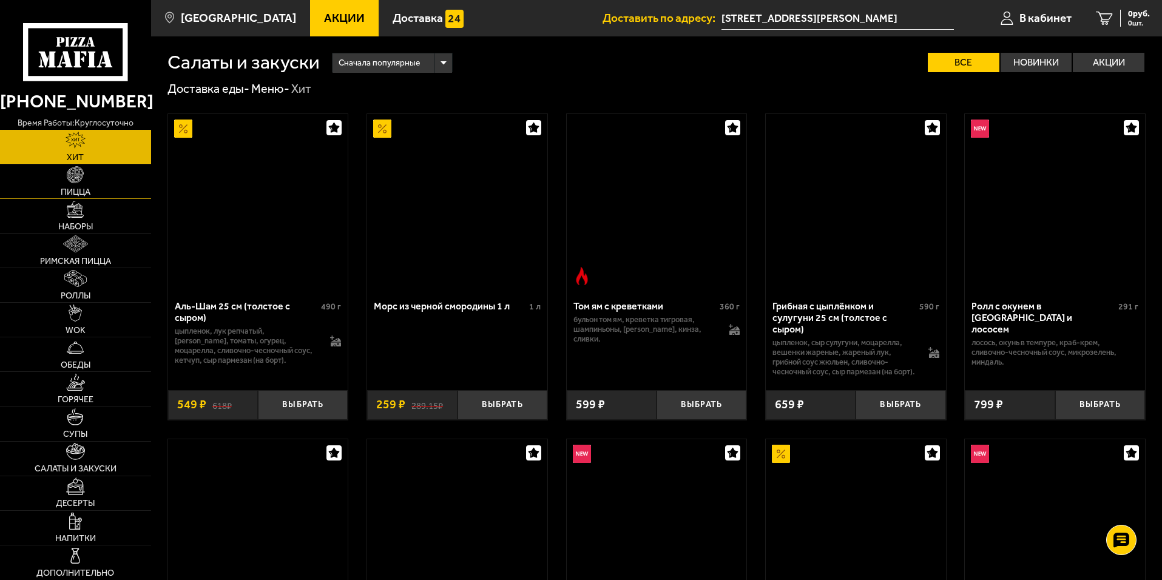
click at [113, 172] on link "Пицца" at bounding box center [75, 181] width 151 height 34
click at [116, 247] on link "Римская пицца" at bounding box center [75, 251] width 151 height 34
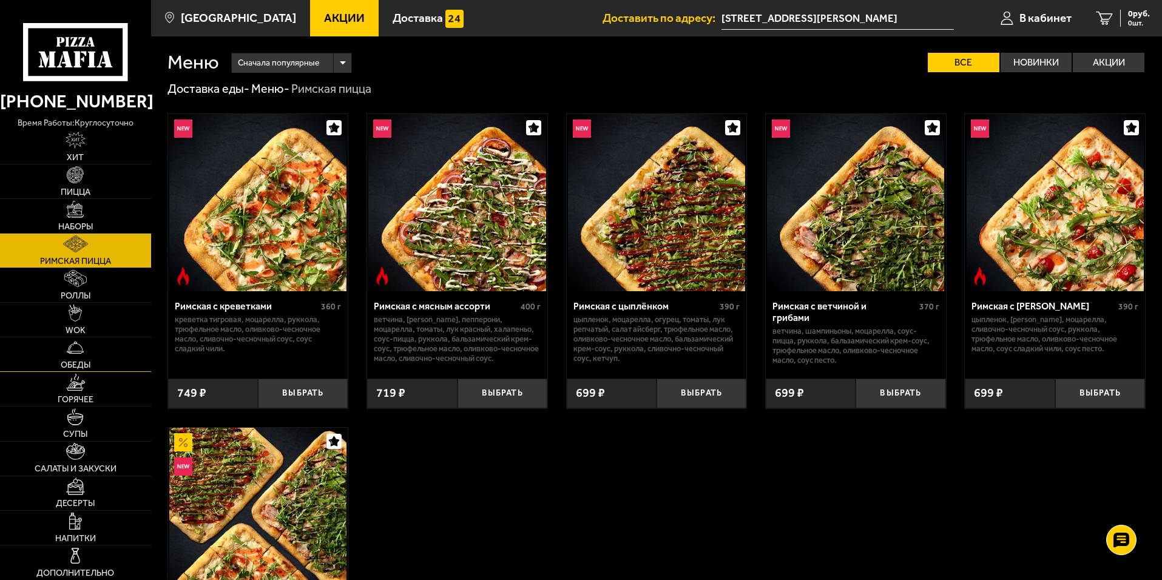
drag, startPoint x: 108, startPoint y: 351, endPoint x: 98, endPoint y: 392, distance: 42.4
click at [108, 351] on link "Обеды" at bounding box center [75, 354] width 151 height 34
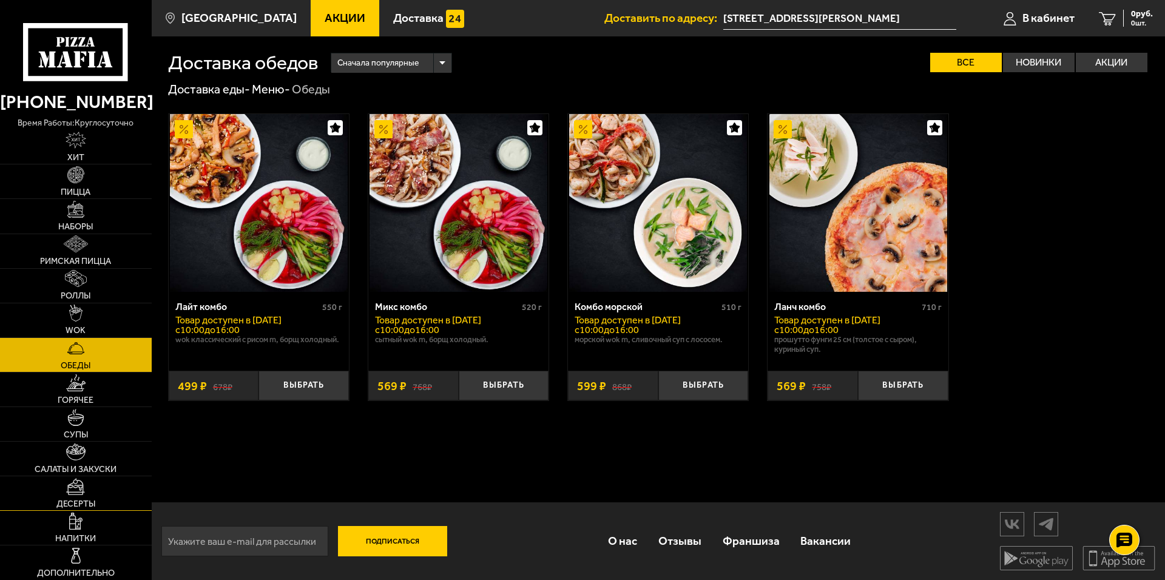
drag, startPoint x: 52, startPoint y: 514, endPoint x: 50, endPoint y: 488, distance: 26.1
click at [53, 514] on link "Напитки" at bounding box center [76, 528] width 152 height 34
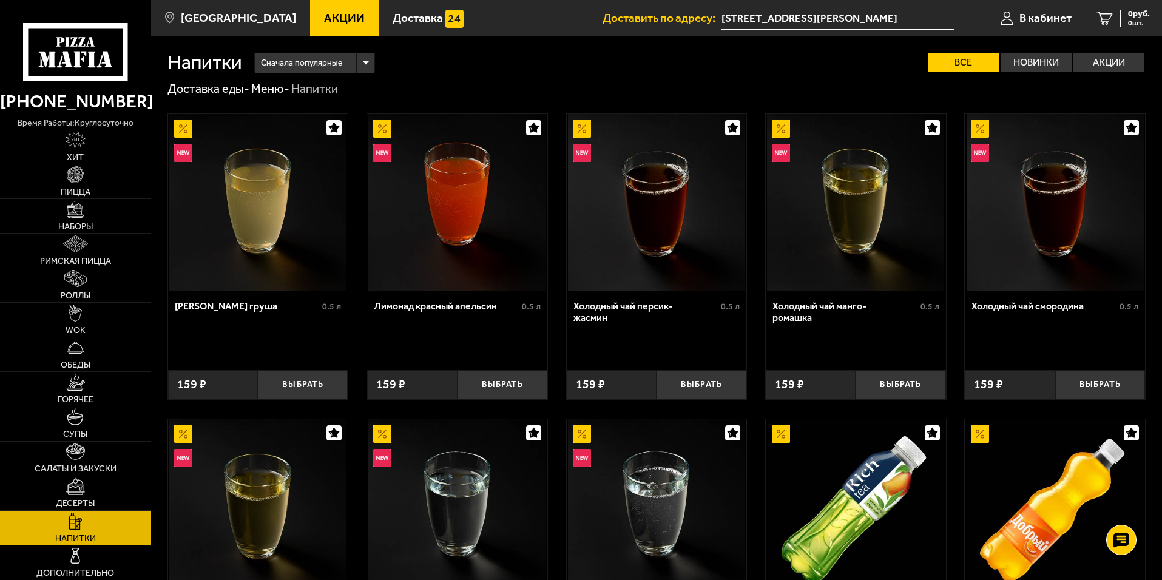
drag, startPoint x: 50, startPoint y: 488, endPoint x: 47, endPoint y: 462, distance: 25.7
click at [51, 488] on link "Десерты" at bounding box center [75, 493] width 151 height 34
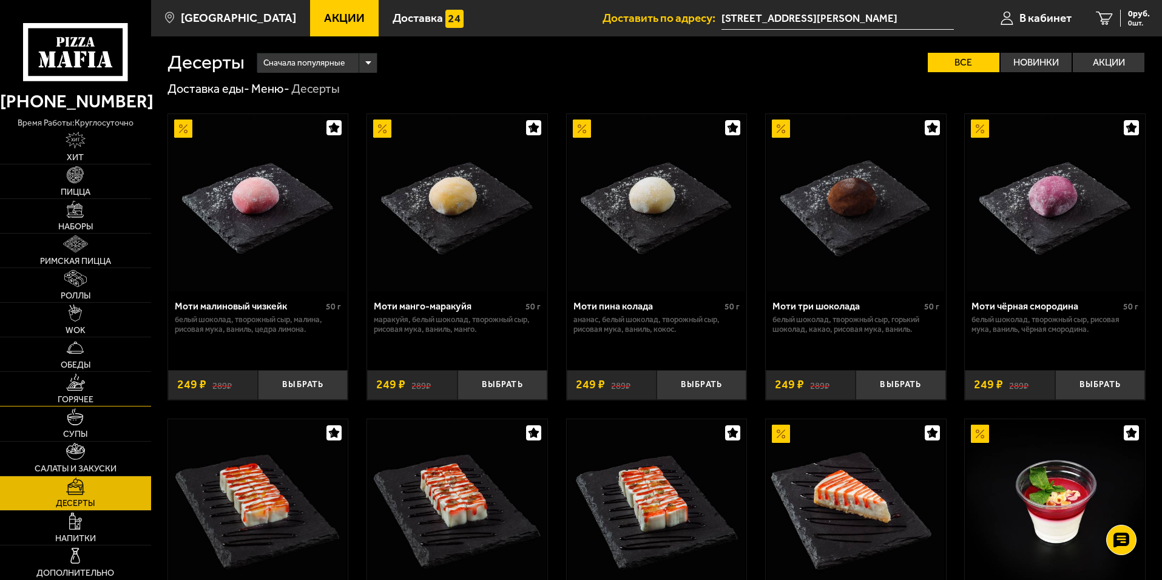
drag, startPoint x: 42, startPoint y: 433, endPoint x: 42, endPoint y: 385, distance: 47.9
click at [42, 432] on link "Супы" at bounding box center [75, 423] width 151 height 34
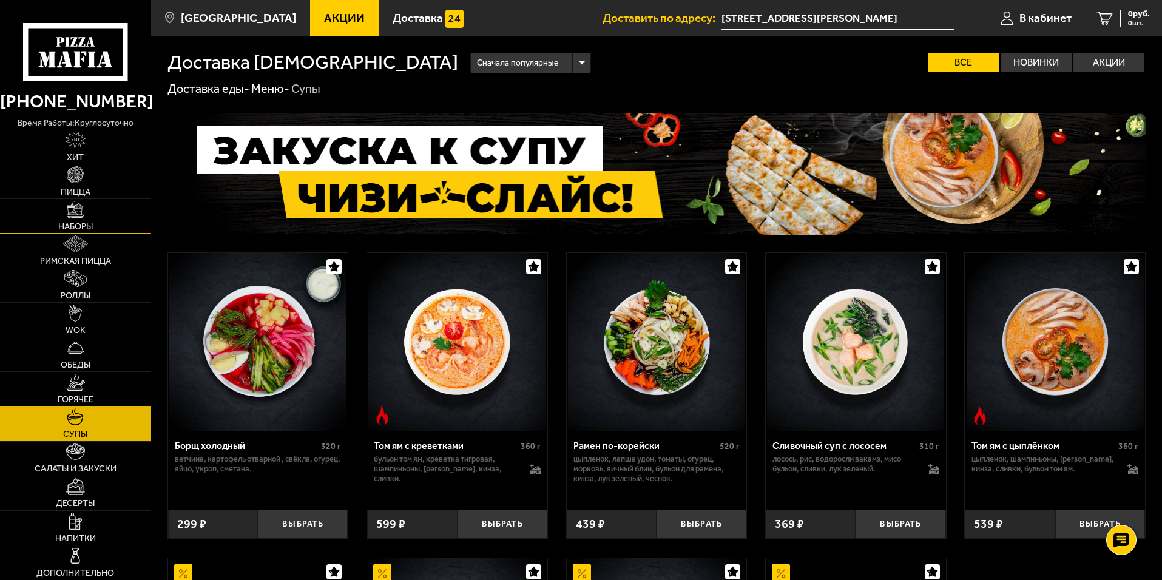
click at [43, 202] on link "Наборы" at bounding box center [75, 216] width 151 height 34
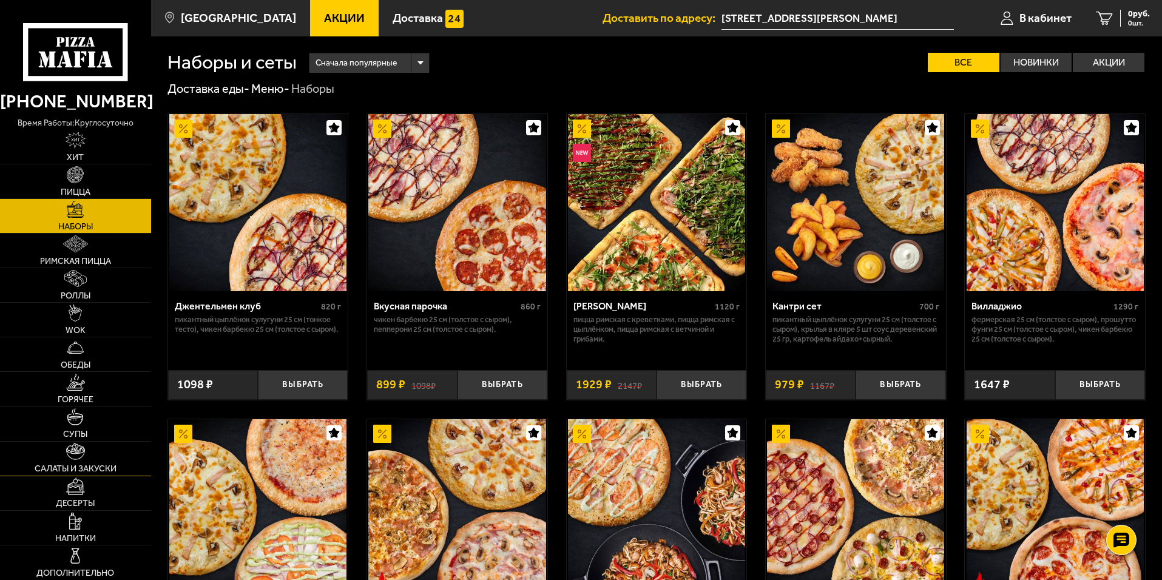
click at [79, 462] on link "Салаты и закуски" at bounding box center [75, 459] width 151 height 34
click at [78, 465] on span "Салаты и закуски" at bounding box center [76, 469] width 82 height 8
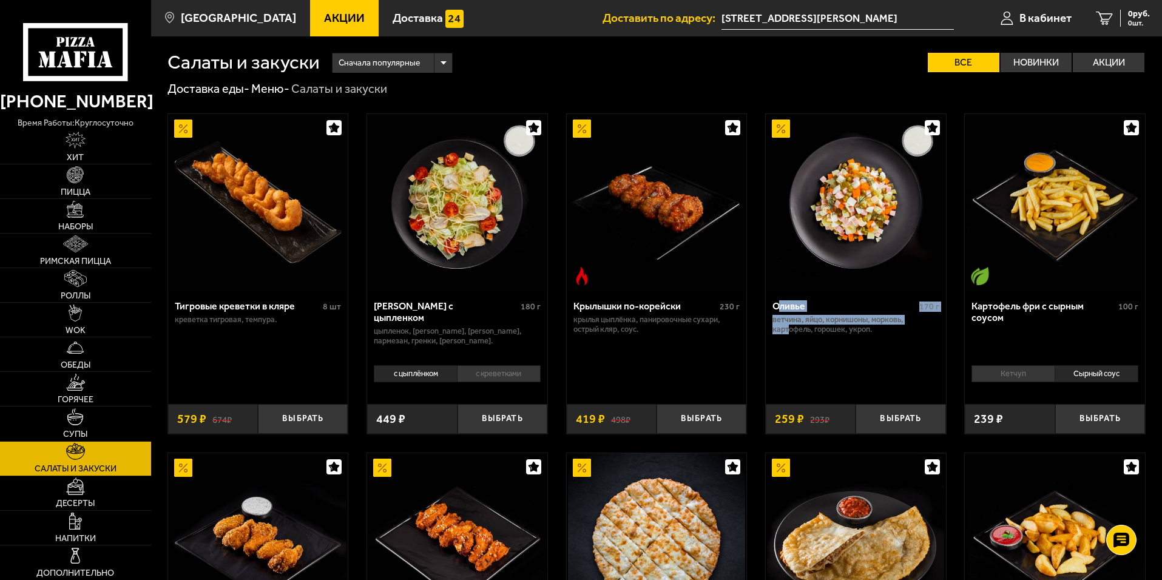
click at [789, 340] on div "Оливье 170 г ветчина, яйцо, корнишоны, морковь, картофель, горошек, укроп." at bounding box center [855, 343] width 180 height 104
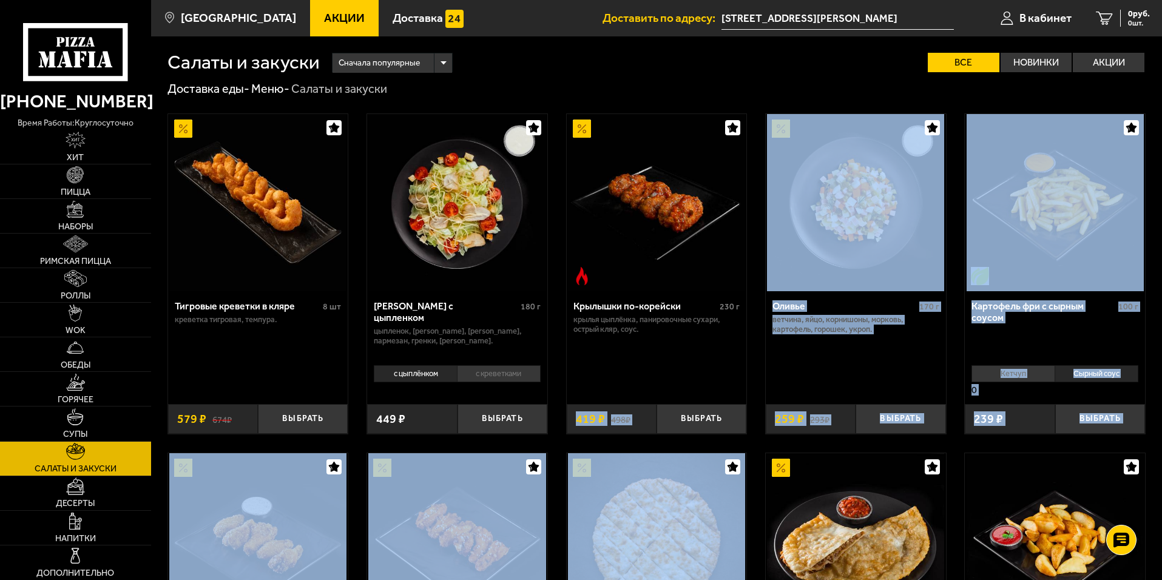
drag, startPoint x: 741, startPoint y: 445, endPoint x: 648, endPoint y: 499, distance: 107.7
click at [275, 246] on img at bounding box center [257, 202] width 177 height 177
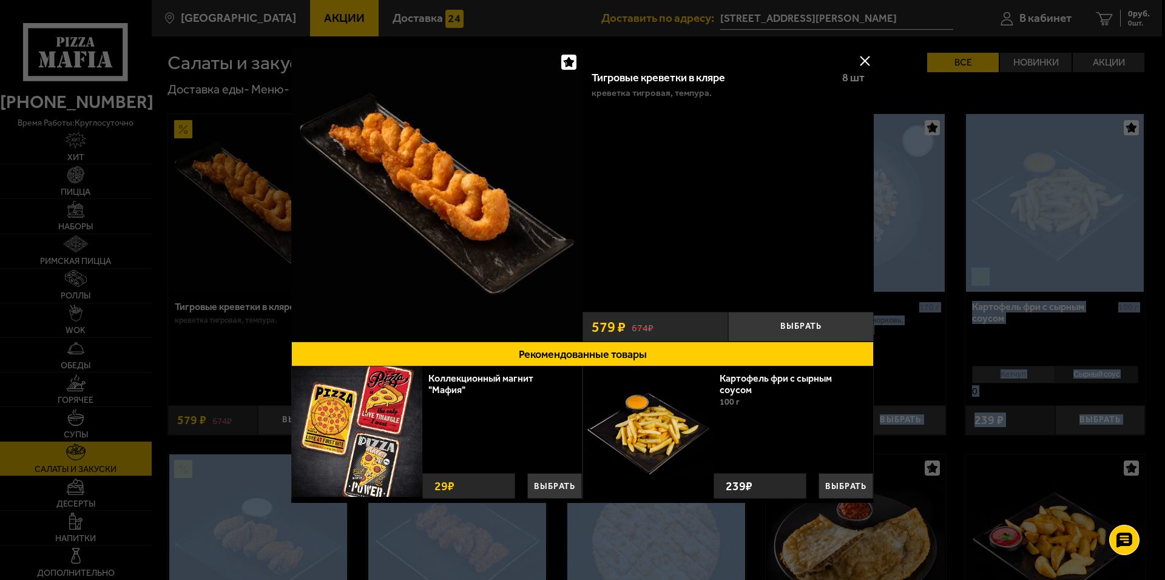
click at [870, 56] on button at bounding box center [864, 61] width 18 height 18
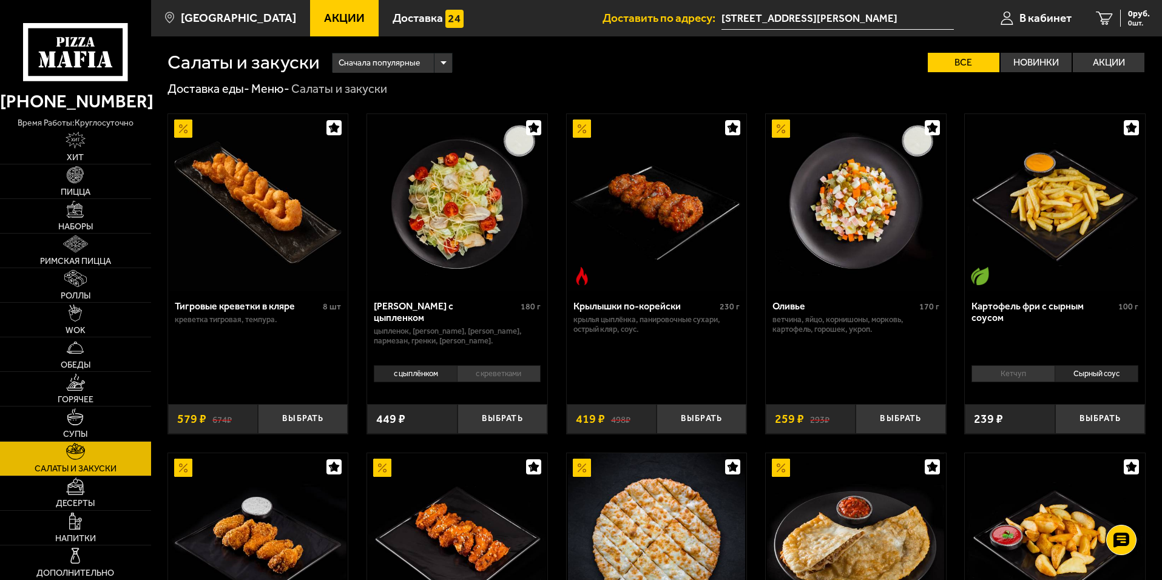
click at [679, 83] on div "Доставка еды - Меню - Салаты и закуски" at bounding box center [656, 89] width 978 height 16
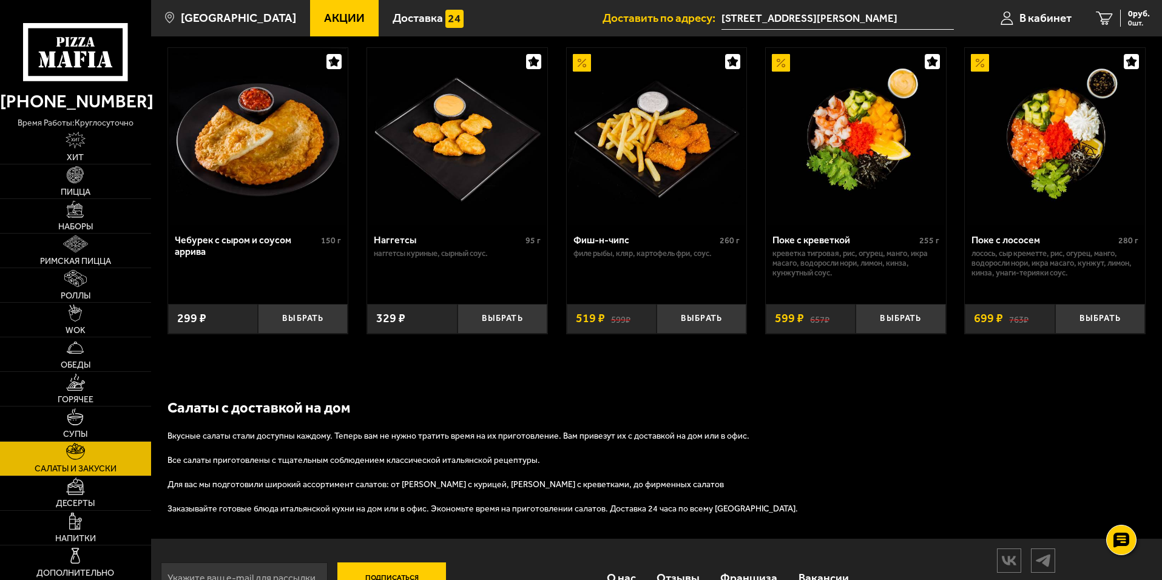
scroll to position [784, 0]
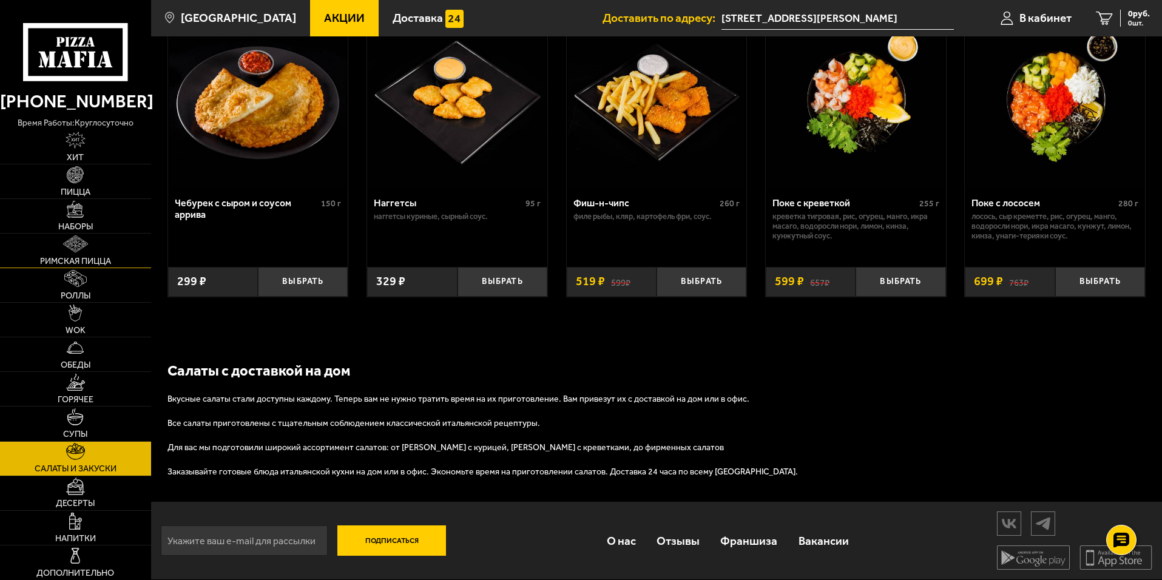
click at [101, 260] on span "Римская пицца" at bounding box center [75, 261] width 71 height 8
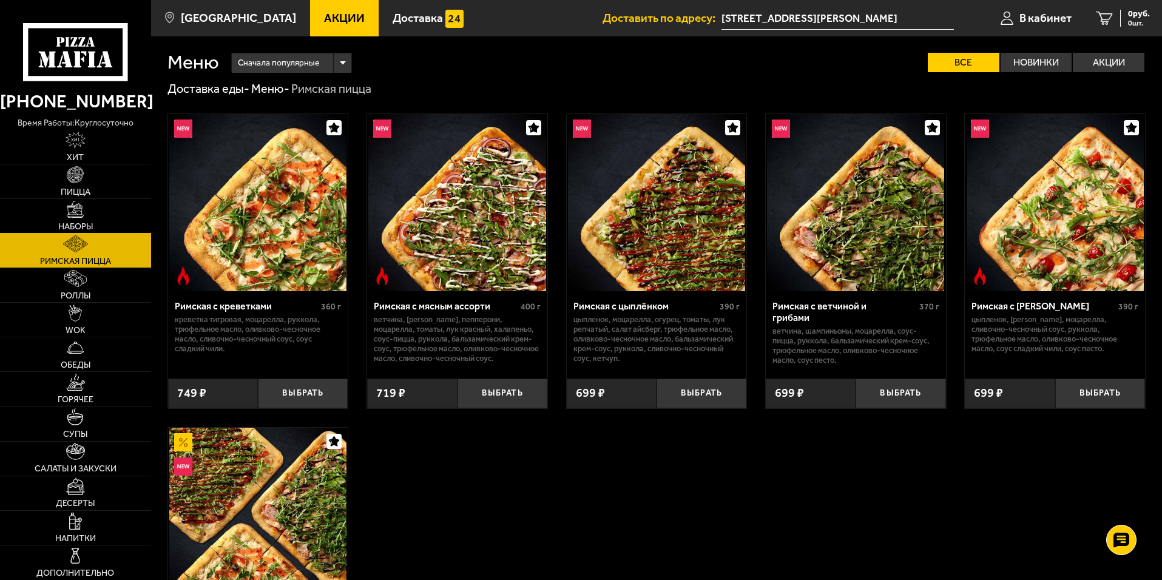
click at [98, 210] on link "Наборы" at bounding box center [75, 216] width 151 height 34
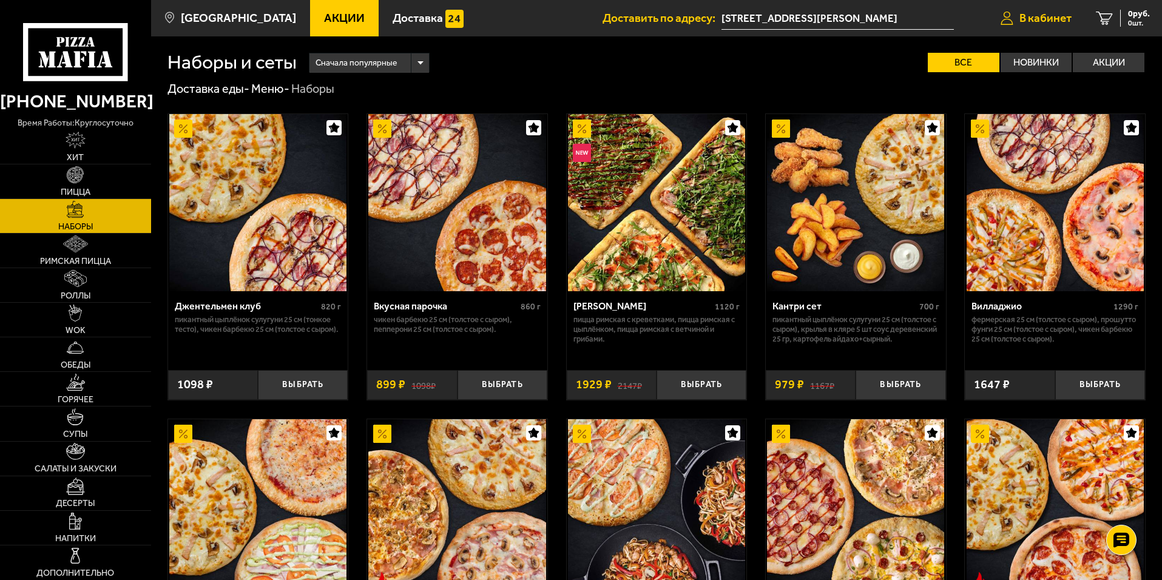
click at [1021, 13] on span "В кабинет" at bounding box center [1045, 18] width 52 height 12
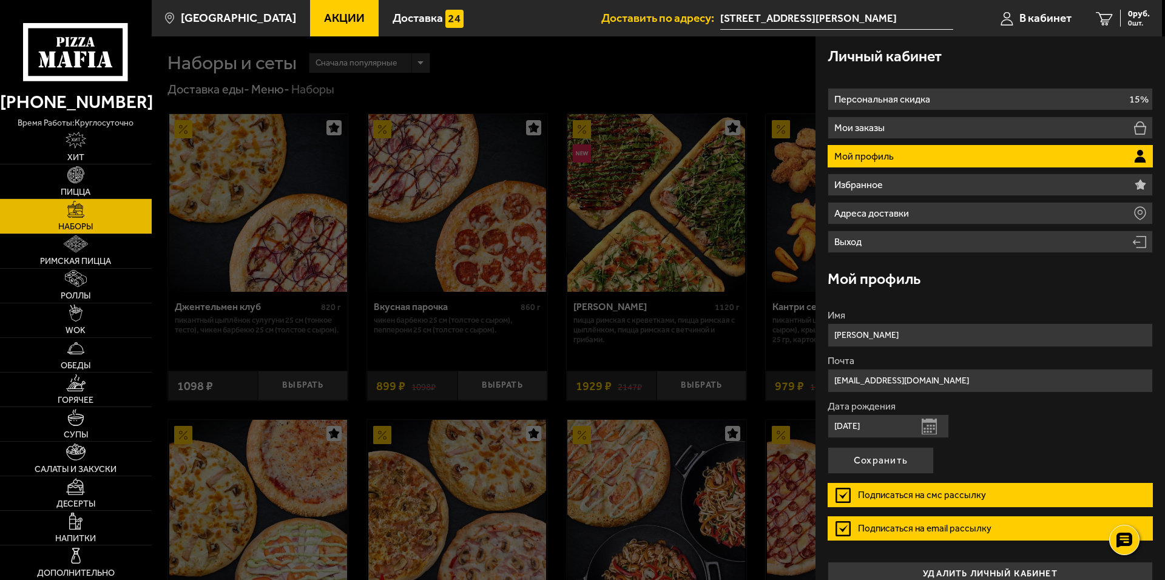
click at [1030, 115] on ul "Персональная скидка 15% Мои заказы Мой профиль Избранное Адреса доставки Выход" at bounding box center [989, 170] width 325 height 165
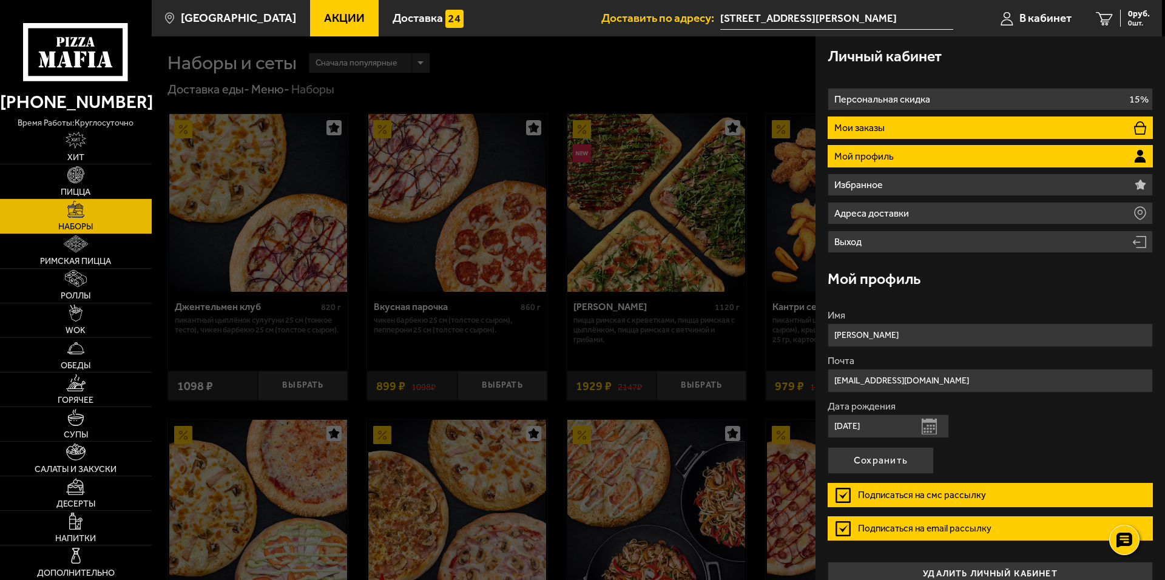
click at [1028, 123] on li "Мои заказы" at bounding box center [989, 127] width 325 height 22
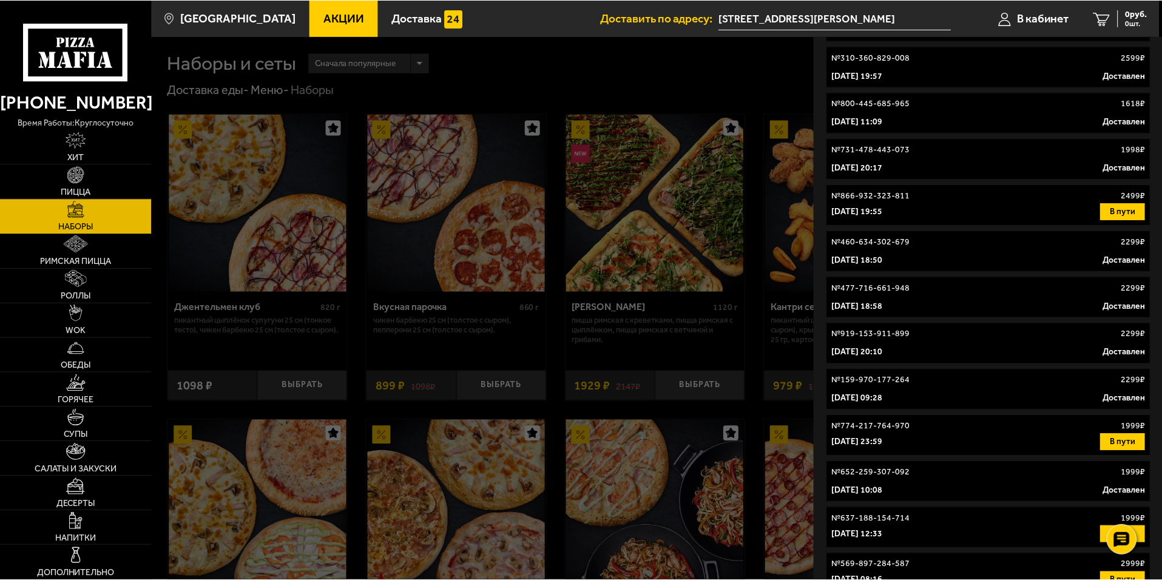
scroll to position [461, 0]
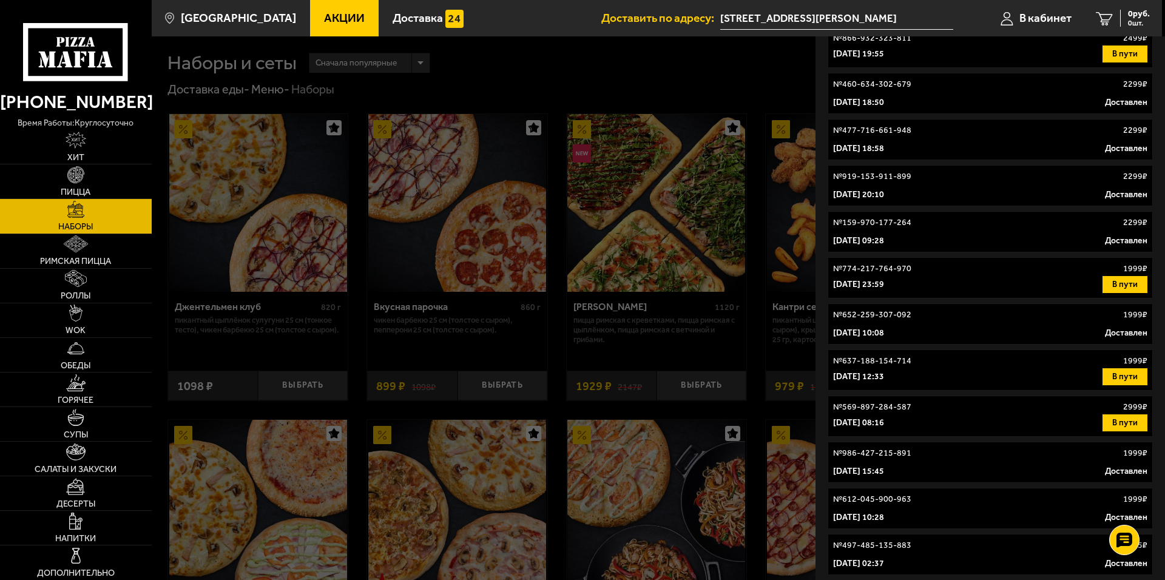
click at [560, 514] on div at bounding box center [734, 326] width 1165 height 580
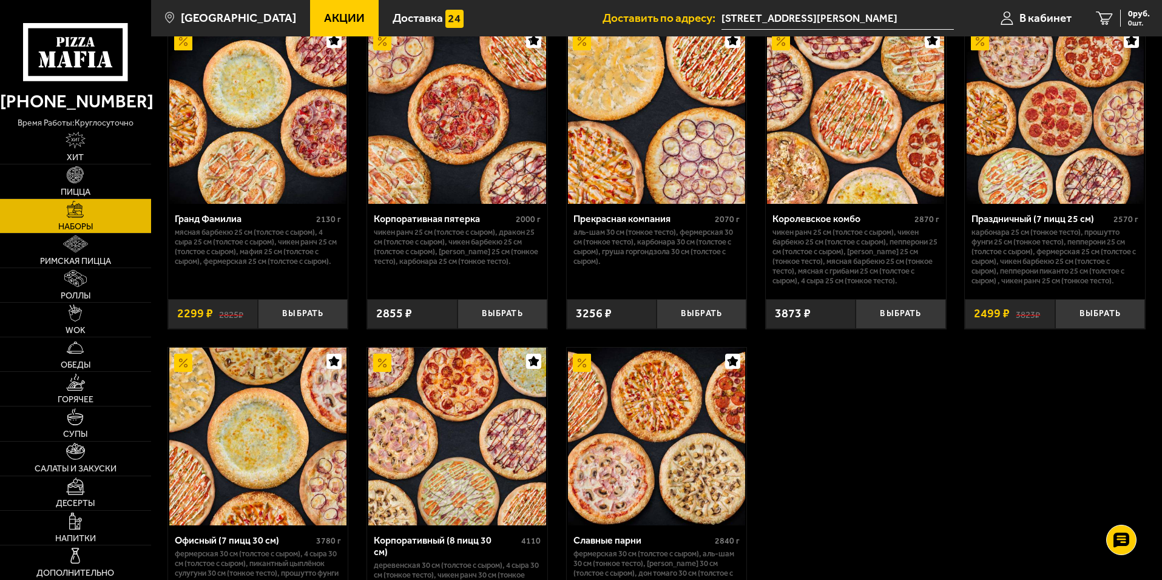
scroll to position [1638, 0]
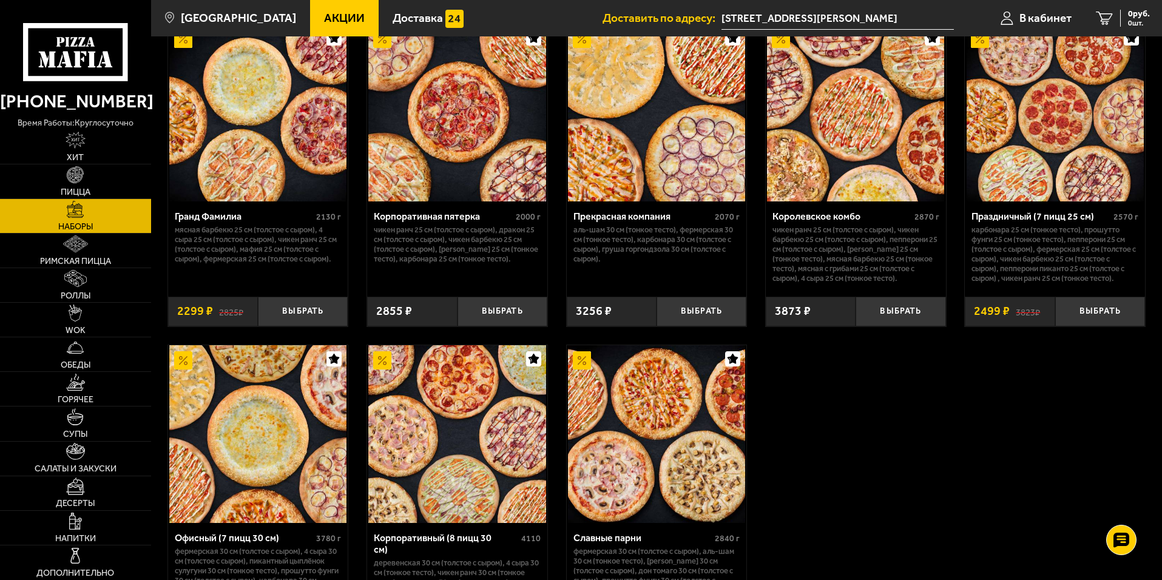
click at [842, 150] on img at bounding box center [855, 112] width 177 height 177
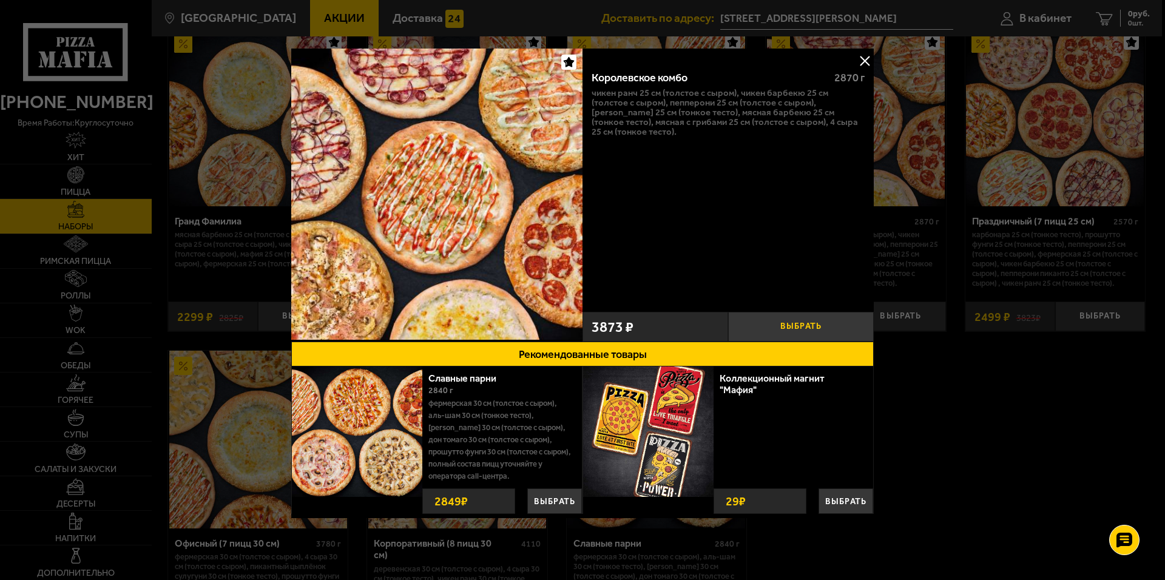
click at [792, 332] on button "Выбрать" at bounding box center [801, 327] width 146 height 30
click at [866, 67] on button at bounding box center [864, 61] width 18 height 18
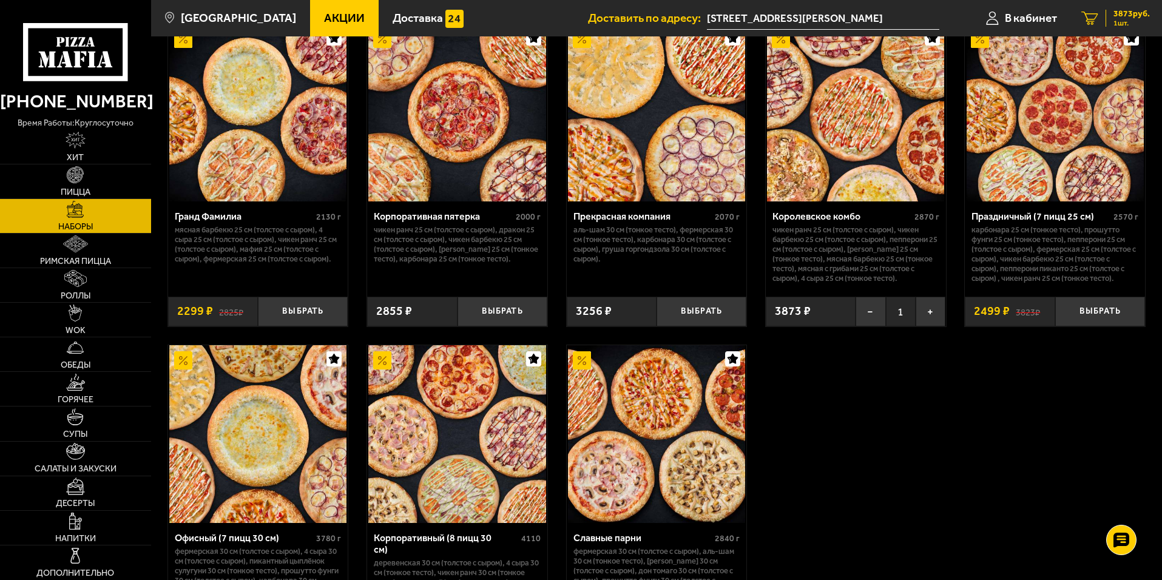
click at [1097, 18] on icon "1" at bounding box center [1089, 19] width 17 height 14
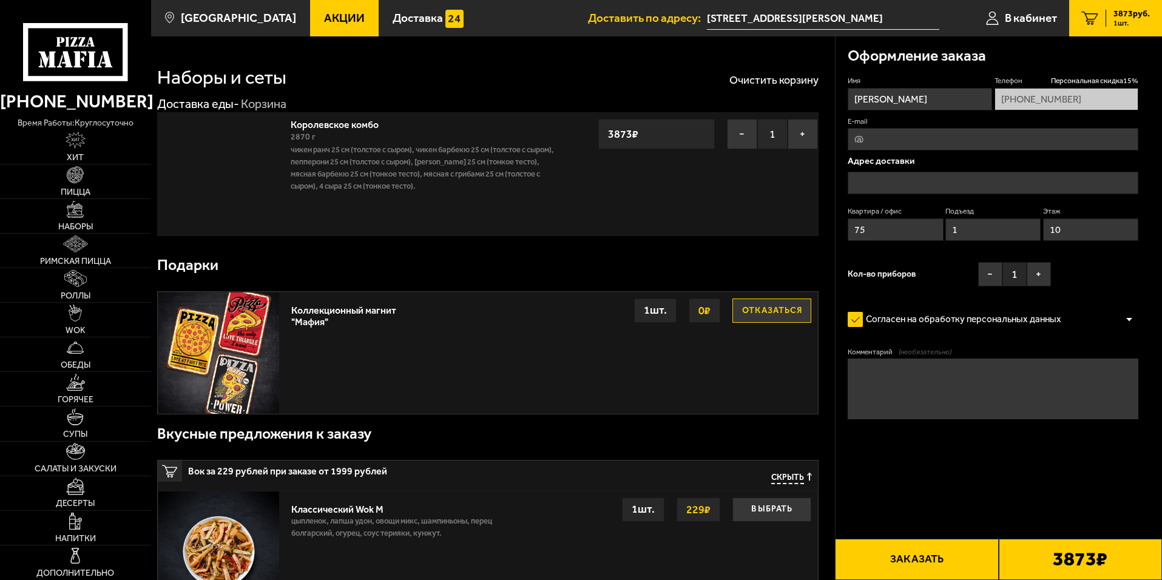
type input "[STREET_ADDRESS][PERSON_NAME]"
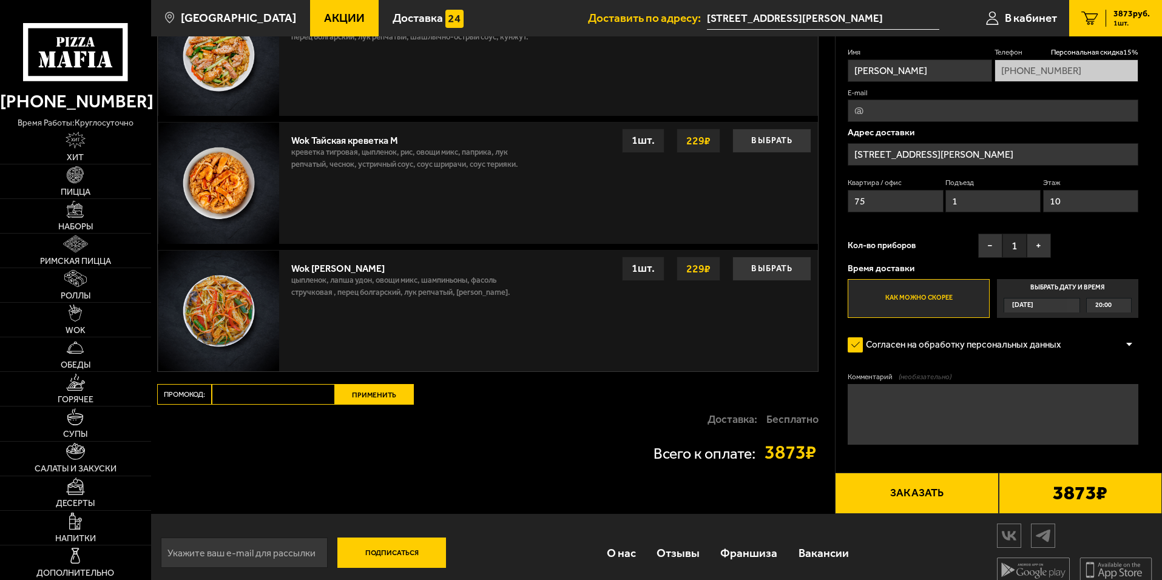
scroll to position [893, 0]
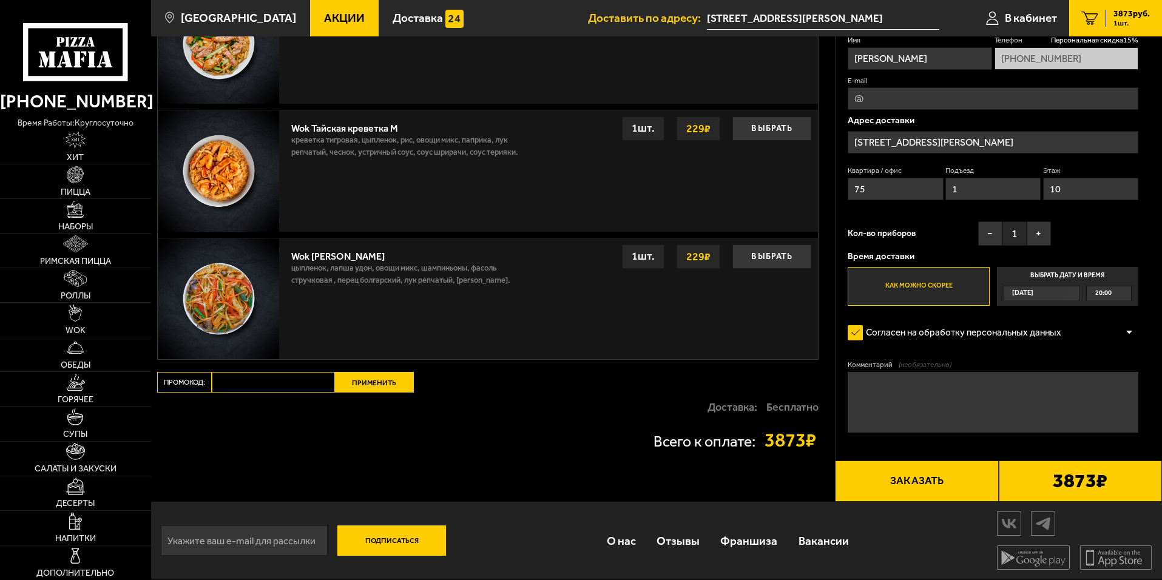
click at [298, 384] on input "Промокод:" at bounding box center [273, 382] width 123 height 21
type input "mf0184"
click at [365, 380] on button "Применить" at bounding box center [374, 382] width 79 height 21
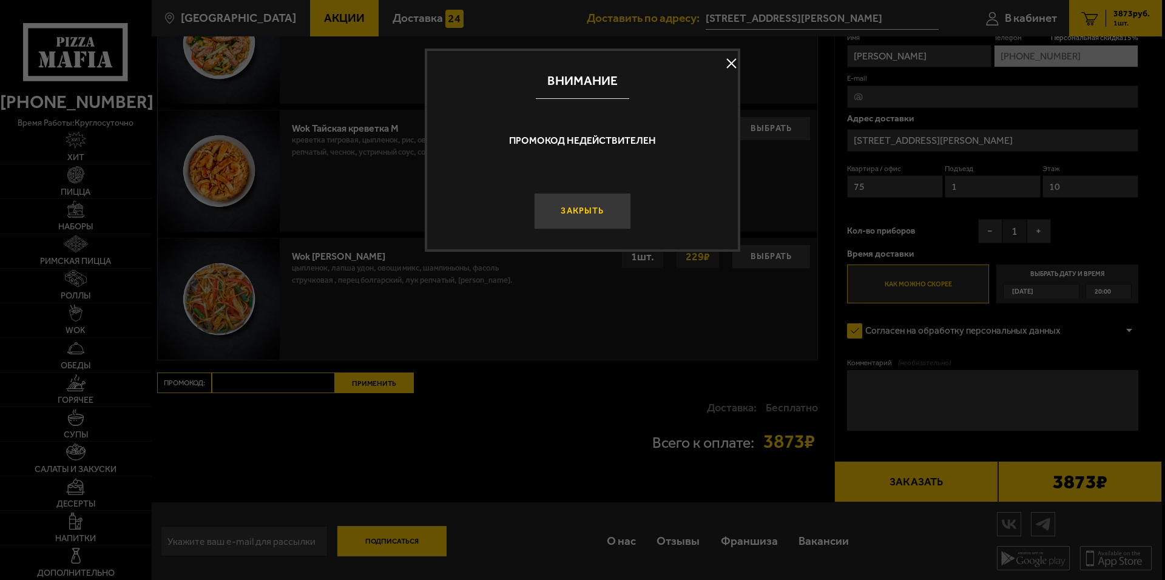
click at [608, 206] on button "Закрыть" at bounding box center [582, 211] width 97 height 36
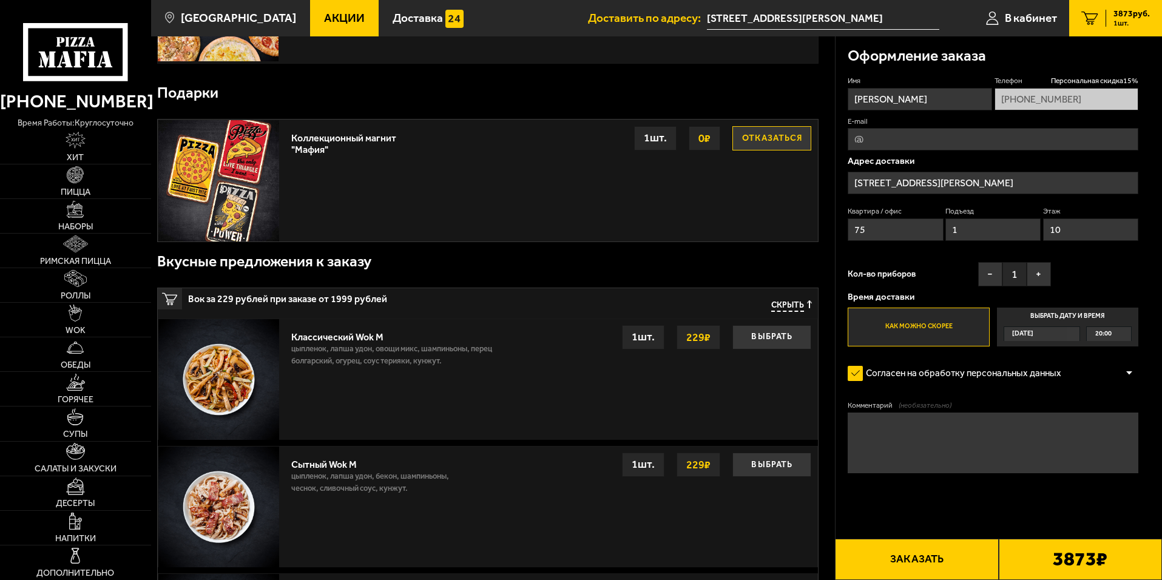
scroll to position [166, 0]
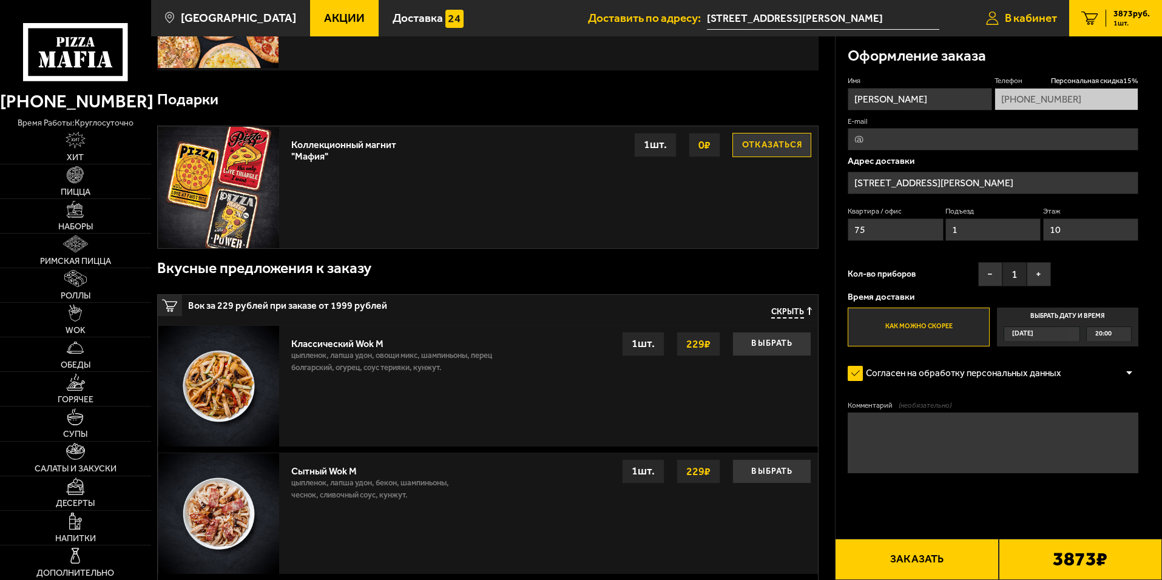
click at [1041, 21] on span "В кабинет" at bounding box center [1030, 18] width 52 height 12
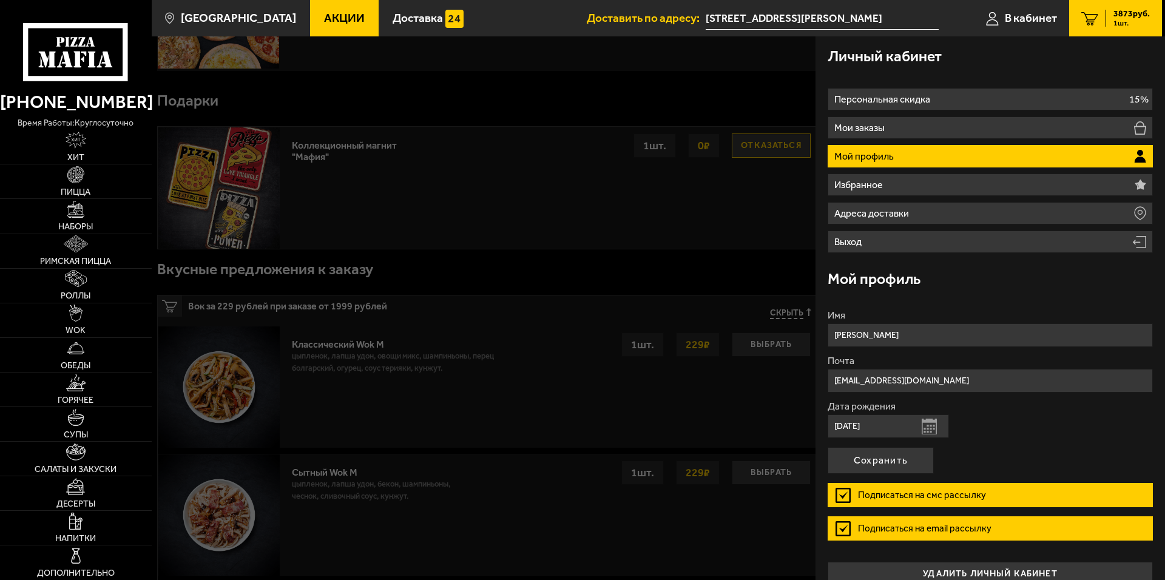
click at [527, 406] on div at bounding box center [734, 326] width 1165 height 580
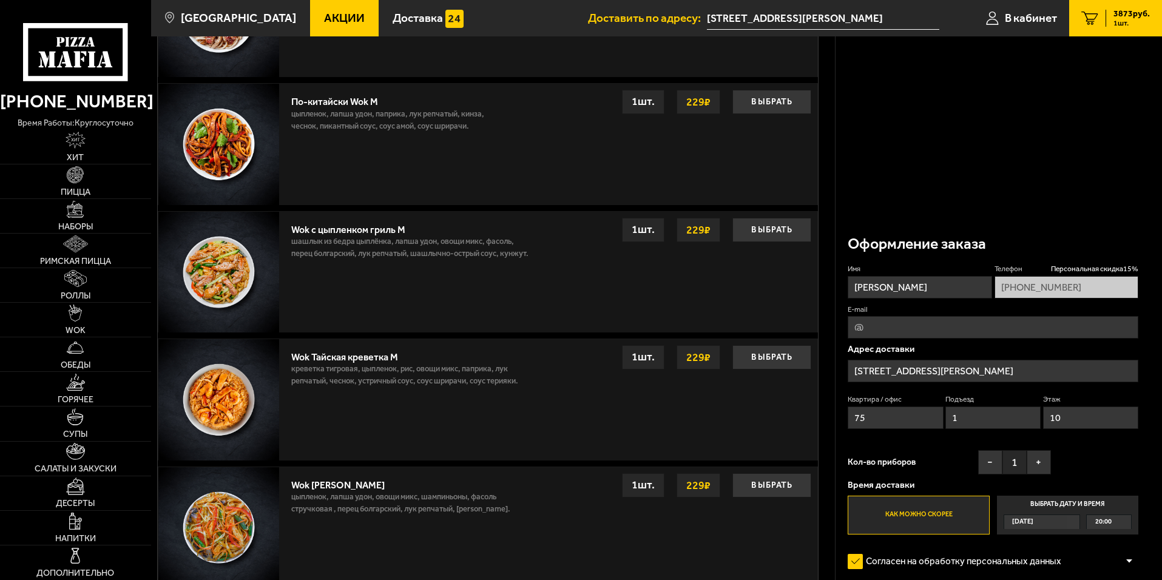
scroll to position [893, 0]
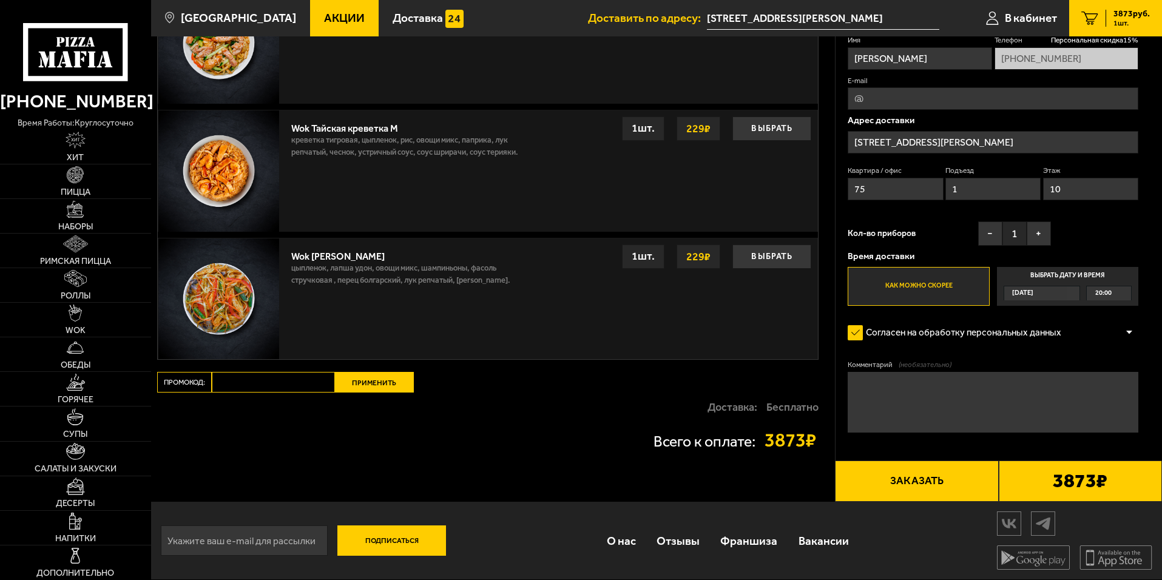
click at [303, 378] on input "Промокод:" at bounding box center [273, 382] width 123 height 21
paste input "mf0184"
type input "mf0184"
click at [382, 380] on button "Применить" at bounding box center [374, 382] width 79 height 21
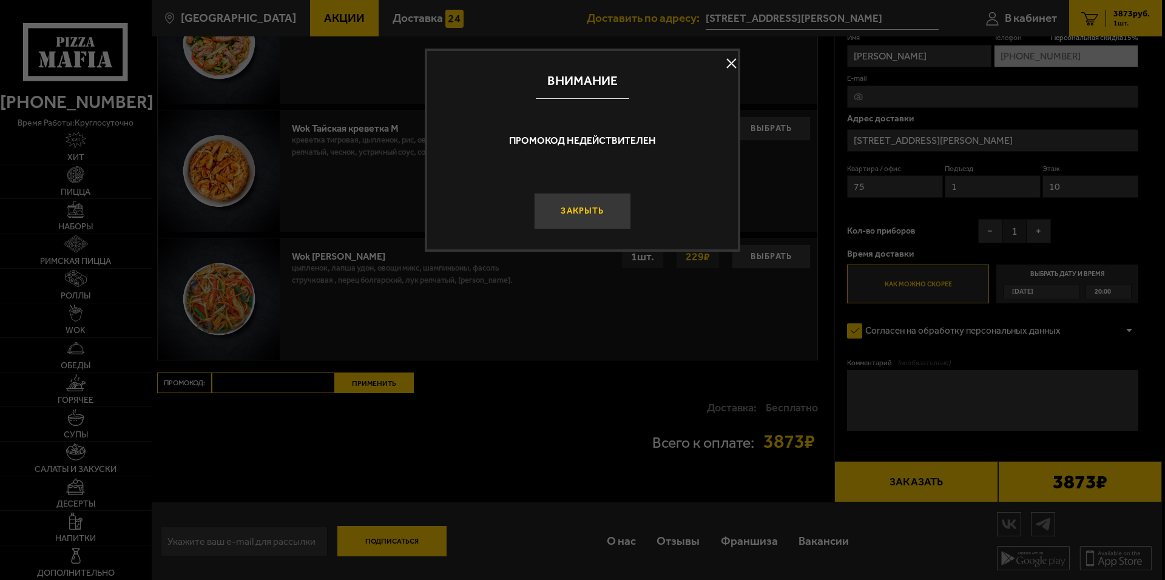
click at [577, 207] on button "Закрыть" at bounding box center [582, 211] width 97 height 36
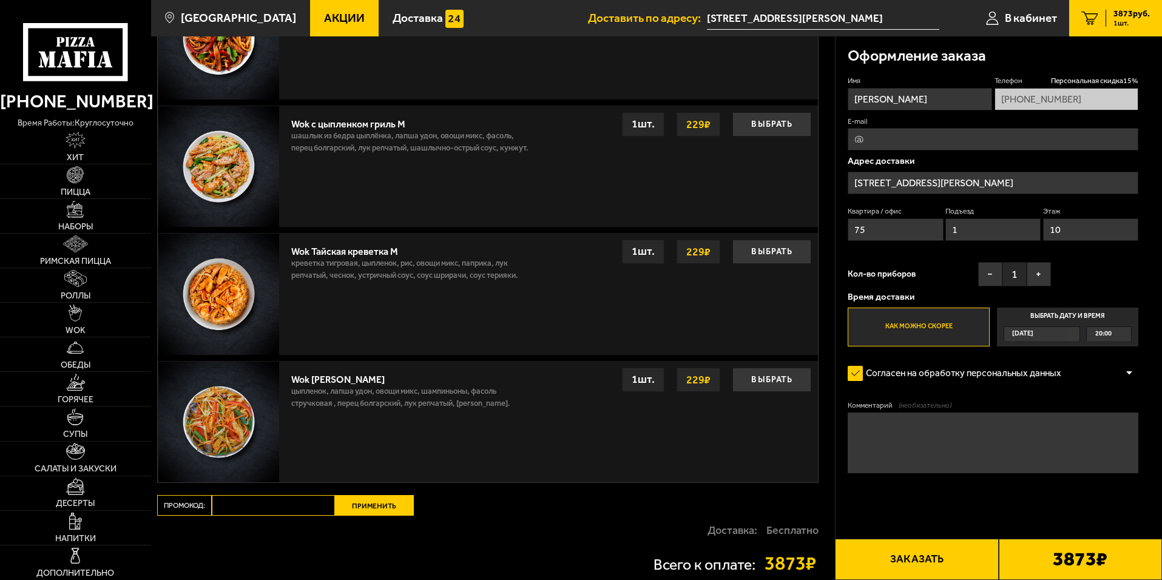
scroll to position [590, 0]
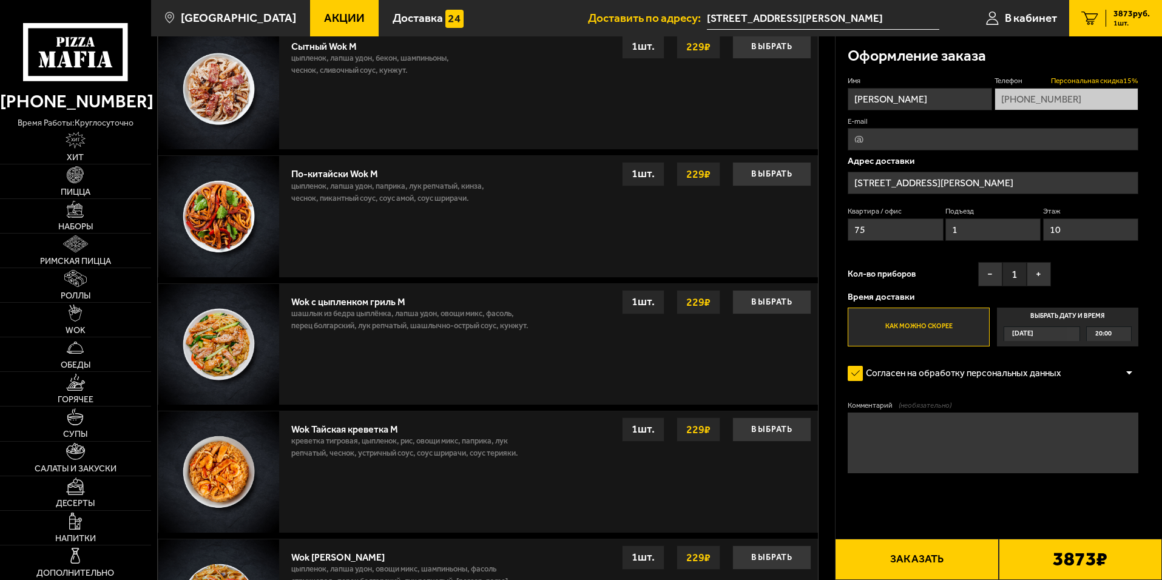
click at [1122, 81] on span "Персональная скидка 15 %" at bounding box center [1094, 81] width 87 height 10
click at [1123, 79] on span "Персональная скидка 15 %" at bounding box center [1094, 81] width 87 height 10
click at [99, 208] on link "Наборы" at bounding box center [75, 216] width 151 height 34
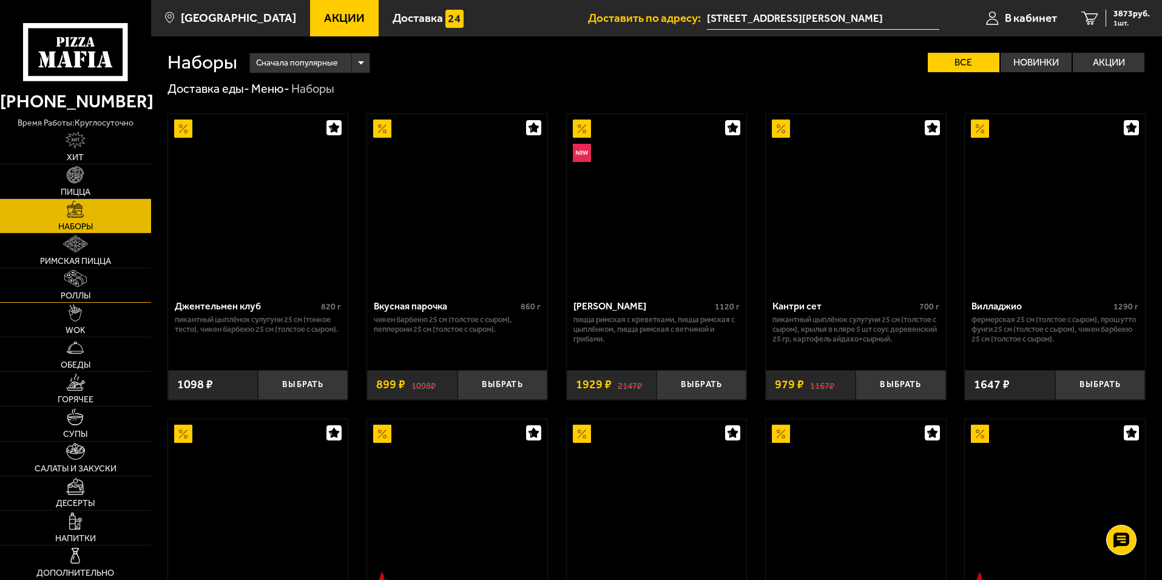
click at [39, 288] on link "Роллы" at bounding box center [75, 285] width 151 height 34
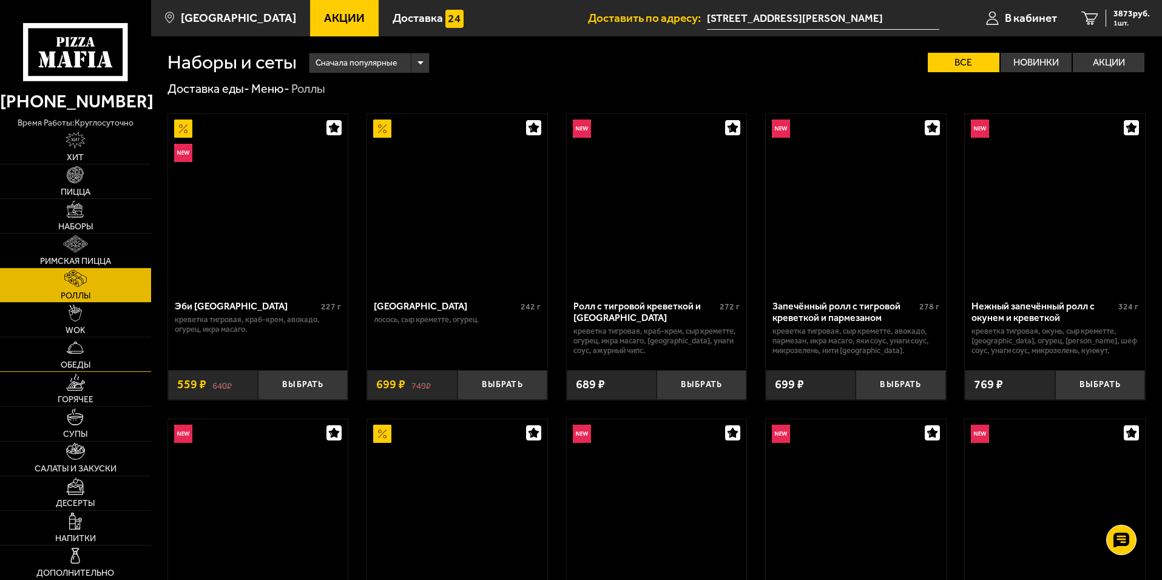
click at [69, 354] on img at bounding box center [75, 347] width 17 height 17
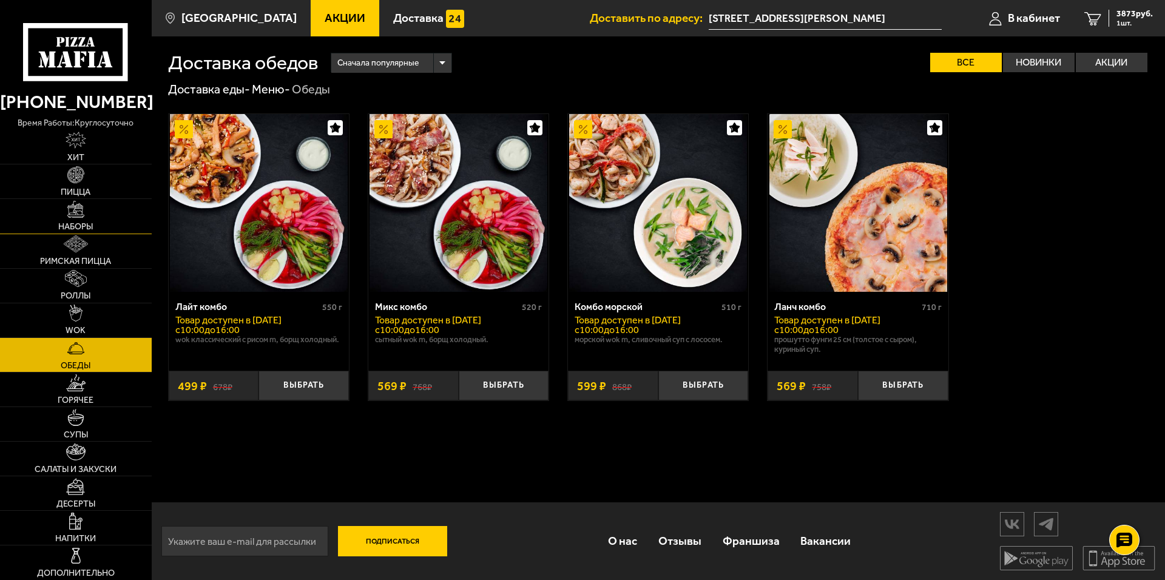
click at [124, 203] on link "Наборы" at bounding box center [76, 216] width 152 height 34
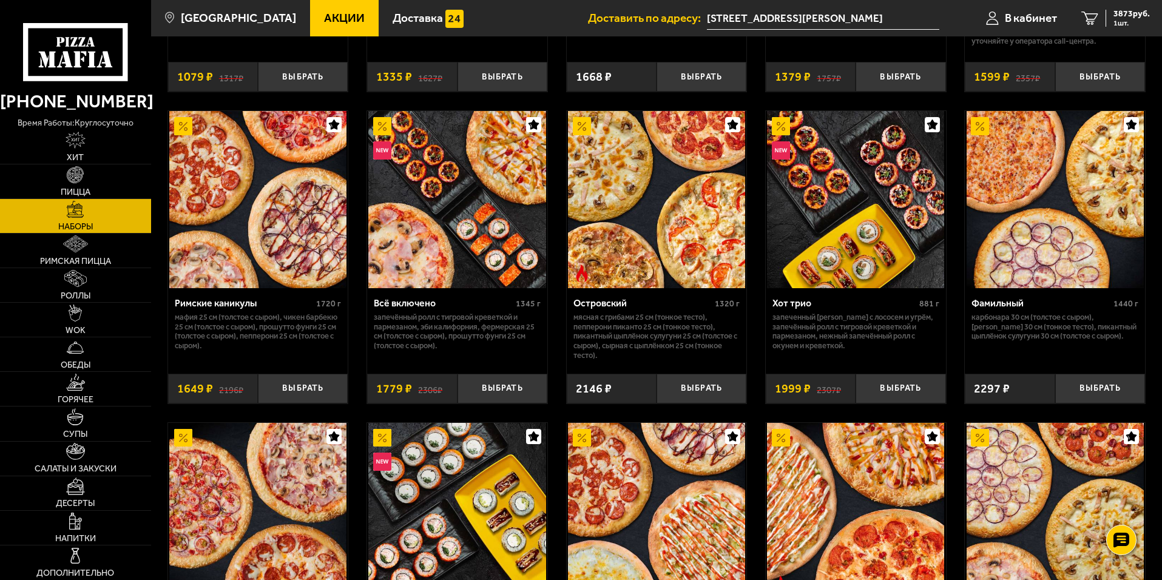
scroll to position [728, 0]
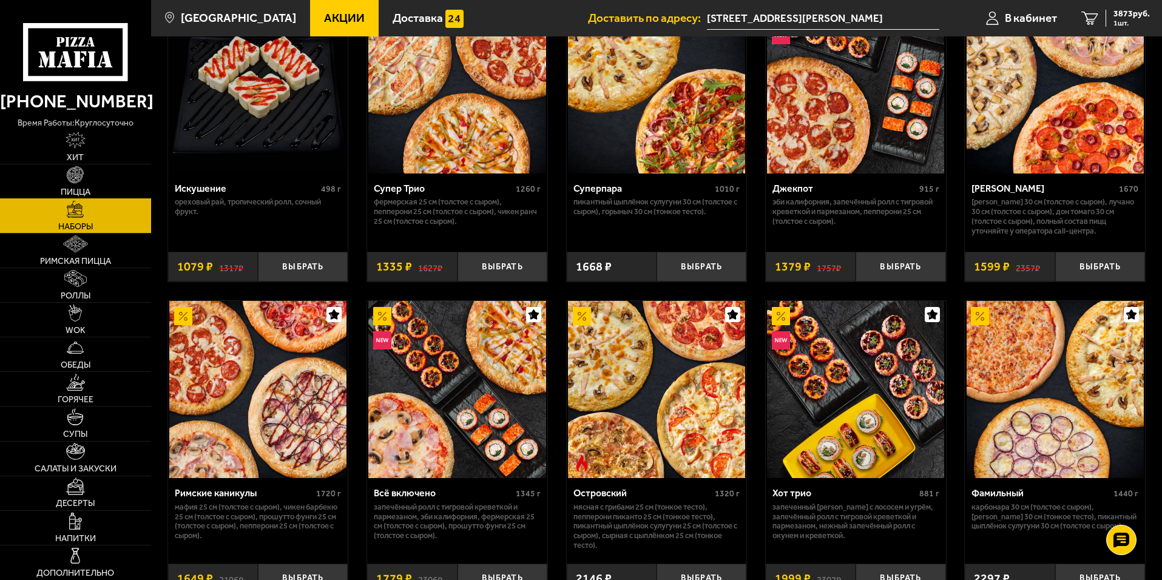
click at [74, 180] on img at bounding box center [75, 174] width 17 height 17
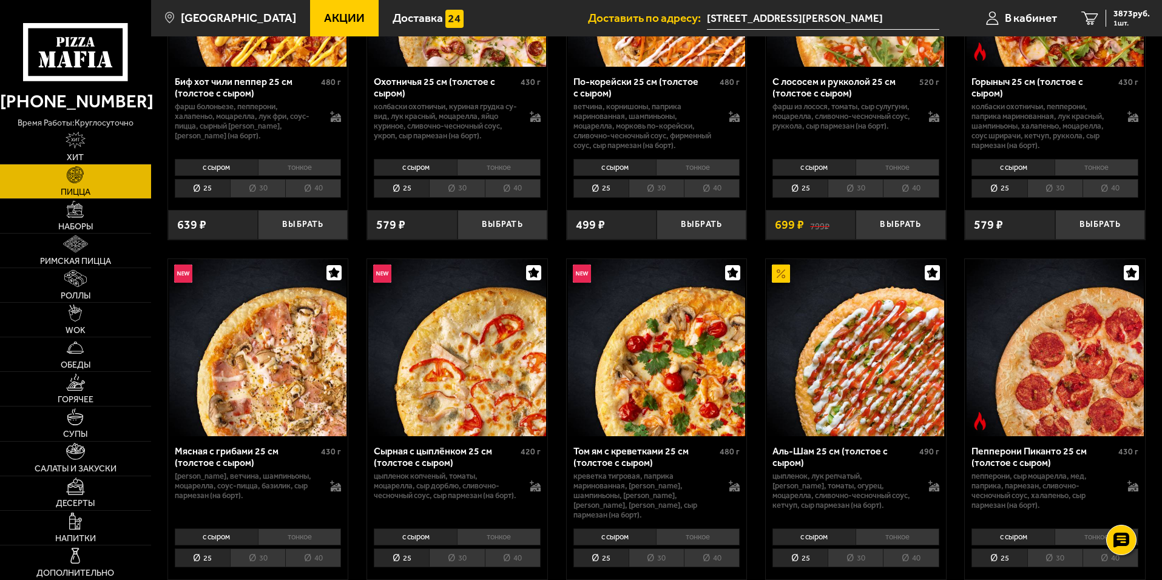
scroll to position [485, 0]
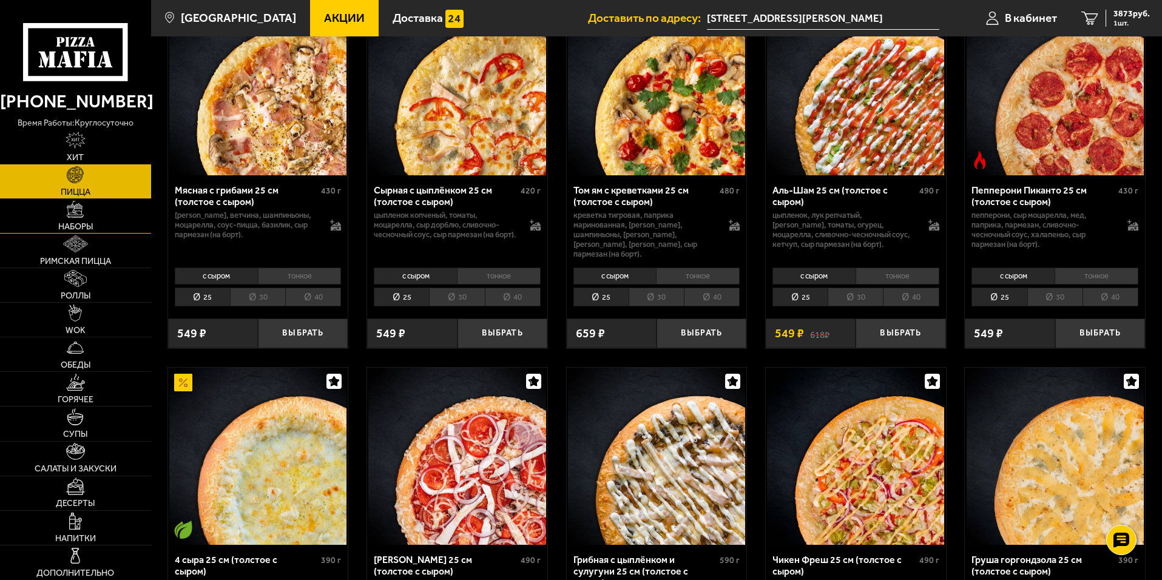
click at [78, 220] on link "Наборы" at bounding box center [75, 216] width 151 height 34
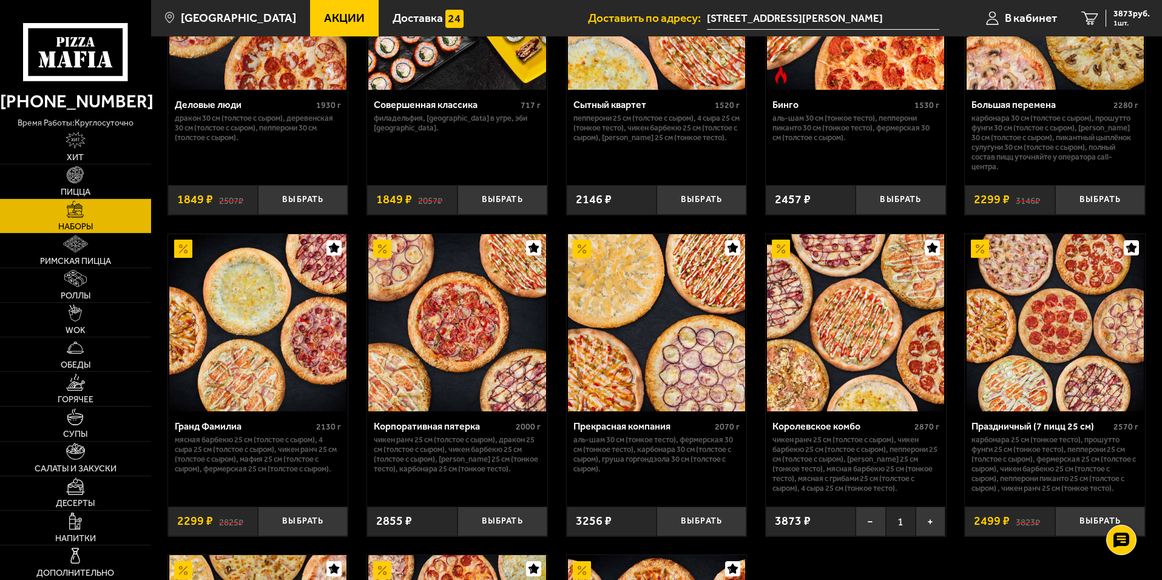
scroll to position [1456, 0]
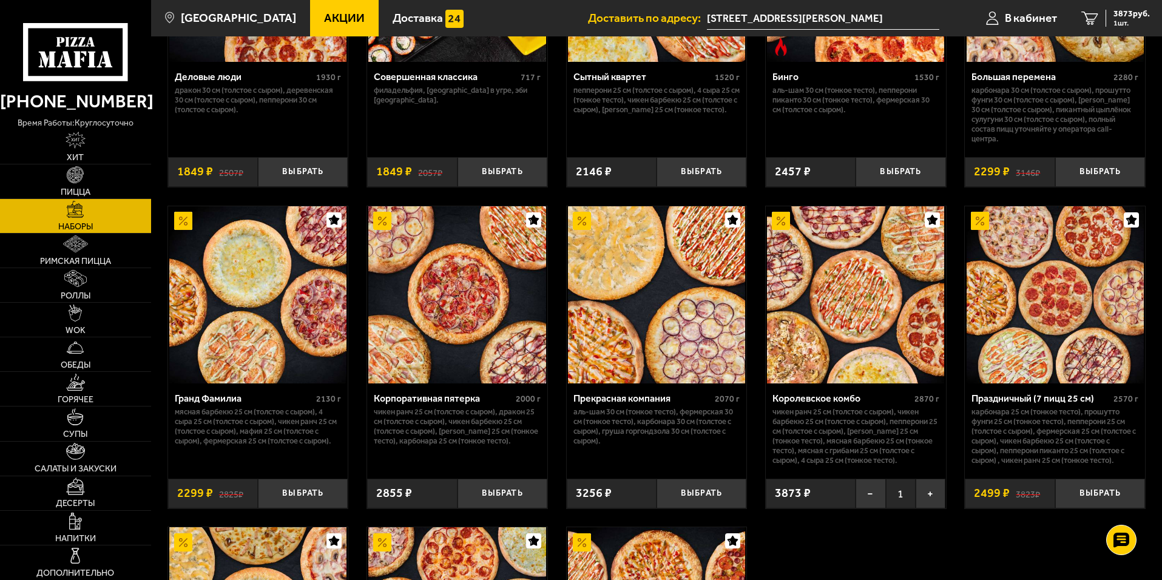
click at [445, 300] on img at bounding box center [456, 294] width 177 height 177
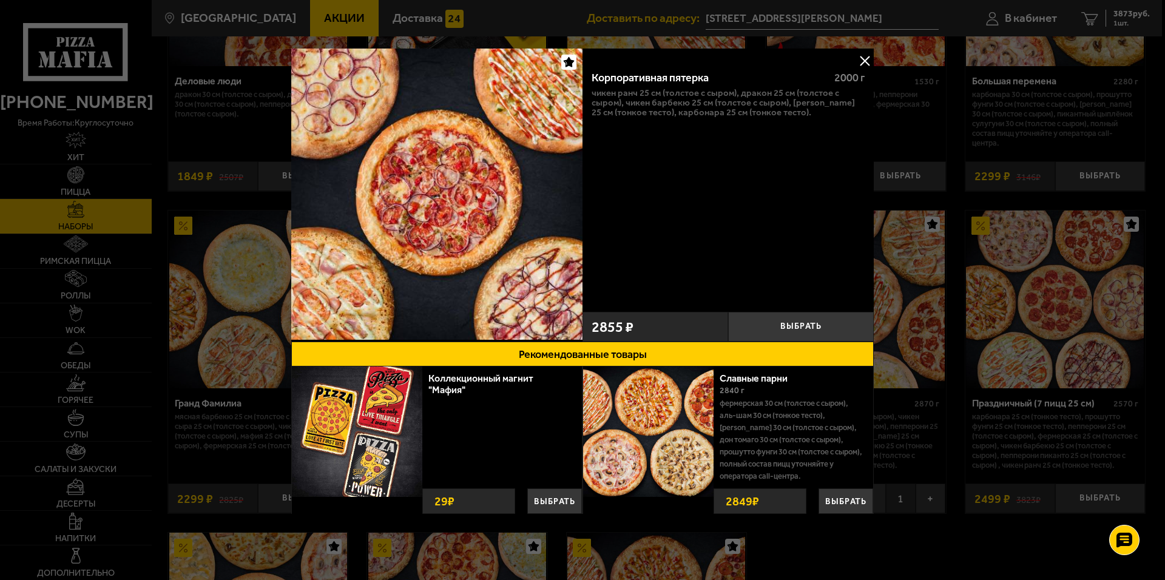
click at [859, 56] on button at bounding box center [864, 61] width 18 height 18
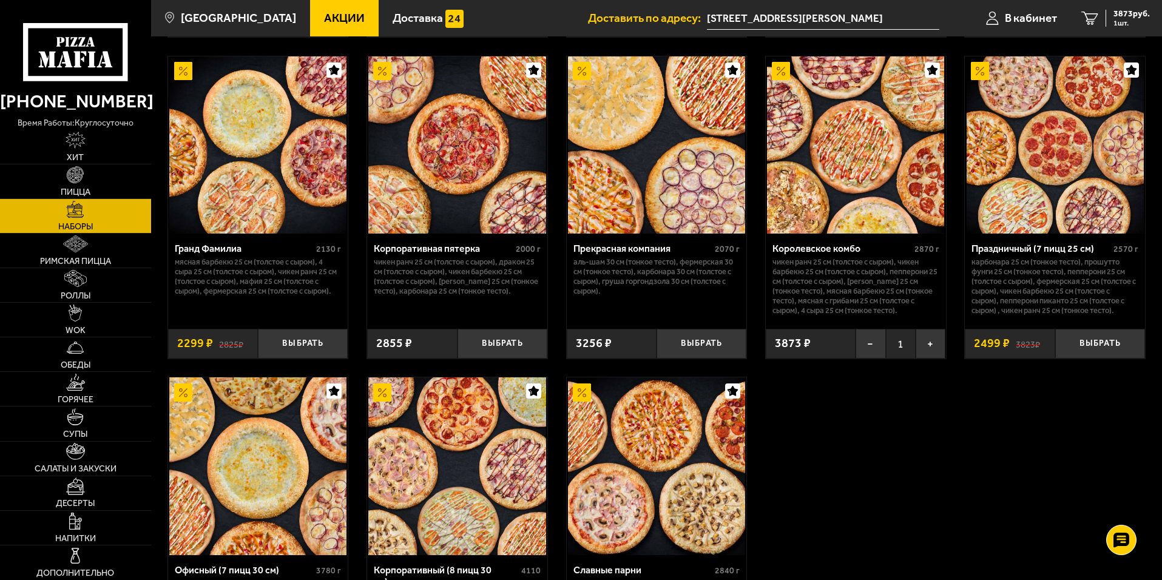
scroll to position [1577, 0]
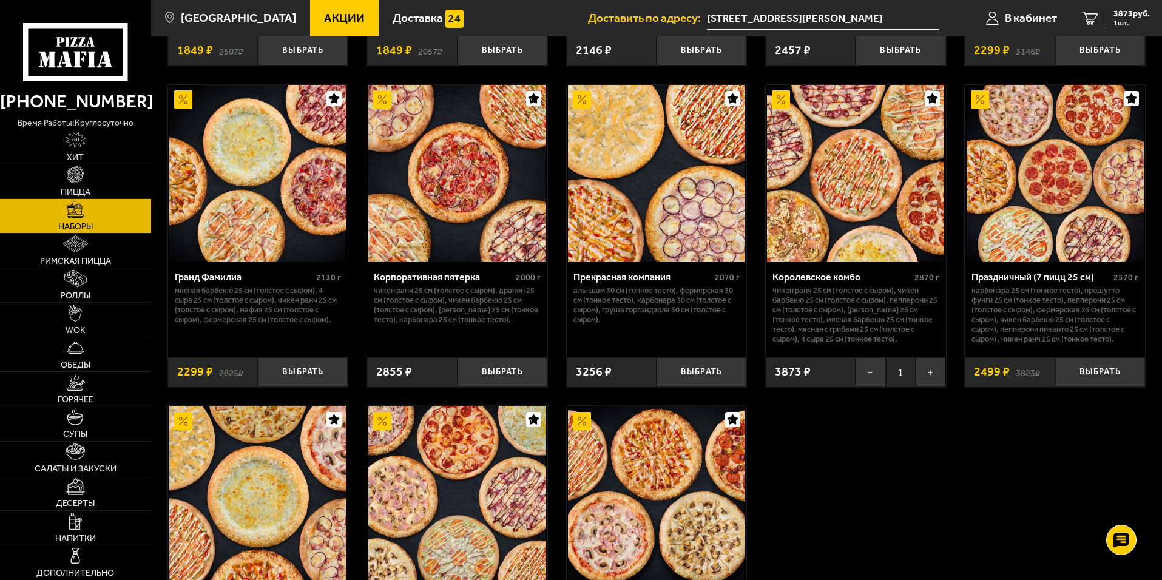
click at [1061, 183] on img at bounding box center [1054, 173] width 177 height 177
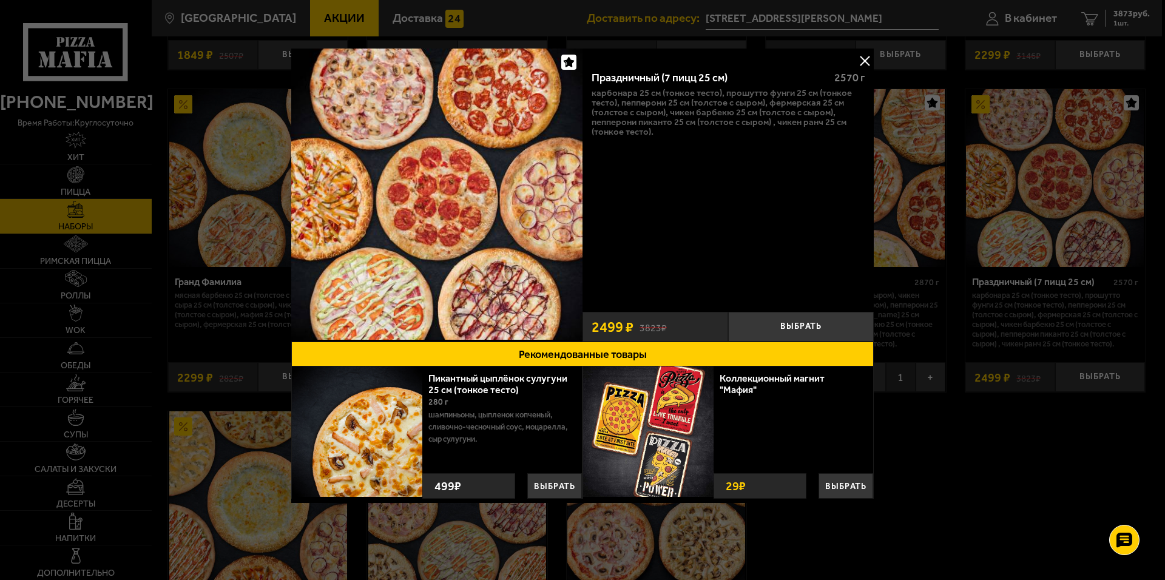
click at [859, 60] on button at bounding box center [864, 61] width 18 height 18
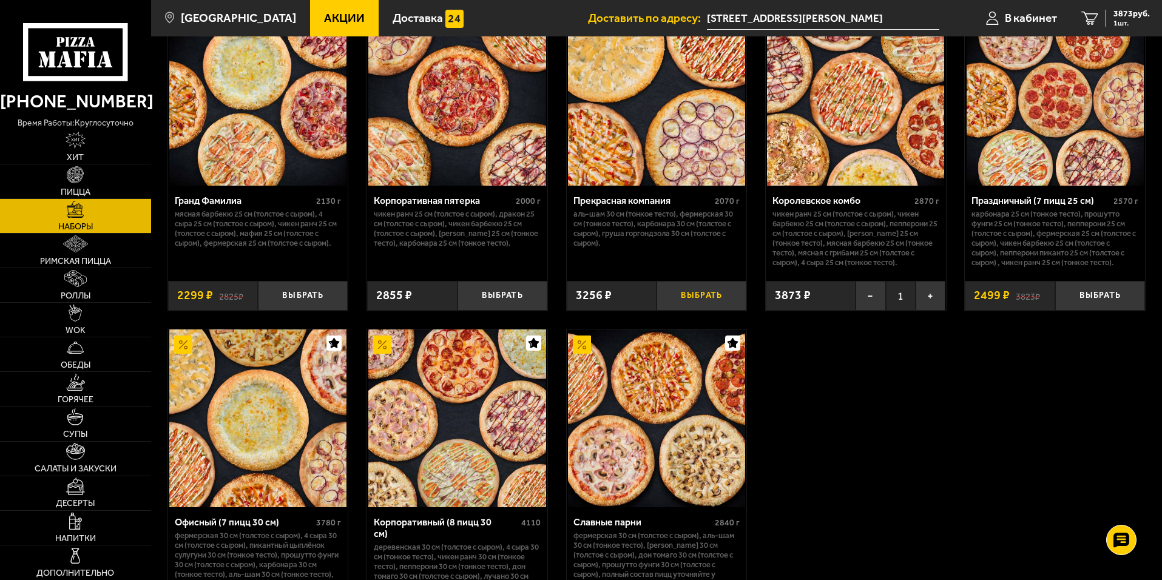
scroll to position [1759, 0]
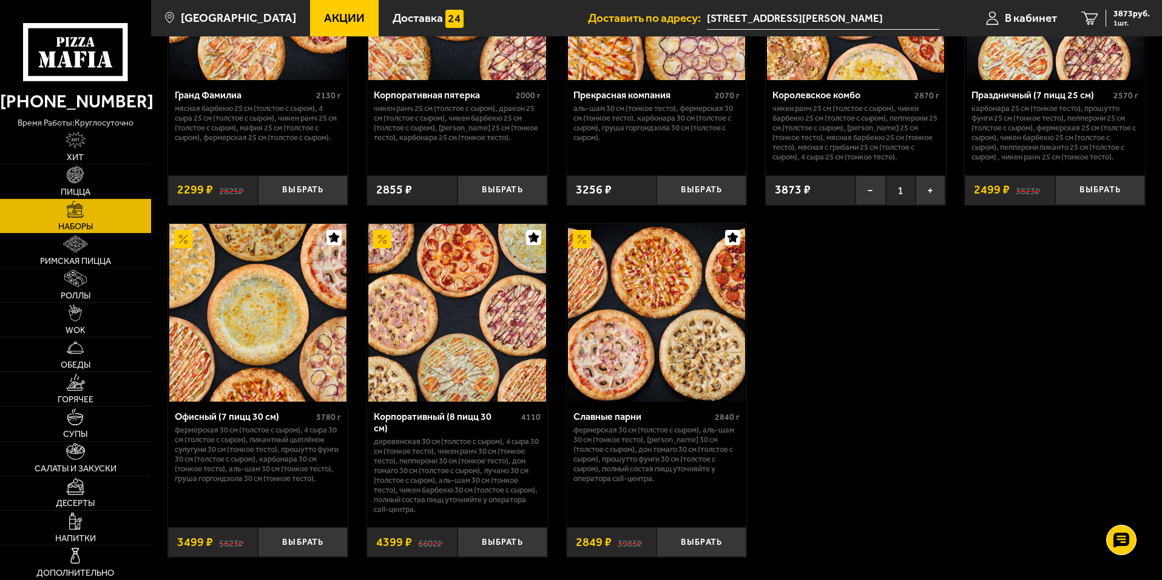
click at [294, 333] on img at bounding box center [257, 312] width 177 height 177
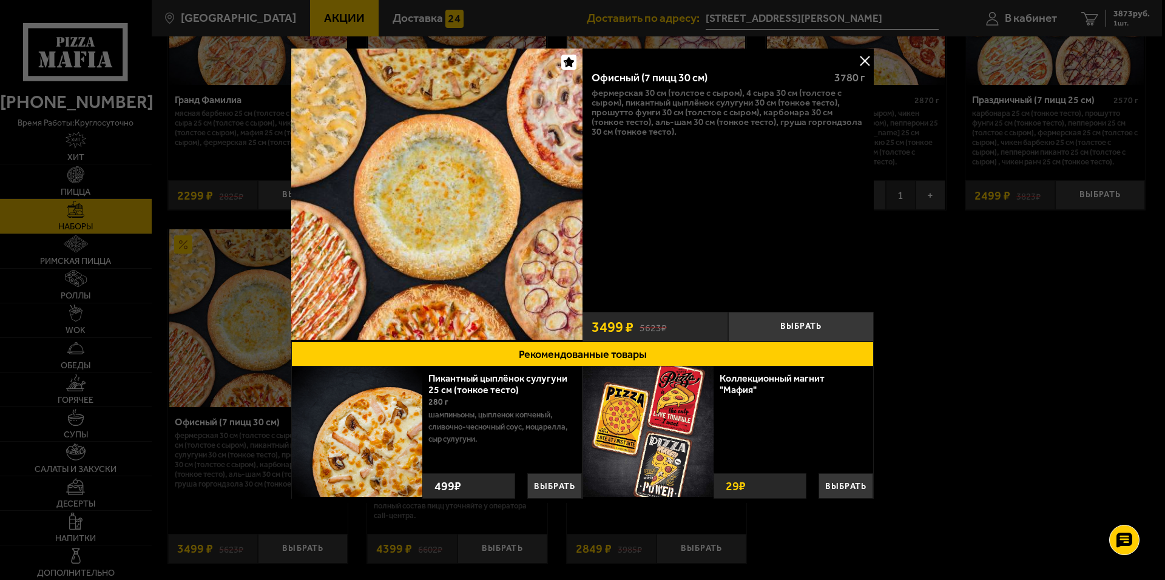
click at [864, 62] on button at bounding box center [864, 61] width 18 height 18
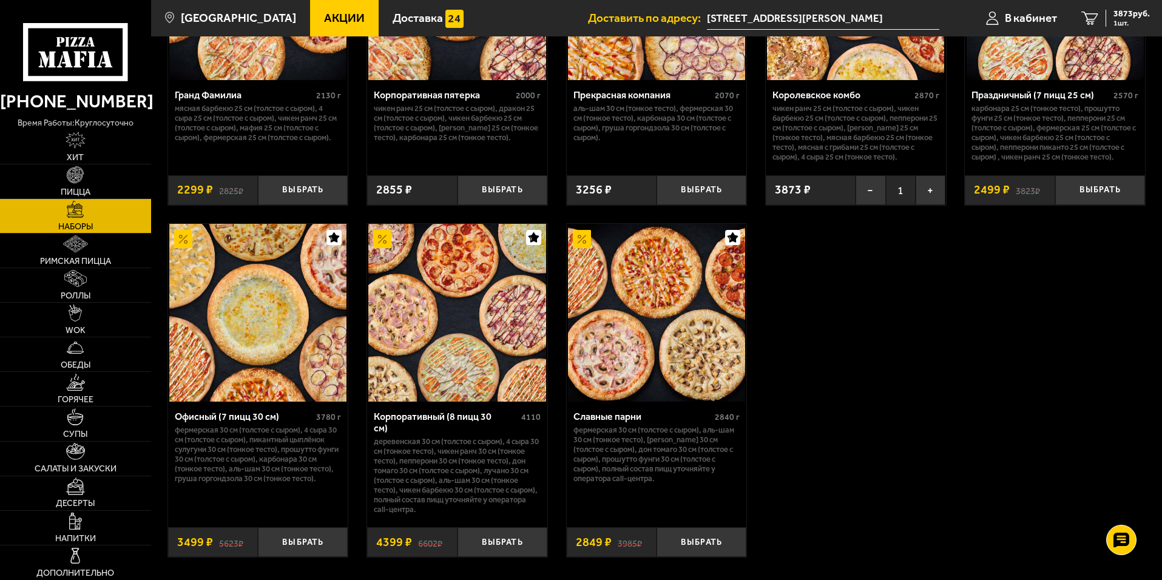
click at [663, 344] on img at bounding box center [656, 312] width 177 height 177
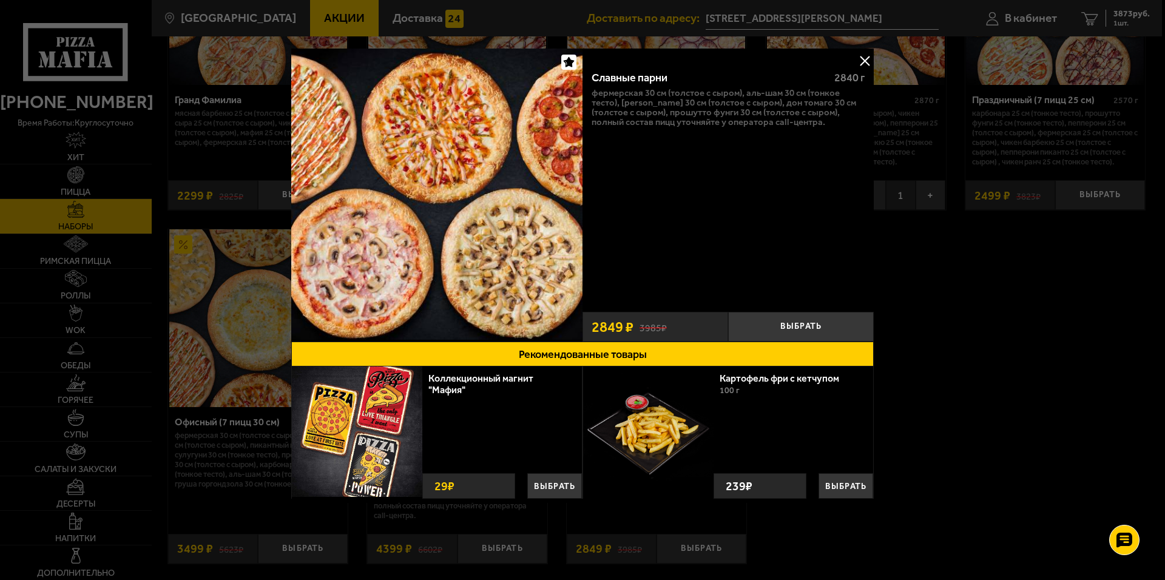
click at [859, 62] on button at bounding box center [864, 61] width 18 height 18
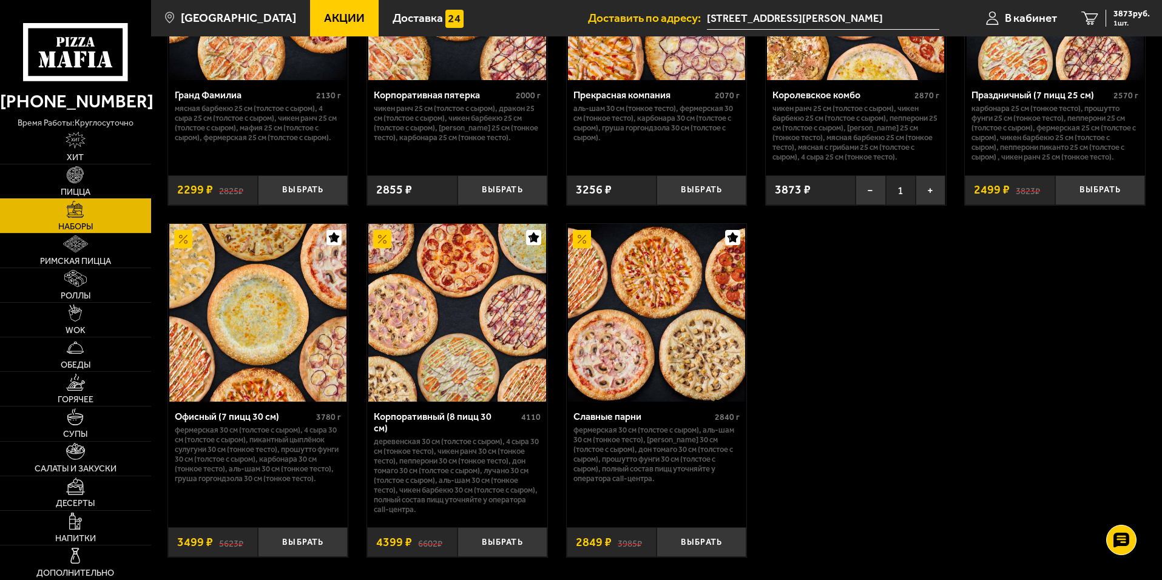
click at [81, 176] on img at bounding box center [75, 174] width 17 height 17
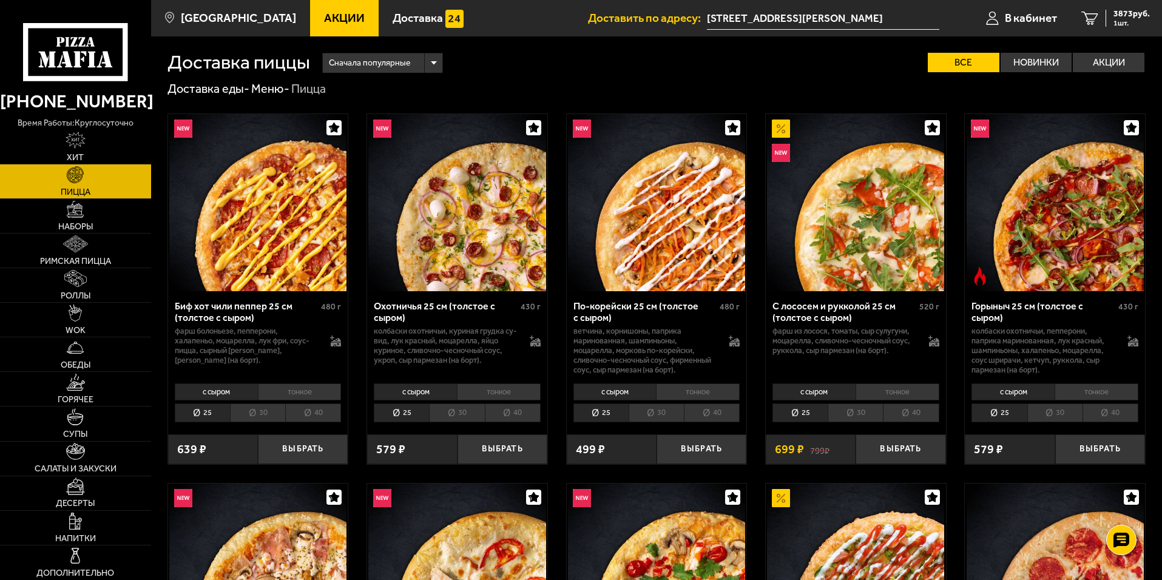
click at [253, 414] on li "30" at bounding box center [257, 412] width 55 height 19
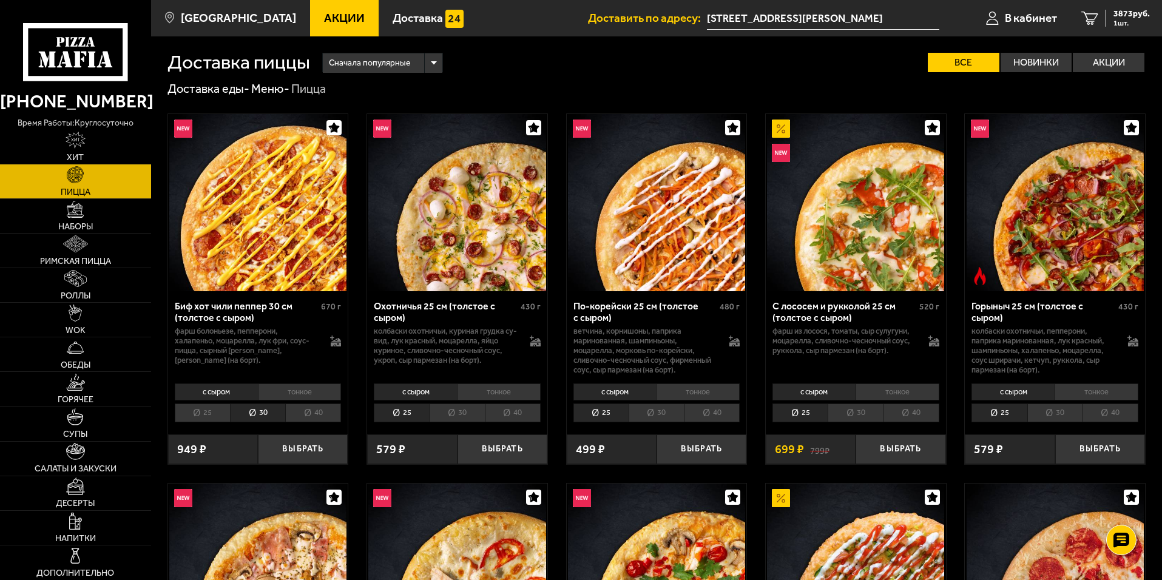
click at [195, 413] on li "25" at bounding box center [202, 412] width 55 height 19
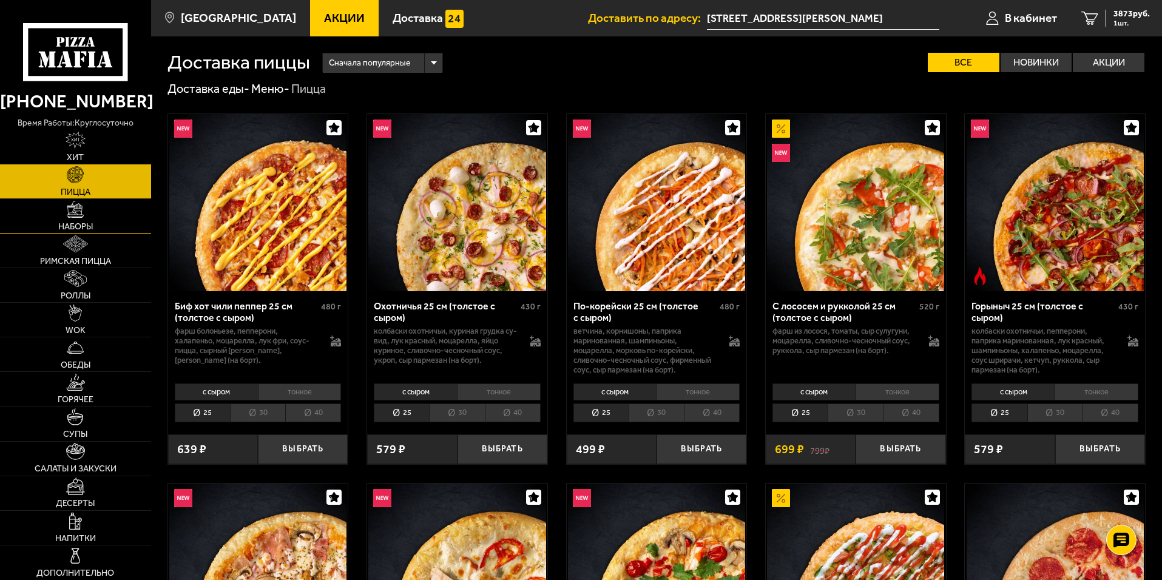
click at [76, 223] on span "Наборы" at bounding box center [75, 227] width 35 height 8
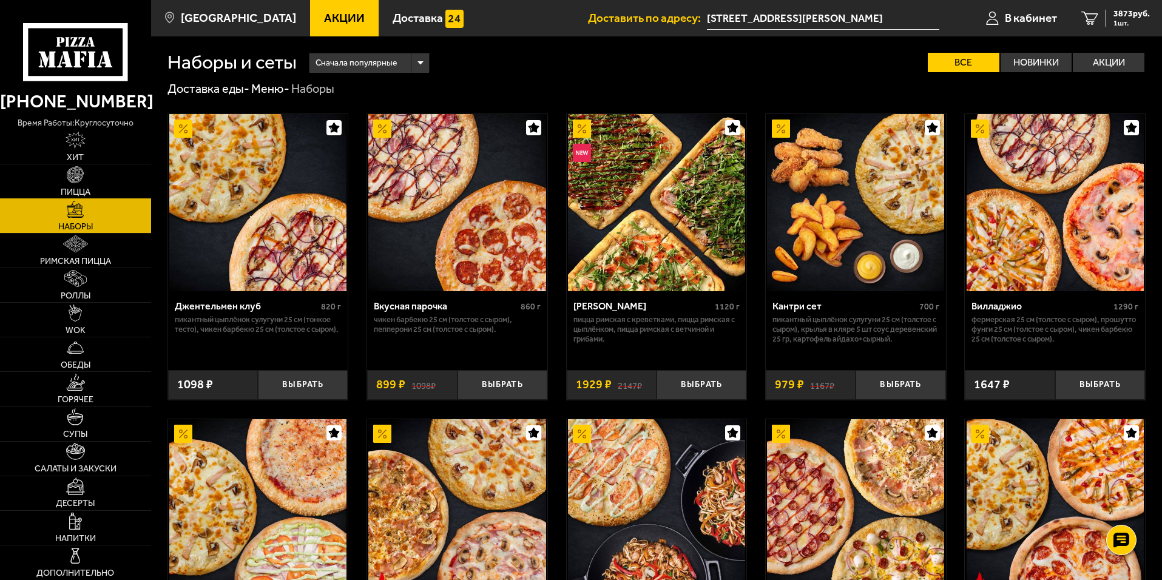
click at [85, 178] on link "Пицца" at bounding box center [75, 181] width 151 height 34
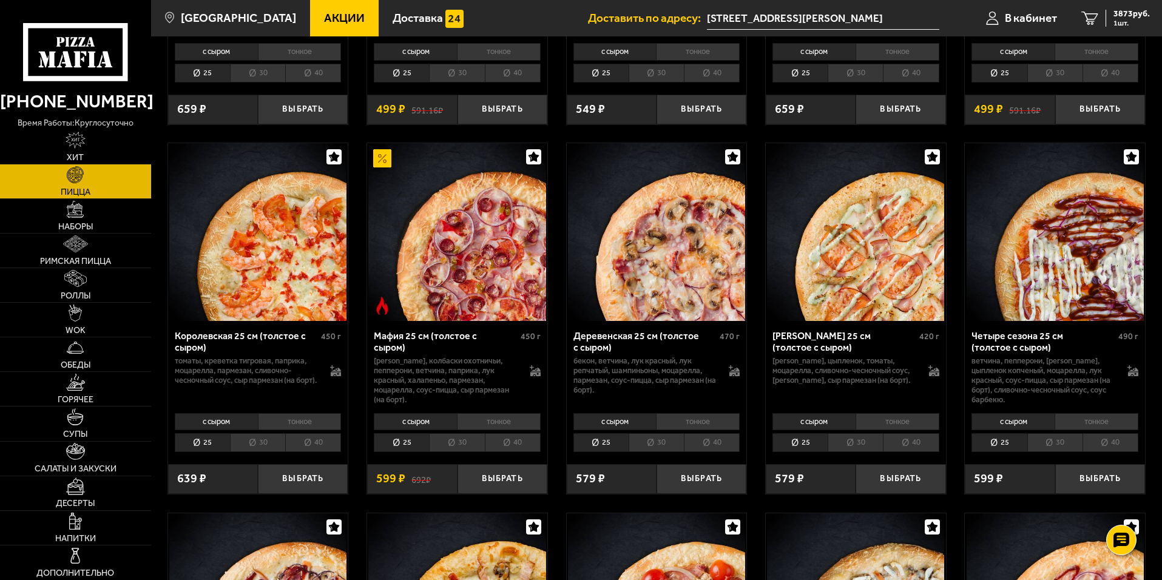
scroll to position [1456, 0]
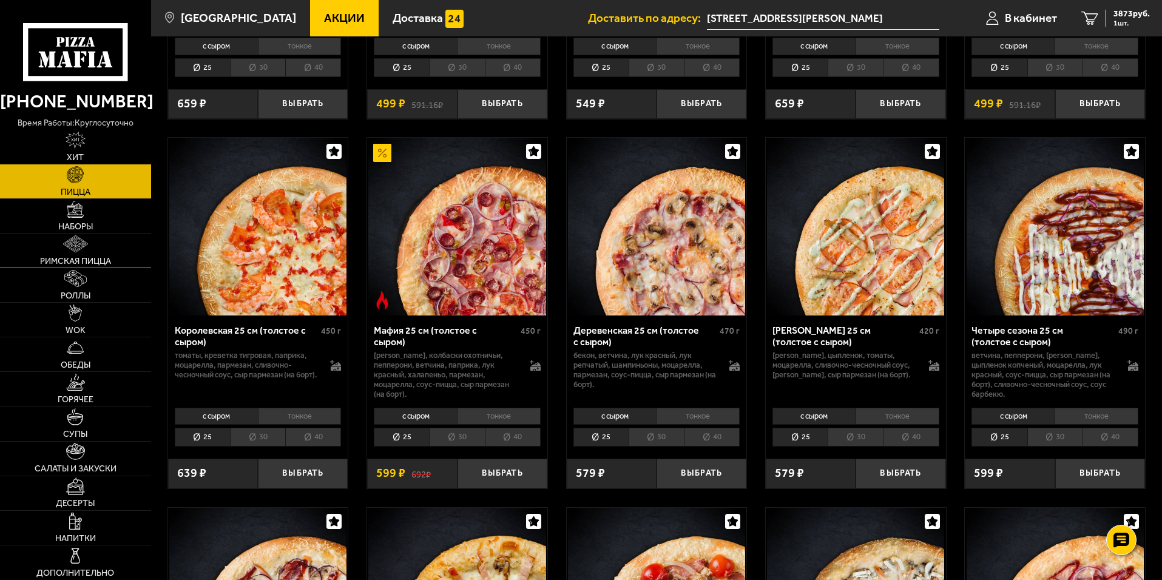
click at [63, 244] on img at bounding box center [75, 243] width 24 height 17
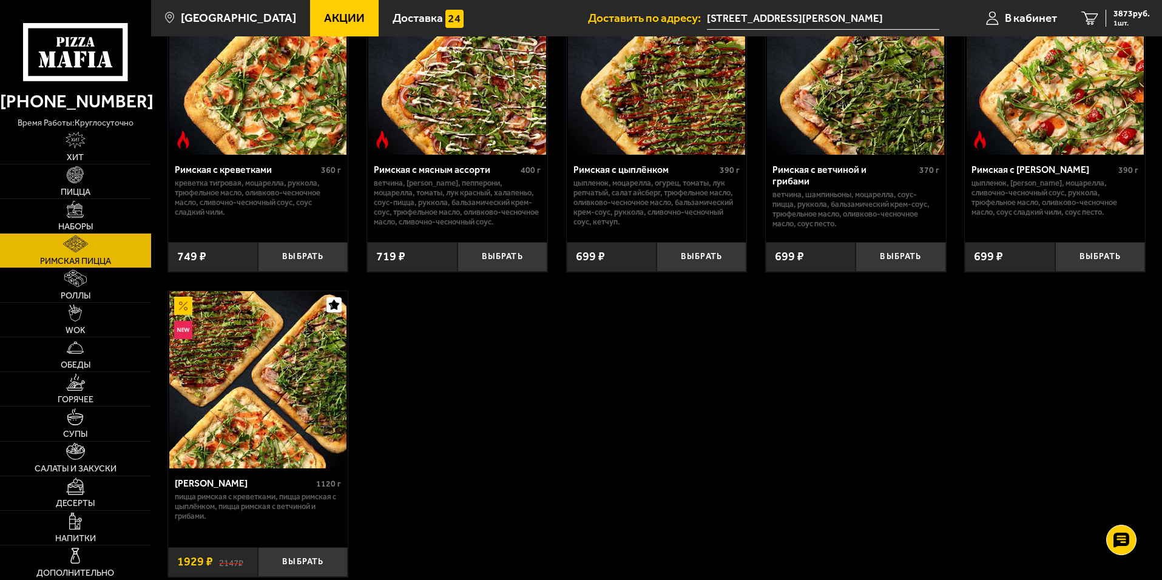
scroll to position [61, 0]
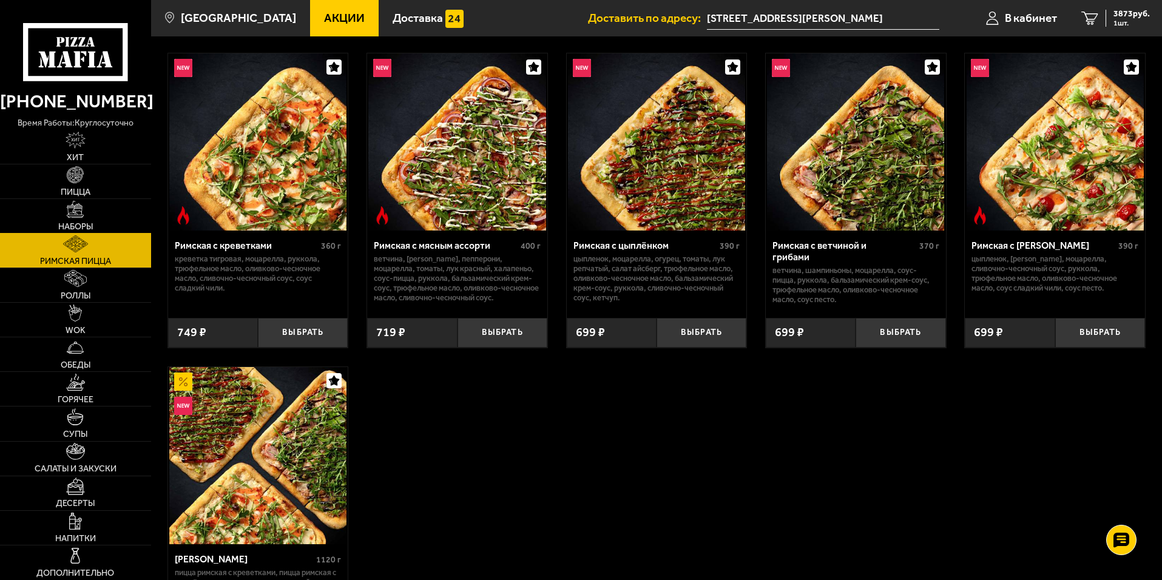
click at [81, 210] on img at bounding box center [75, 209] width 17 height 17
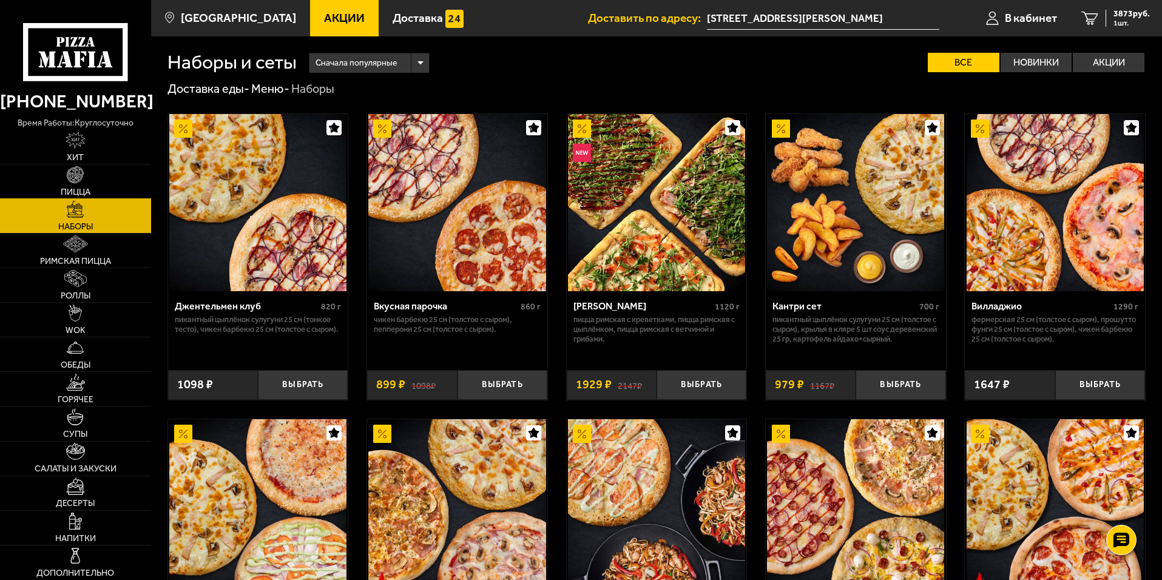
click at [84, 172] on img at bounding box center [75, 174] width 17 height 17
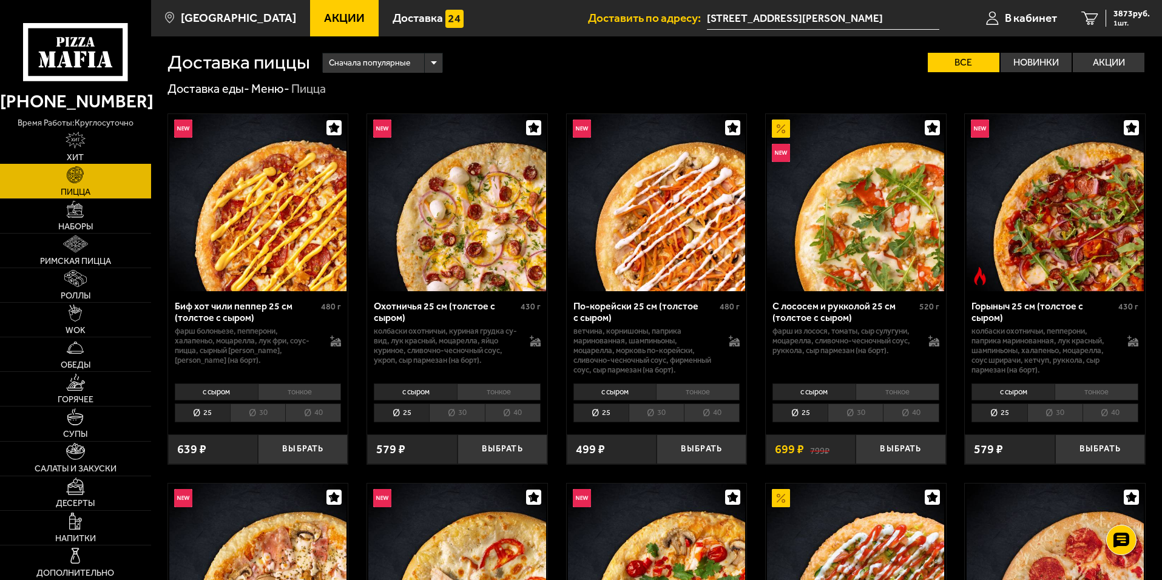
click at [85, 157] on link "Хит" at bounding box center [75, 147] width 151 height 34
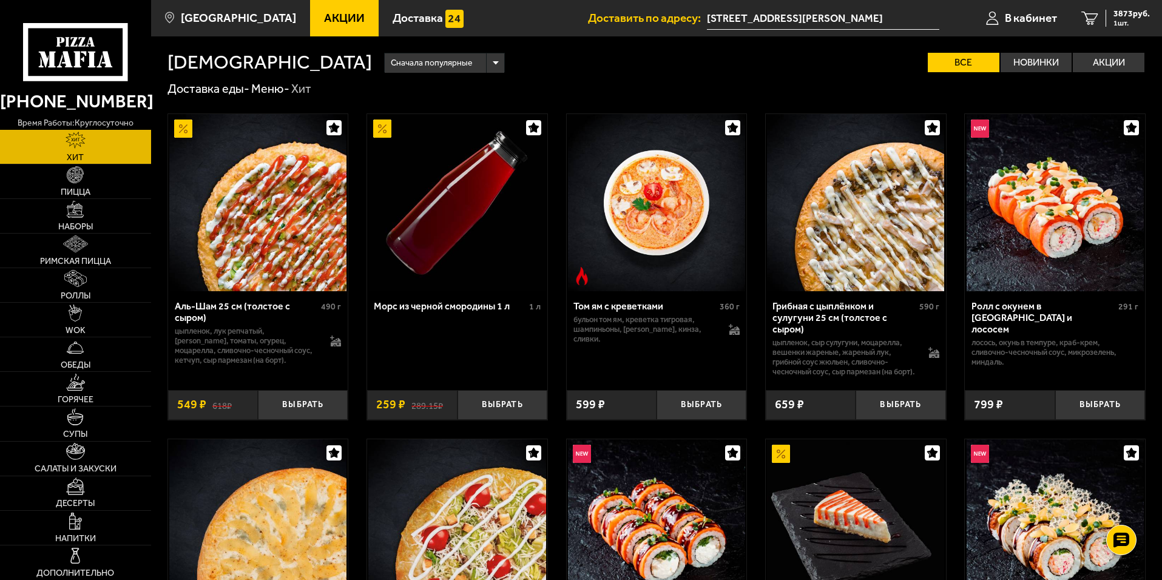
click at [325, 13] on span "Акции" at bounding box center [344, 18] width 41 height 12
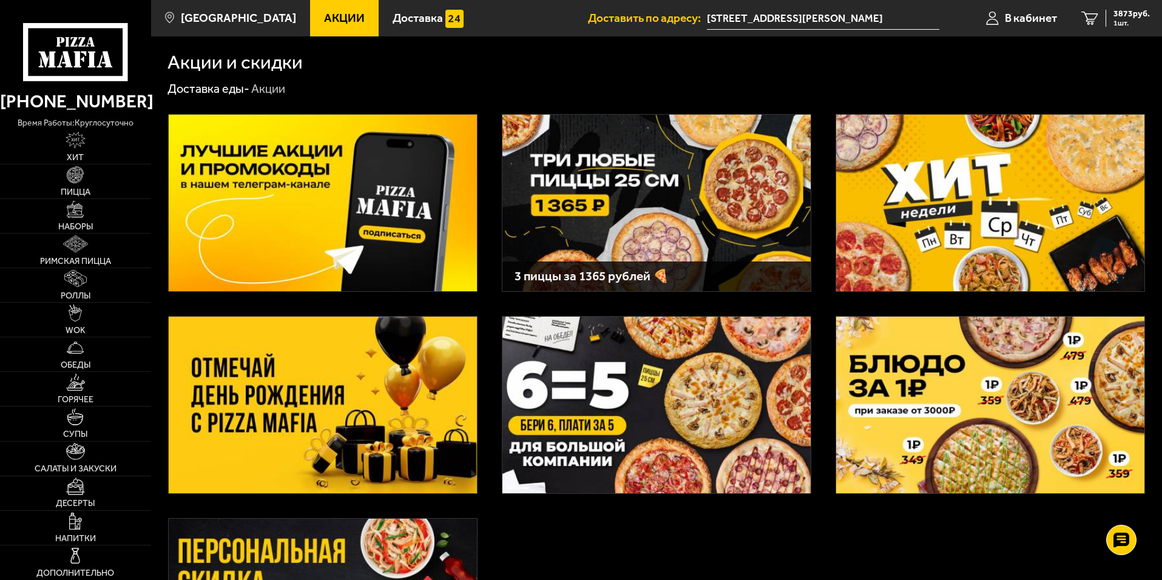
click at [278, 165] on img at bounding box center [323, 203] width 308 height 177
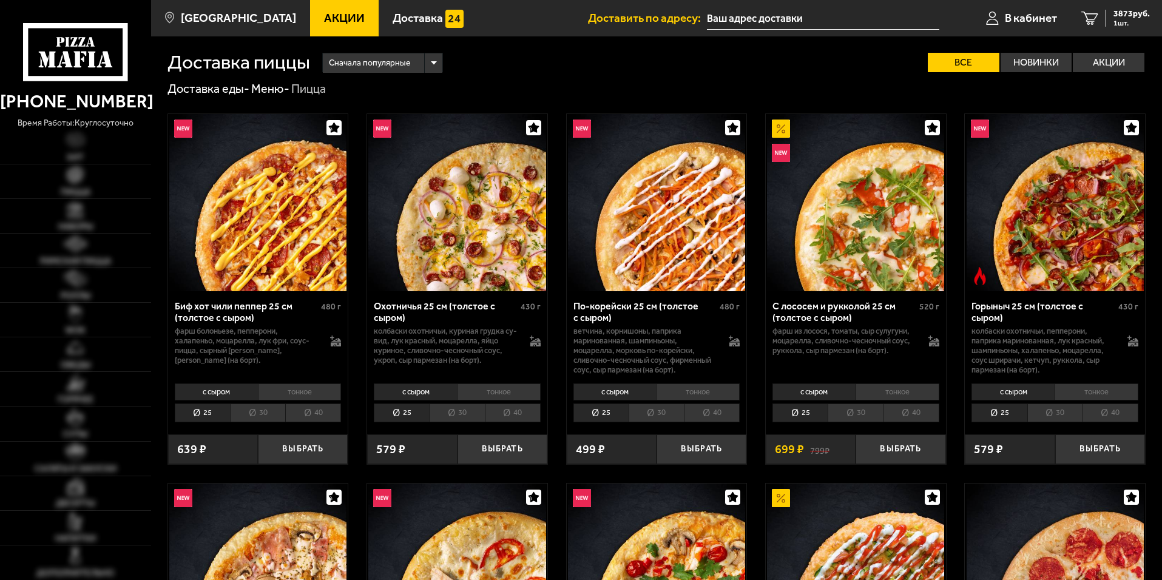
type input "[STREET_ADDRESS][PERSON_NAME]"
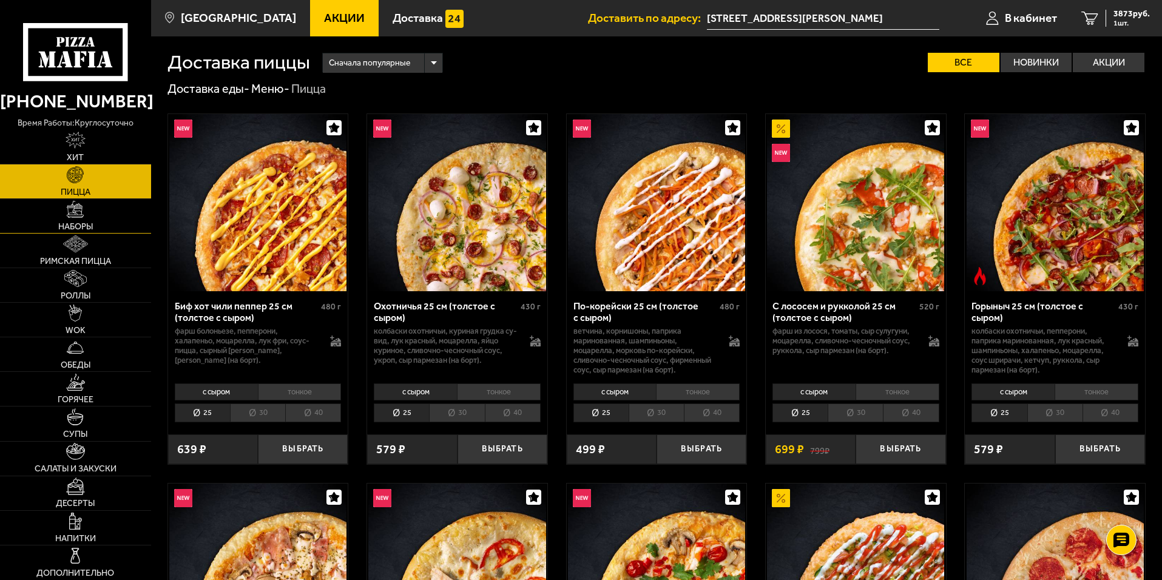
click at [81, 209] on img at bounding box center [75, 209] width 17 height 17
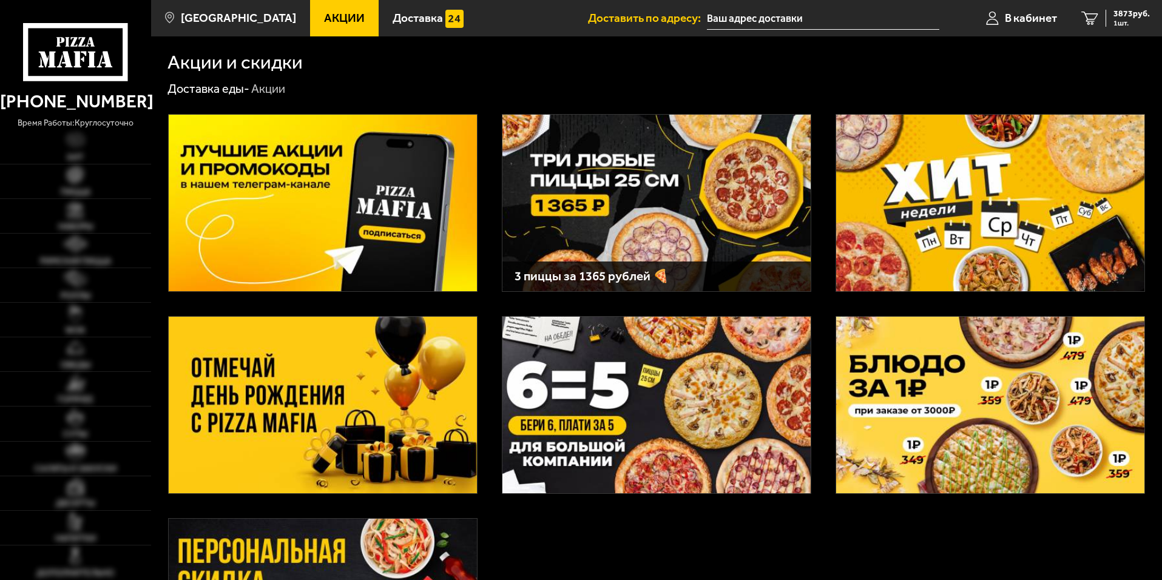
type input "[STREET_ADDRESS][PERSON_NAME]"
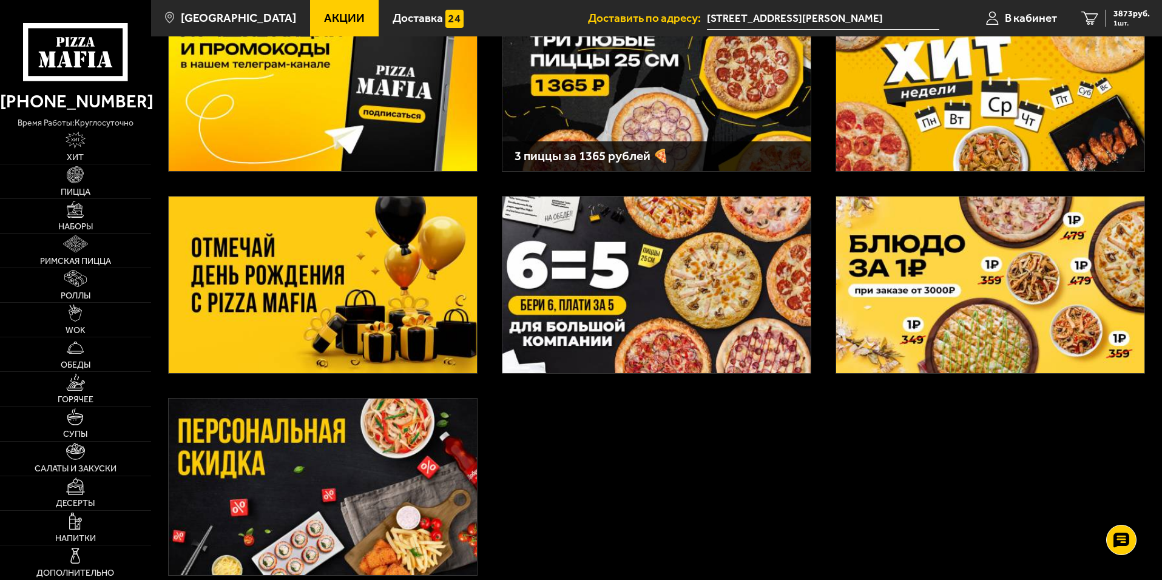
scroll to position [121, 0]
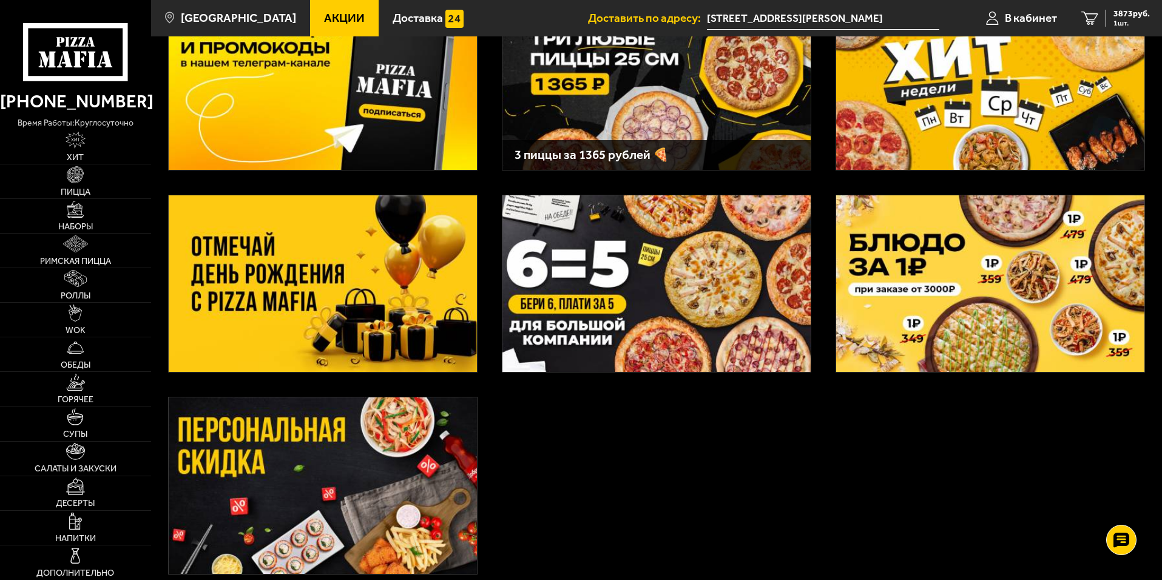
click at [280, 284] on img at bounding box center [323, 283] width 308 height 177
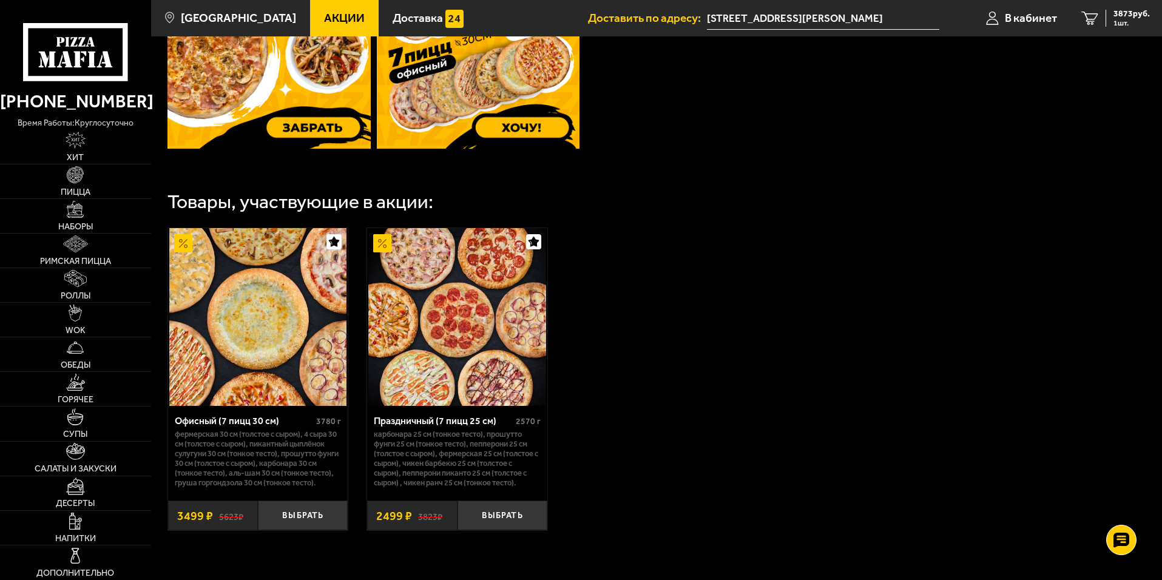
scroll to position [182, 0]
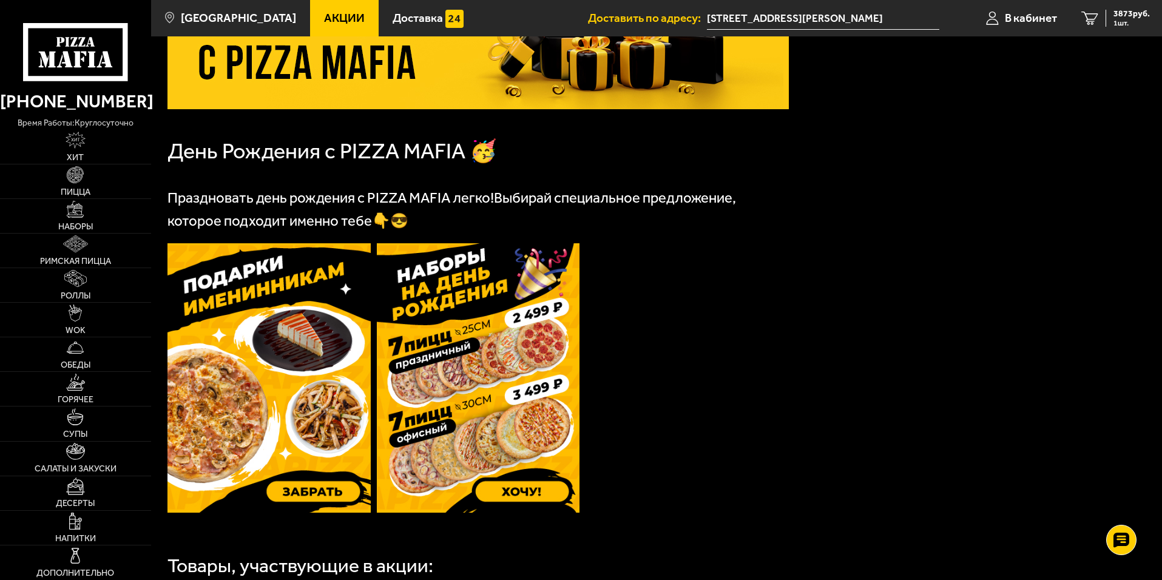
click at [495, 334] on img at bounding box center [478, 377] width 203 height 269
click at [76, 189] on span "Пицца" at bounding box center [76, 192] width 30 height 8
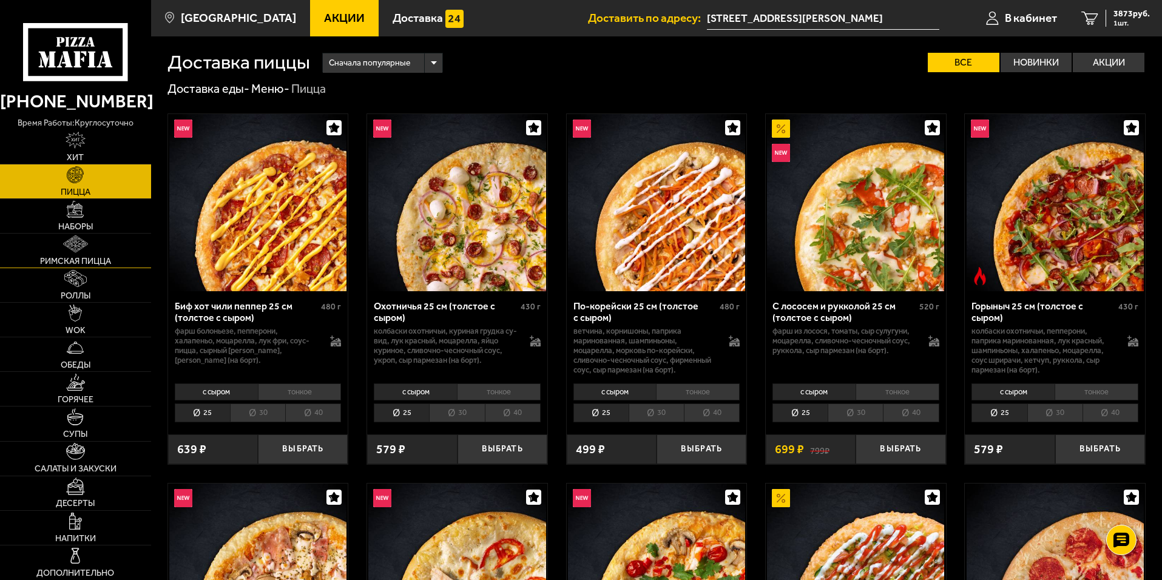
click at [87, 234] on link "Римская пицца" at bounding box center [75, 251] width 151 height 34
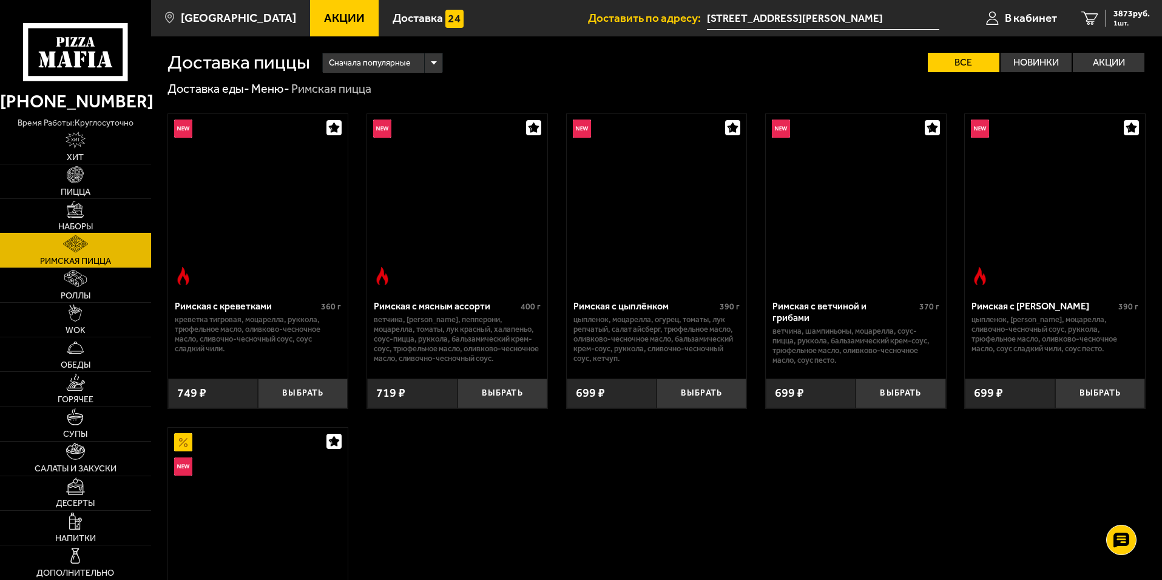
click at [84, 225] on span "Наборы" at bounding box center [75, 227] width 35 height 8
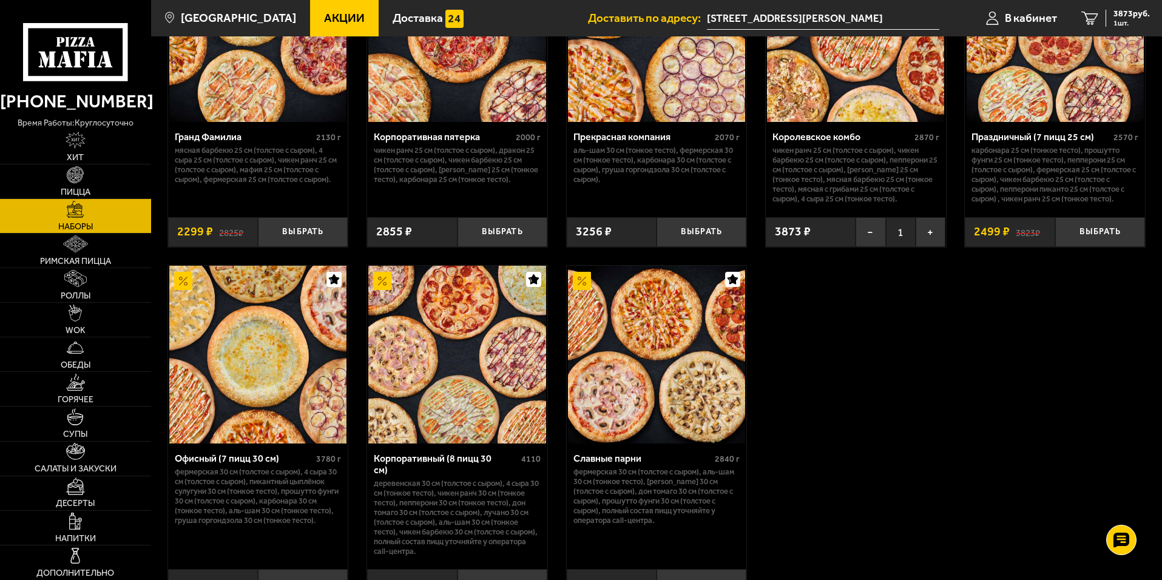
scroll to position [1485, 0]
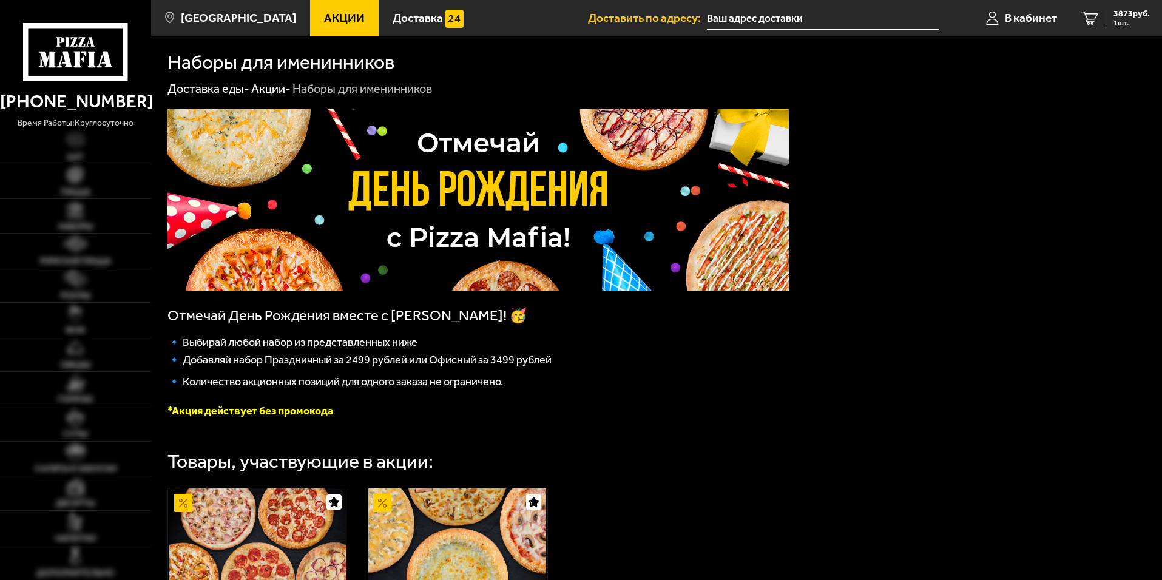
type input "[STREET_ADDRESS][PERSON_NAME]"
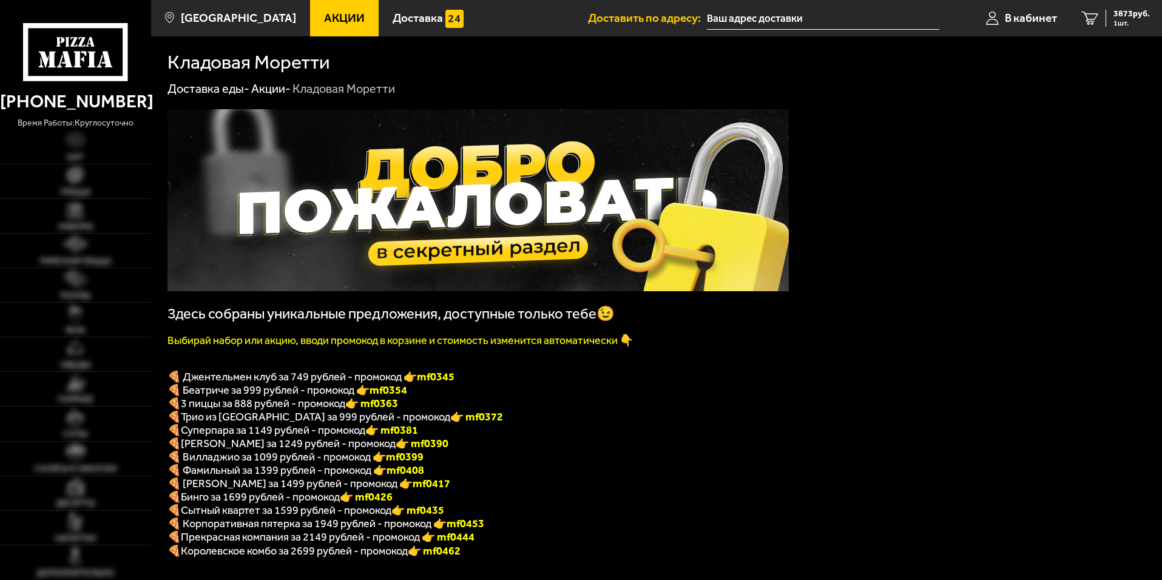
type input "[STREET_ADDRESS][PERSON_NAME]"
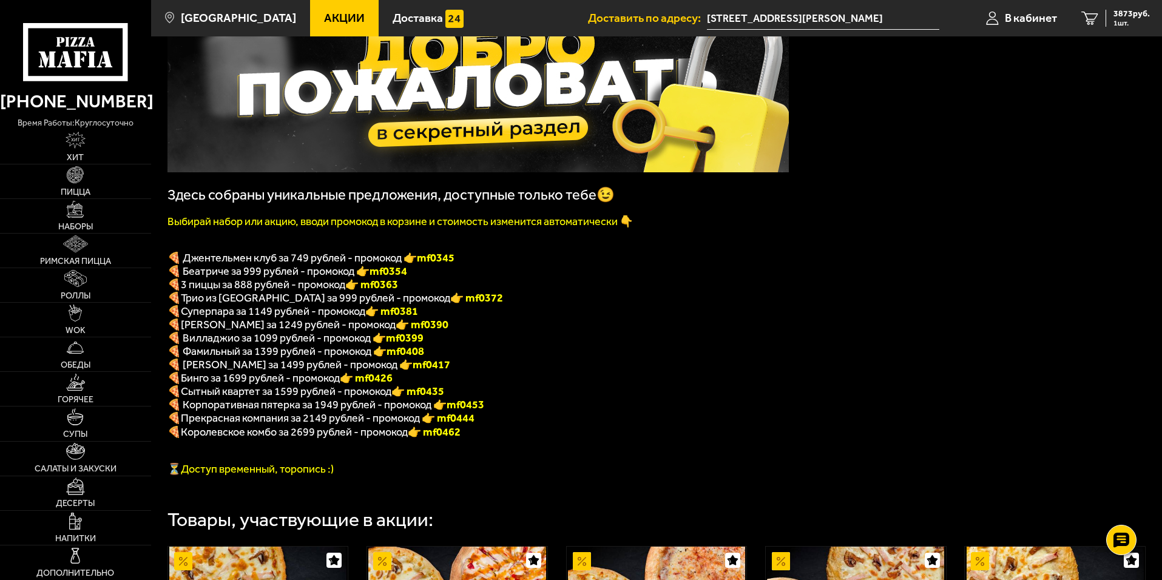
scroll to position [121, 0]
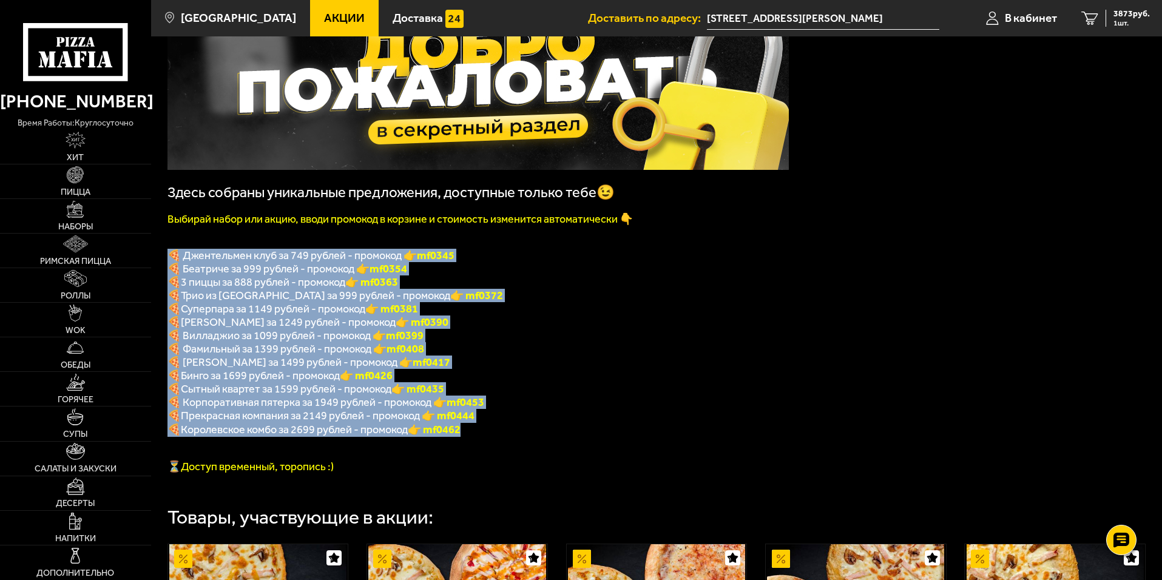
drag, startPoint x: 489, startPoint y: 445, endPoint x: 170, endPoint y: 258, distance: 369.4
click at [170, 258] on div "Здесь собраны уникальные предложения, доступные только тебе😉 Выбирай набор или …" at bounding box center [477, 230] width 621 height 485
copy div "🍕 Loremipsumd sita co 562 adipis - elitsedd 👉 ei5691 🍕 Temporin ut 375 labore -…"
click at [553, 298] on p "🍕 Трио из [GEOGRAPHIC_DATA] за 999 рублей - промокод 👉 mf0372" at bounding box center [477, 295] width 621 height 13
click at [531, 302] on p "🍕 Трио из [GEOGRAPHIC_DATA] за 999 рублей - промокод 👉 mf0372" at bounding box center [477, 295] width 621 height 13
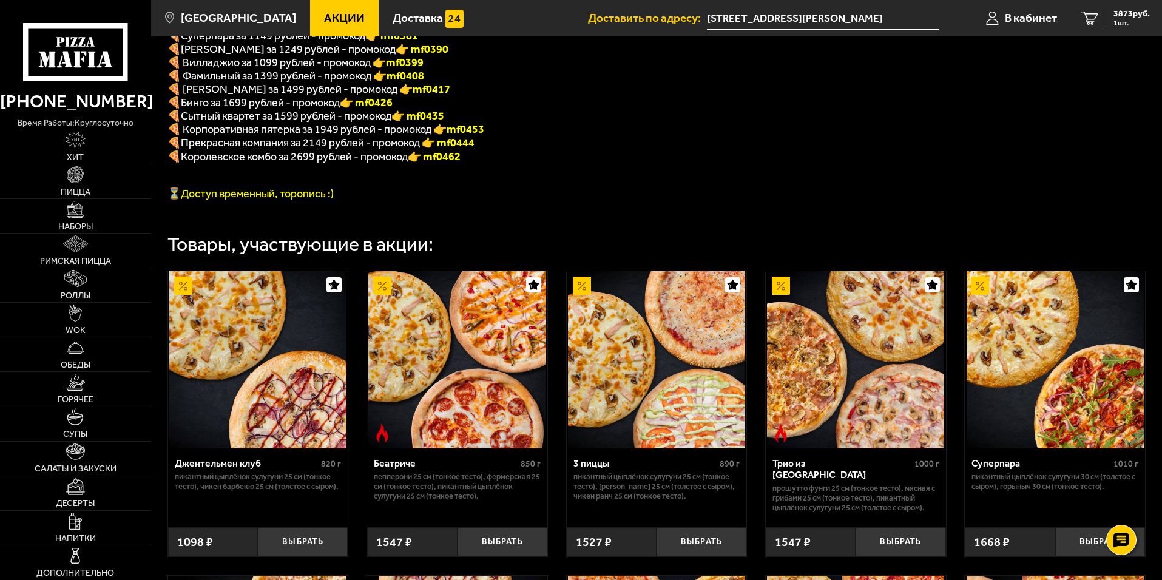
scroll to position [364, 0]
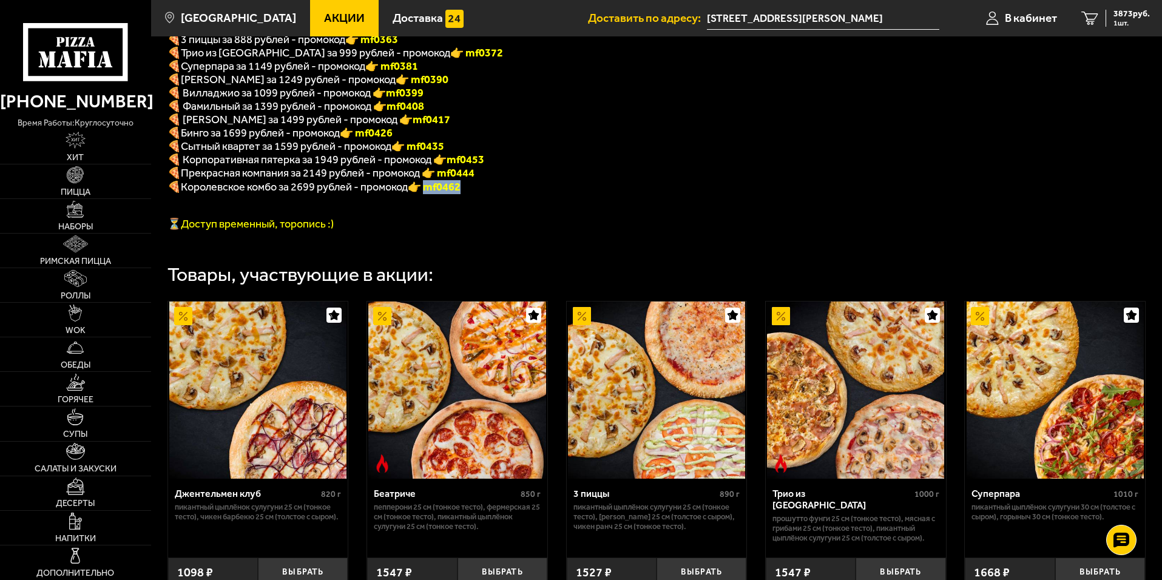
drag, startPoint x: 471, startPoint y: 197, endPoint x: 436, endPoint y: 198, distance: 35.2
click at [436, 194] on p "🍕 Королевское комбо за 2699 рублей - промокод 👉 mf0462" at bounding box center [477, 187] width 621 height 14
copy font "f0462"
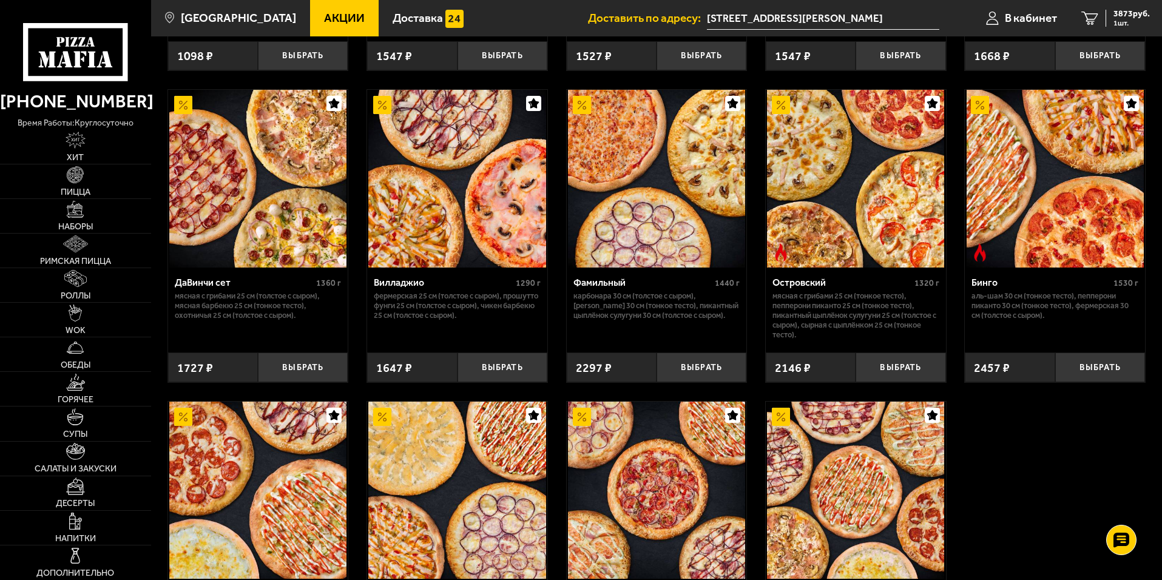
scroll to position [1149, 0]
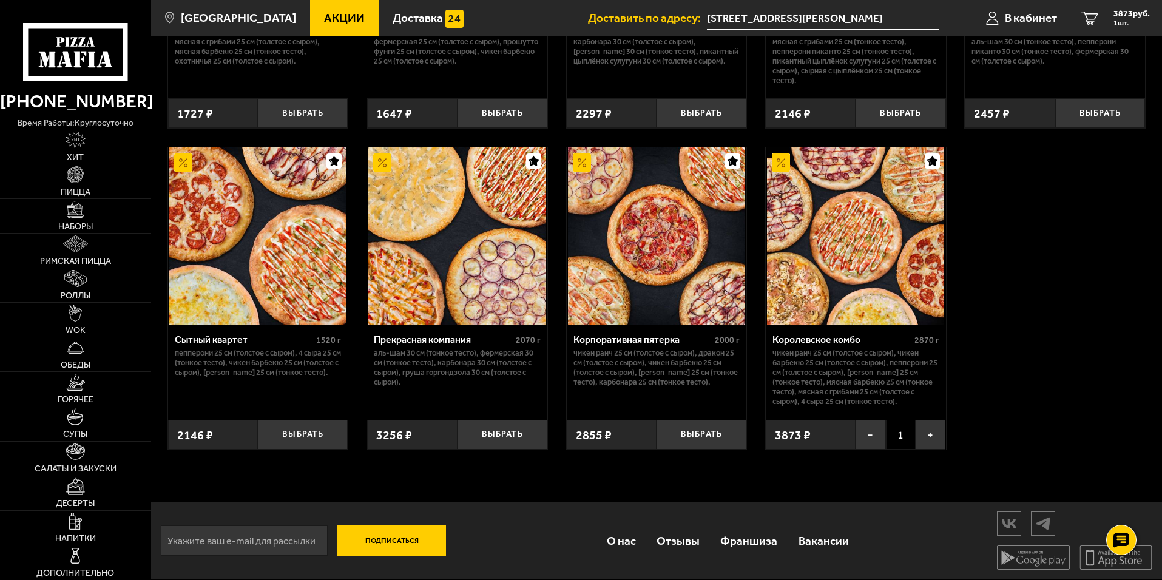
click at [845, 274] on img at bounding box center [855, 235] width 177 height 177
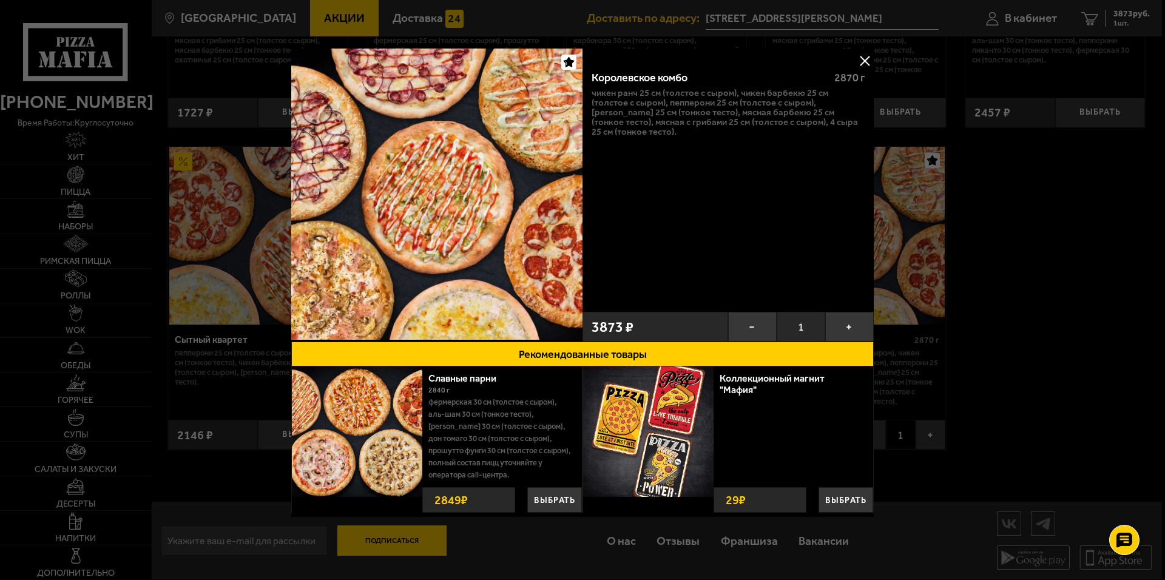
click at [863, 61] on button at bounding box center [864, 61] width 18 height 18
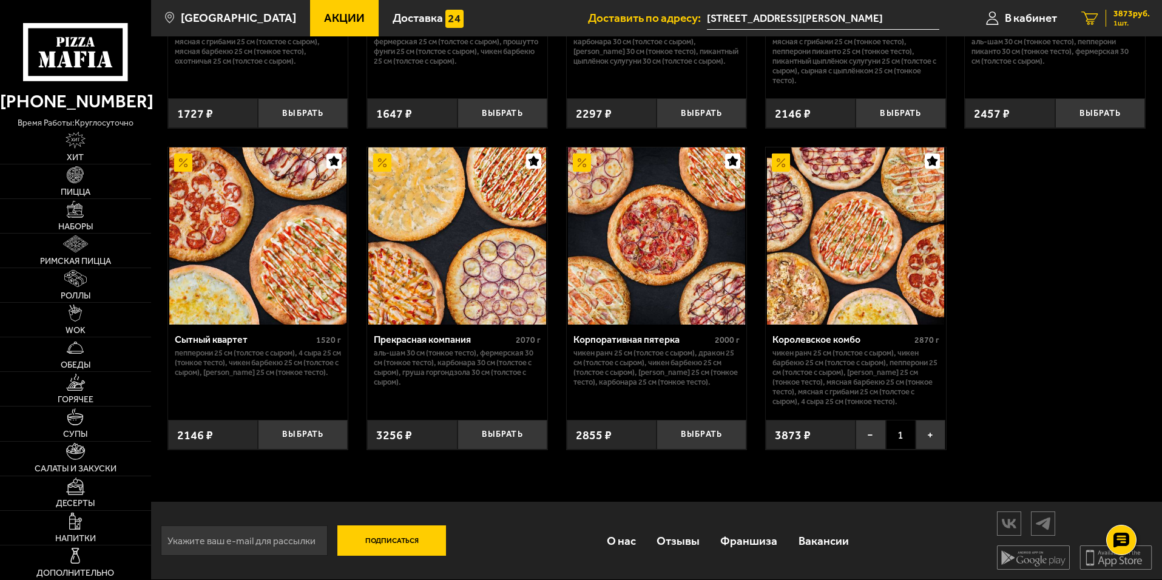
click at [1089, 19] on icon "1" at bounding box center [1089, 19] width 17 height 14
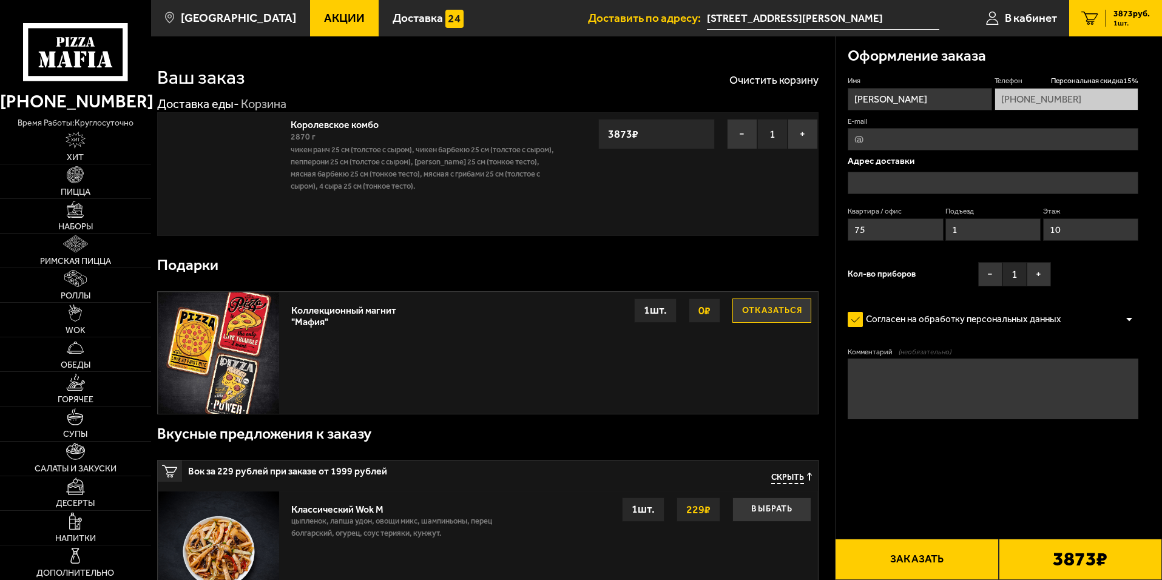
type input "[STREET_ADDRESS][PERSON_NAME]"
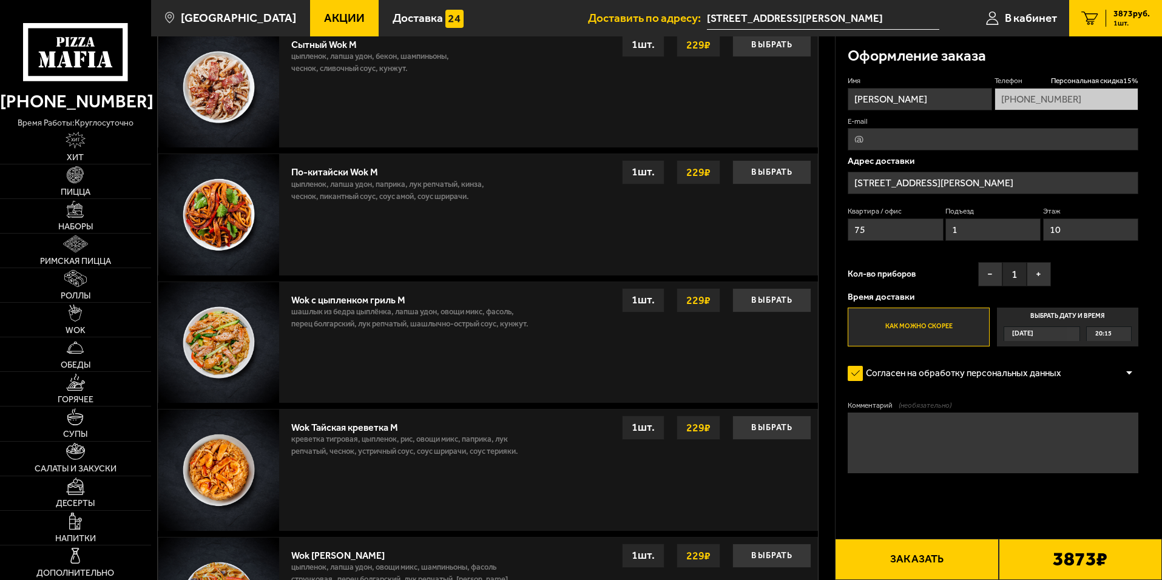
scroll to position [789, 0]
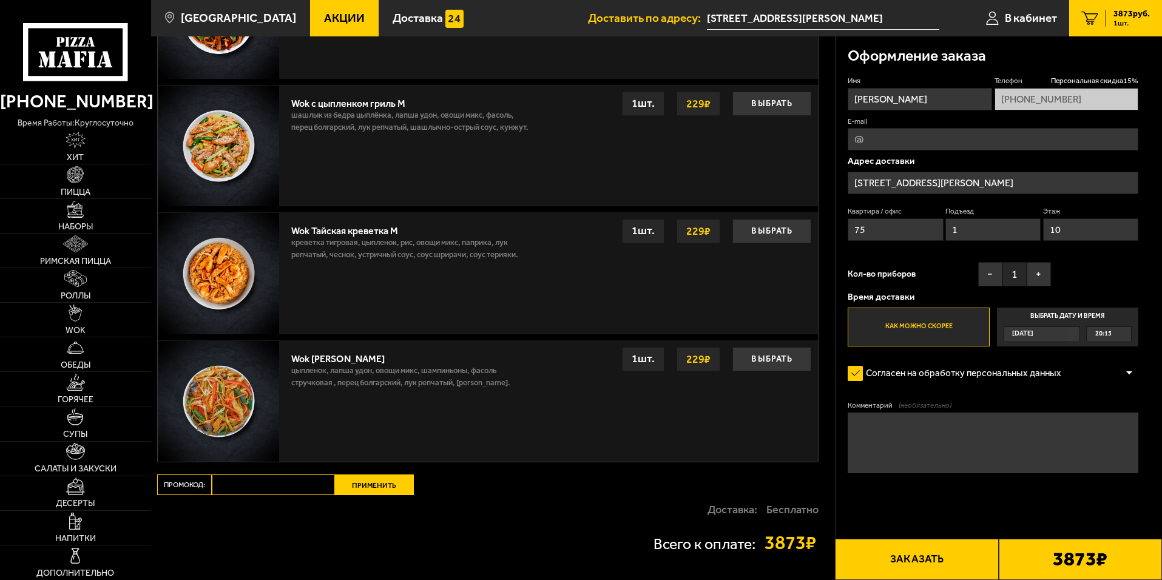
paste input "mf0462"
type input "mf0462"
click at [354, 486] on button "Применить" at bounding box center [374, 484] width 79 height 21
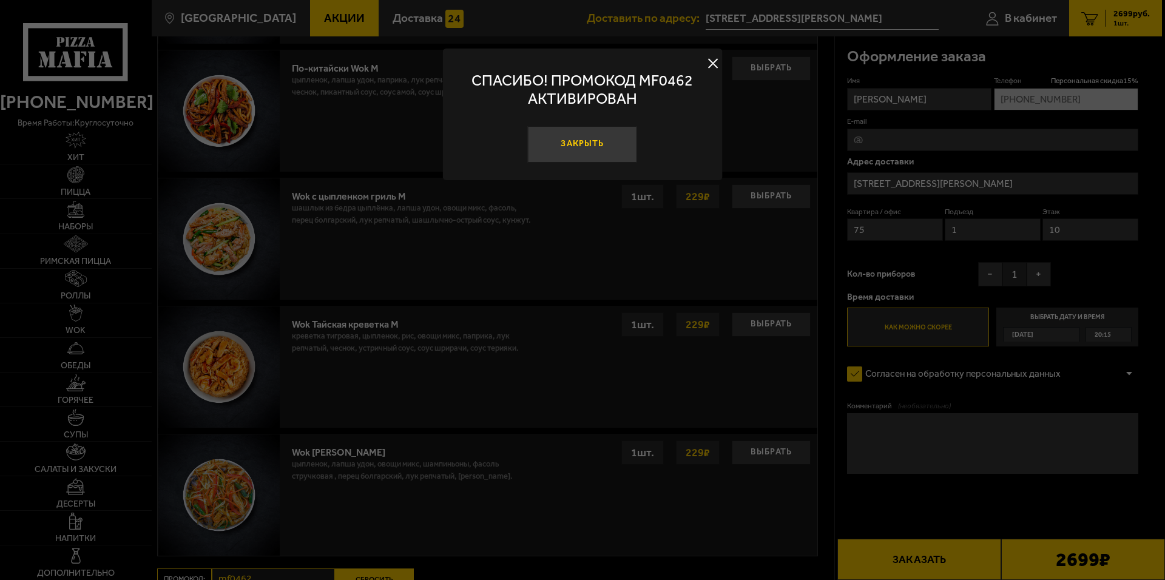
click at [591, 153] on button "Закрыть" at bounding box center [582, 144] width 109 height 36
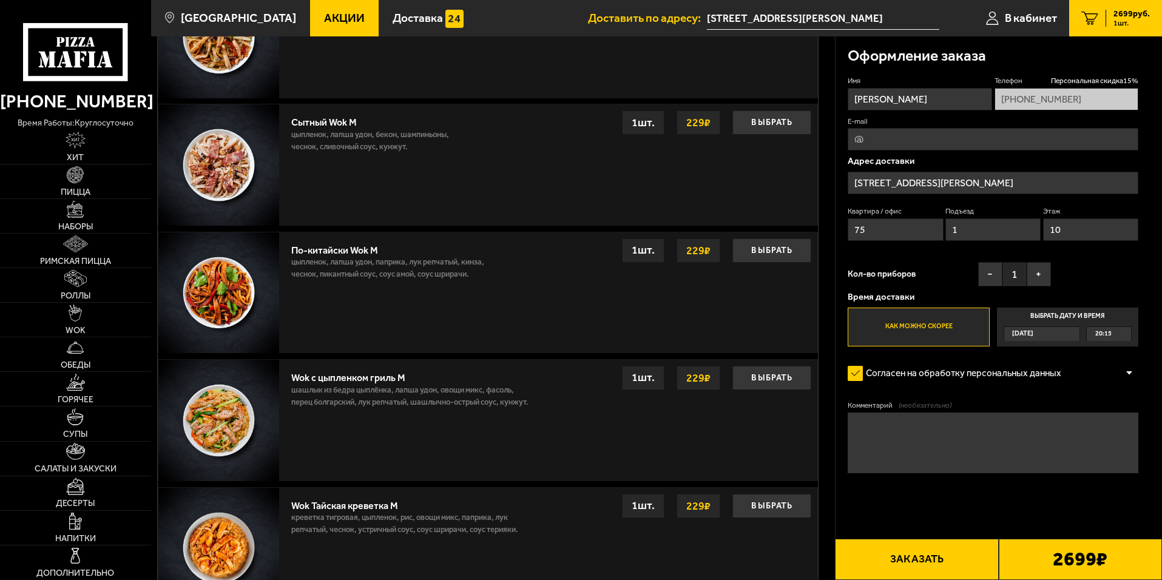
scroll to position [607, 0]
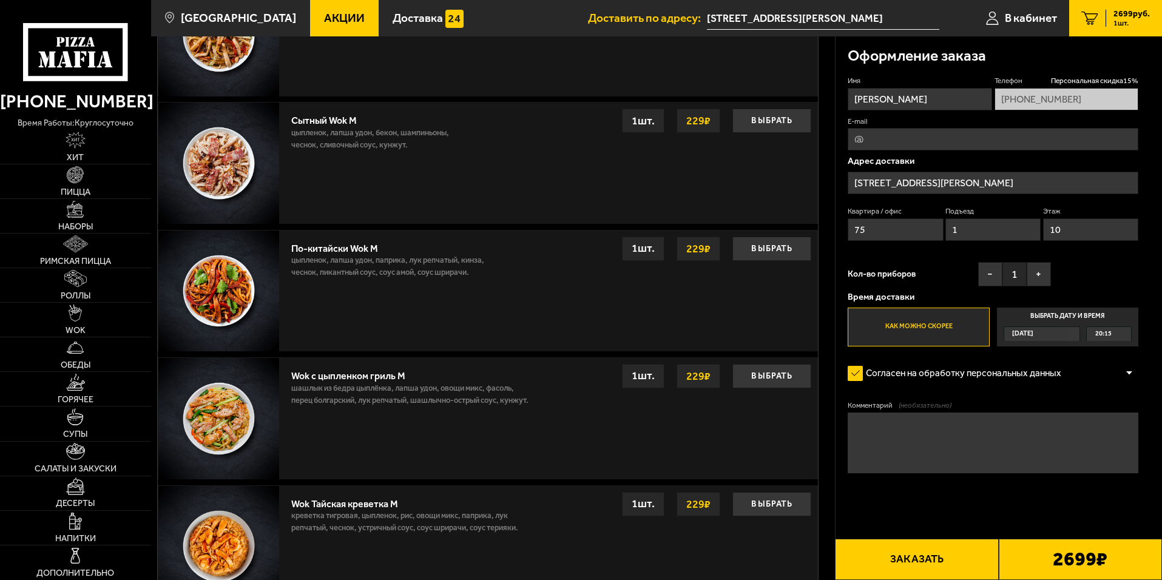
click at [1115, 332] on div "20:15" at bounding box center [1108, 334] width 44 height 14
click at [0, 0] on input "Выбрать дату и время Сегодня 20:15" at bounding box center [0, 0] width 0 height 0
click at [1098, 332] on span "20:15" at bounding box center [1103, 334] width 16 height 14
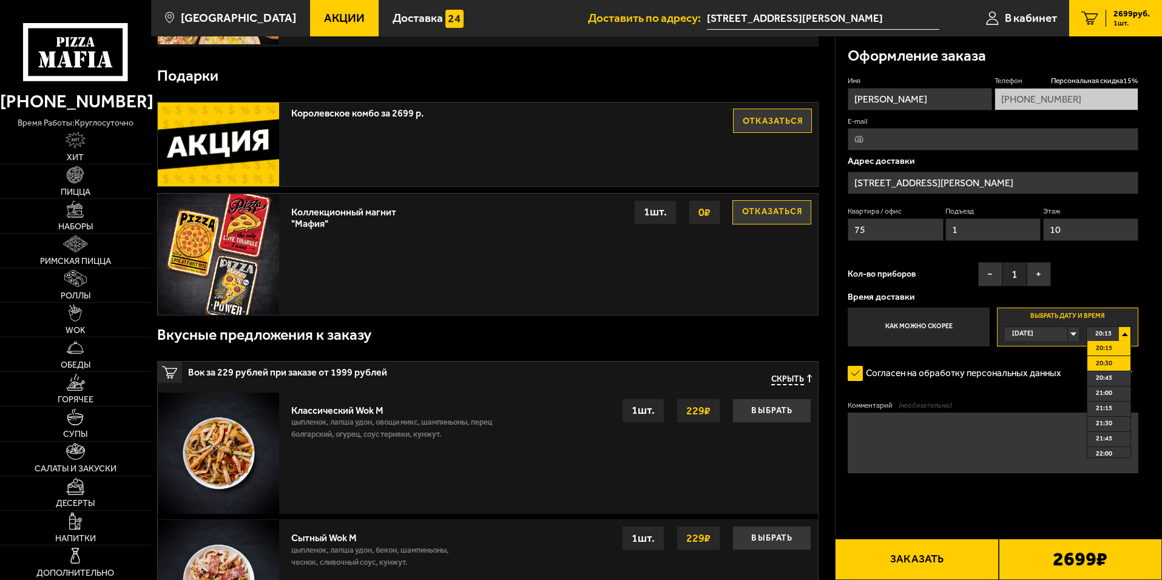
scroll to position [121, 0]
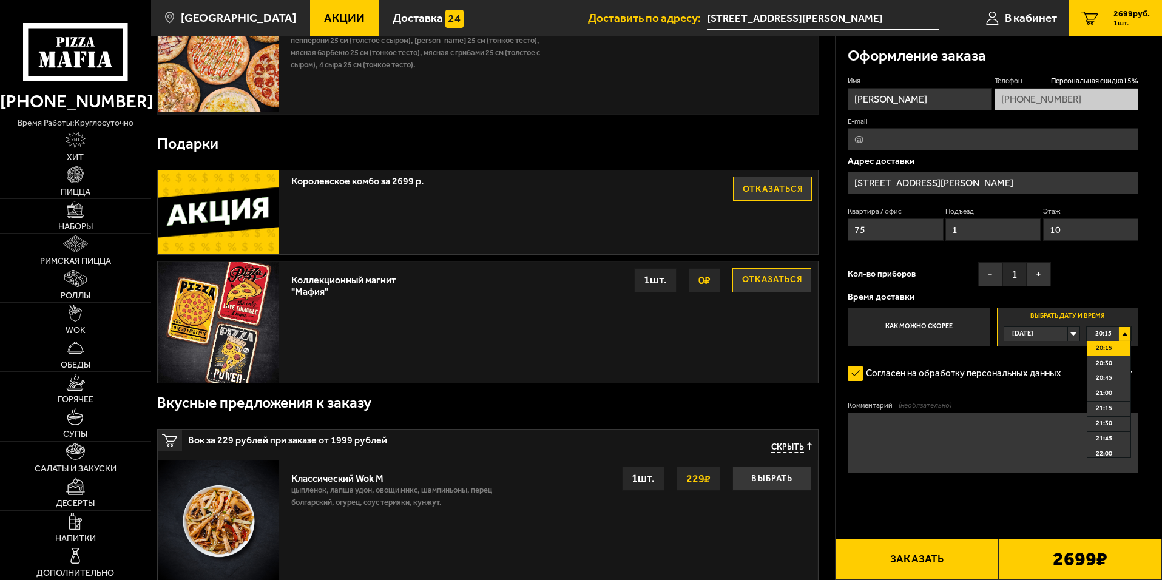
click at [926, 324] on label "Как можно скорее" at bounding box center [917, 327] width 141 height 39
click at [0, 0] on input "Как можно скорее" at bounding box center [0, 0] width 0 height 0
click at [1130, 267] on div "Имя Руслан Телефон Персональная скидка 15 % +7 (921) 311-81-83 E-mail Адрес дос…" at bounding box center [992, 211] width 291 height 271
click at [1080, 286] on div "Имя Руслан Телефон Персональная скидка 15 % +7 (921) 311-81-83 E-mail Адрес дос…" at bounding box center [992, 211] width 291 height 271
click at [983, 514] on form "Имя Руслан Телефон Персональная скидка 15 % +7 (921) 311-81-83 E-mail Адрес дос…" at bounding box center [992, 310] width 291 height 469
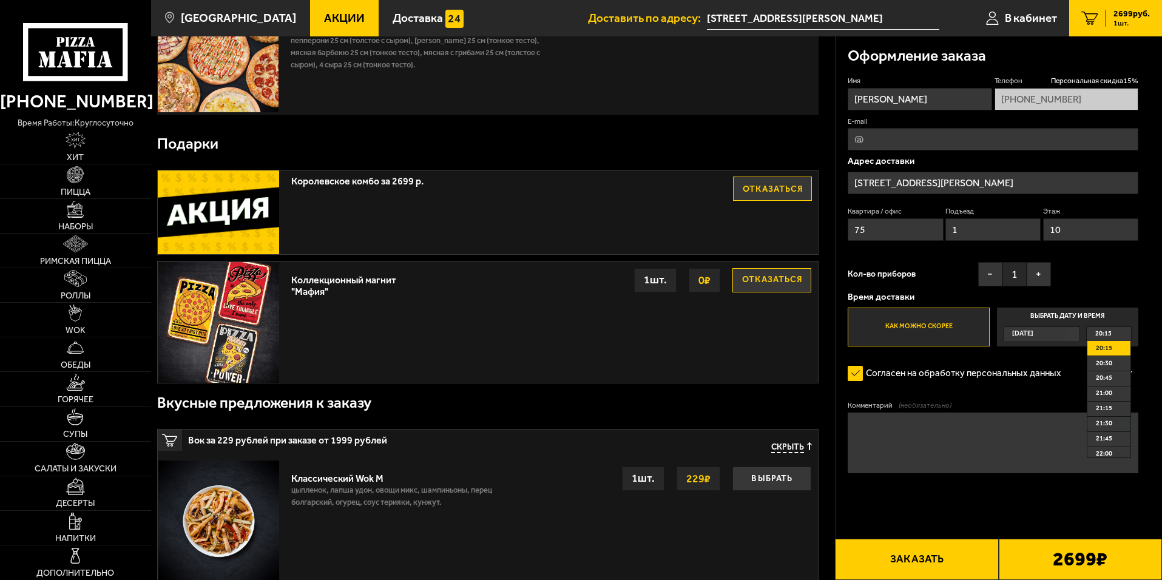
scroll to position [0, 0]
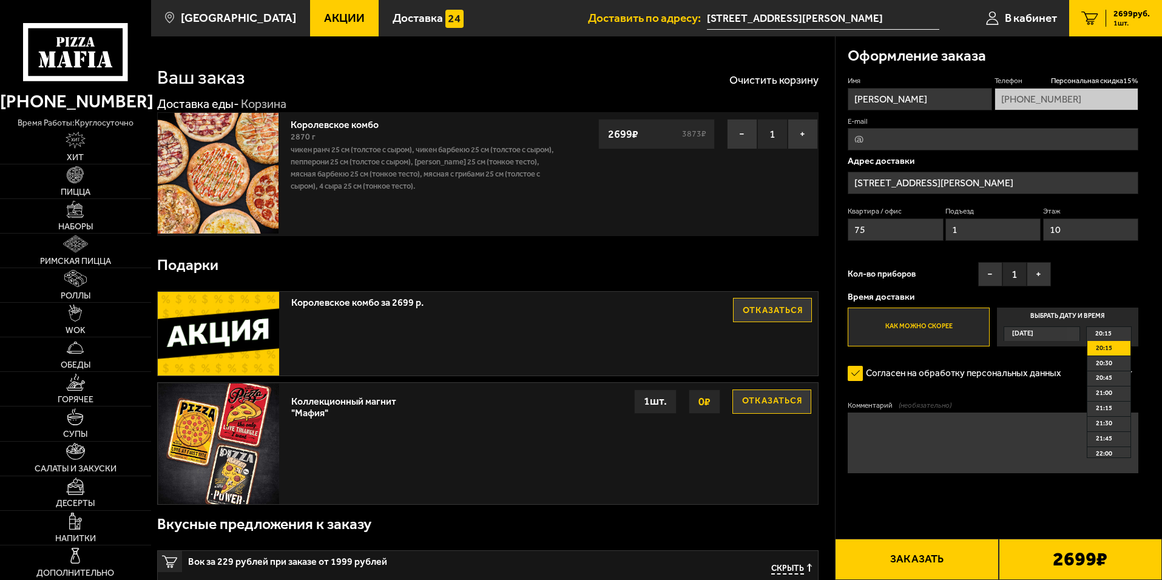
click at [918, 556] on button "Заказать" at bounding box center [916, 559] width 163 height 41
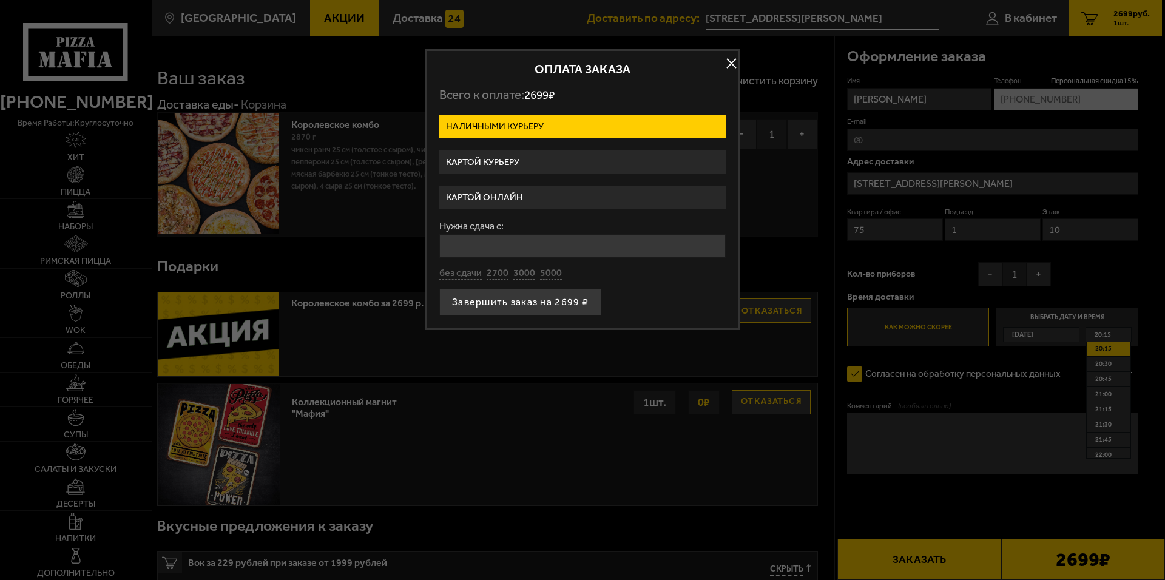
click at [497, 158] on label "Картой курьеру" at bounding box center [582, 162] width 286 height 24
click at [0, 0] on input "Картой курьеру" at bounding box center [0, 0] width 0 height 0
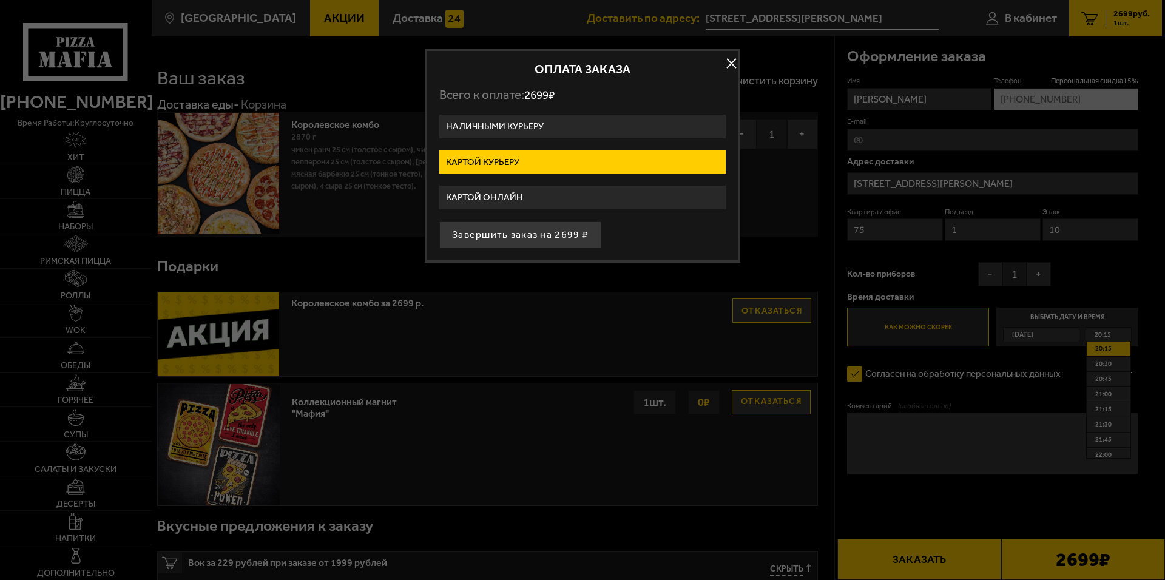
click at [514, 234] on button "Завершить заказ на 2699 ₽" at bounding box center [520, 234] width 162 height 27
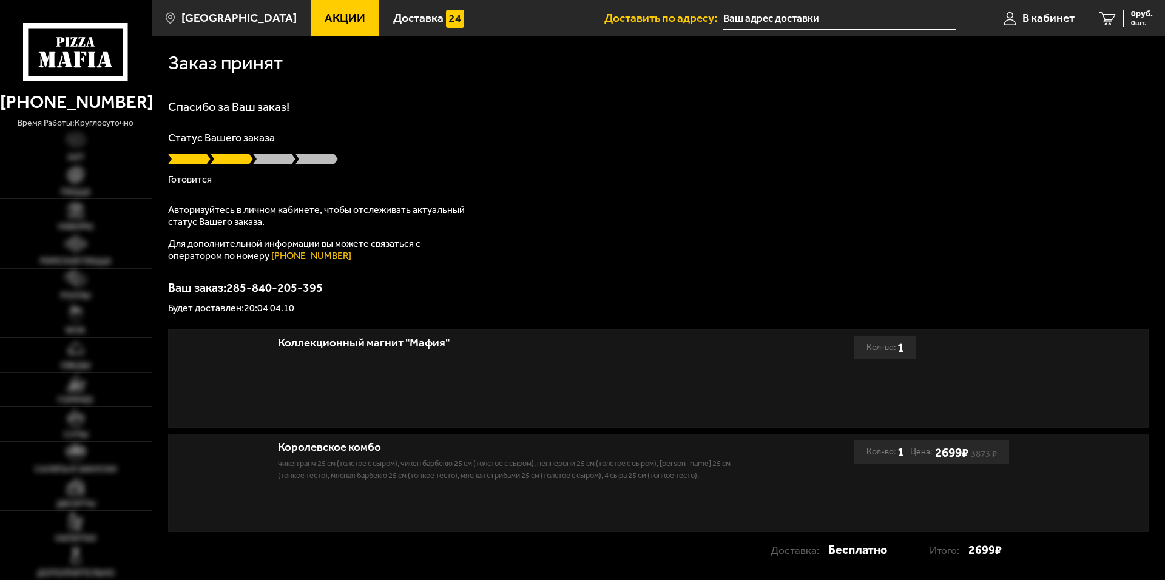
type input "[STREET_ADDRESS][PERSON_NAME]"
